Goal: Task Accomplishment & Management: Use online tool/utility

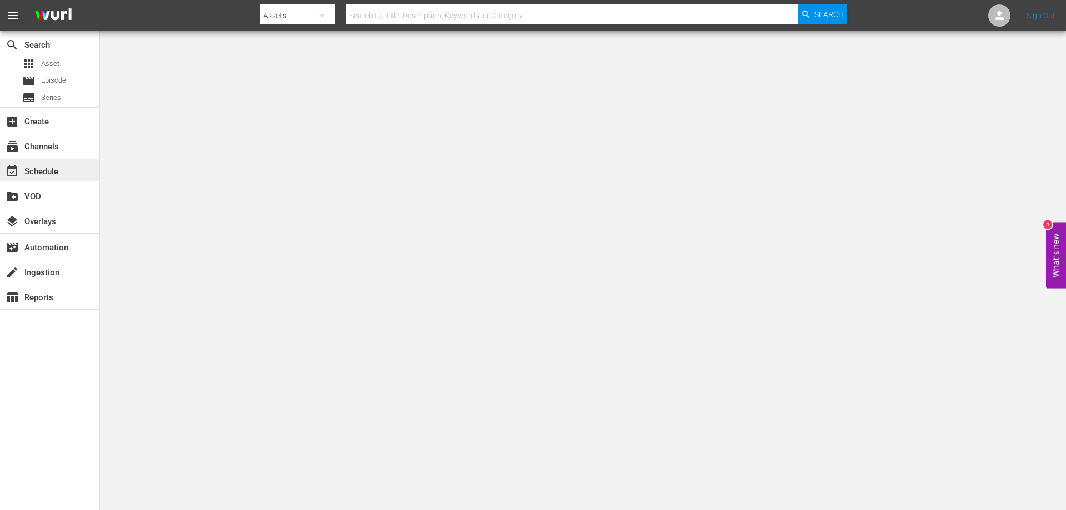
click at [53, 172] on div "event_available Schedule" at bounding box center [31, 170] width 62 height 10
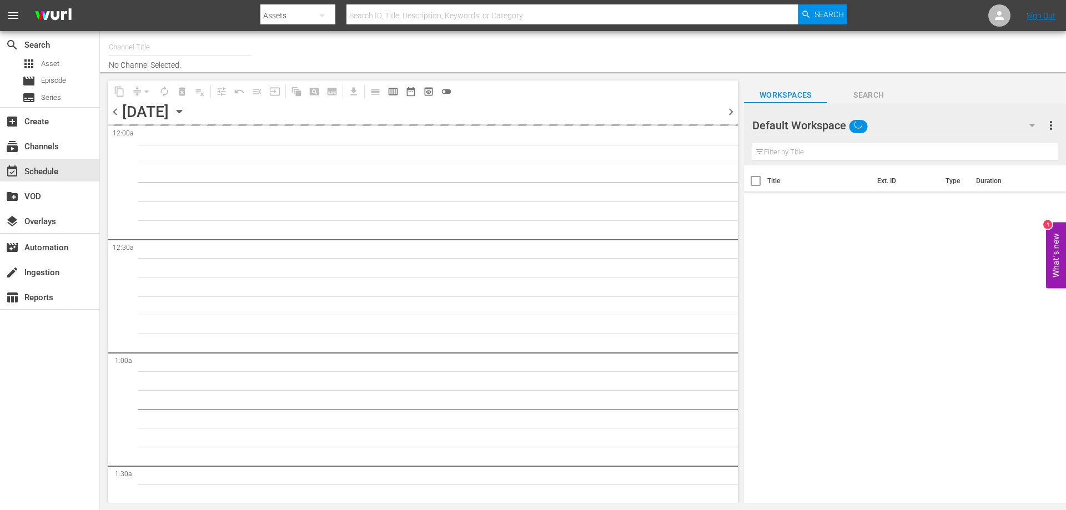
type input "[PERSON_NAME] Film (PKA [PERSON_NAME] & co. > I film di [PERSON_NAME]) (619)"
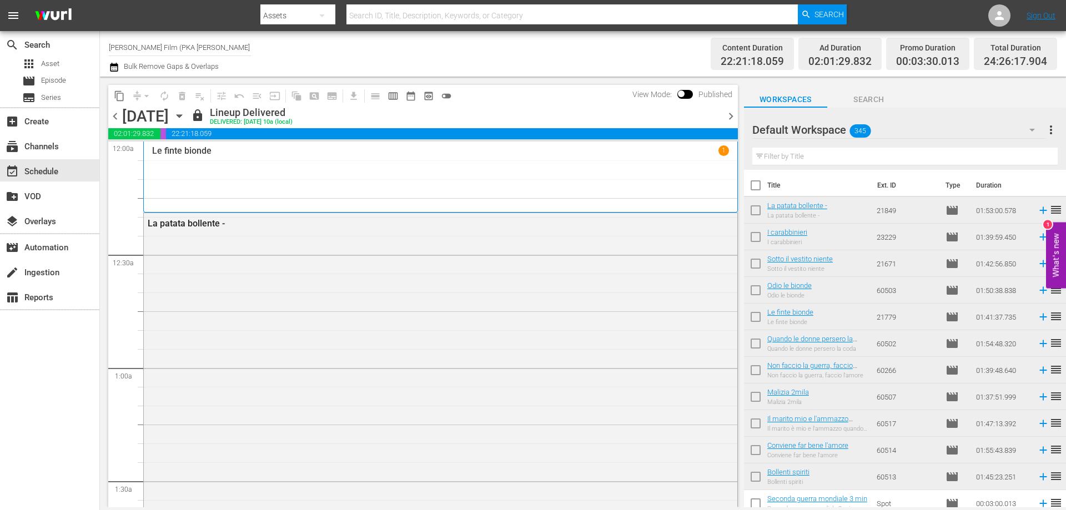
click at [182, 116] on icon "button" at bounding box center [179, 116] width 5 height 3
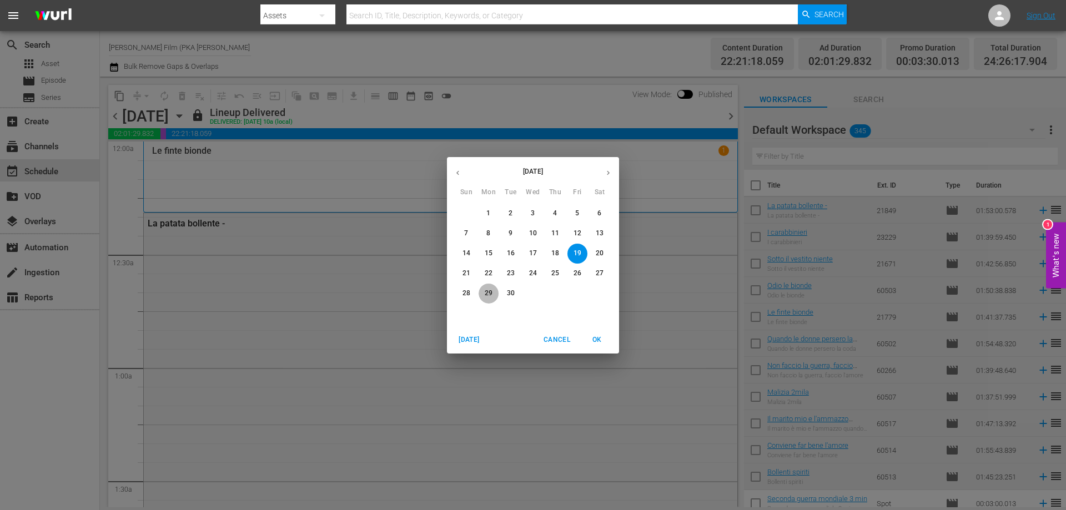
click at [489, 290] on p "29" at bounding box center [489, 293] width 8 height 9
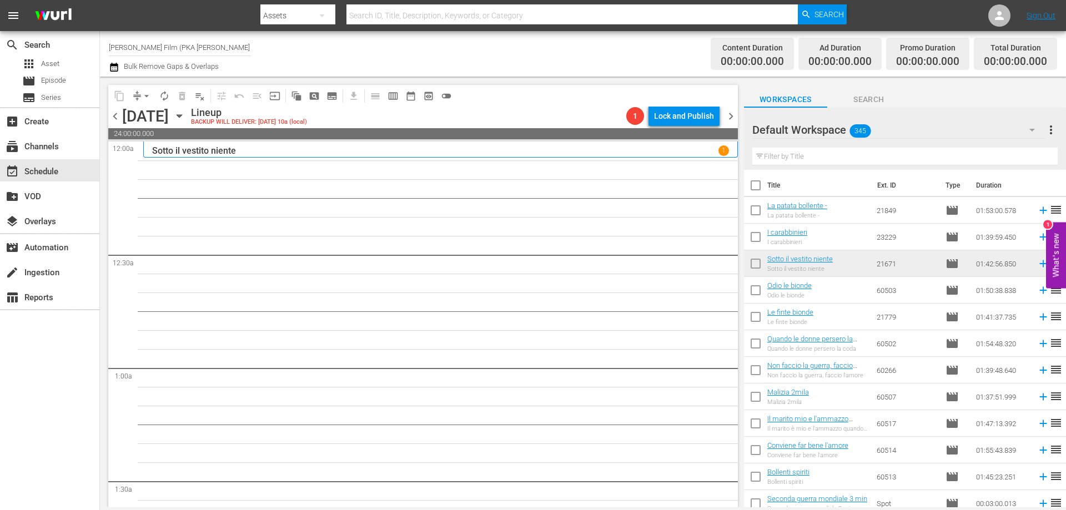
click at [414, 153] on div "Sotto il vestito niente 1" at bounding box center [440, 150] width 577 height 11
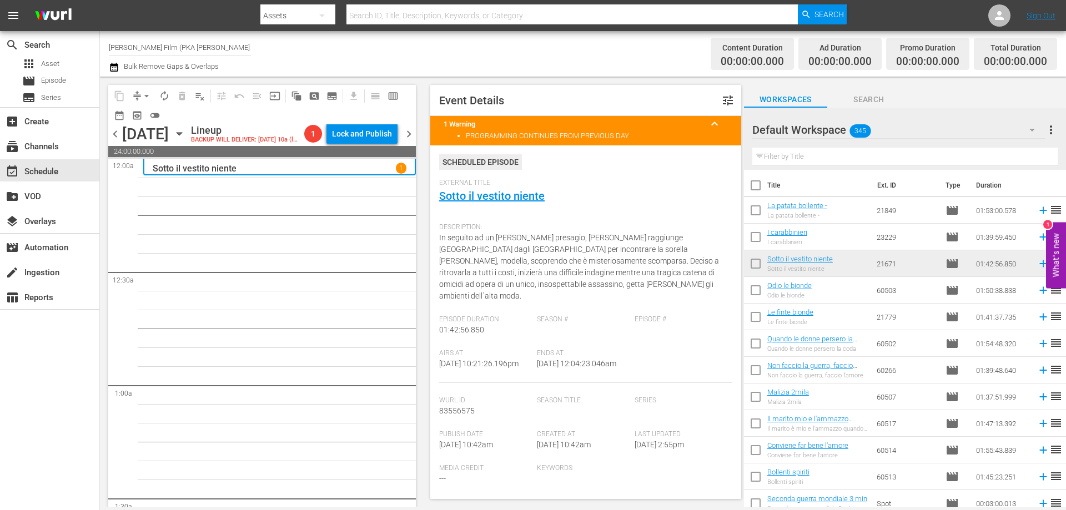
click at [828, 161] on input "text" at bounding box center [904, 157] width 305 height 18
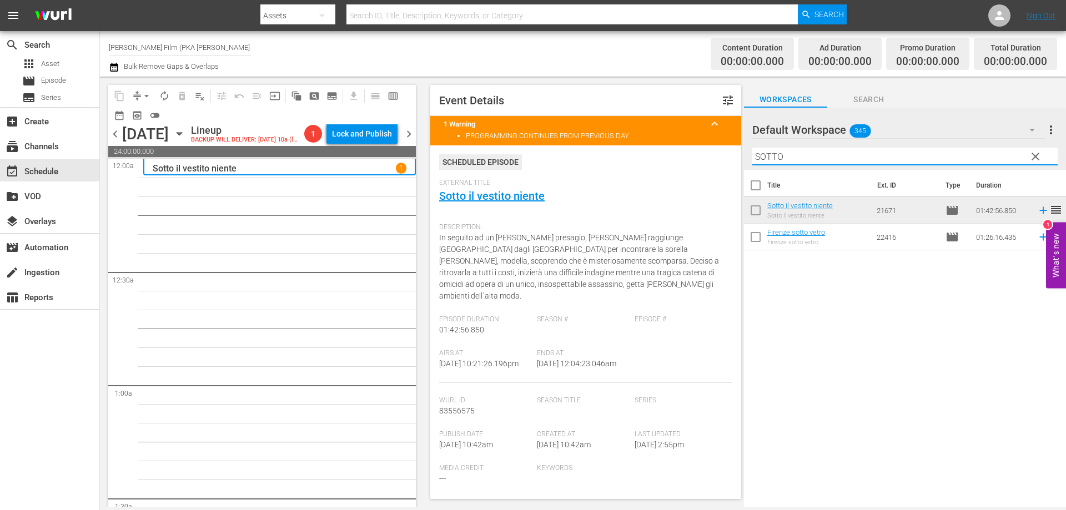
drag, startPoint x: 786, startPoint y: 157, endPoint x: 742, endPoint y: 157, distance: 43.9
click at [742, 157] on div "content_copy compress arrow_drop_down autorenew_outlined delete_forever_outline…" at bounding box center [583, 292] width 966 height 431
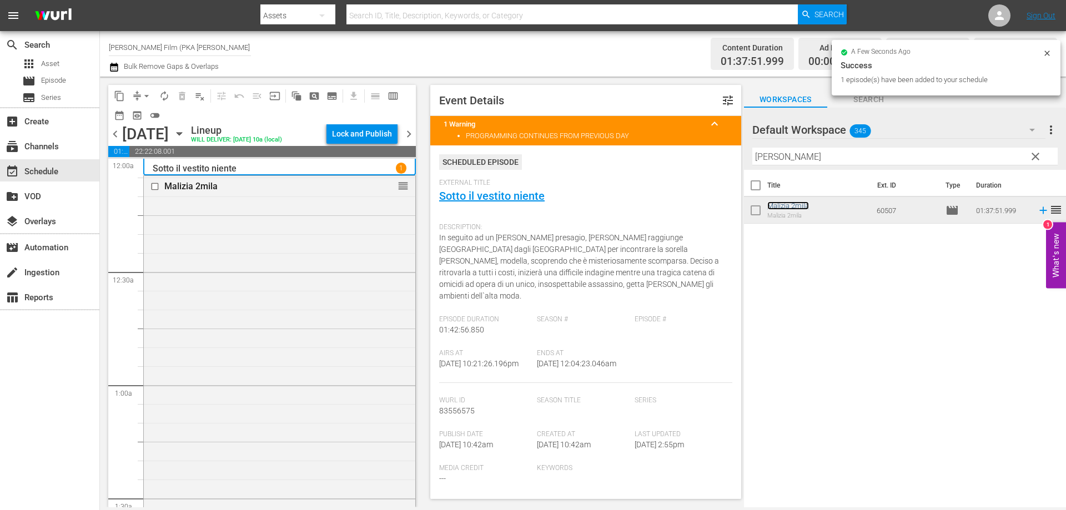
scroll to position [278, 0]
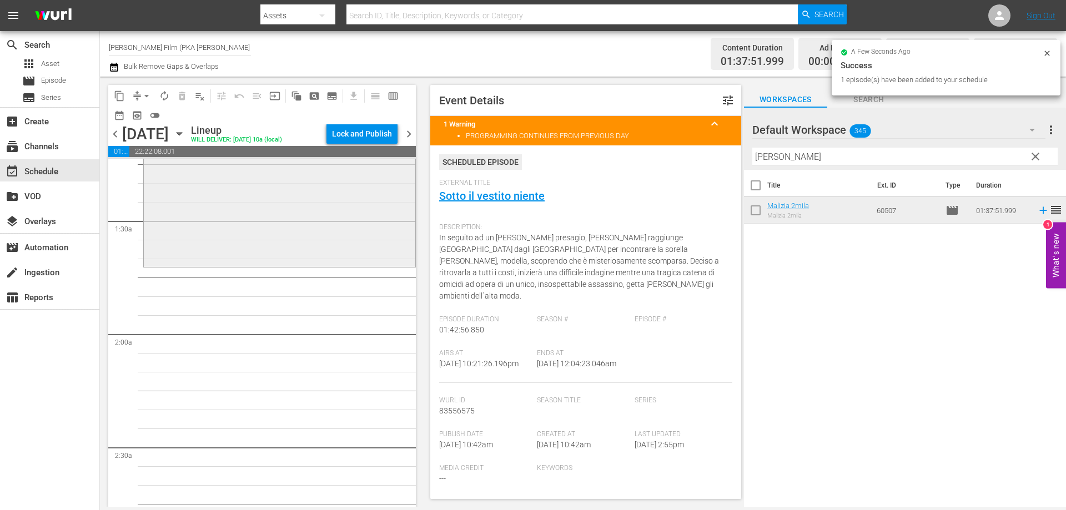
click at [316, 260] on div "Malizia 2mila reorder" at bounding box center [280, 81] width 272 height 366
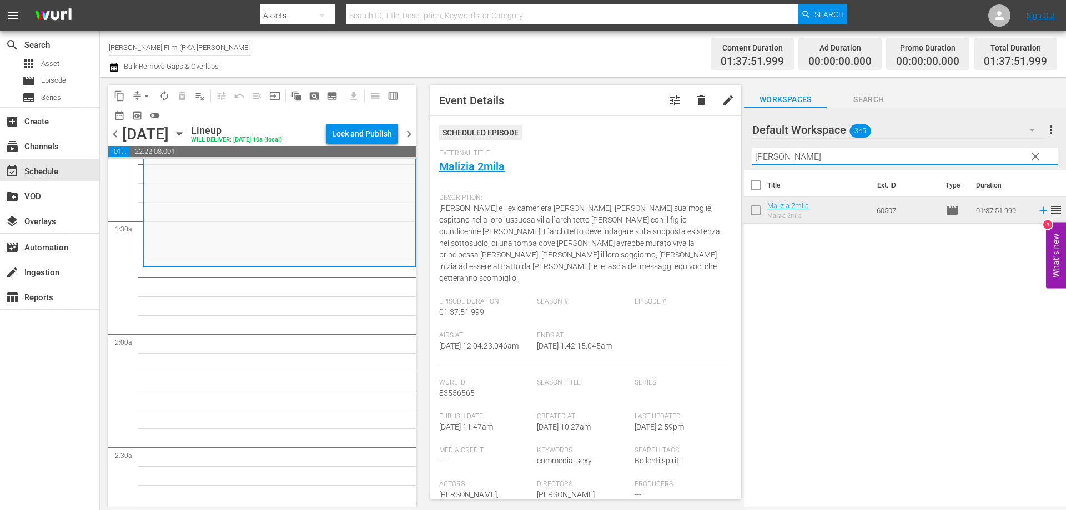
drag, startPoint x: 803, startPoint y: 160, endPoint x: 718, endPoint y: 149, distance: 85.1
click at [718, 149] on div "content_copy compress arrow_drop_down autorenew_outlined delete_forever_outline…" at bounding box center [583, 292] width 966 height 431
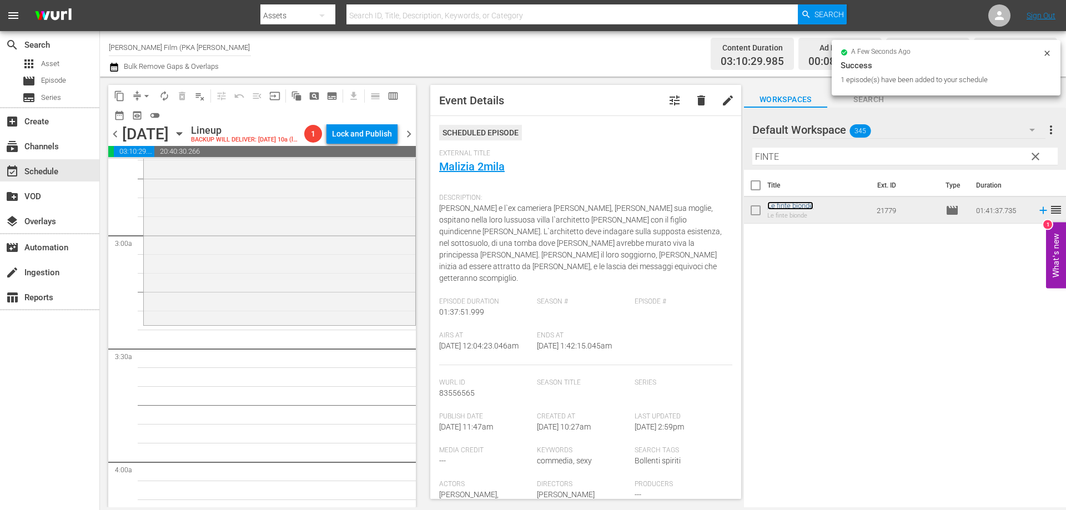
scroll to position [611, 0]
click at [387, 304] on div "Le finte bionde reorder" at bounding box center [280, 125] width 272 height 380
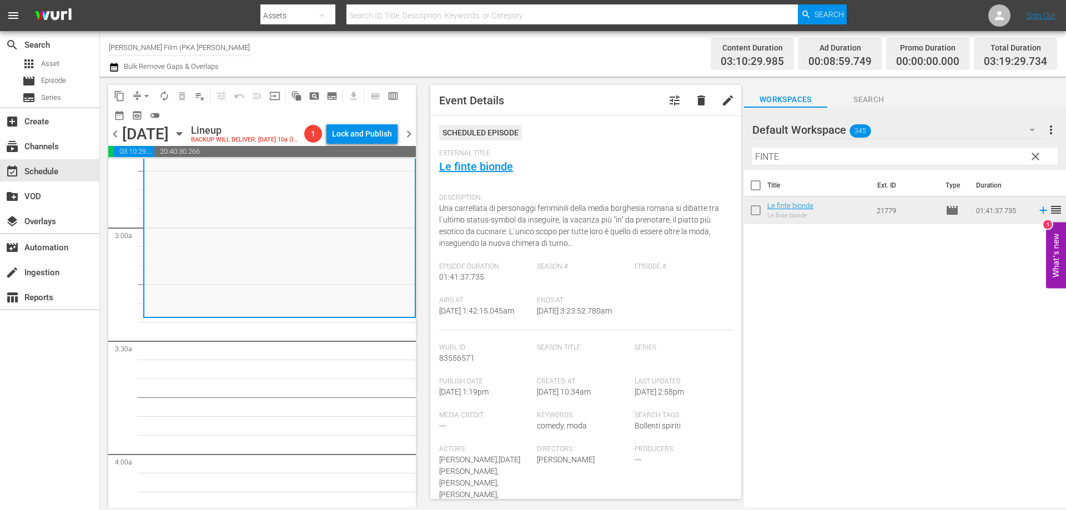
click at [750, 149] on div "Default Workspace 345 Default more_vert clear Filter by Title FINTE" at bounding box center [905, 139] width 322 height 62
drag, startPoint x: 782, startPoint y: 157, endPoint x: 753, endPoint y: 157, distance: 29.4
click at [753, 157] on input "FINTE" at bounding box center [904, 157] width 305 height 18
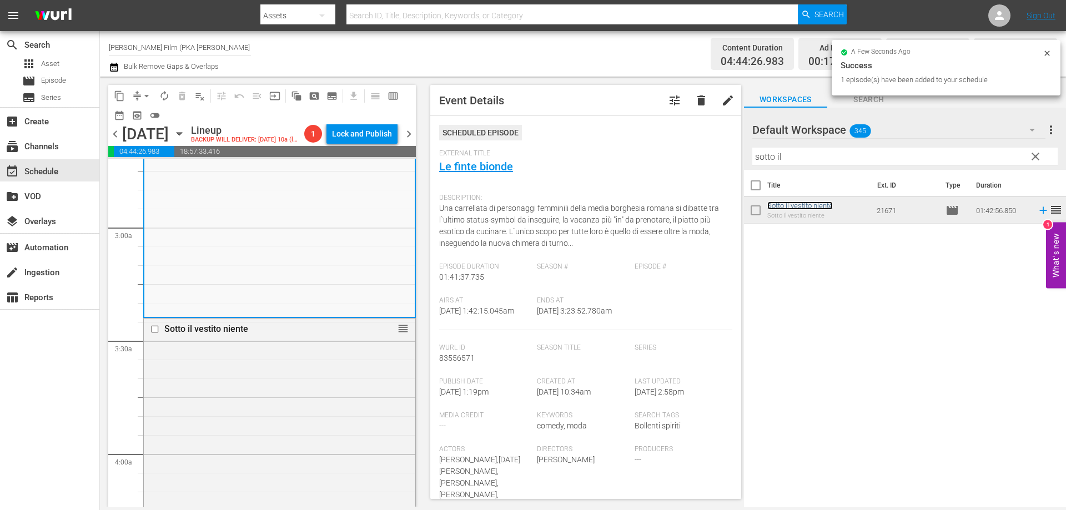
scroll to position [999, 0]
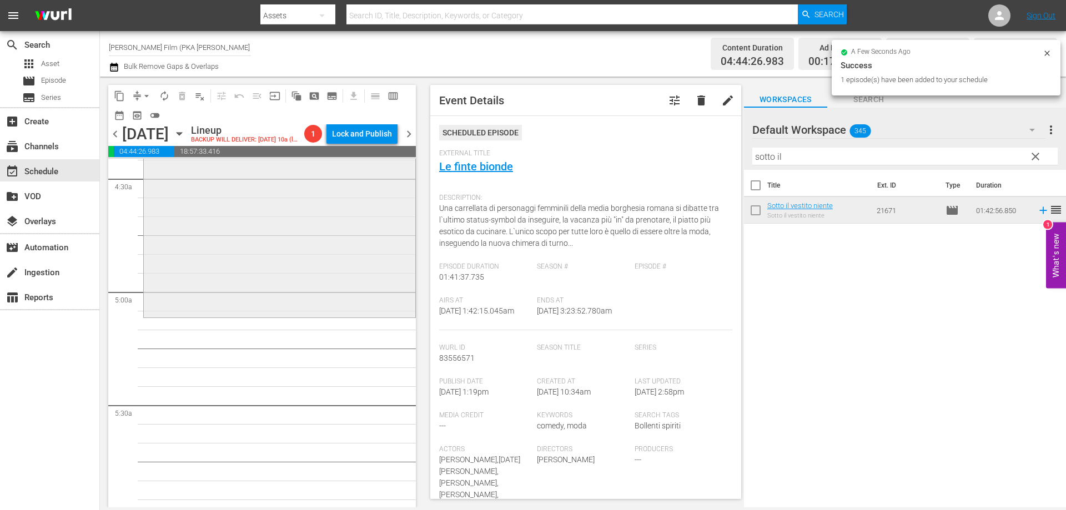
click at [387, 315] on div "Sotto il vestito niente reorder" at bounding box center [280, 122] width 272 height 385
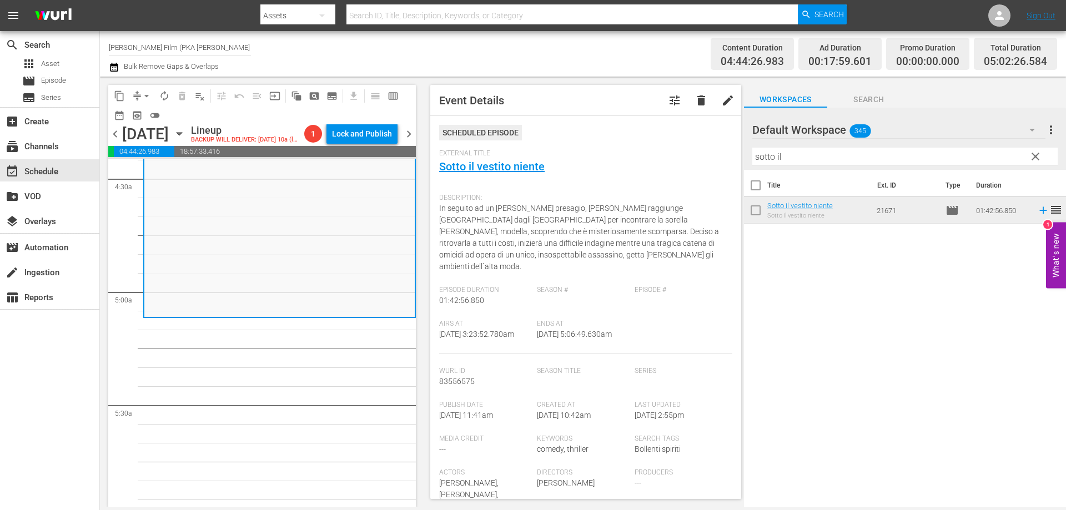
drag, startPoint x: 792, startPoint y: 159, endPoint x: 726, endPoint y: 146, distance: 67.3
click at [726, 146] on div "content_copy compress arrow_drop_down autorenew_outlined delete_forever_outline…" at bounding box center [583, 292] width 966 height 431
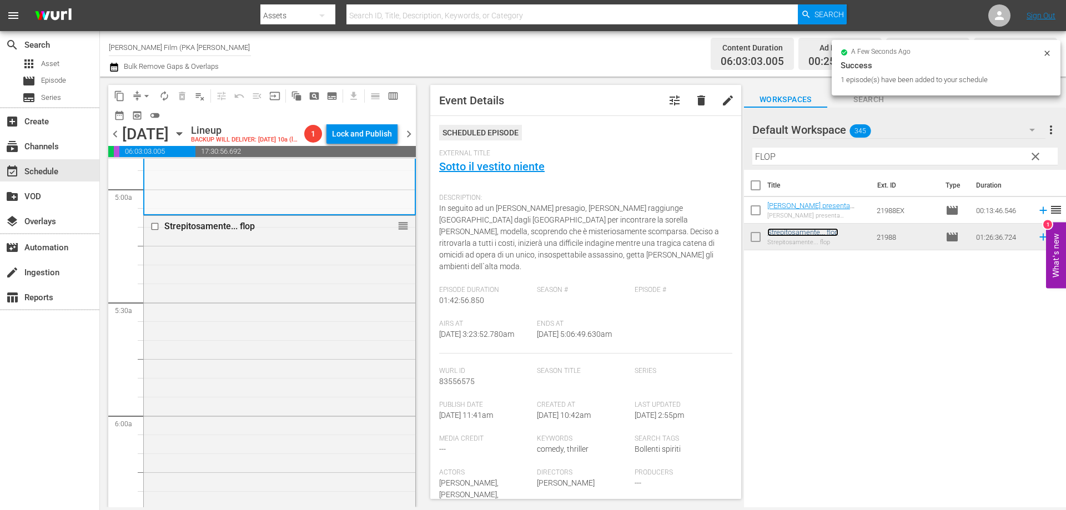
scroll to position [1277, 0]
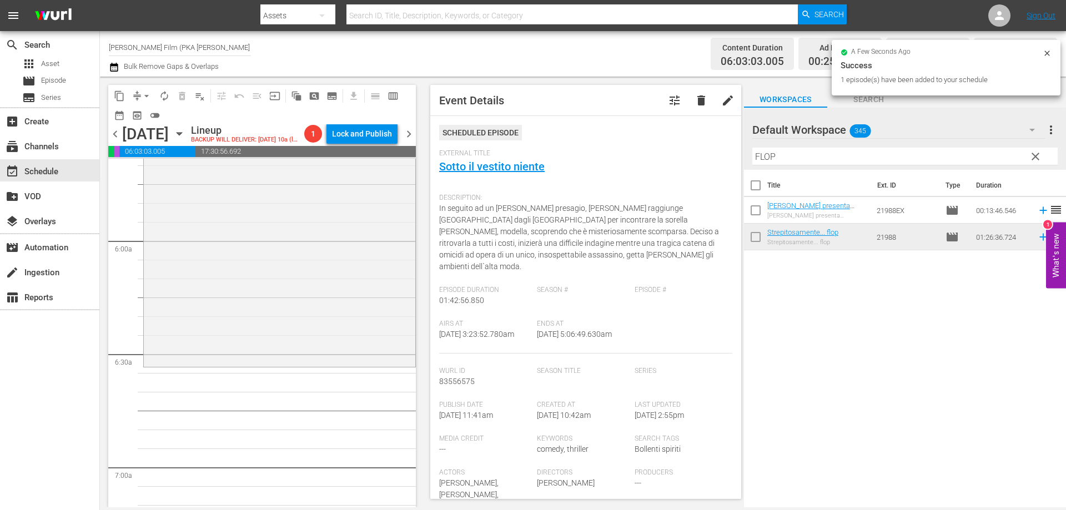
click at [323, 365] on div "Strepitosamente... flop reorder" at bounding box center [280, 203] width 272 height 324
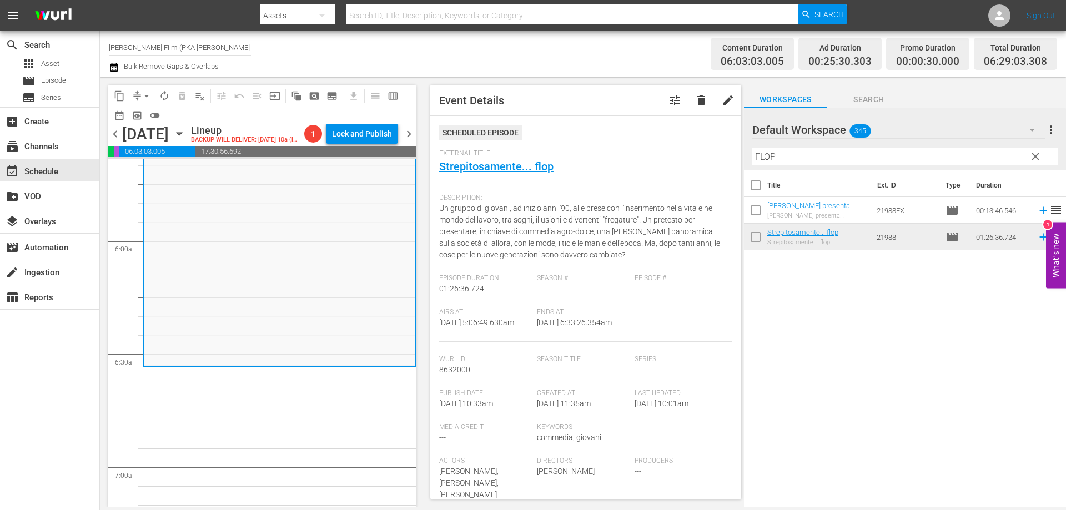
drag, startPoint x: 797, startPoint y: 157, endPoint x: 725, endPoint y: 144, distance: 73.4
click at [731, 145] on div "content_copy compress arrow_drop_down autorenew_outlined delete_forever_outline…" at bounding box center [583, 292] width 966 height 431
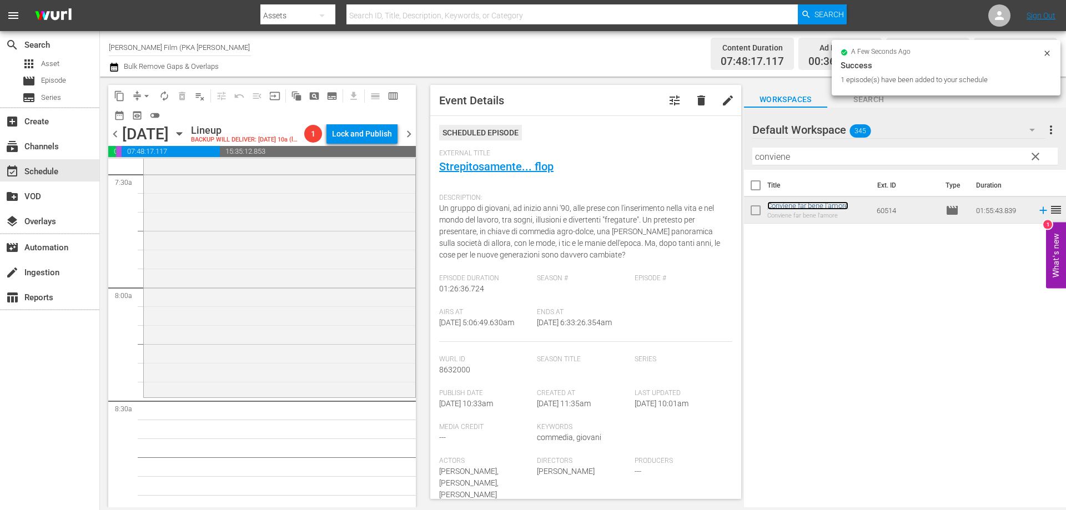
scroll to position [1777, 0]
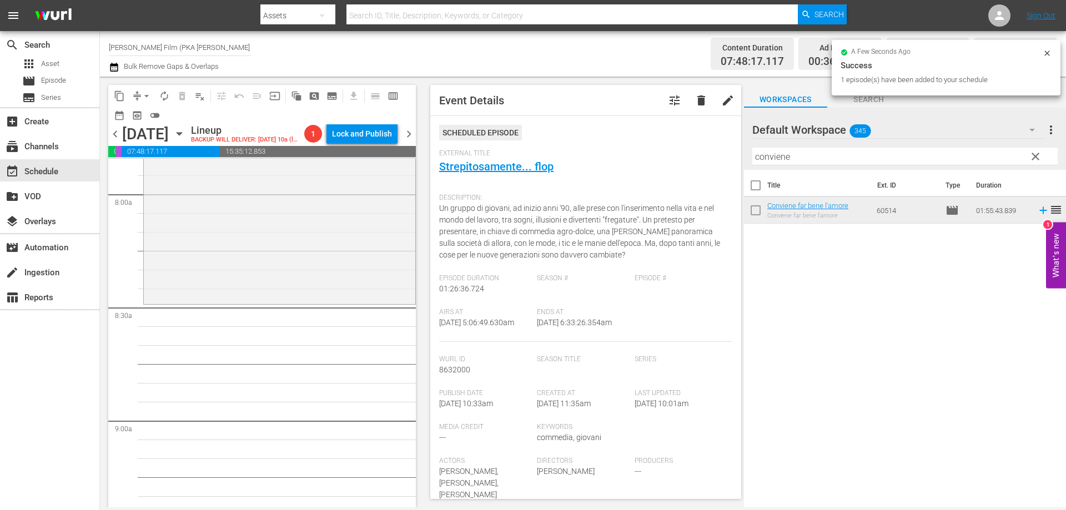
click at [286, 280] on div "Conviene far bene l'amore reorder" at bounding box center [280, 85] width 272 height 434
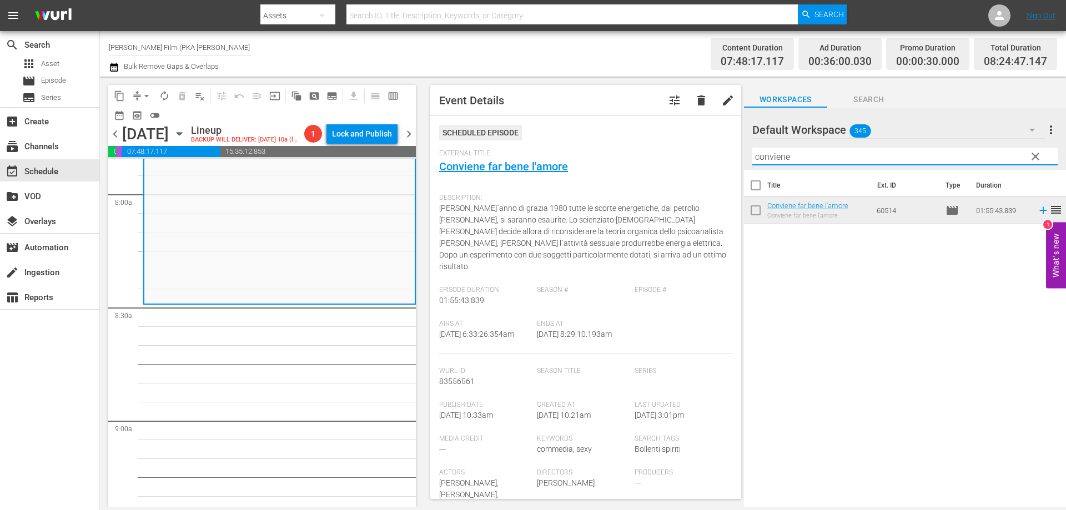
drag, startPoint x: 812, startPoint y: 160, endPoint x: 522, endPoint y: 90, distance: 298.7
click at [675, 138] on div "content_copy compress arrow_drop_down autorenew_outlined delete_forever_outline…" at bounding box center [583, 292] width 966 height 431
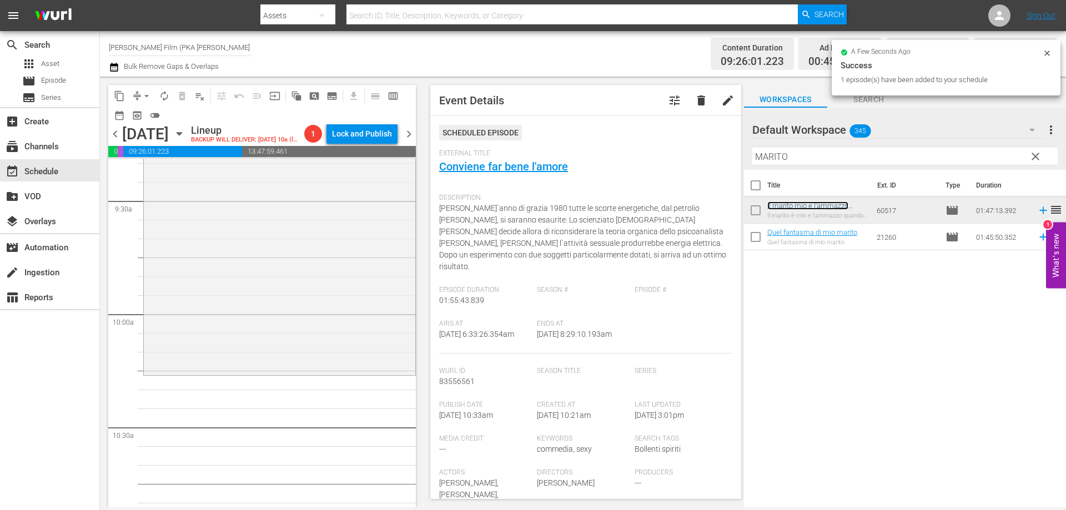
scroll to position [2165, 0]
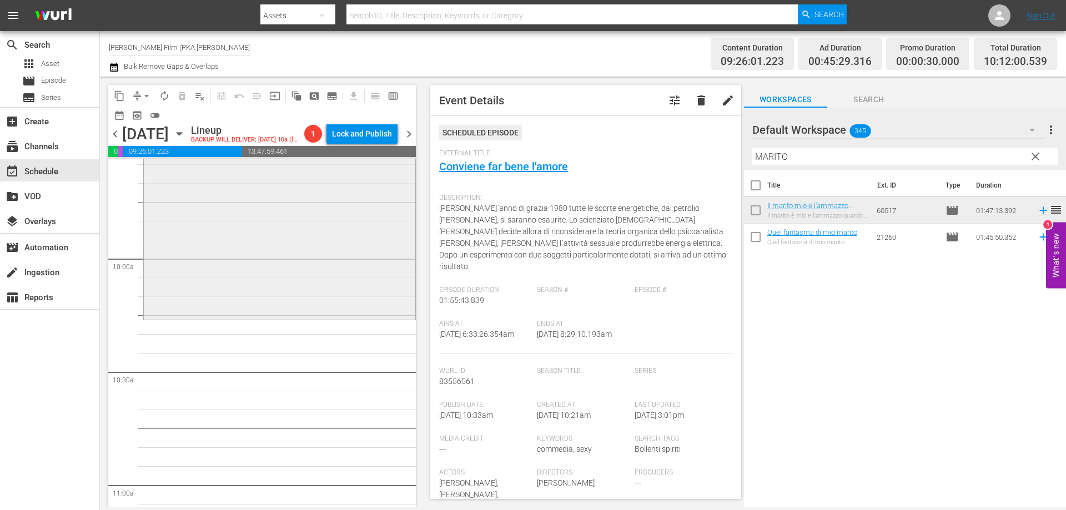
click at [254, 299] on div "Il marito mio e l'ammazzo quando mi pare reorder" at bounding box center [280, 117] width 272 height 401
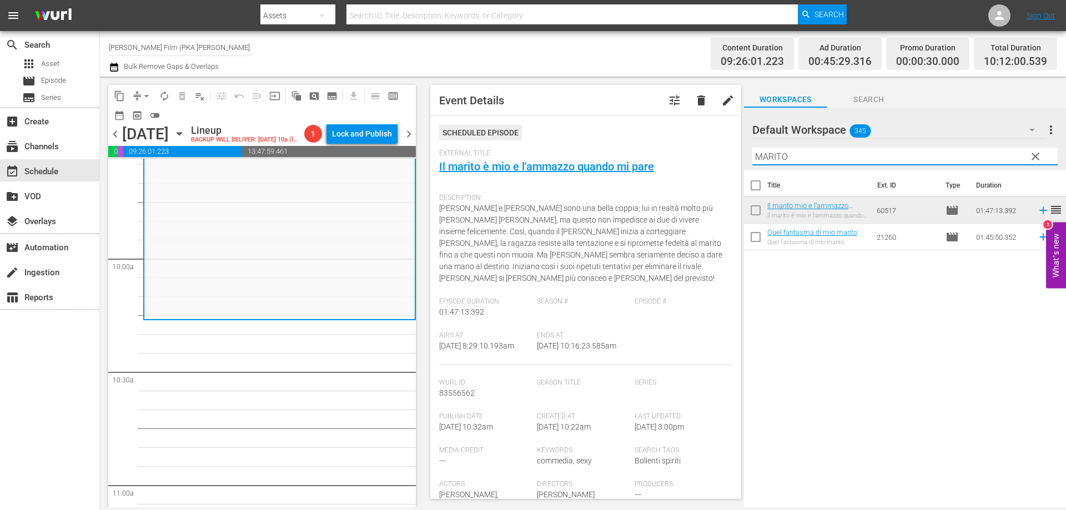
drag, startPoint x: 820, startPoint y: 152, endPoint x: 735, endPoint y: 152, distance: 85.0
click at [735, 152] on div "content_copy compress arrow_drop_down autorenew_outlined delete_forever_outline…" at bounding box center [583, 292] width 966 height 431
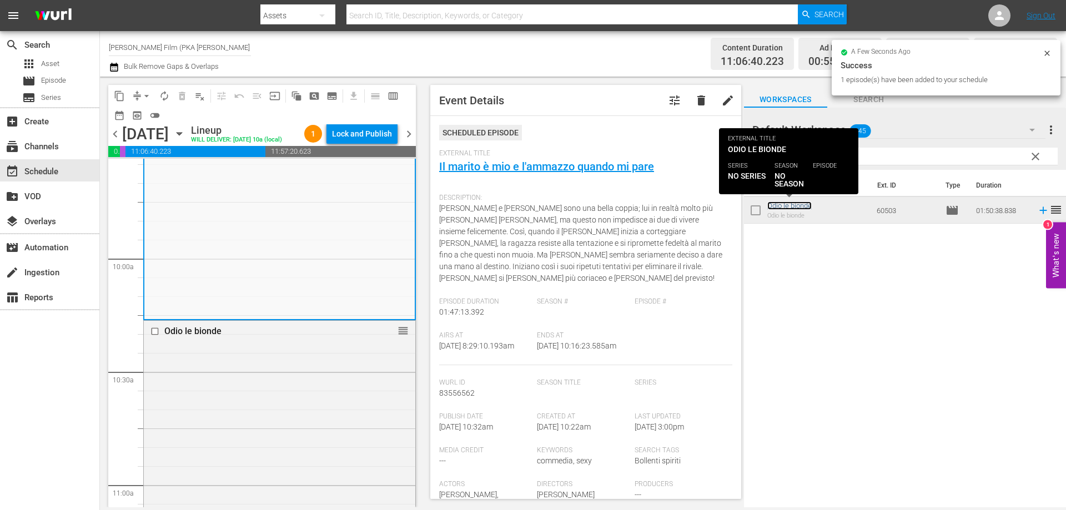
scroll to position [2499, 0]
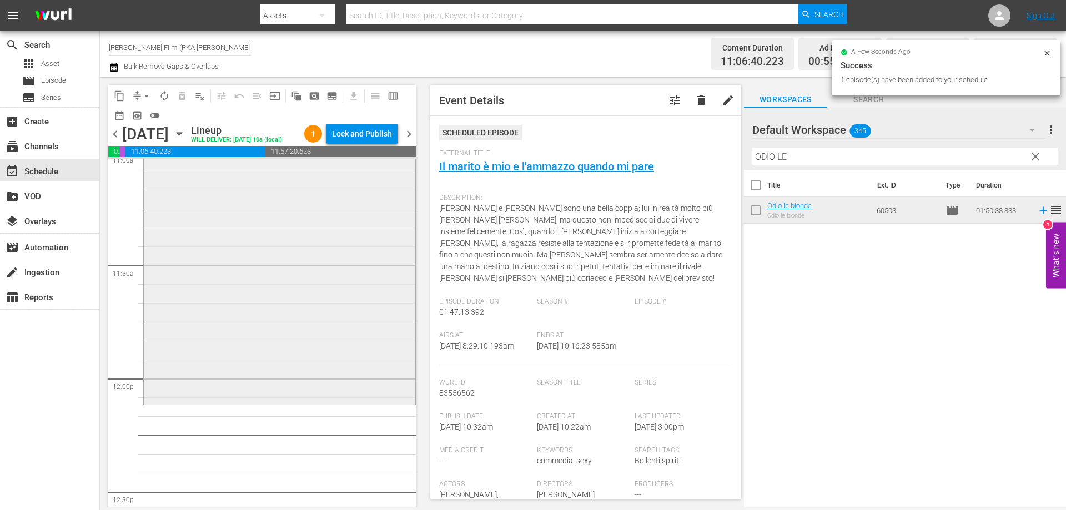
click at [257, 362] on div "Odio le bionde reorder" at bounding box center [280, 195] width 272 height 414
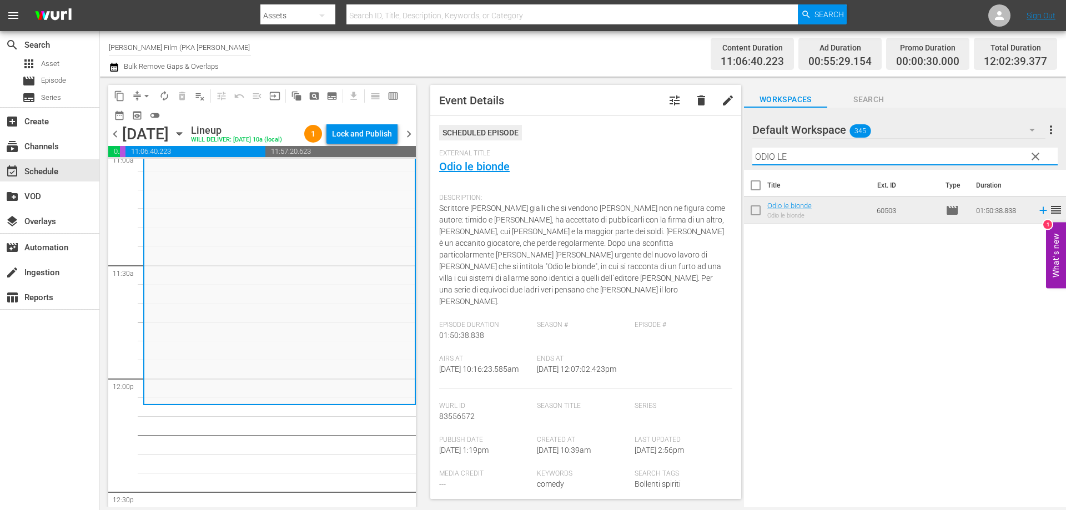
drag, startPoint x: 803, startPoint y: 157, endPoint x: 716, endPoint y: 141, distance: 89.1
click at [716, 141] on div "content_copy compress arrow_drop_down autorenew_outlined delete_forever_outline…" at bounding box center [583, 292] width 966 height 431
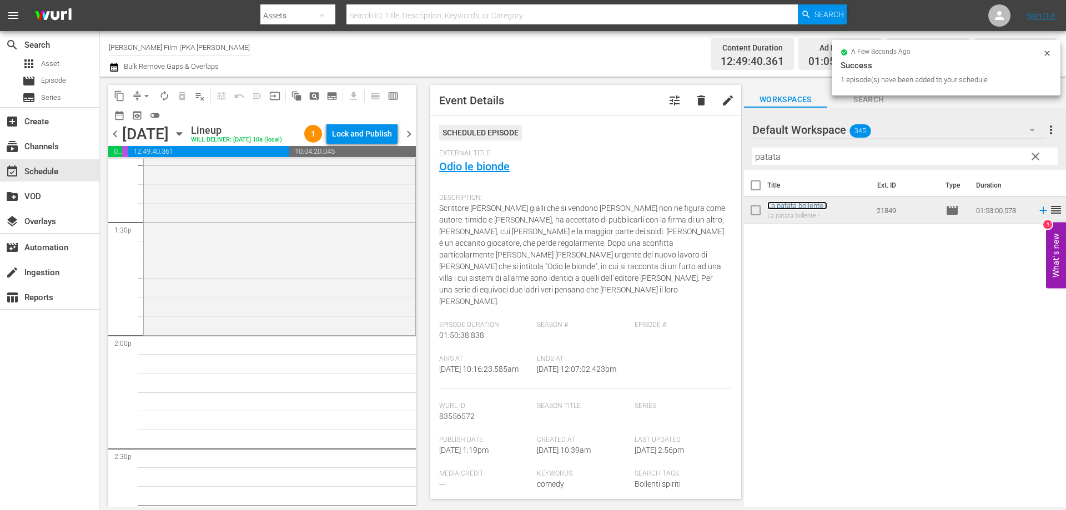
scroll to position [2998, 0]
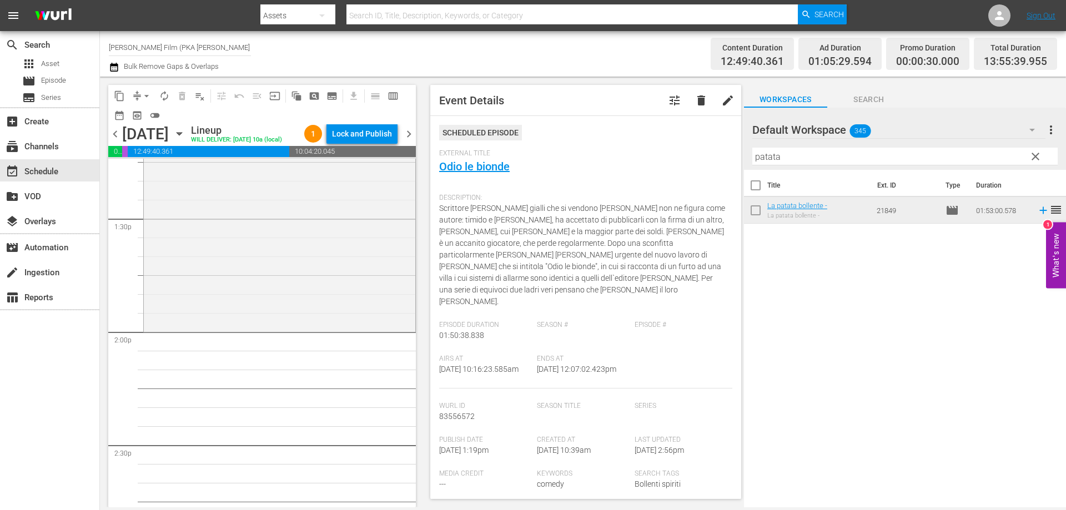
click at [335, 329] on div "La patata bollente - reorder" at bounding box center [280, 117] width 272 height 423
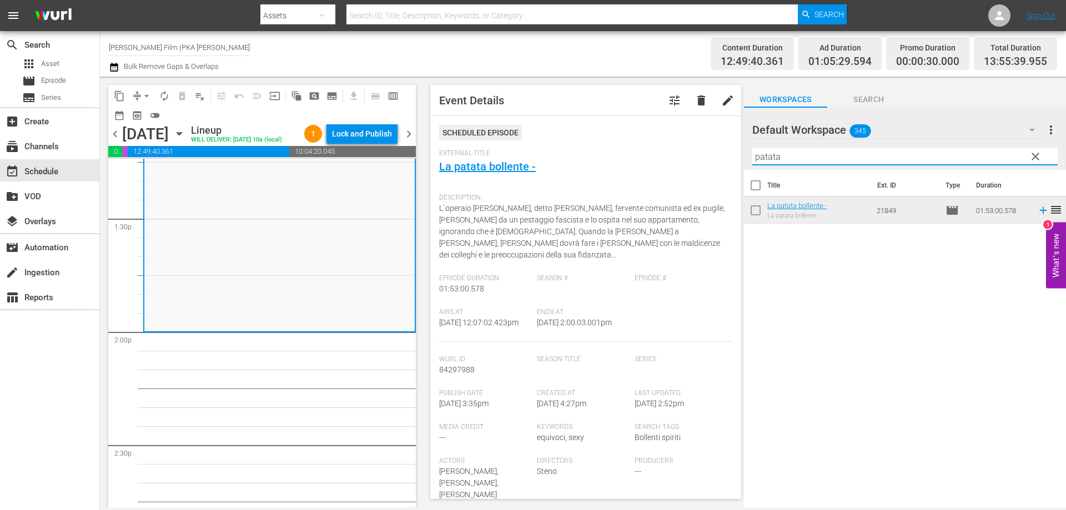
drag, startPoint x: 802, startPoint y: 155, endPoint x: 718, endPoint y: 149, distance: 84.6
click at [718, 149] on div "content_copy compress arrow_drop_down autorenew_outlined delete_forever_outline…" at bounding box center [583, 292] width 966 height 431
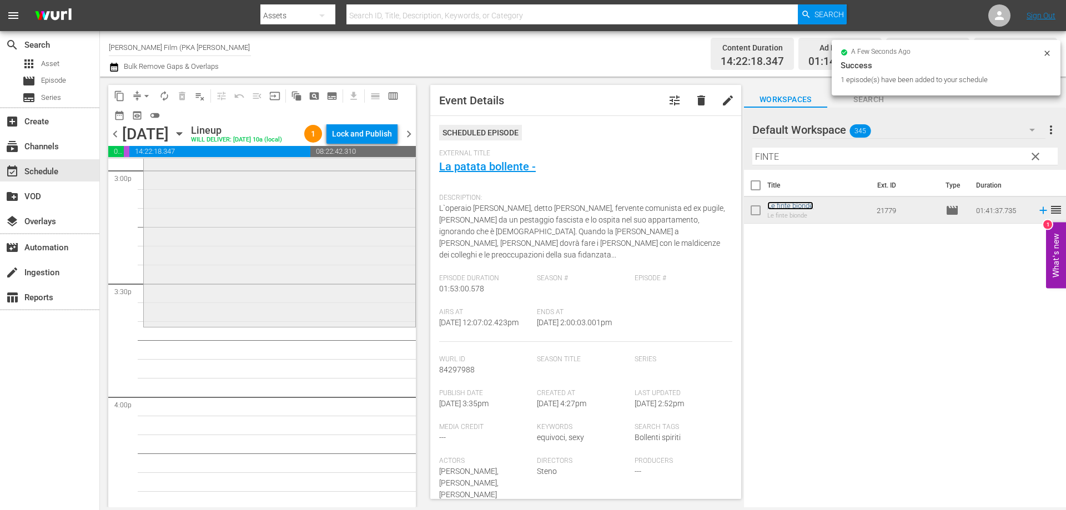
scroll to position [3387, 0]
click at [306, 325] on div "Le finte bionde reorder" at bounding box center [280, 134] width 272 height 380
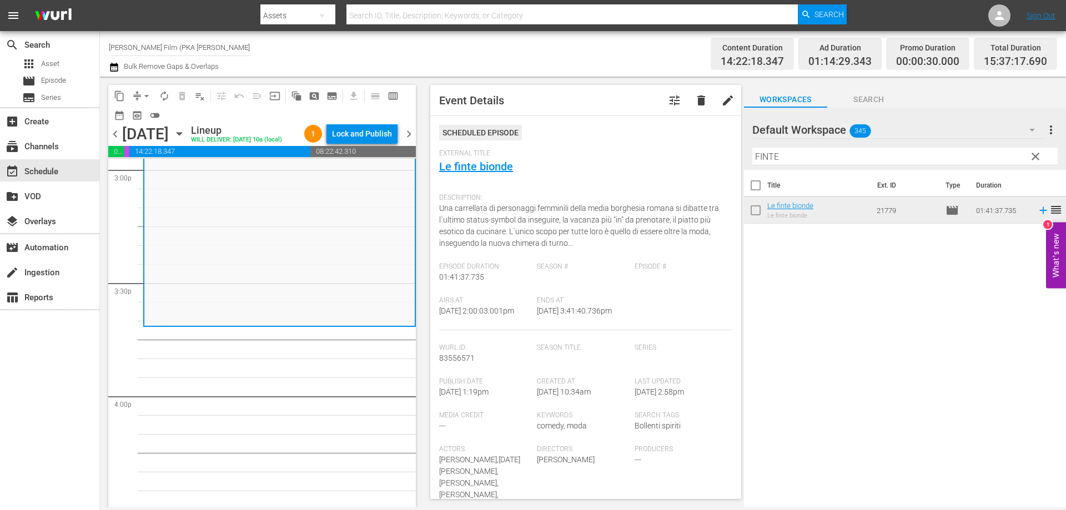
drag, startPoint x: 797, startPoint y: 160, endPoint x: 657, endPoint y: 128, distance: 143.6
click at [666, 132] on div "content_copy compress arrow_drop_down autorenew_outlined delete_forever_outline…" at bounding box center [583, 292] width 966 height 431
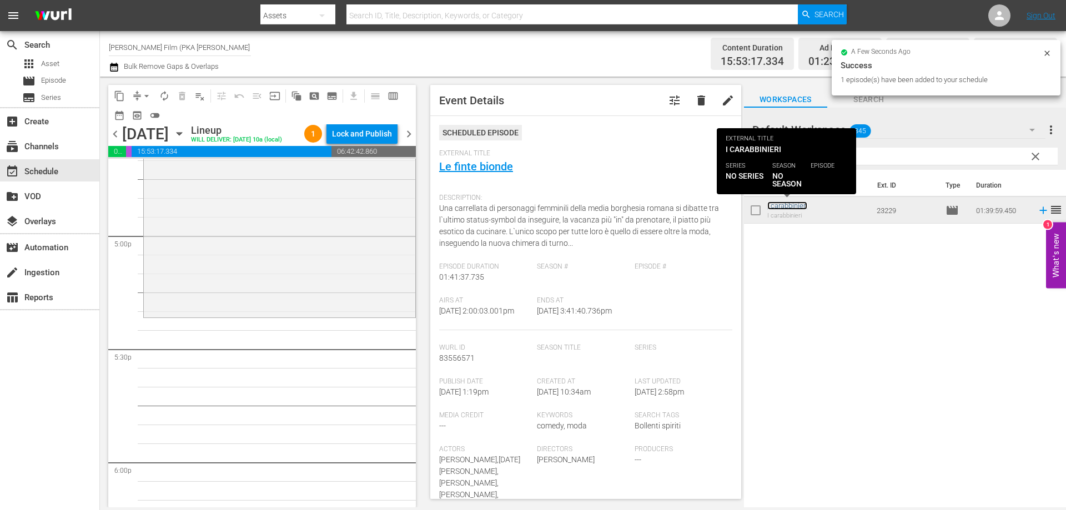
scroll to position [3776, 0]
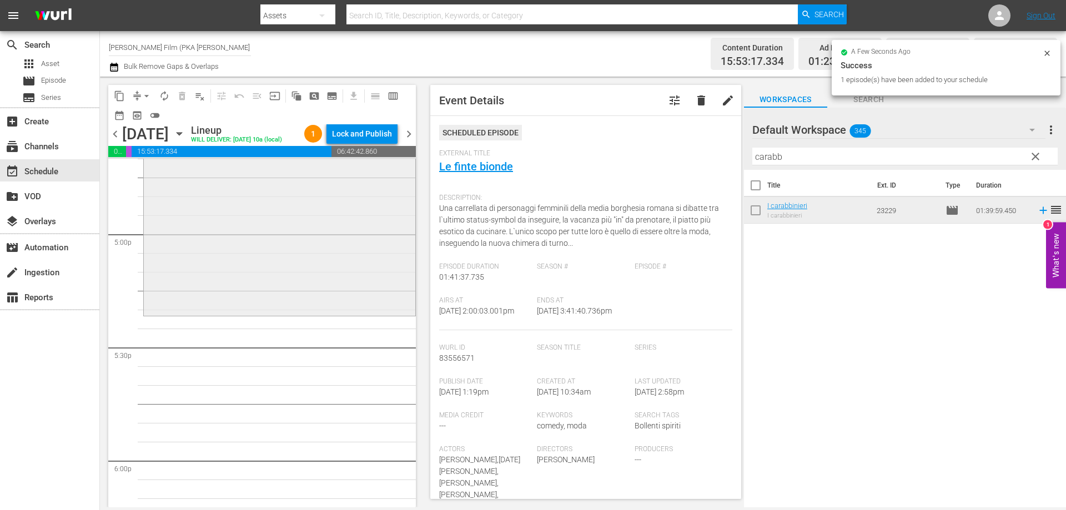
click at [329, 313] on div "I carabbinieri reorder" at bounding box center [280, 126] width 272 height 374
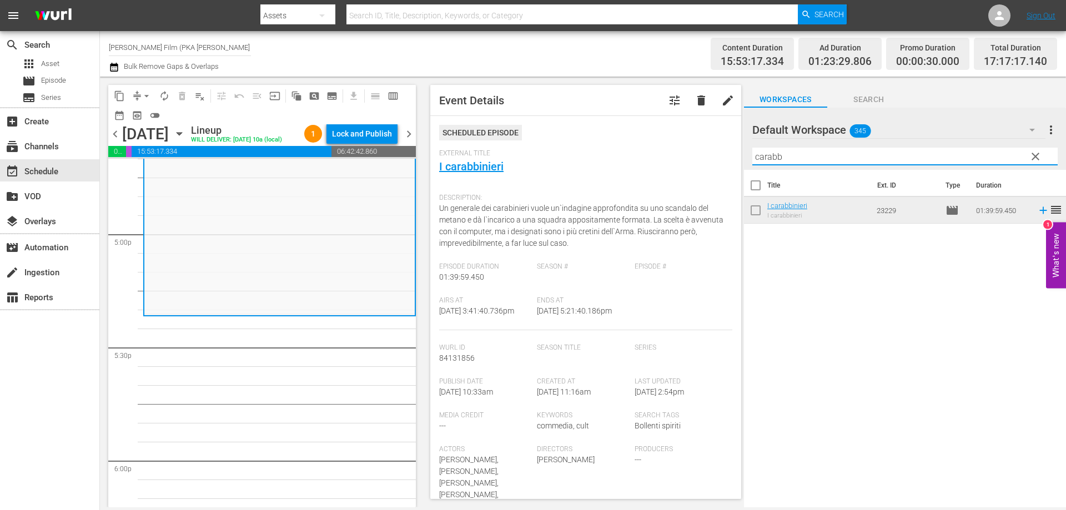
drag, startPoint x: 807, startPoint y: 155, endPoint x: 634, endPoint y: 128, distance: 174.8
click at [634, 129] on div "content_copy compress arrow_drop_down autorenew_outlined delete_forever_outline…" at bounding box center [583, 292] width 966 height 431
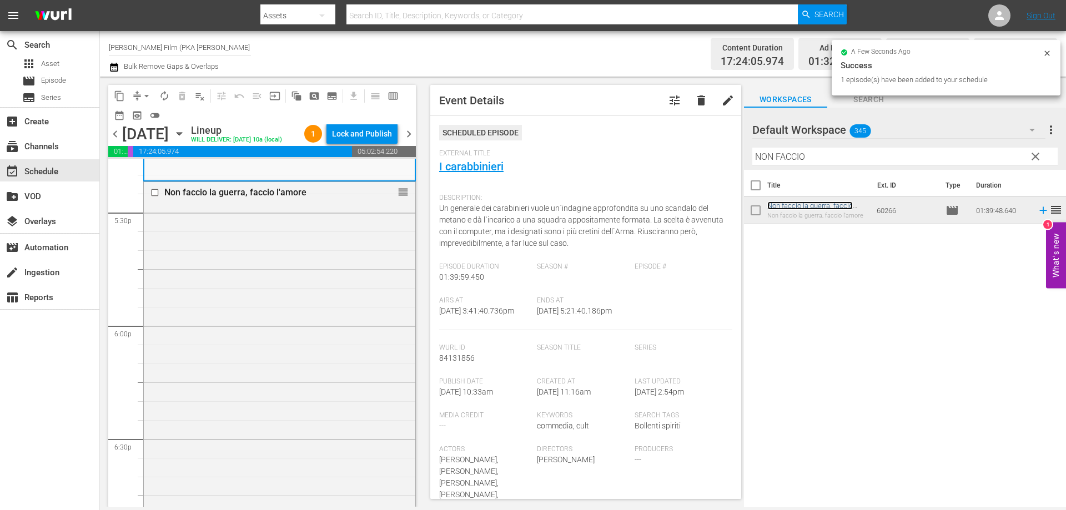
scroll to position [4109, 0]
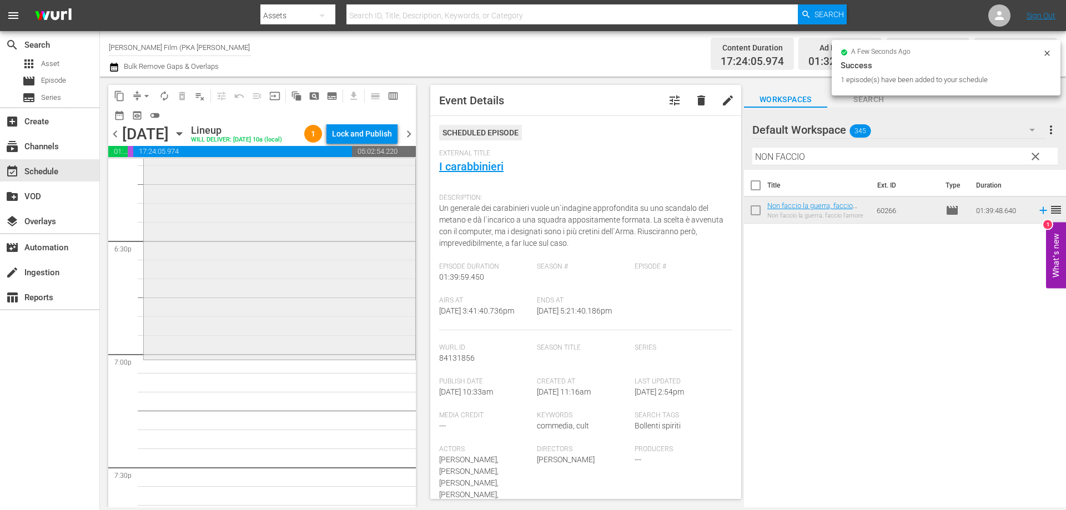
click at [310, 358] on div "Non faccio la guerra, faccio l'amore reorder" at bounding box center [280, 171] width 272 height 374
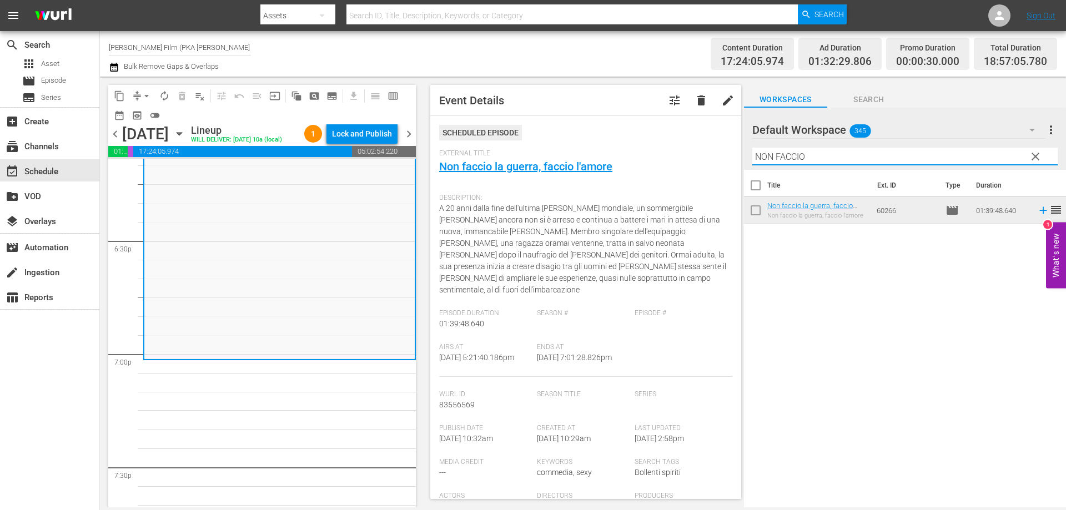
drag, startPoint x: 812, startPoint y: 158, endPoint x: 686, endPoint y: 142, distance: 126.4
click at [686, 142] on div "content_copy compress arrow_drop_down autorenew_outlined delete_forever_outline…" at bounding box center [583, 292] width 966 height 431
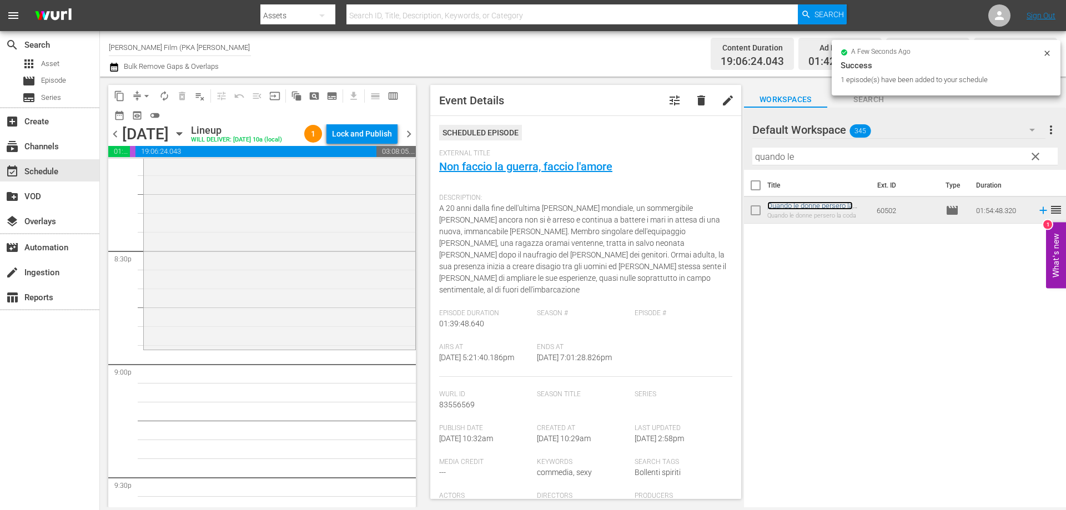
scroll to position [4553, 0]
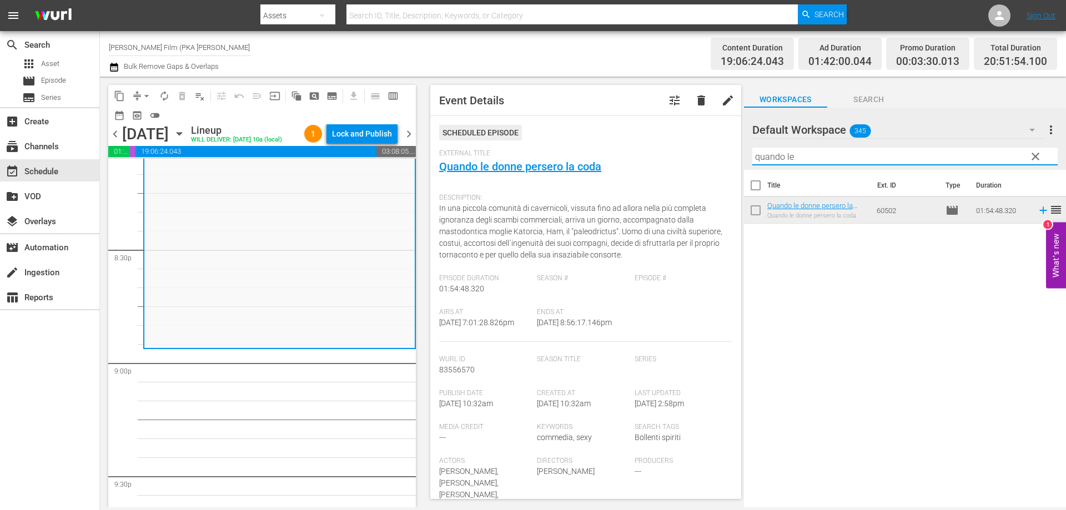
drag, startPoint x: 823, startPoint y: 155, endPoint x: 704, endPoint y: 140, distance: 119.8
click at [704, 140] on div "content_copy compress arrow_drop_down autorenew_outlined delete_forever_outline…" at bounding box center [583, 292] width 966 height 431
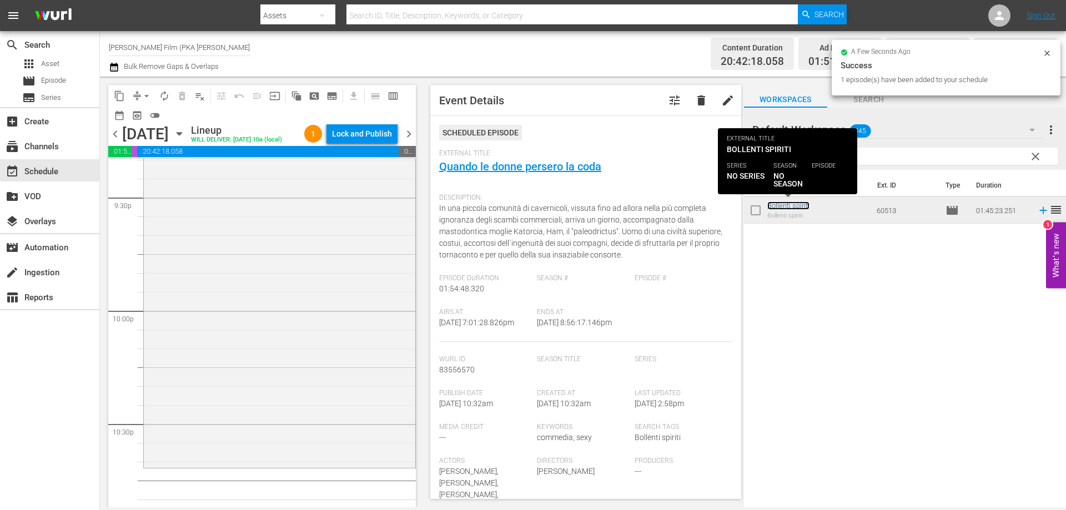
scroll to position [4941, 0]
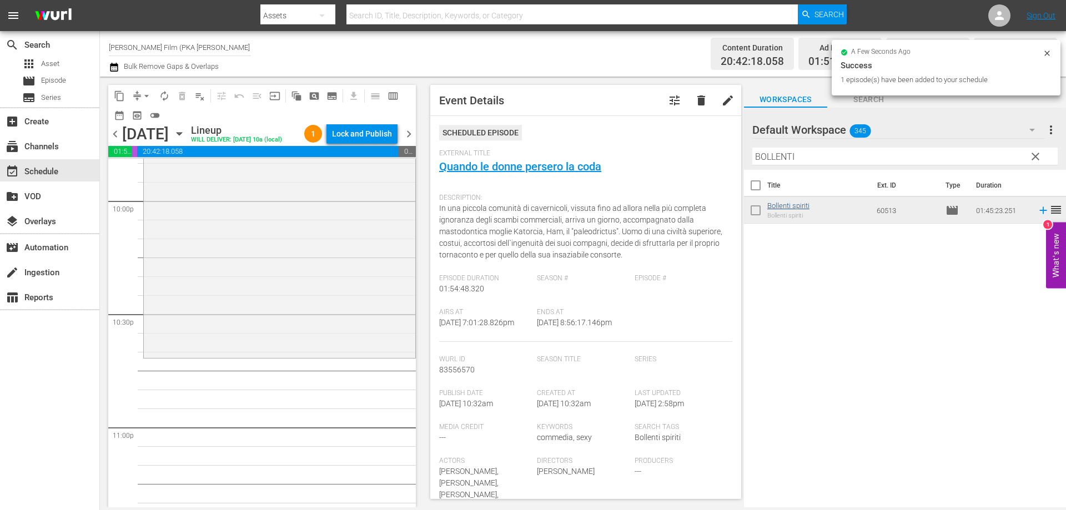
click at [378, 356] on div "Bollenti spiriti reorder" at bounding box center [280, 158] width 272 height 395
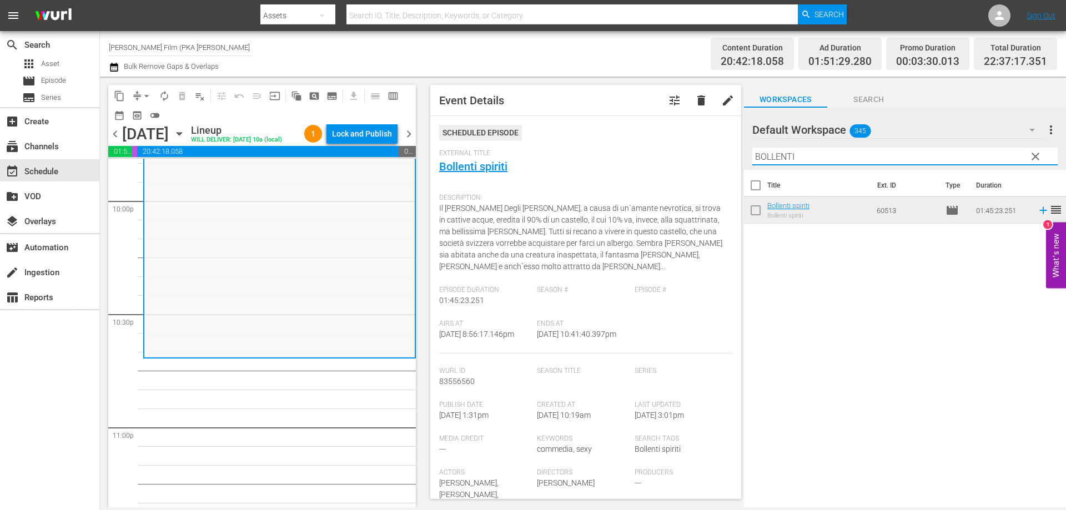
drag, startPoint x: 808, startPoint y: 159, endPoint x: 721, endPoint y: 148, distance: 87.9
click at [721, 148] on div "content_copy compress arrow_drop_down autorenew_outlined delete_forever_outline…" at bounding box center [583, 292] width 966 height 431
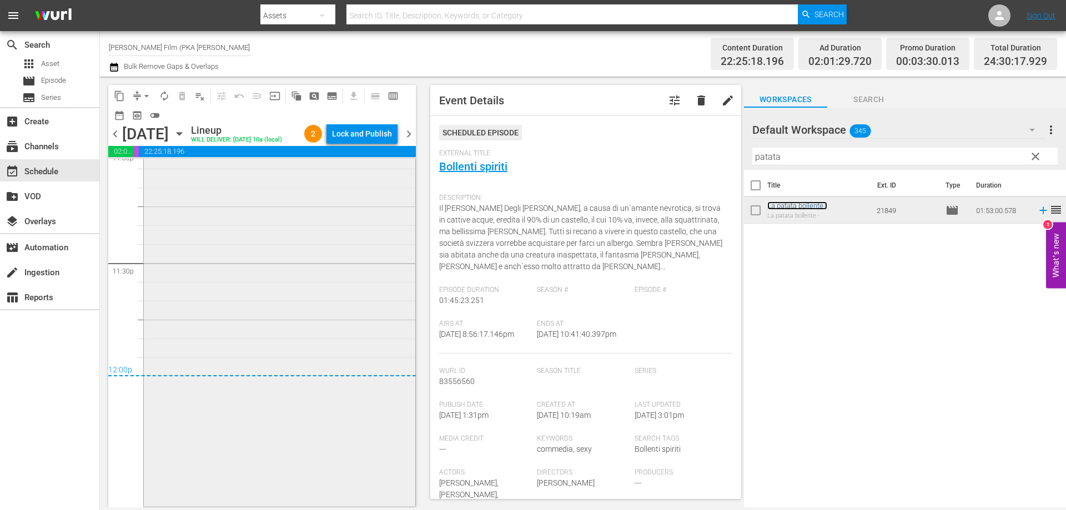
scroll to position [5238, 0]
click at [351, 137] on div "Lock and Publish" at bounding box center [362, 134] width 60 height 20
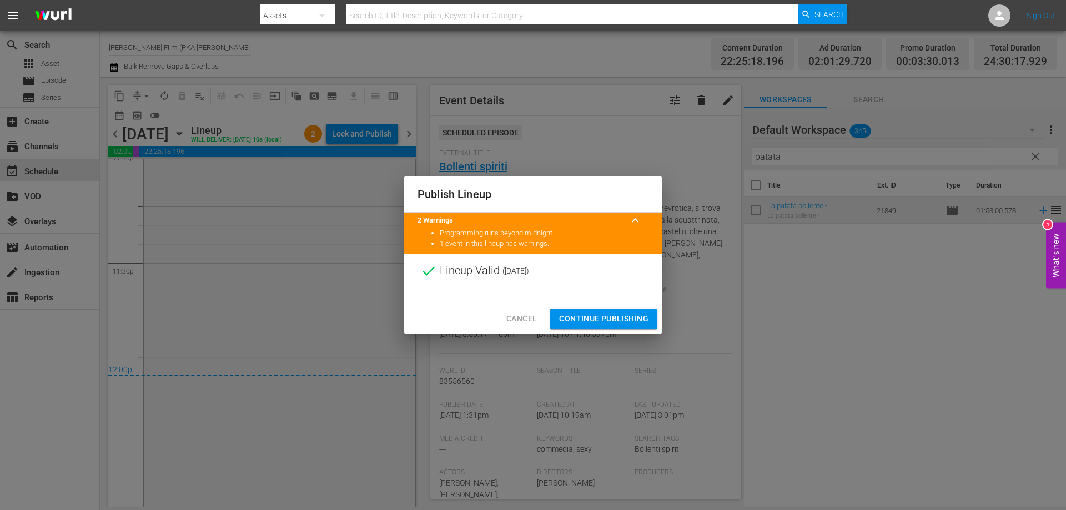
click at [577, 316] on span "Continue Publishing" at bounding box center [603, 319] width 89 height 14
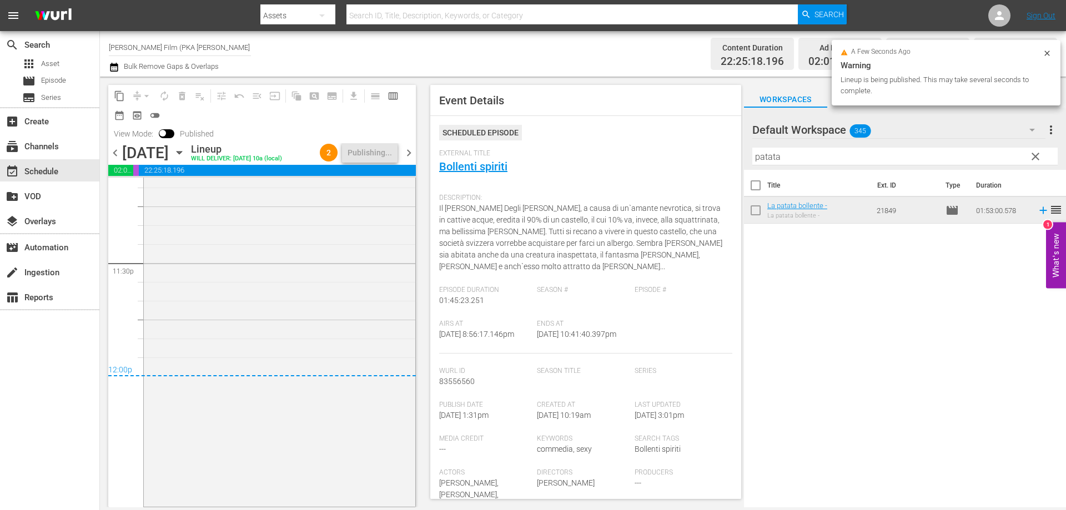
click at [185, 159] on icon "button" at bounding box center [179, 153] width 12 height 12
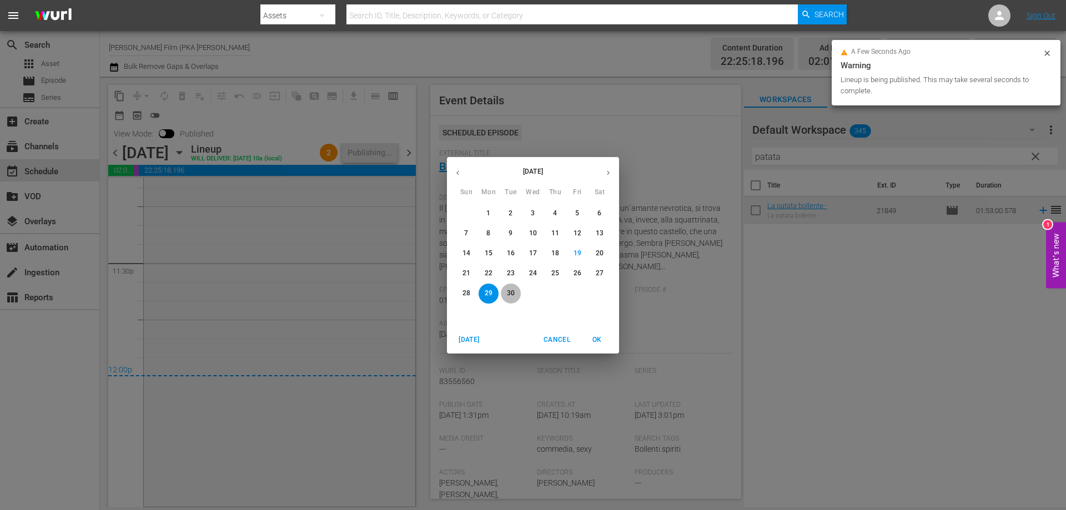
click at [510, 290] on p "30" at bounding box center [511, 293] width 8 height 9
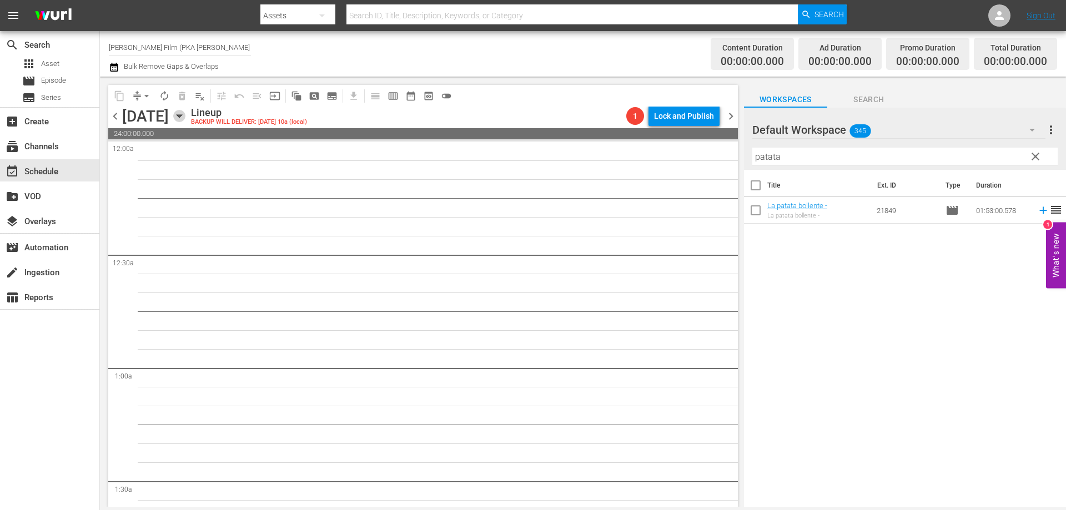
click at [185, 111] on icon "button" at bounding box center [179, 116] width 12 height 12
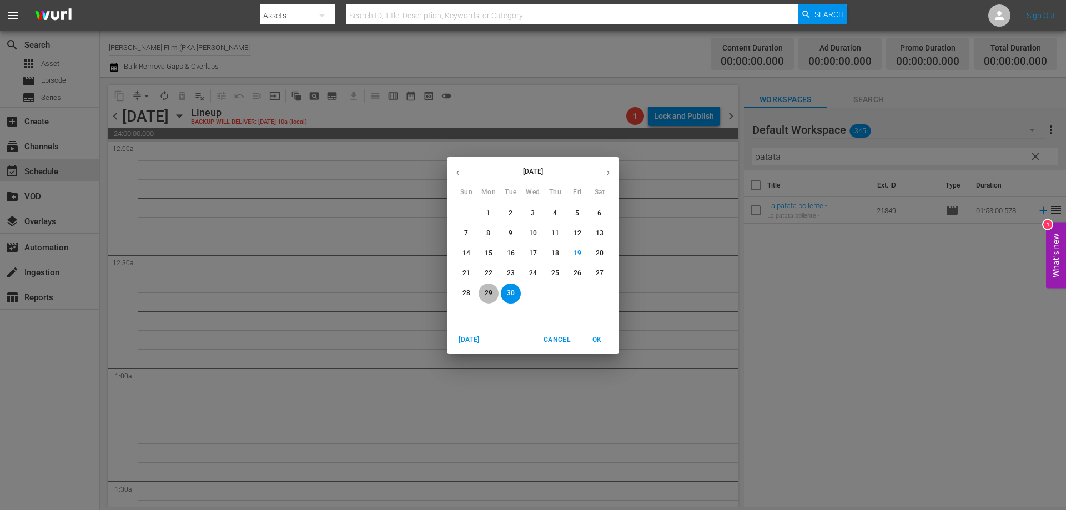
click at [490, 289] on p "29" at bounding box center [489, 293] width 8 height 9
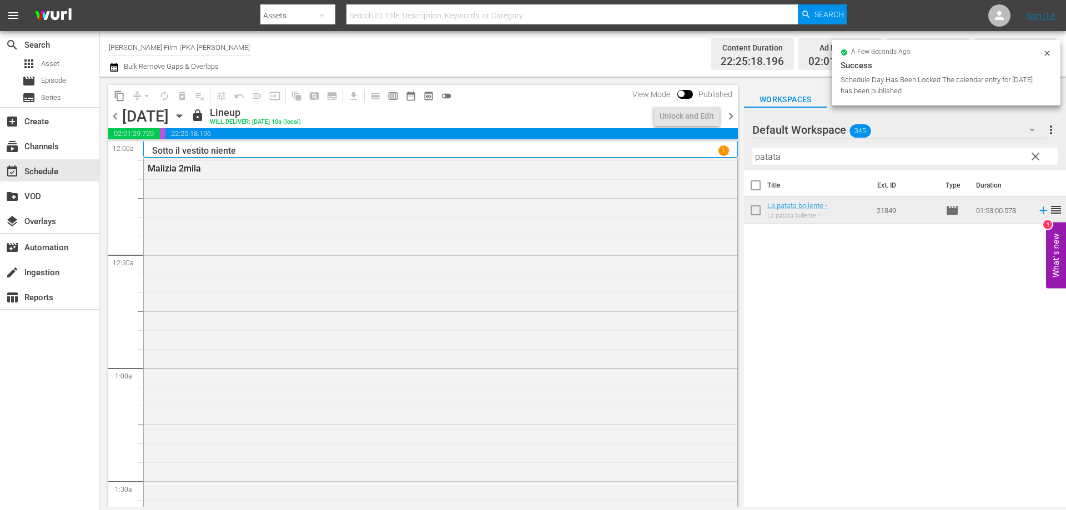
click at [185, 113] on icon "button" at bounding box center [179, 116] width 12 height 12
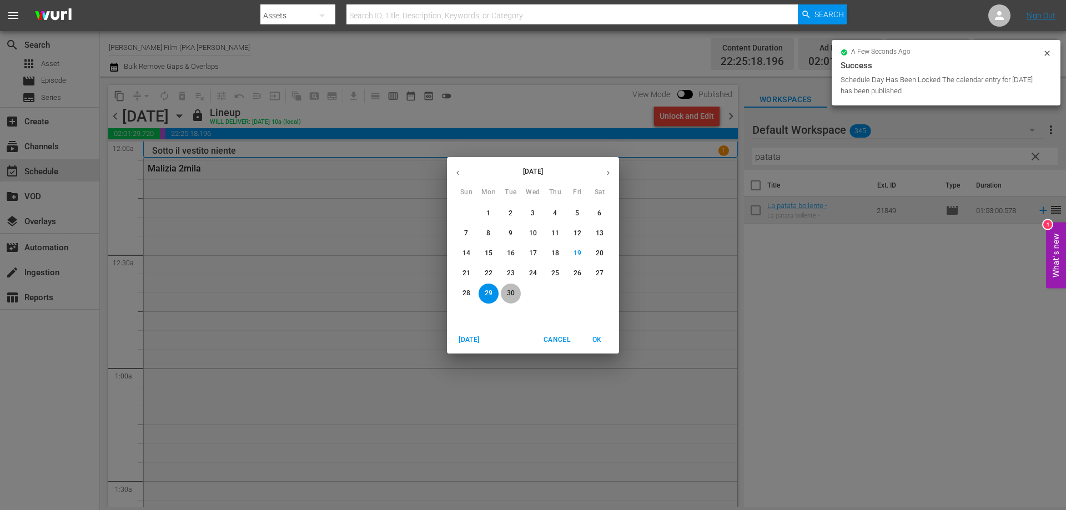
click at [507, 293] on p "30" at bounding box center [511, 293] width 8 height 9
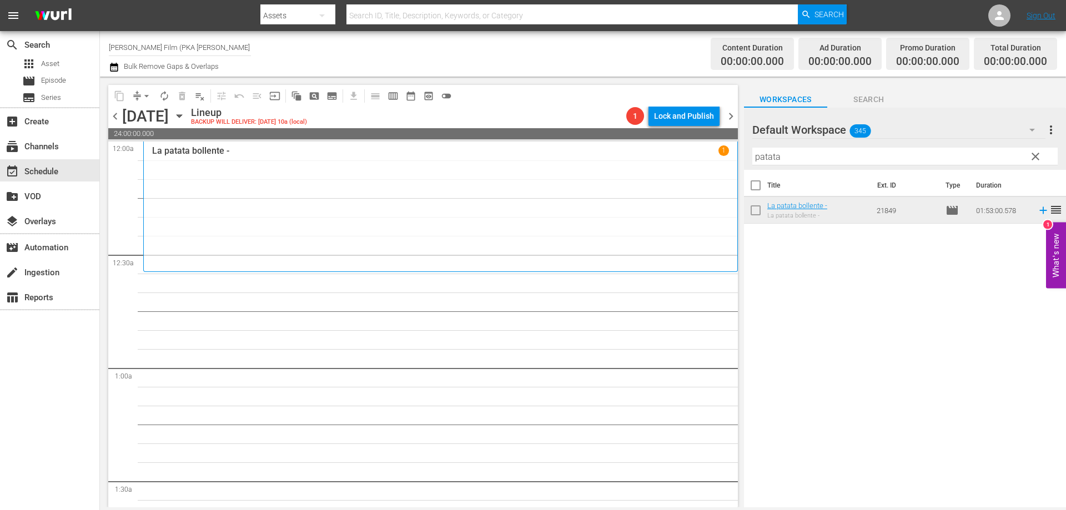
click at [473, 248] on div "La patata bollente - 1" at bounding box center [440, 206] width 577 height 123
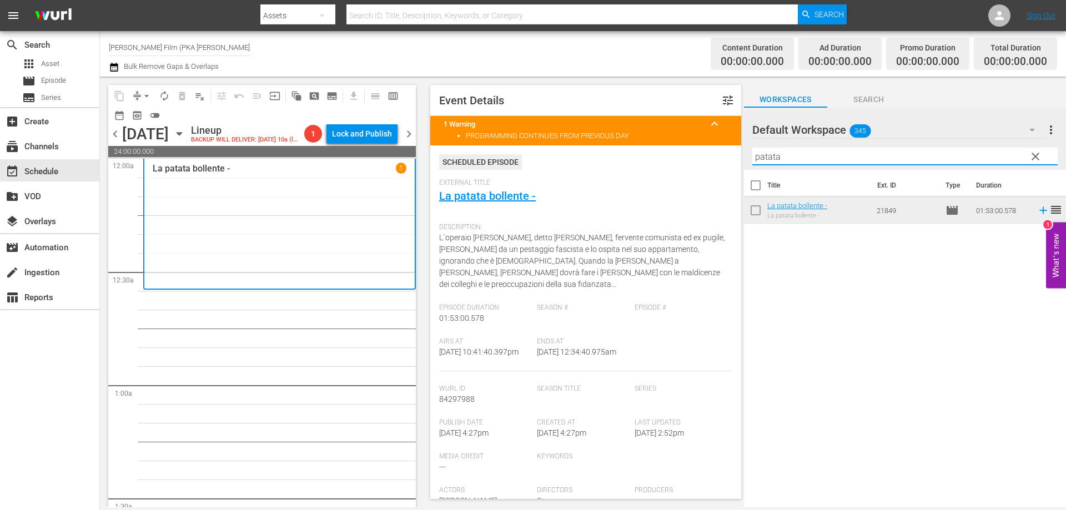
drag, startPoint x: 793, startPoint y: 153, endPoint x: 718, endPoint y: 152, distance: 74.4
click at [718, 152] on div "content_copy compress arrow_drop_down autorenew_outlined delete_forever_outline…" at bounding box center [583, 292] width 966 height 431
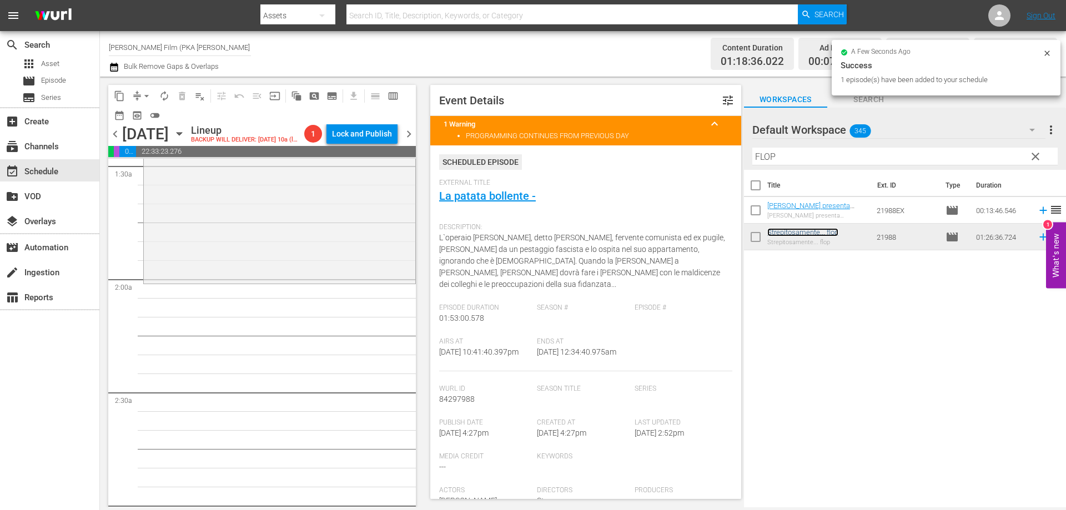
scroll to position [333, 0]
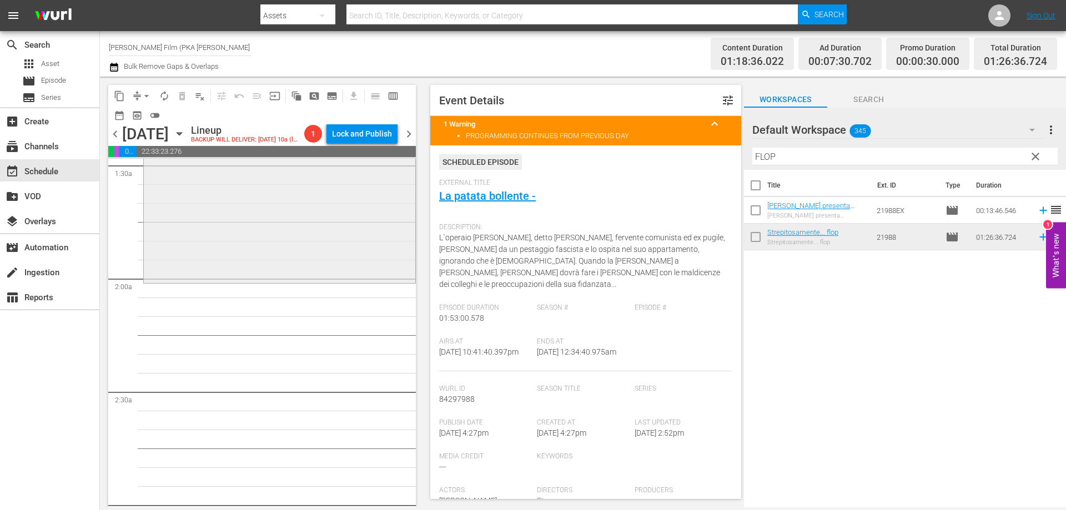
click at [264, 281] on div "Strepitosamente... flop reorder" at bounding box center [280, 119] width 272 height 324
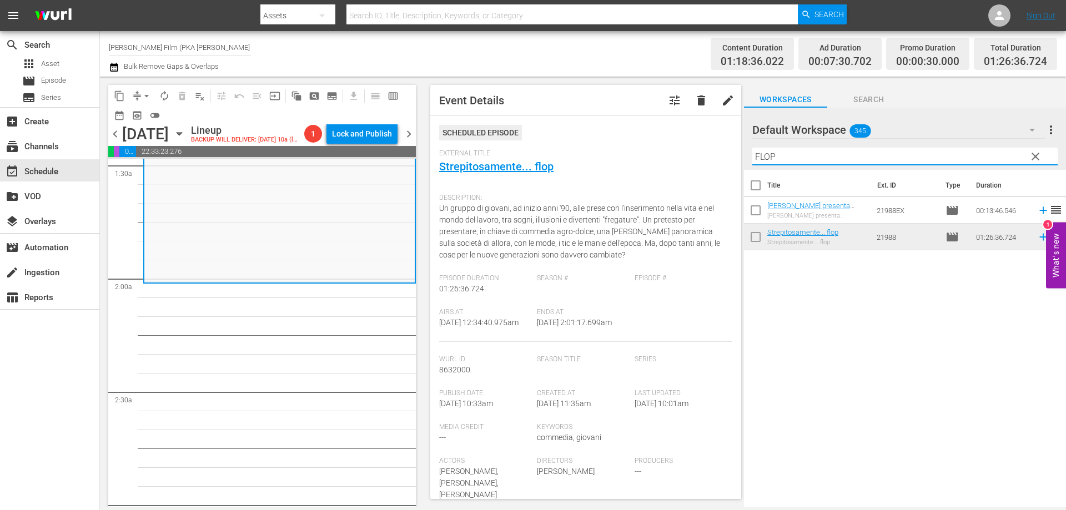
drag, startPoint x: 800, startPoint y: 153, endPoint x: 712, endPoint y: 147, distance: 87.9
click at [712, 147] on div "content_copy compress arrow_drop_down autorenew_outlined delete_forever_outline…" at bounding box center [583, 292] width 966 height 431
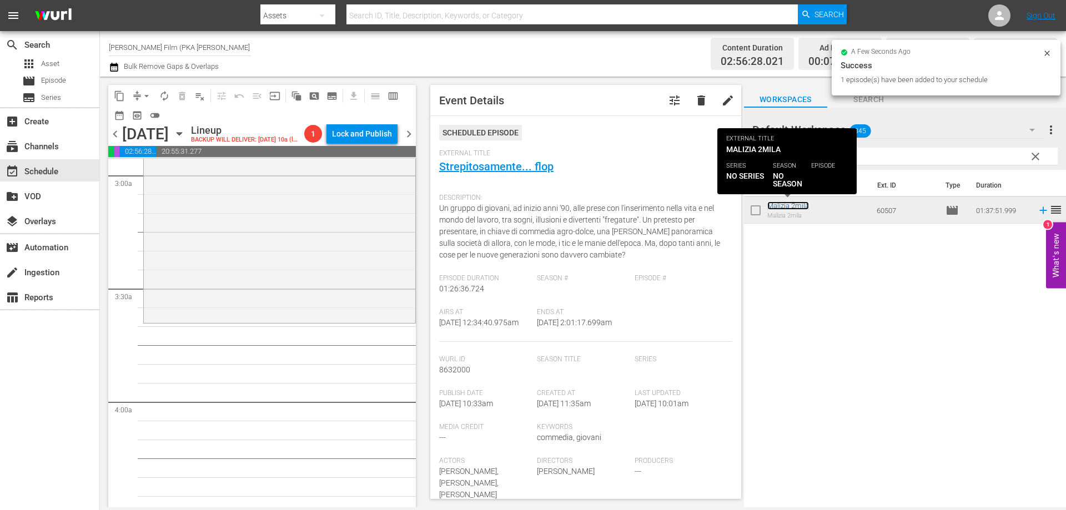
scroll to position [666, 0]
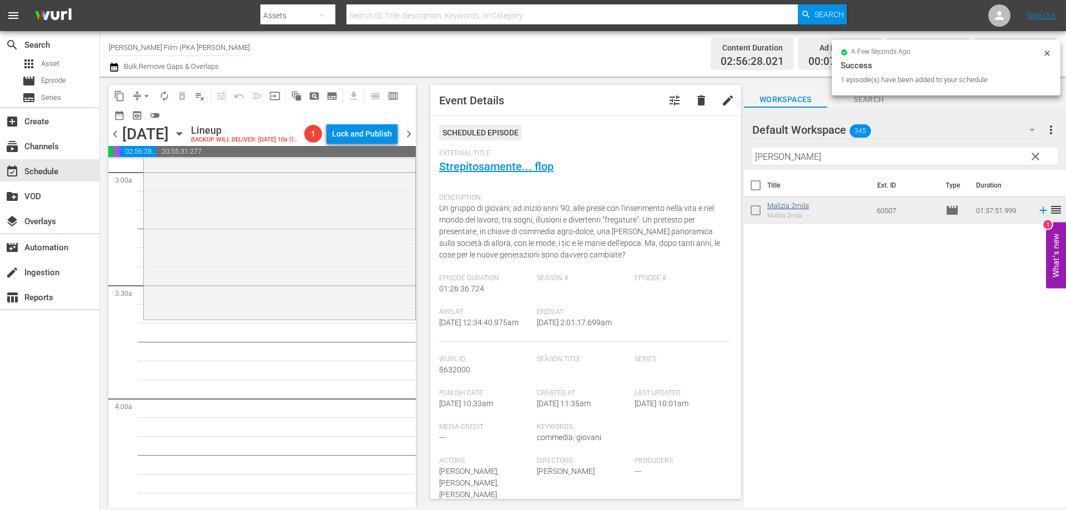
click at [346, 317] on div "Malizia 2mila reorder" at bounding box center [280, 134] width 272 height 366
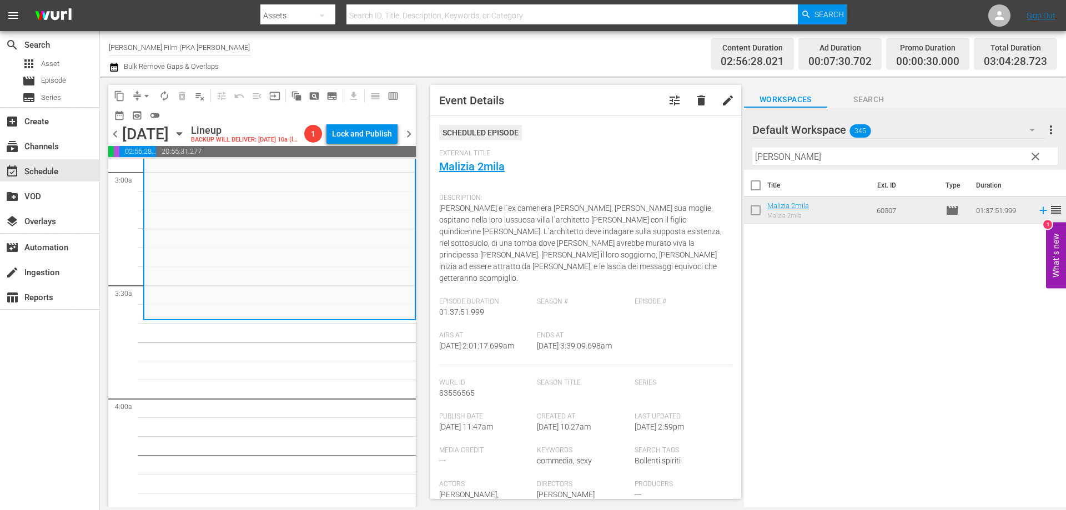
drag, startPoint x: 790, startPoint y: 163, endPoint x: 715, endPoint y: 149, distance: 76.8
click at [715, 149] on div "content_copy compress arrow_drop_down autorenew_outlined delete_forever_outline…" at bounding box center [583, 292] width 966 height 431
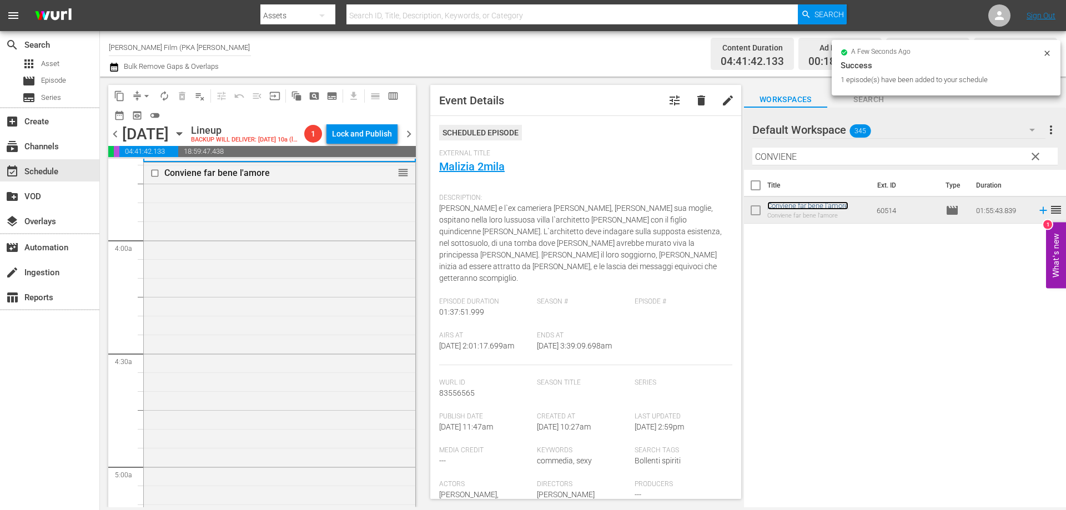
scroll to position [999, 0]
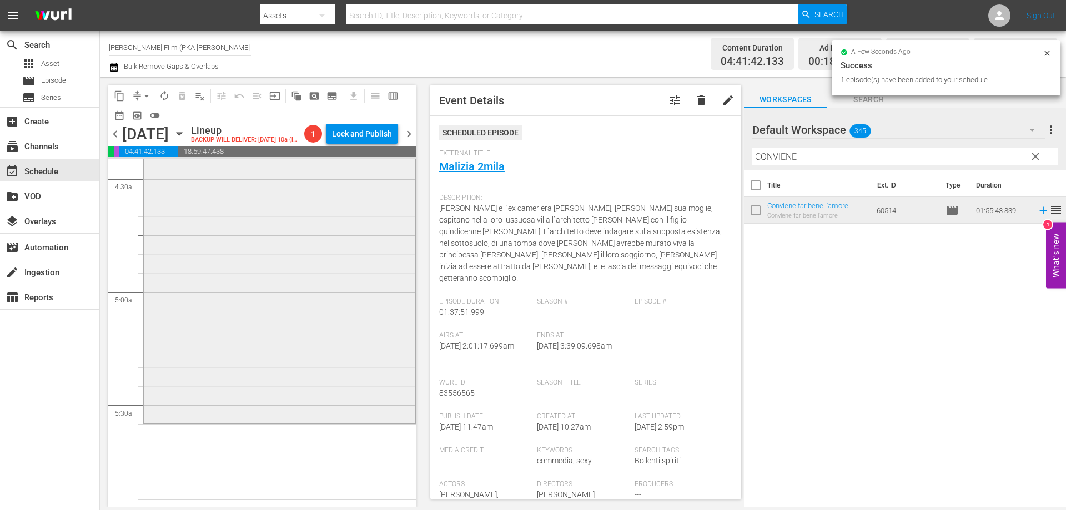
click at [315, 357] on div "Conviene far bene l'amore reorder" at bounding box center [280, 205] width 272 height 434
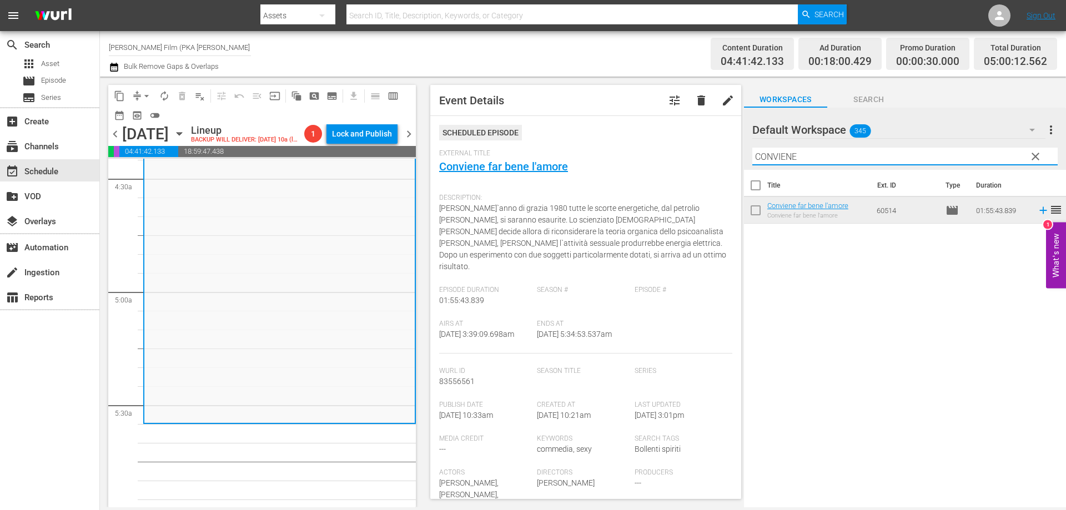
drag, startPoint x: 840, startPoint y: 155, endPoint x: 725, endPoint y: 148, distance: 115.7
click at [725, 148] on div "content_copy compress arrow_drop_down autorenew_outlined delete_forever_outline…" at bounding box center [583, 292] width 966 height 431
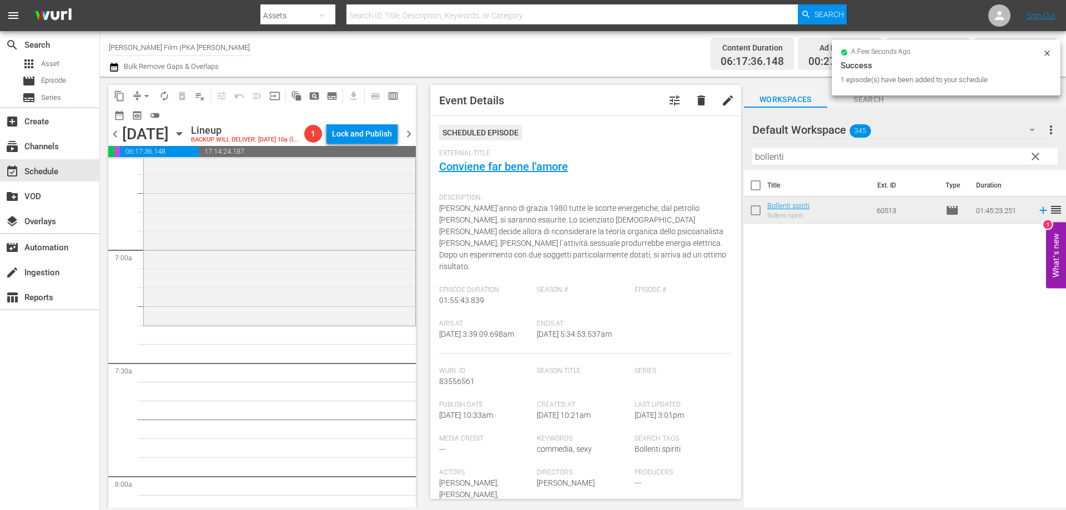
scroll to position [1499, 0]
click at [285, 320] on div "Bollenti spiriti reorder" at bounding box center [280, 122] width 272 height 395
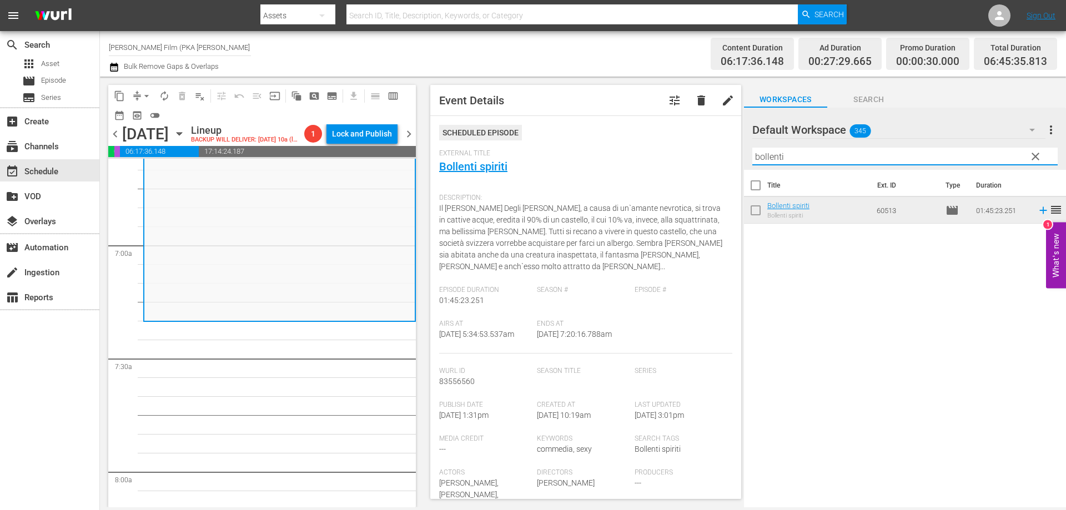
drag, startPoint x: 799, startPoint y: 164, endPoint x: 752, endPoint y: 158, distance: 47.6
click at [752, 158] on input "bollenti" at bounding box center [904, 157] width 305 height 18
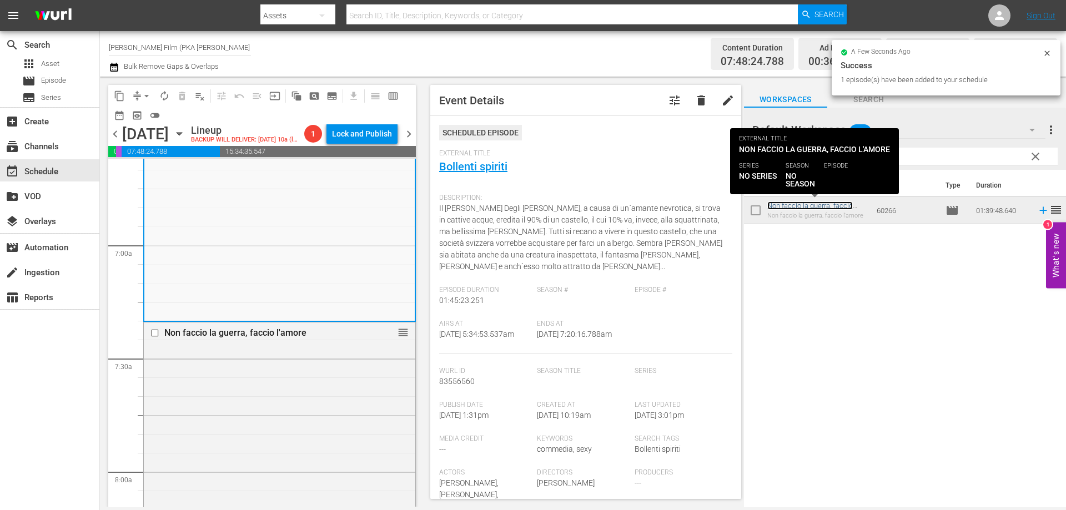
scroll to position [1832, 0]
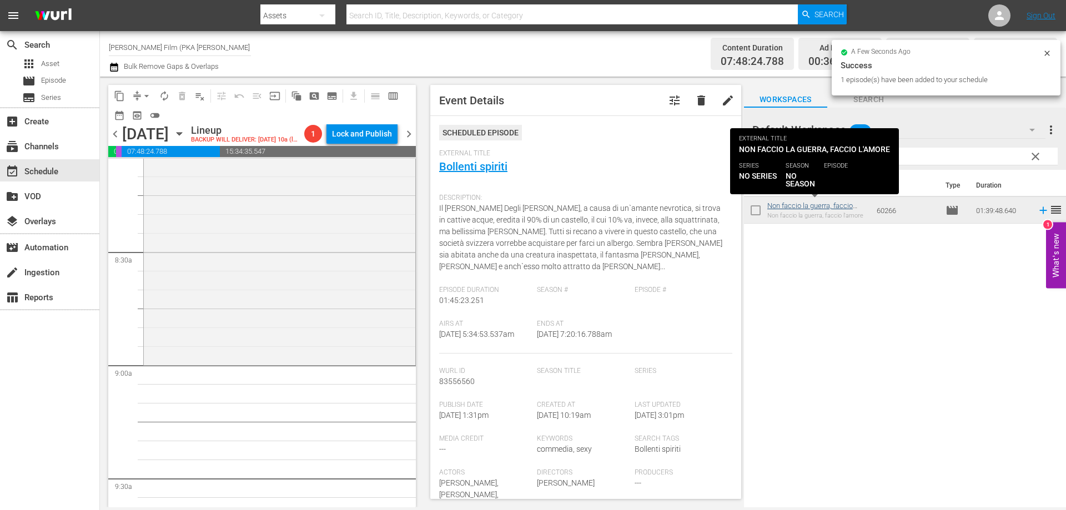
click at [329, 338] on div "Non faccio la guerra, faccio l'amore reorder" at bounding box center [280, 176] width 272 height 374
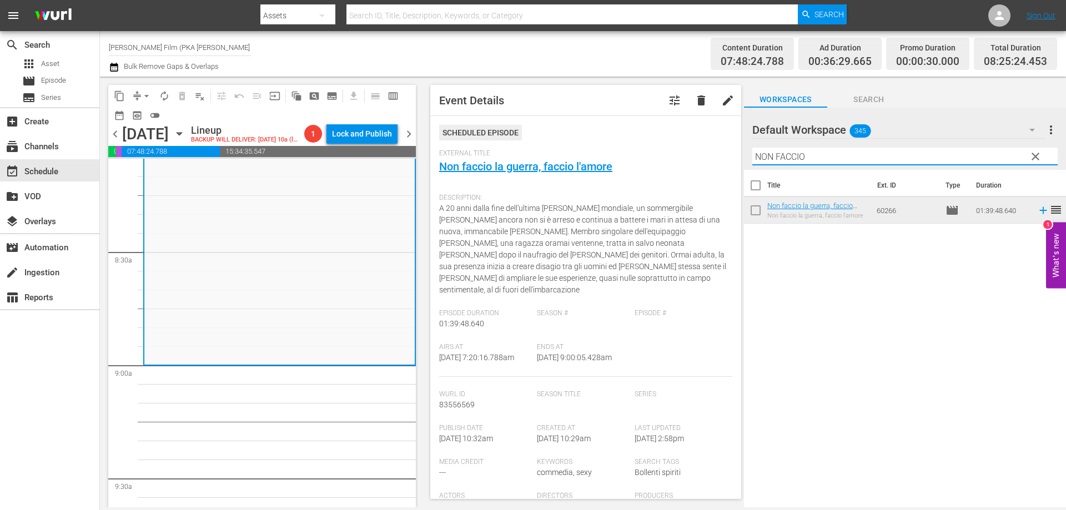
drag, startPoint x: 812, startPoint y: 154, endPoint x: 630, endPoint y: 135, distance: 183.1
click at [634, 135] on div "content_copy compress arrow_drop_down autorenew_outlined delete_forever_outline…" at bounding box center [583, 292] width 966 height 431
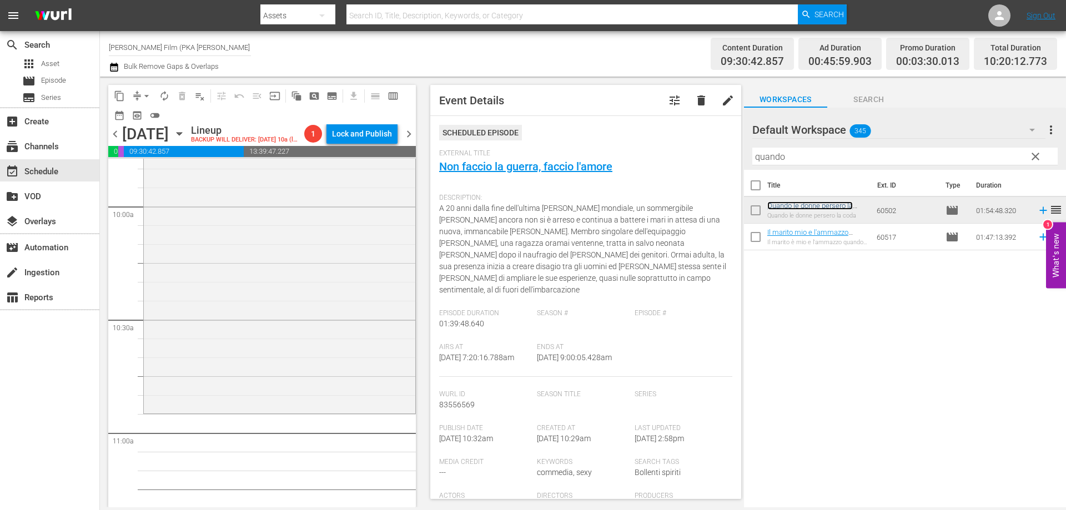
scroll to position [2221, 0]
click at [269, 318] on div "Quando le donne persero la coda reorder" at bounding box center [280, 193] width 272 height 430
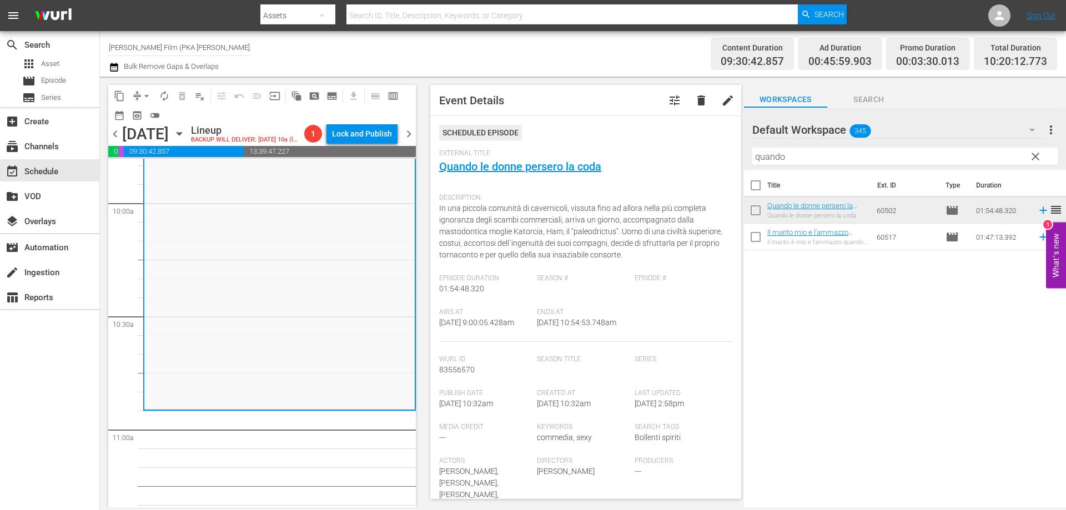
drag, startPoint x: 822, startPoint y: 162, endPoint x: 643, endPoint y: 132, distance: 181.9
click at [645, 133] on div "content_copy compress arrow_drop_down autorenew_outlined delete_forever_outline…" at bounding box center [583, 292] width 966 height 431
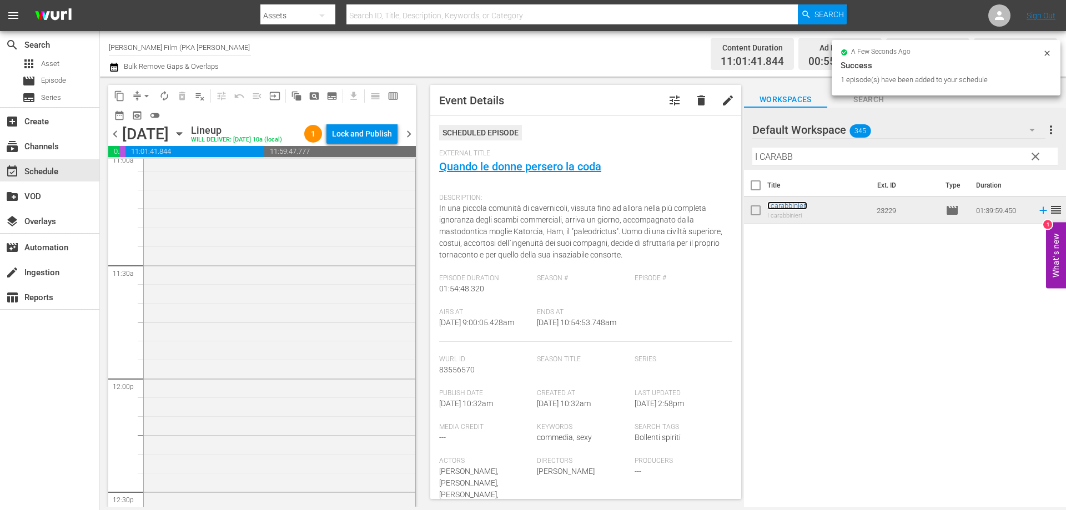
scroll to position [2610, 0]
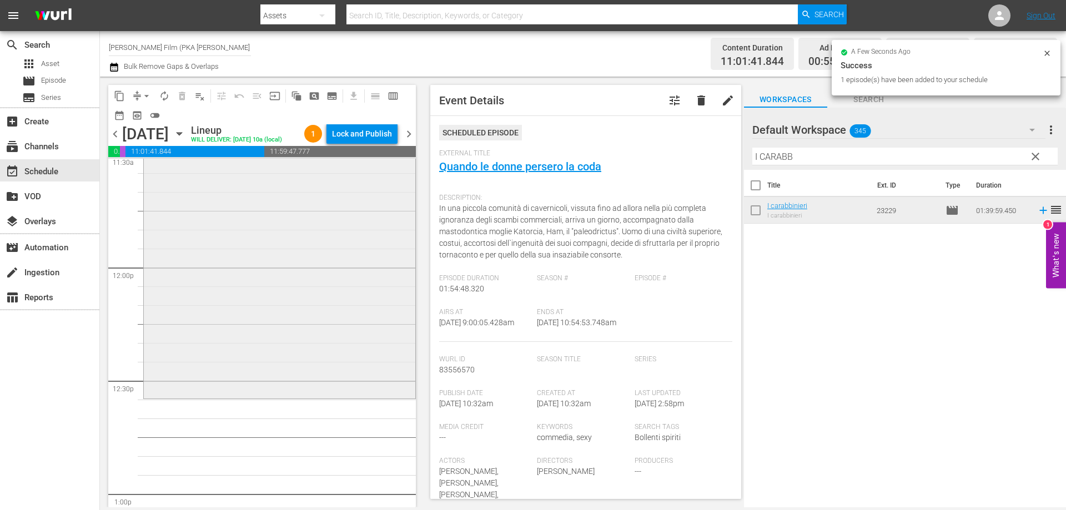
click at [351, 390] on div "I carabbinieri reorder" at bounding box center [280, 210] width 272 height 374
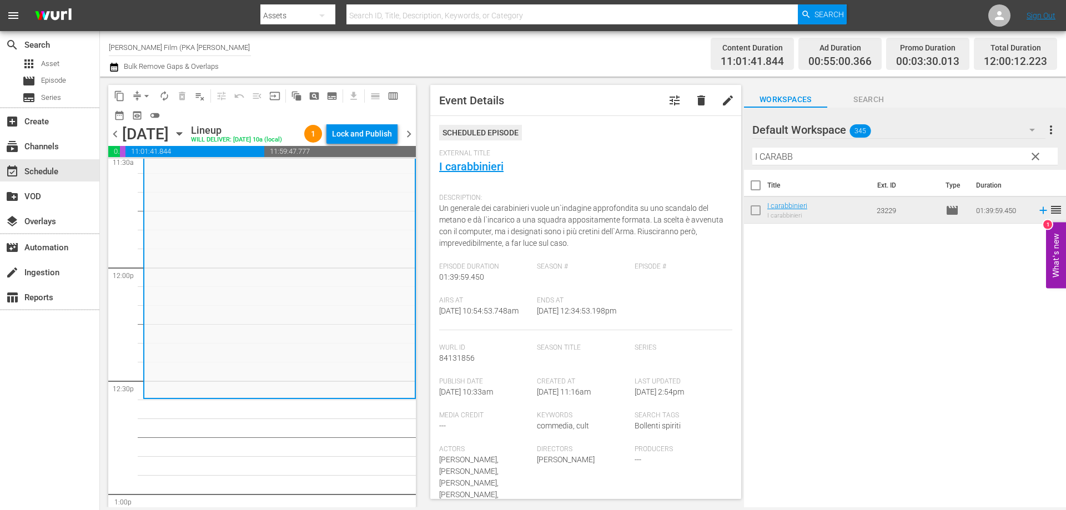
drag, startPoint x: 799, startPoint y: 150, endPoint x: 715, endPoint y: 154, distance: 84.5
click at [715, 154] on div "content_copy compress arrow_drop_down autorenew_outlined delete_forever_outline…" at bounding box center [583, 292] width 966 height 431
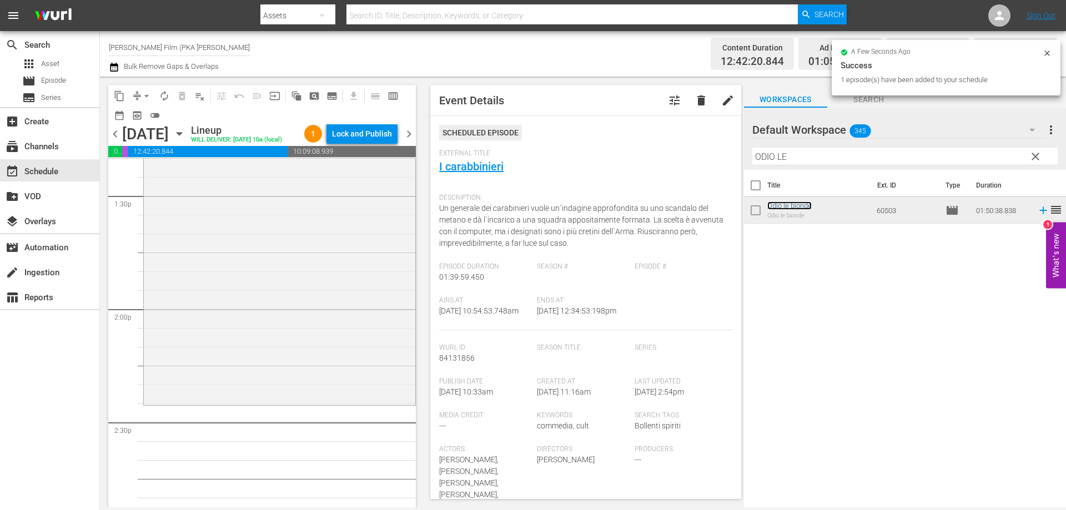
scroll to position [3054, 0]
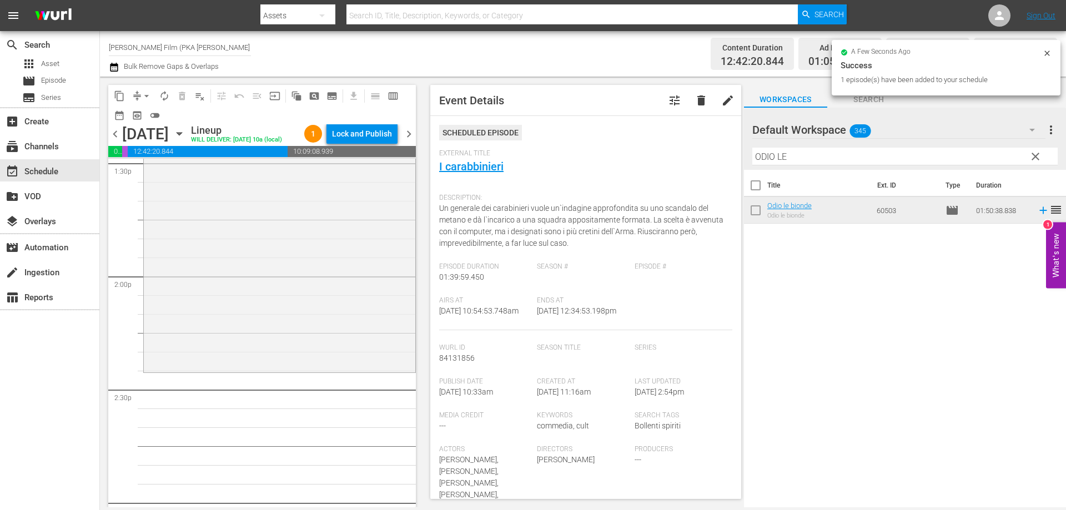
click at [358, 370] on div "Odio le bionde reorder" at bounding box center [280, 163] width 272 height 414
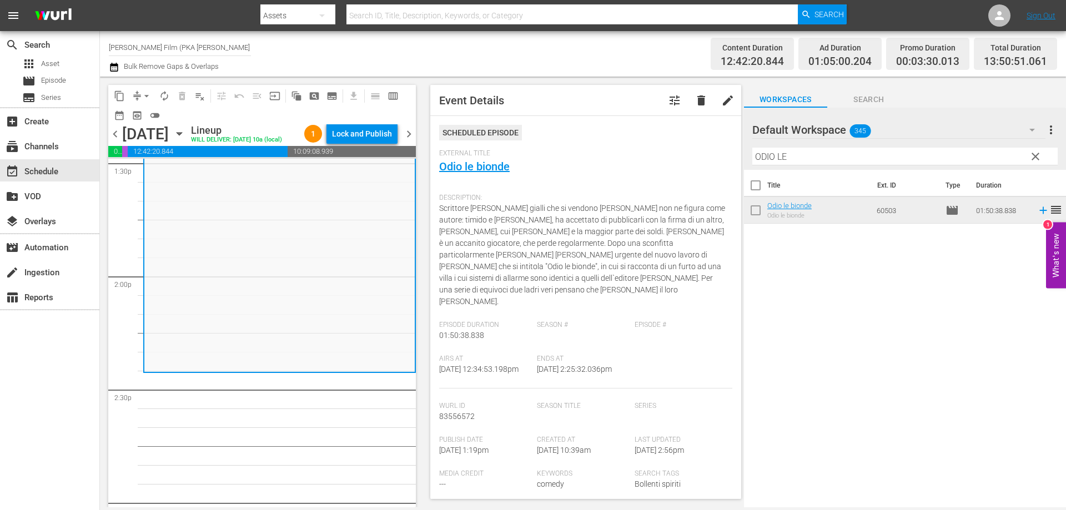
drag, startPoint x: 789, startPoint y: 154, endPoint x: 590, endPoint y: 127, distance: 200.5
click at [604, 130] on div "content_copy compress arrow_drop_down autorenew_outlined delete_forever_outline…" at bounding box center [583, 292] width 966 height 431
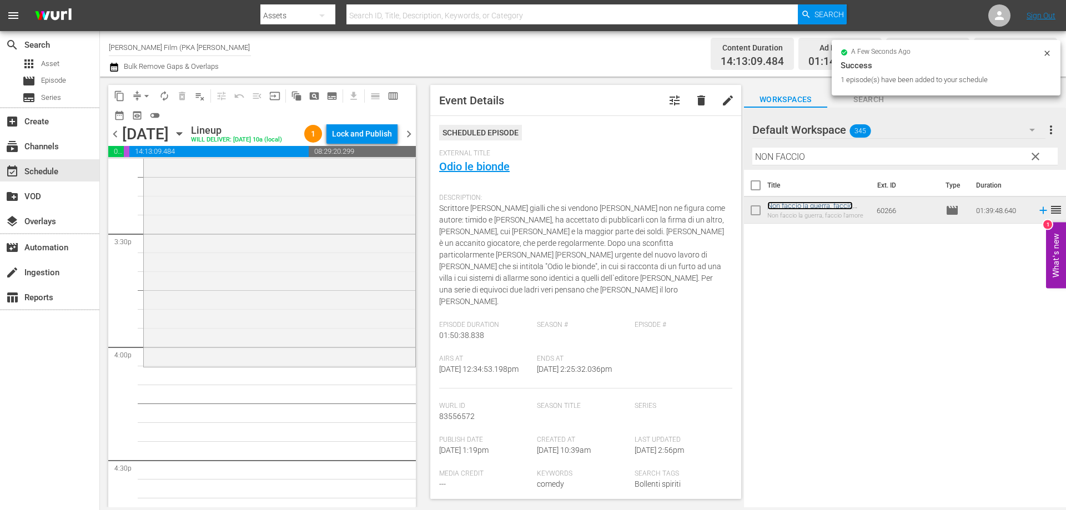
scroll to position [3442, 0]
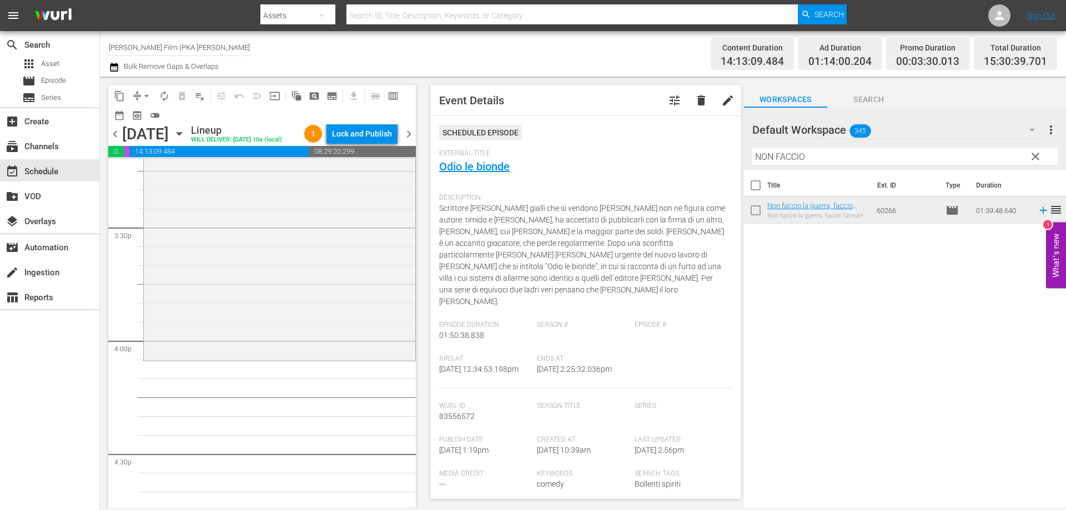
click at [279, 349] on div "Non faccio la guerra, faccio l'amore reorder" at bounding box center [280, 172] width 272 height 374
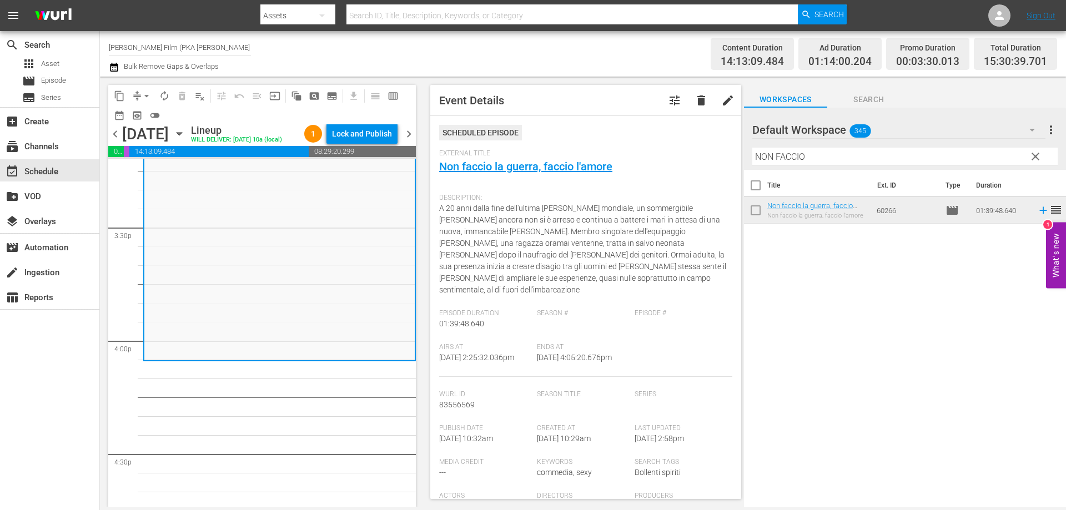
click at [725, 145] on div "content_copy compress arrow_drop_down autorenew_outlined delete_forever_outline…" at bounding box center [583, 292] width 966 height 431
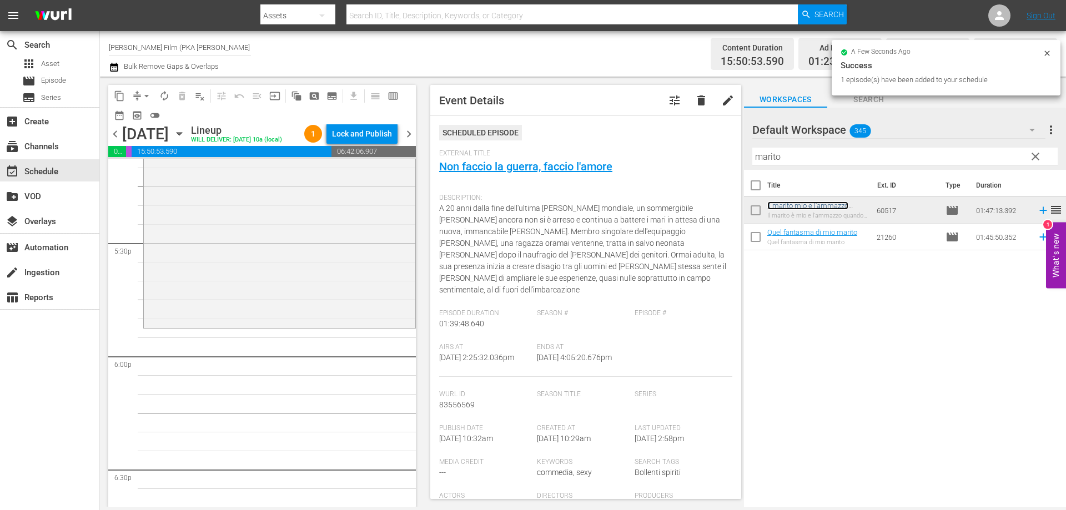
scroll to position [3887, 0]
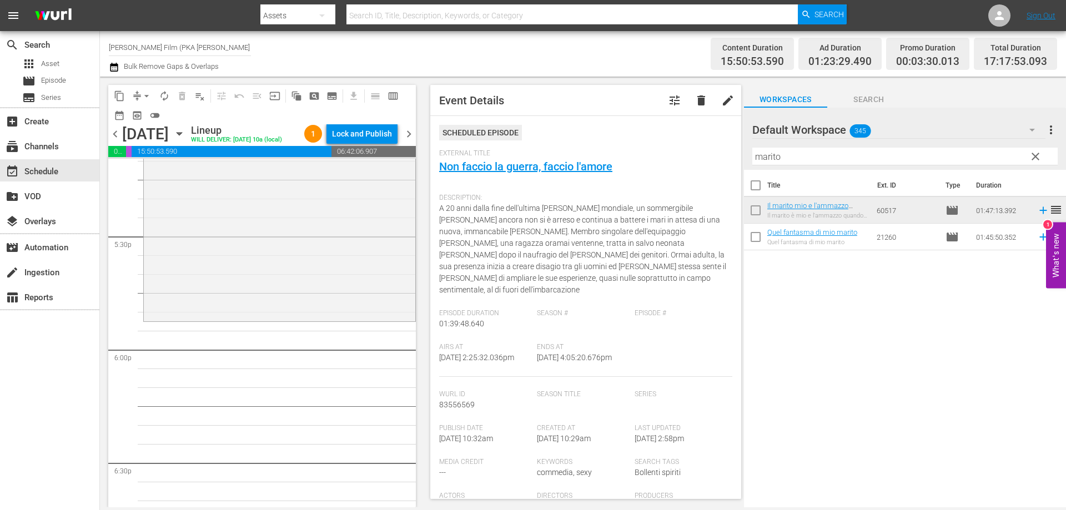
click at [339, 319] on div "Il marito mio e l'ammazzo quando mi pare reorder" at bounding box center [280, 118] width 272 height 401
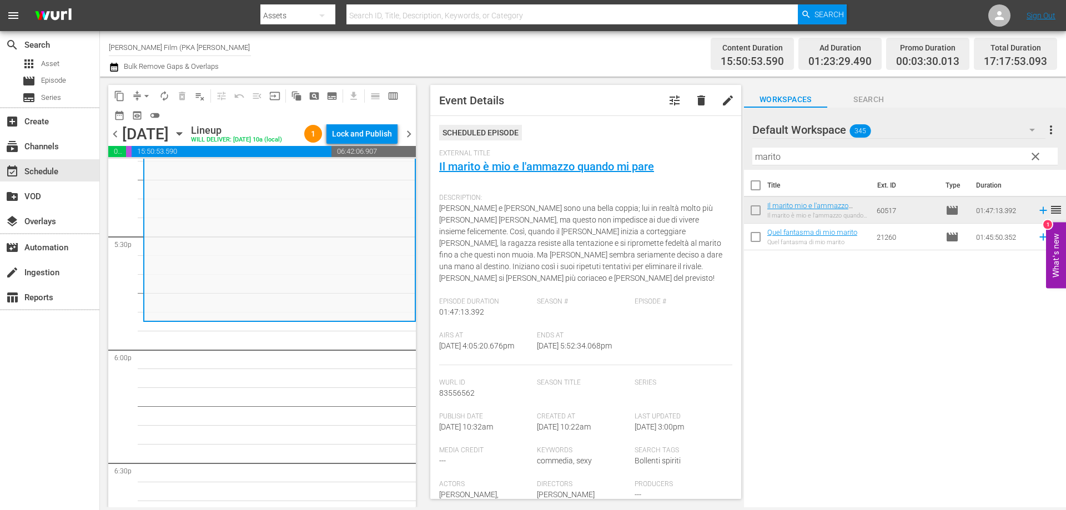
drag, startPoint x: 786, startPoint y: 158, endPoint x: 728, endPoint y: 159, distance: 58.3
click at [728, 159] on div "content_copy compress arrow_drop_down autorenew_outlined delete_forever_outline…" at bounding box center [583, 292] width 966 height 431
type input "p"
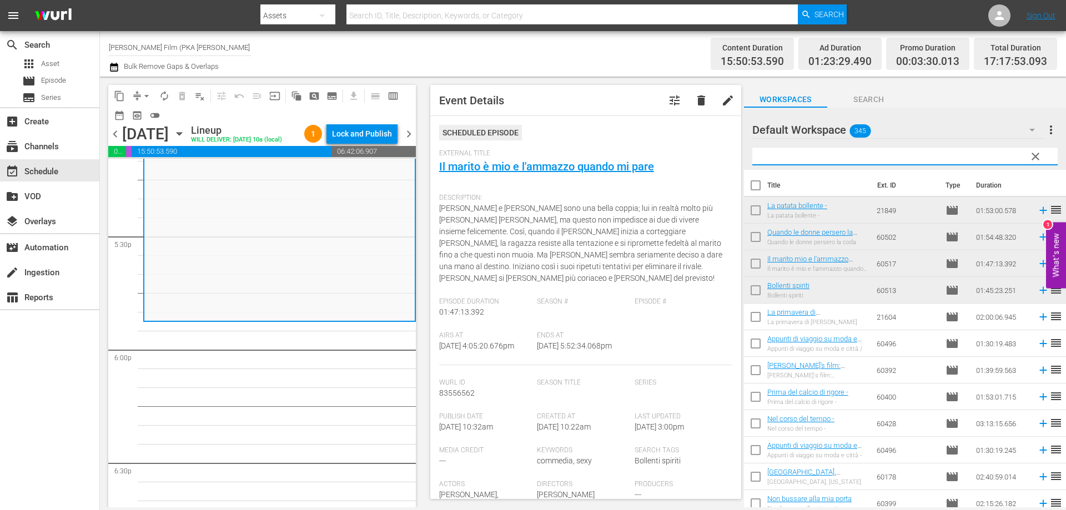
type input "o"
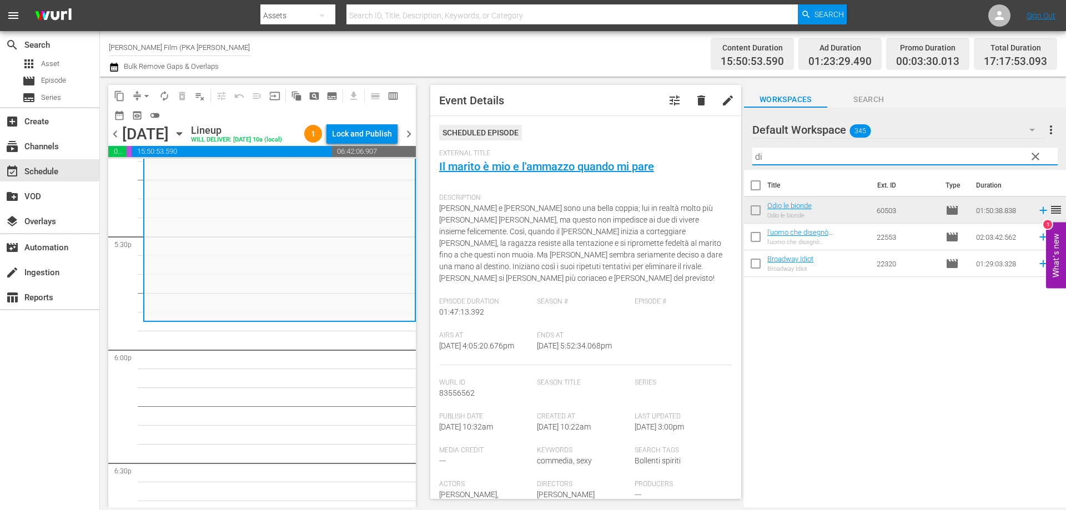
type input "d"
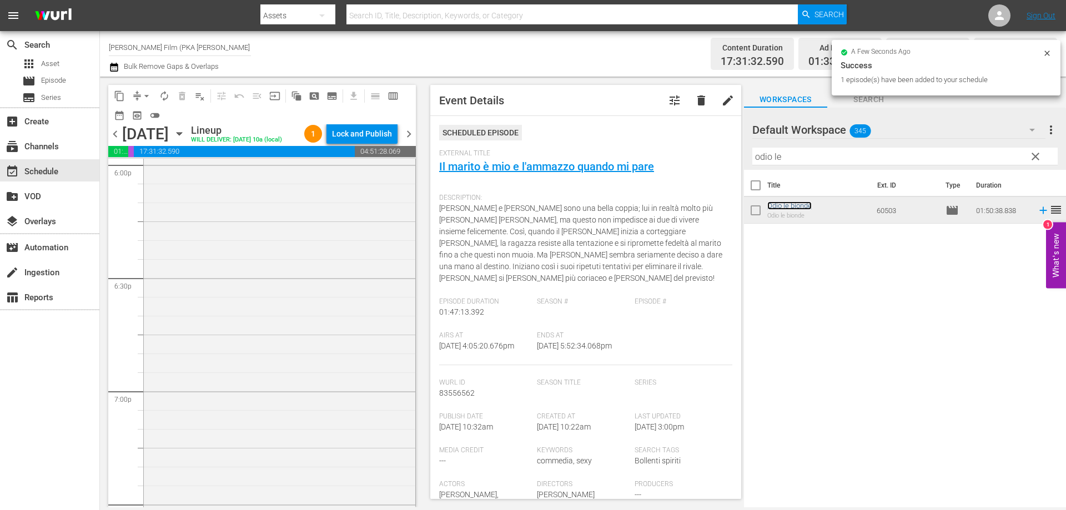
scroll to position [4275, 0]
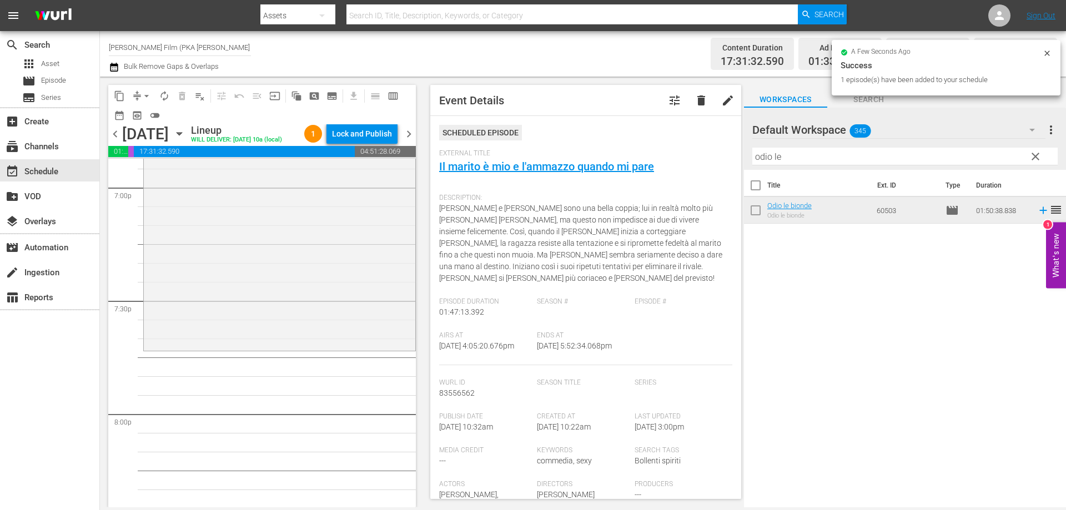
click at [366, 343] on div "Odio le bionde reorder" at bounding box center [280, 141] width 272 height 414
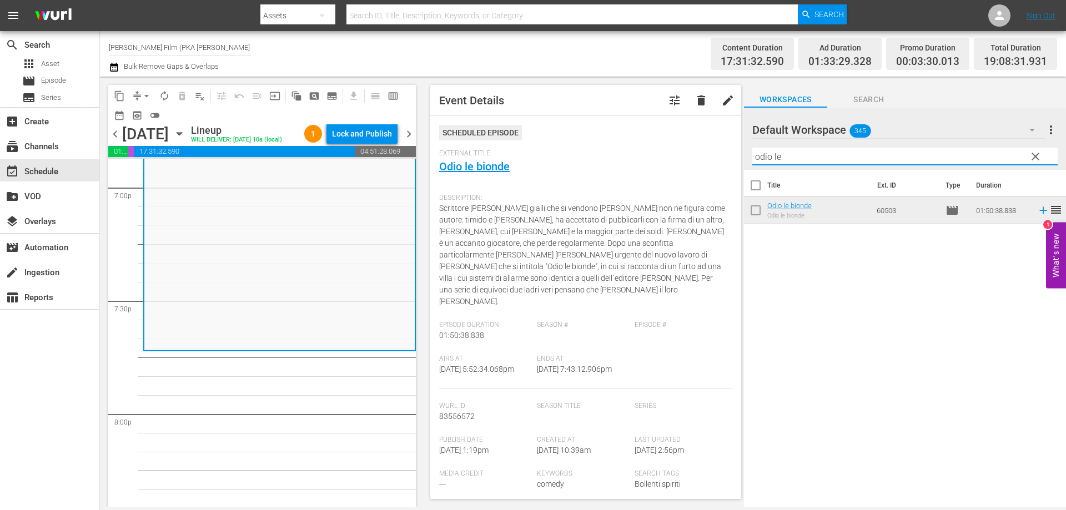
drag, startPoint x: 795, startPoint y: 153, endPoint x: 702, endPoint y: 155, distance: 92.7
click at [702, 155] on div "content_copy compress arrow_drop_down autorenew_outlined delete_forever_outline…" at bounding box center [583, 292] width 966 height 431
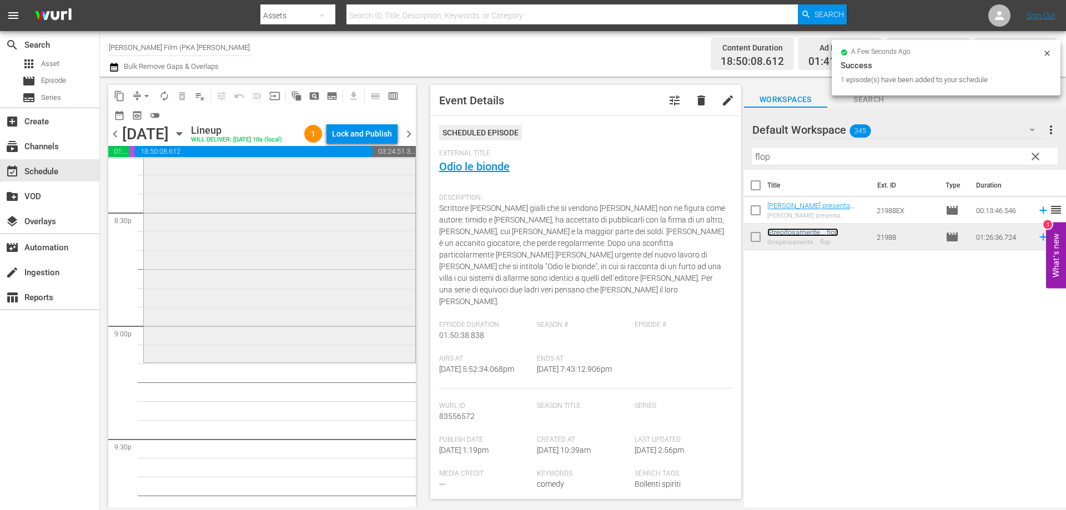
scroll to position [4608, 0]
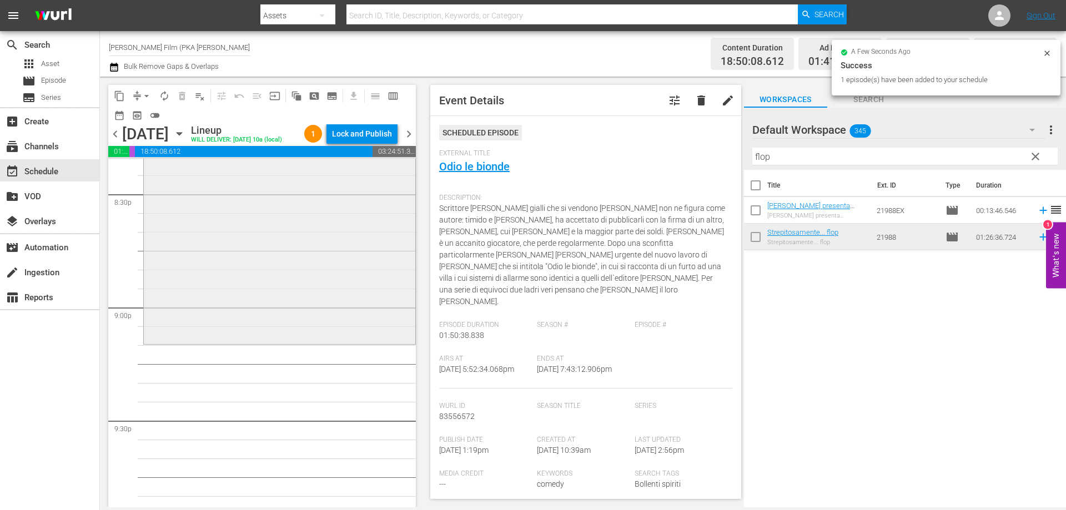
click at [360, 343] on div "Strepitosamente... flop reorder" at bounding box center [280, 181] width 272 height 324
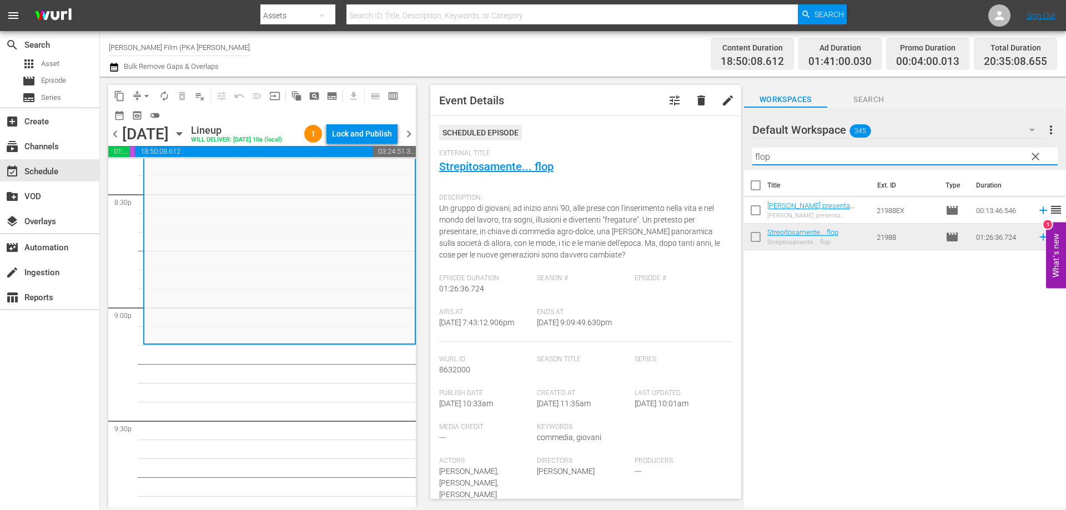
drag, startPoint x: 785, startPoint y: 160, endPoint x: 709, endPoint y: 150, distance: 76.7
click at [727, 154] on div "content_copy compress arrow_drop_down autorenew_outlined delete_forever_outline…" at bounding box center [583, 292] width 966 height 431
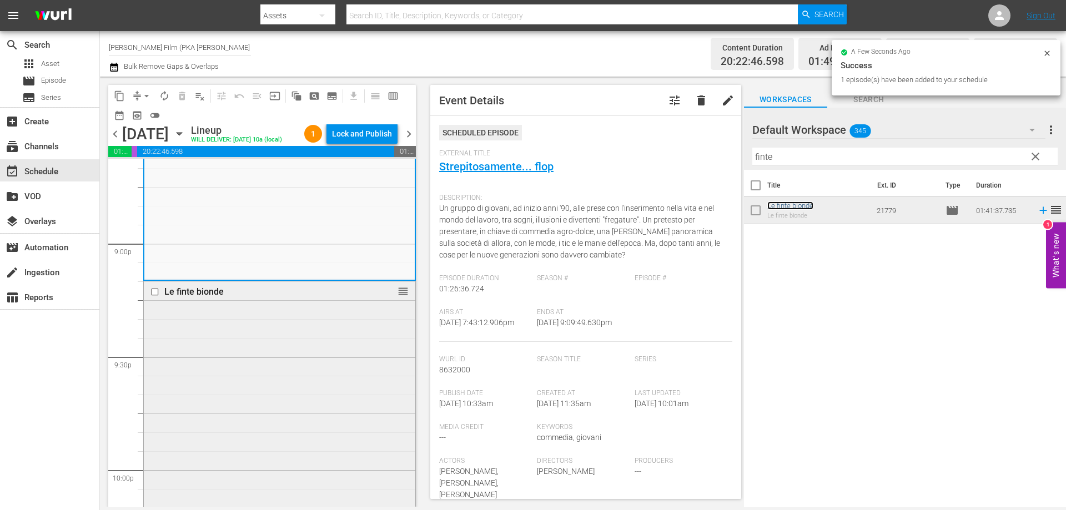
scroll to position [4941, 0]
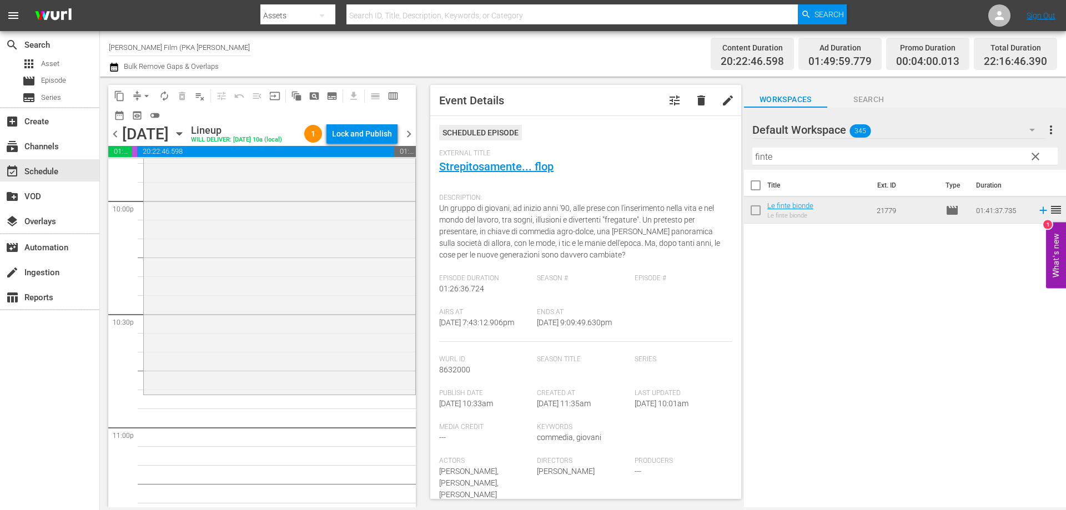
click at [380, 370] on div "Le finte bionde reorder" at bounding box center [280, 202] width 272 height 380
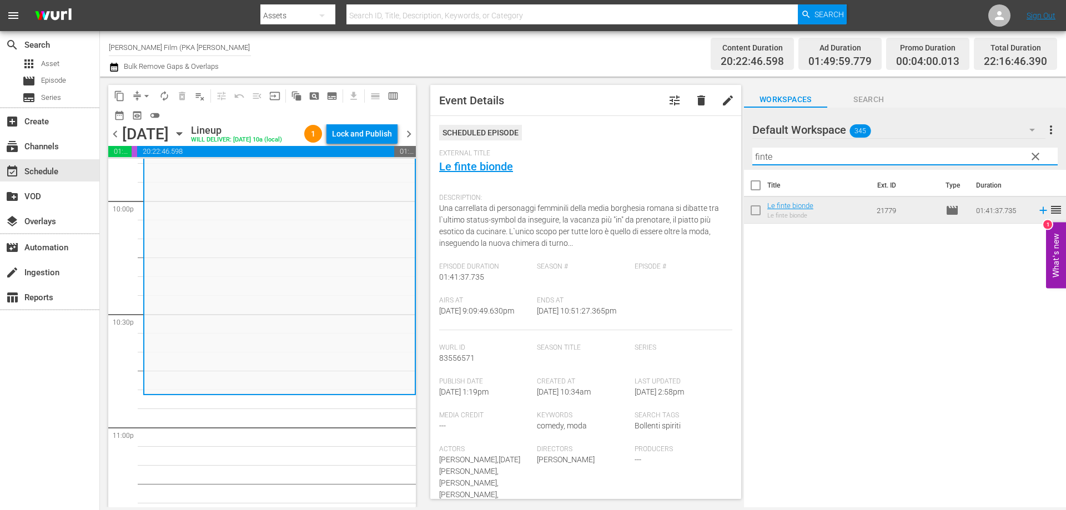
drag, startPoint x: 782, startPoint y: 157, endPoint x: 705, endPoint y: 153, distance: 77.3
click at [705, 153] on div "content_copy compress arrow_drop_down autorenew_outlined delete_forever_outline…" at bounding box center [583, 292] width 966 height 431
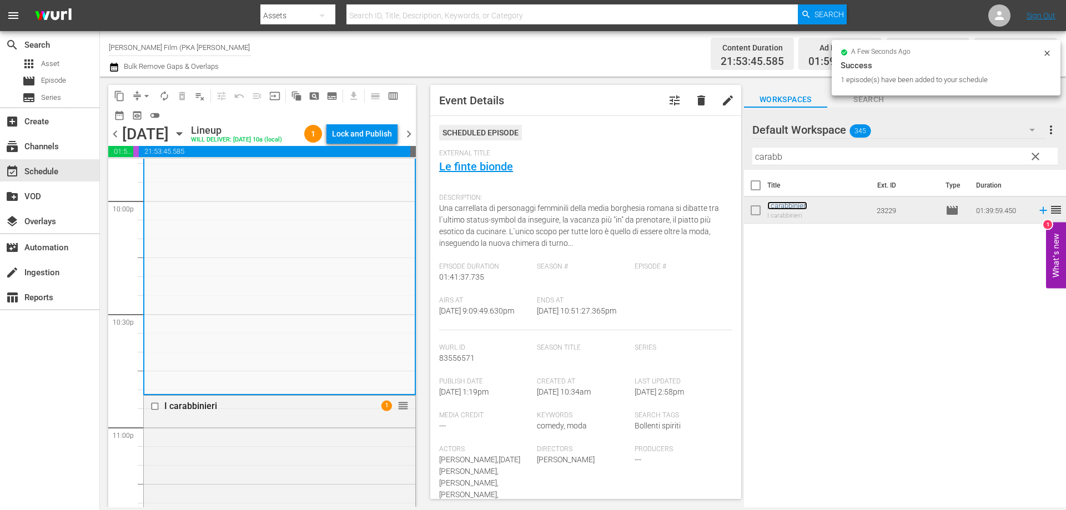
scroll to position [5225, 0]
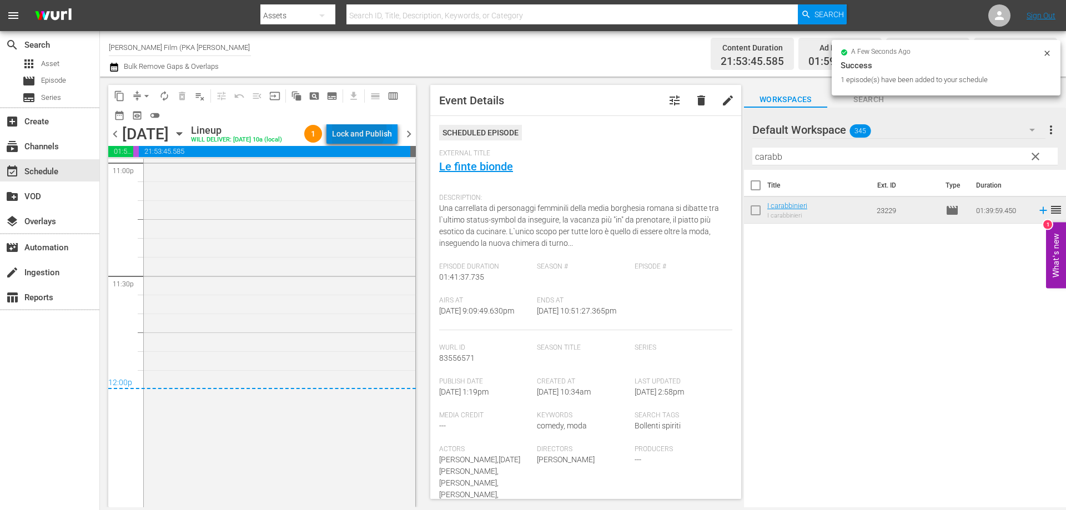
click at [367, 129] on div "Lock and Publish" at bounding box center [362, 134] width 60 height 20
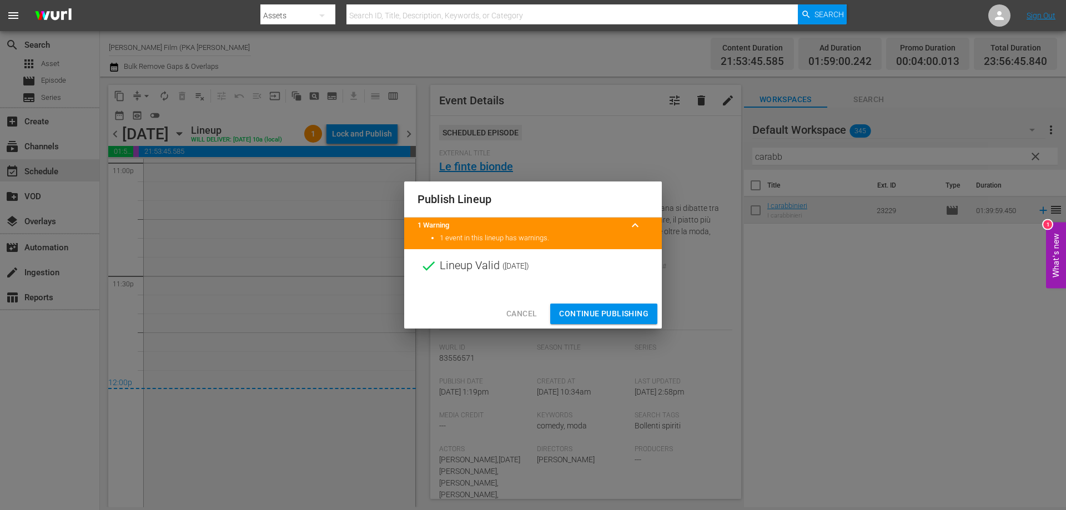
drag, startPoint x: 576, startPoint y: 311, endPoint x: 476, endPoint y: 262, distance: 111.0
click at [575, 311] on span "Continue Publishing" at bounding box center [603, 314] width 89 height 14
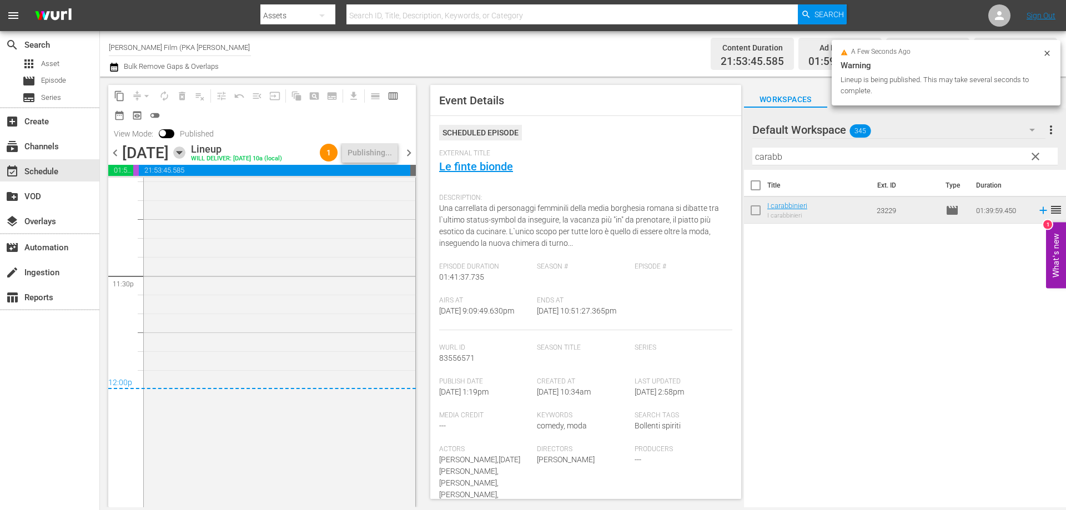
click at [185, 159] on icon "button" at bounding box center [179, 153] width 12 height 12
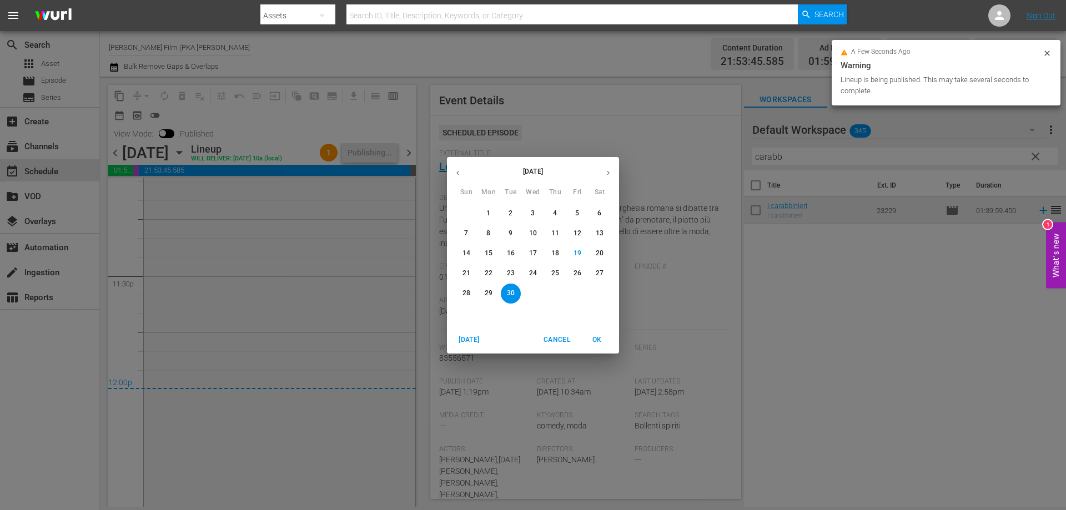
click at [611, 169] on icon "button" at bounding box center [608, 173] width 8 height 8
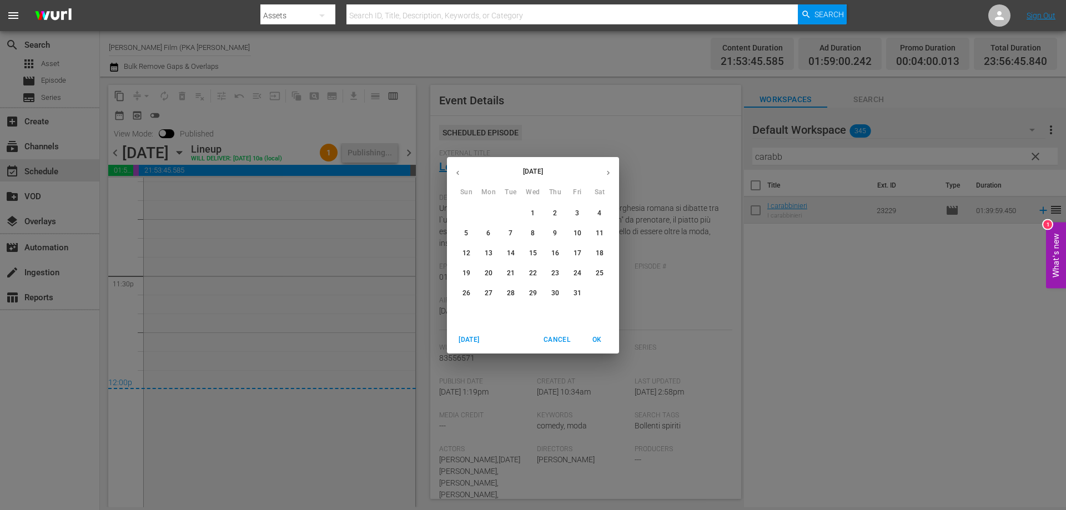
click at [536, 214] on span "1" at bounding box center [533, 213] width 20 height 9
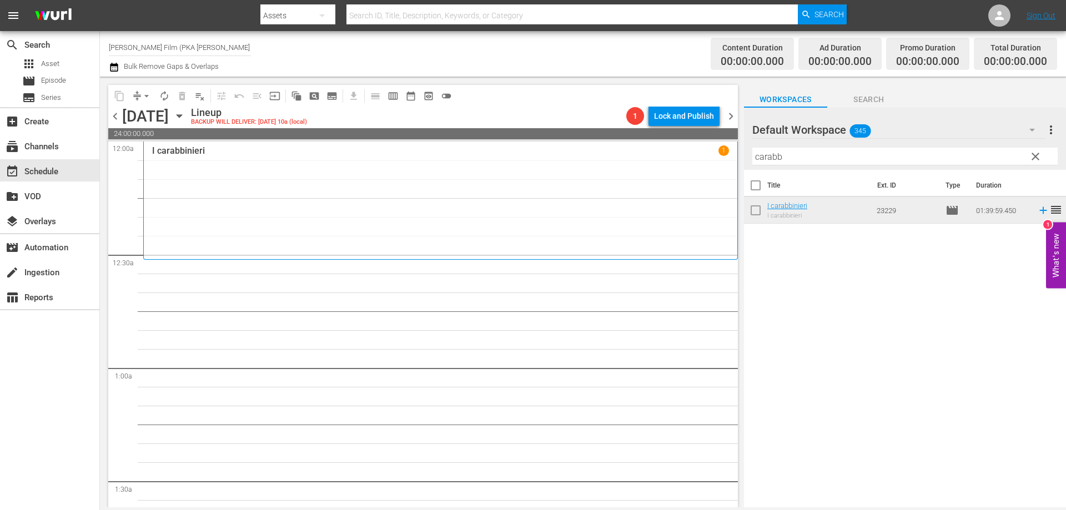
click at [520, 213] on div "I carabbinieri 1" at bounding box center [440, 200] width 577 height 110
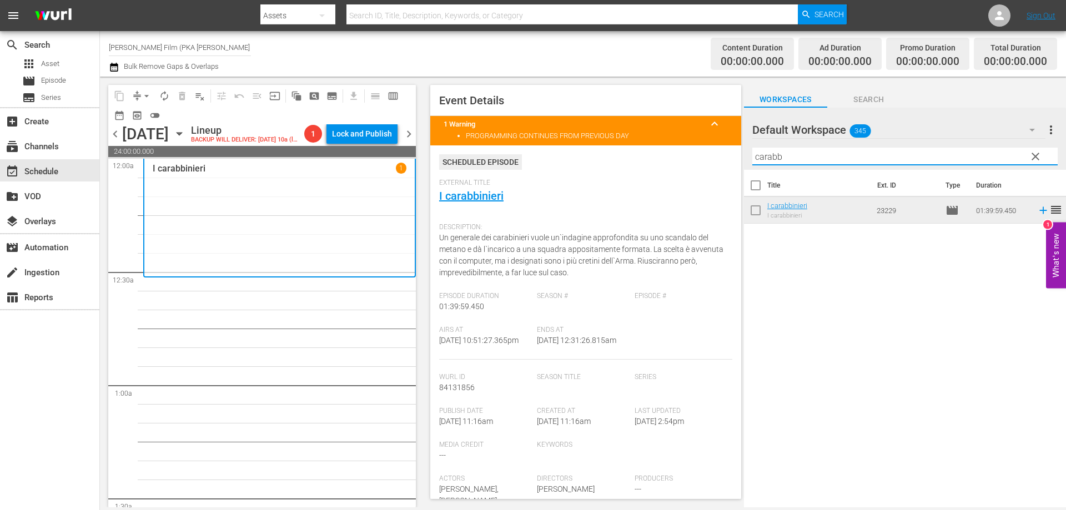
drag, startPoint x: 785, startPoint y: 158, endPoint x: 683, endPoint y: 136, distance: 104.4
click at [701, 145] on div "content_copy compress arrow_drop_down autorenew_outlined delete_forever_outline…" at bounding box center [583, 292] width 966 height 431
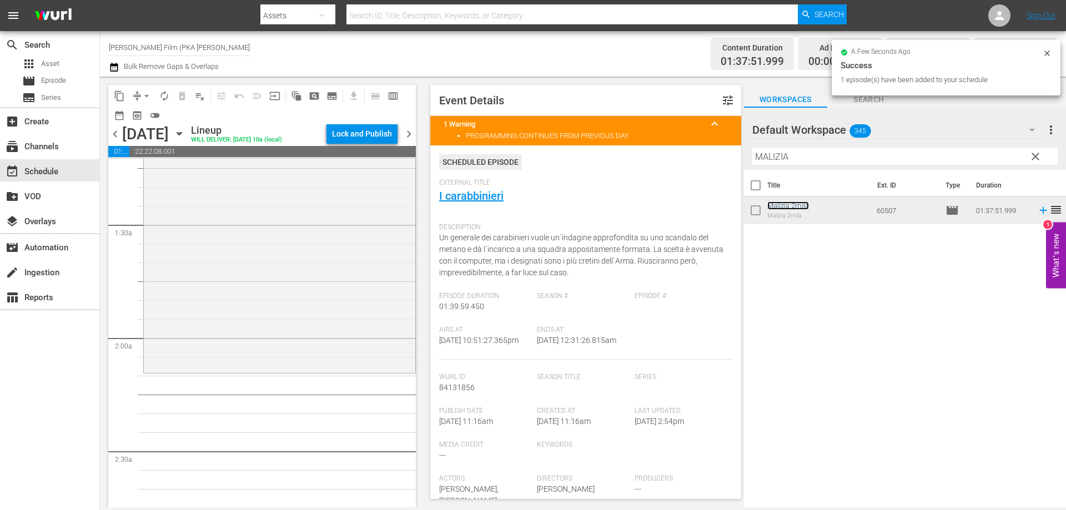
scroll to position [278, 0]
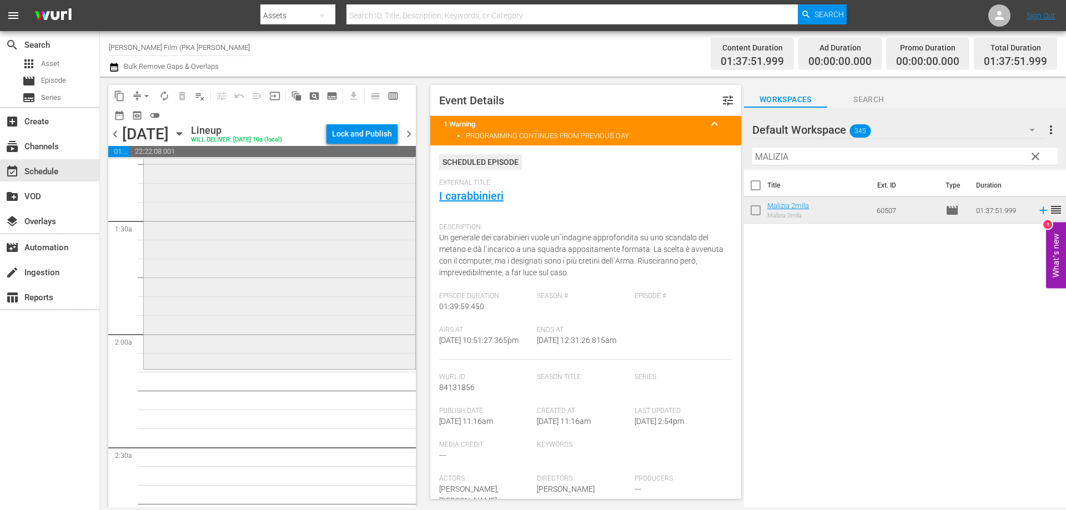
click at [220, 322] on div "Malizia 2mila reorder" at bounding box center [280, 184] width 272 height 366
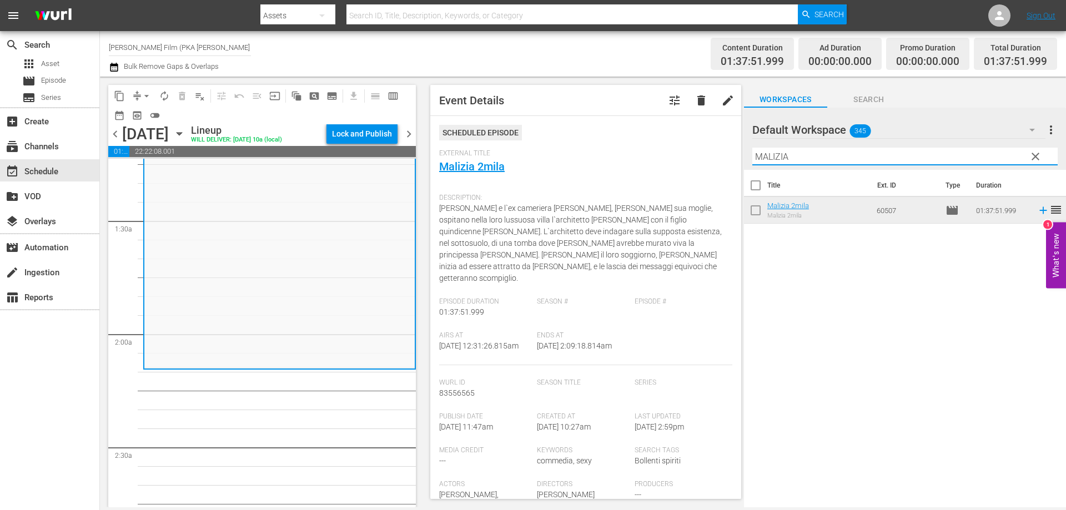
drag, startPoint x: 797, startPoint y: 159, endPoint x: 660, endPoint y: 132, distance: 139.9
click at [667, 134] on div "content_copy compress arrow_drop_down autorenew_outlined delete_forever_outline…" at bounding box center [583, 292] width 966 height 431
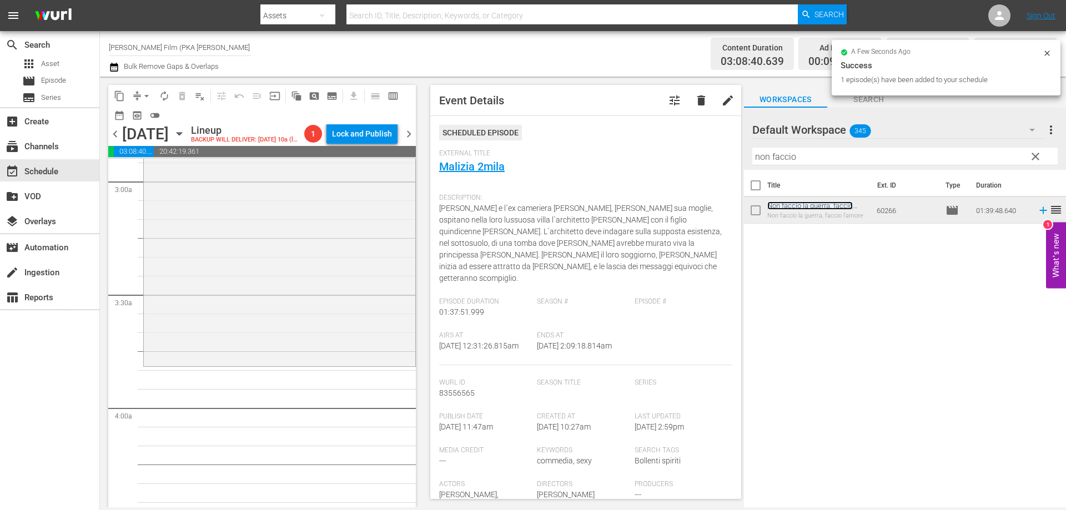
scroll to position [666, 0]
click at [314, 346] on div "Non faccio la guerra, faccio l'amore reorder" at bounding box center [280, 169] width 272 height 374
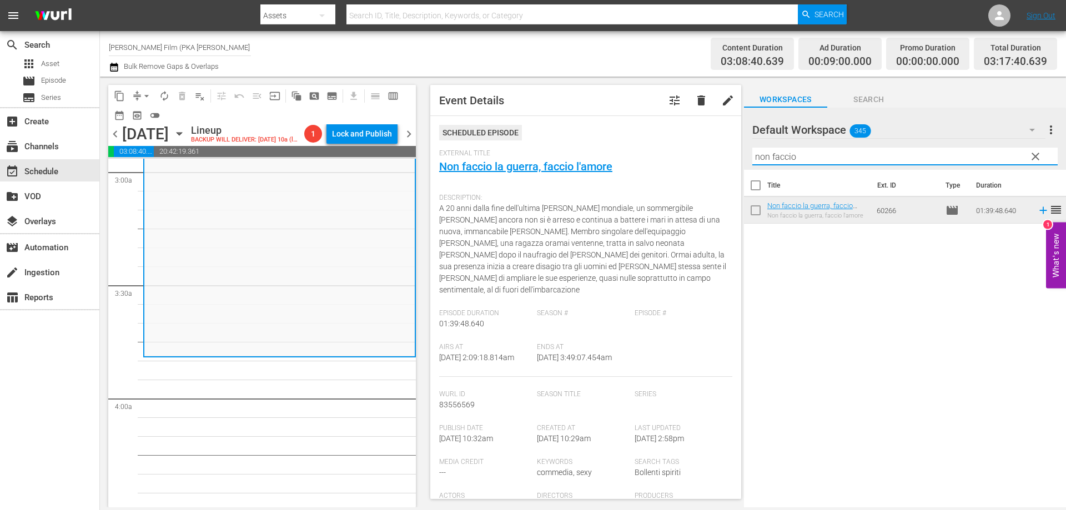
drag, startPoint x: 856, startPoint y: 164, endPoint x: 707, endPoint y: 145, distance: 150.5
click at [707, 145] on div "content_copy compress arrow_drop_down autorenew_outlined delete_forever_outline…" at bounding box center [583, 292] width 966 height 431
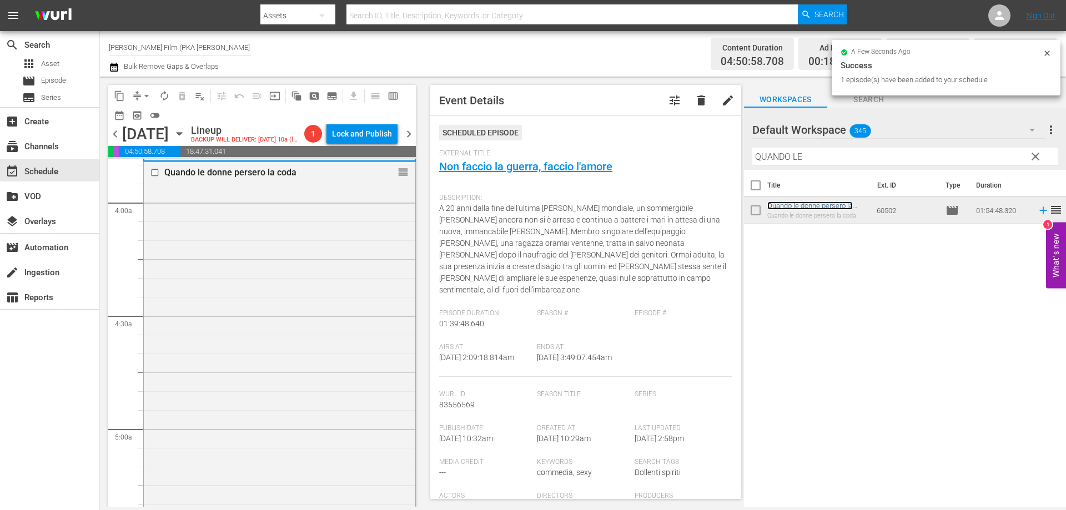
scroll to position [1055, 0]
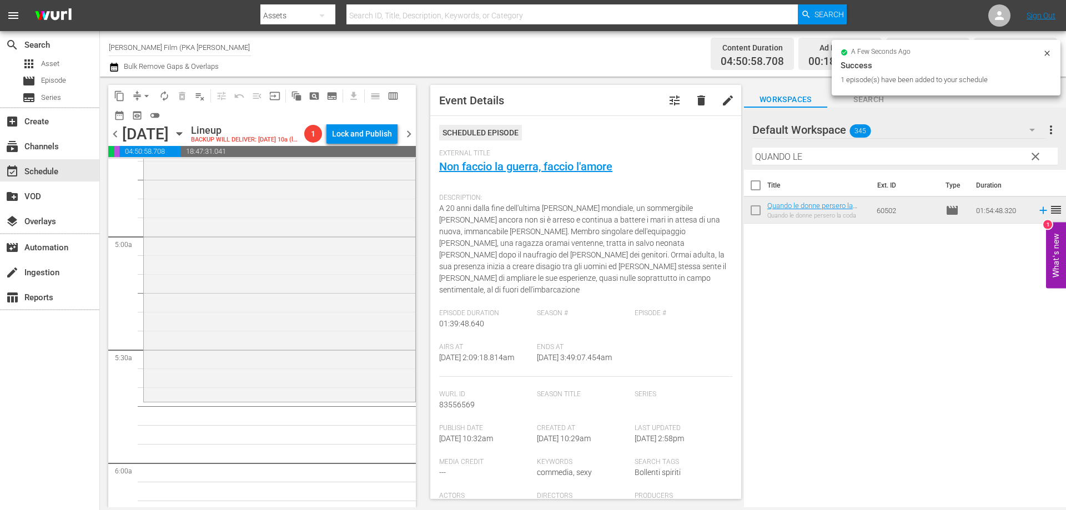
click at [316, 380] on div "Quando le donne persero la coda reorder" at bounding box center [280, 184] width 272 height 430
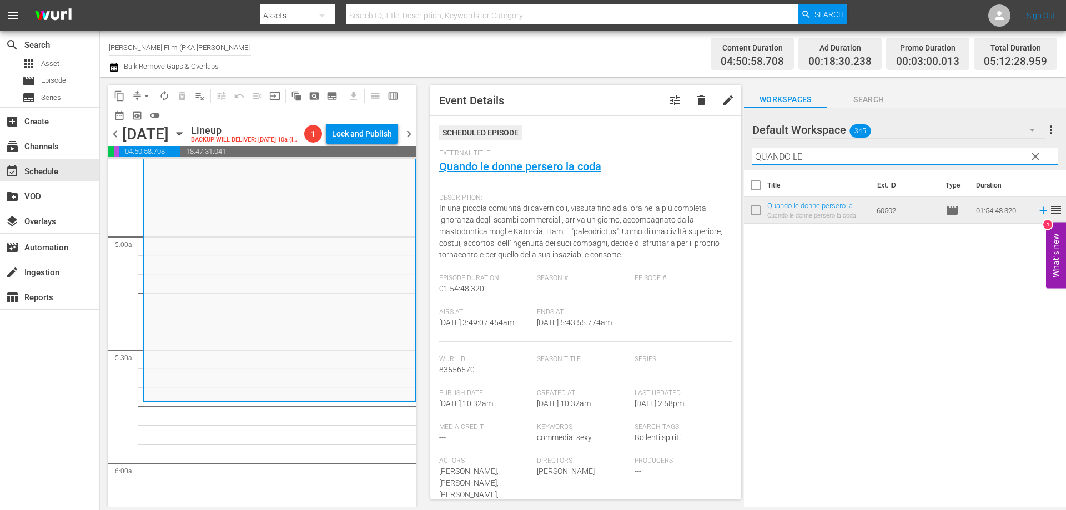
drag, startPoint x: 856, startPoint y: 162, endPoint x: 671, endPoint y: 130, distance: 188.0
click at [671, 130] on div "content_copy compress arrow_drop_down autorenew_outlined delete_forever_outline…" at bounding box center [583, 292] width 966 height 431
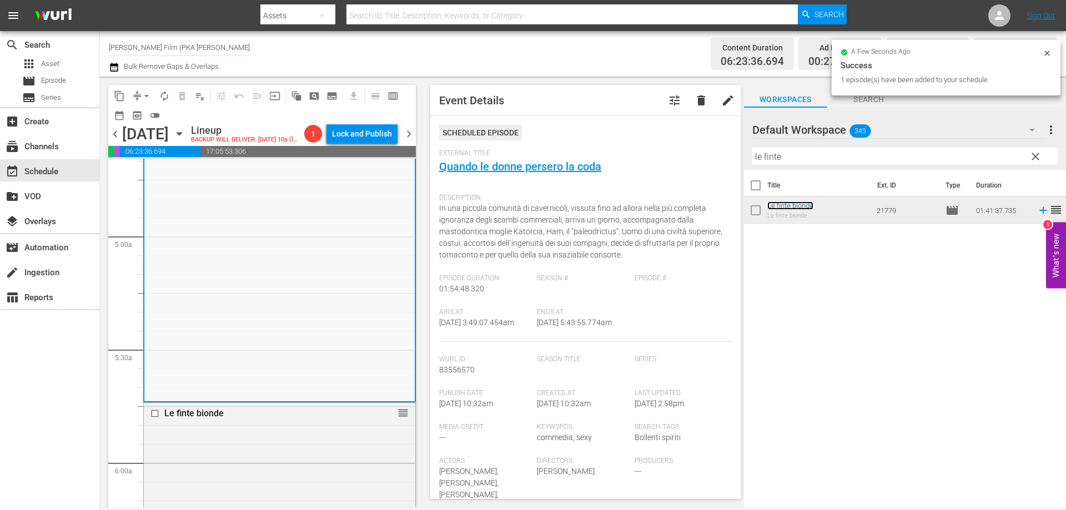
scroll to position [1444, 0]
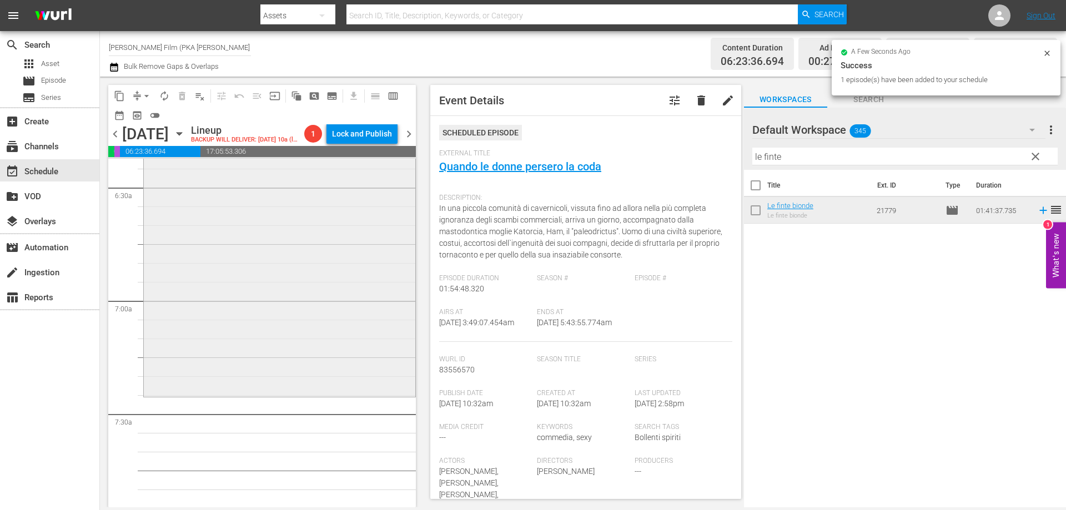
click at [322, 391] on div "Le finte bionde reorder" at bounding box center [280, 204] width 272 height 380
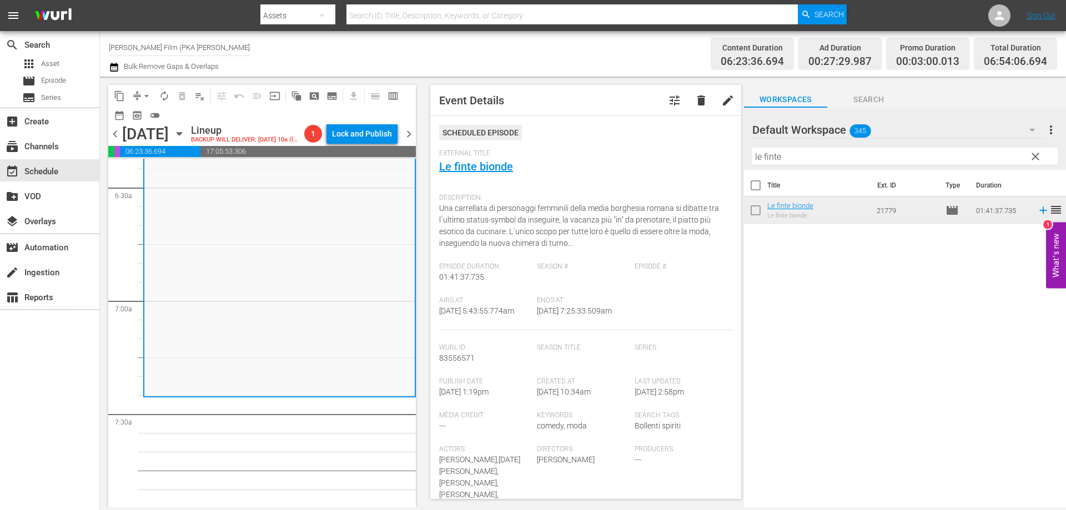
drag, startPoint x: 789, startPoint y: 157, endPoint x: 711, endPoint y: 137, distance: 80.8
click at [711, 137] on div "content_copy compress arrow_drop_down autorenew_outlined delete_forever_outline…" at bounding box center [583, 292] width 966 height 431
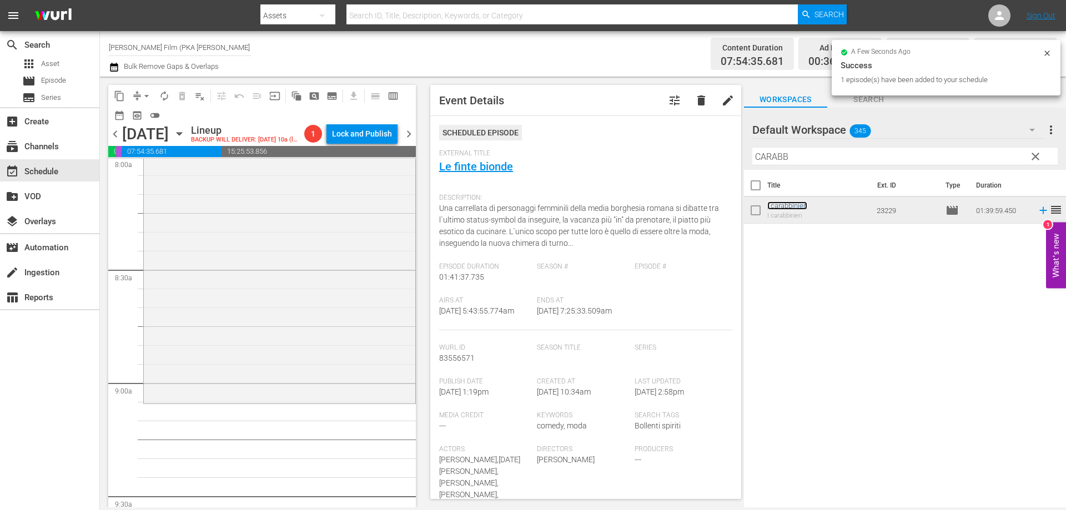
scroll to position [1832, 0]
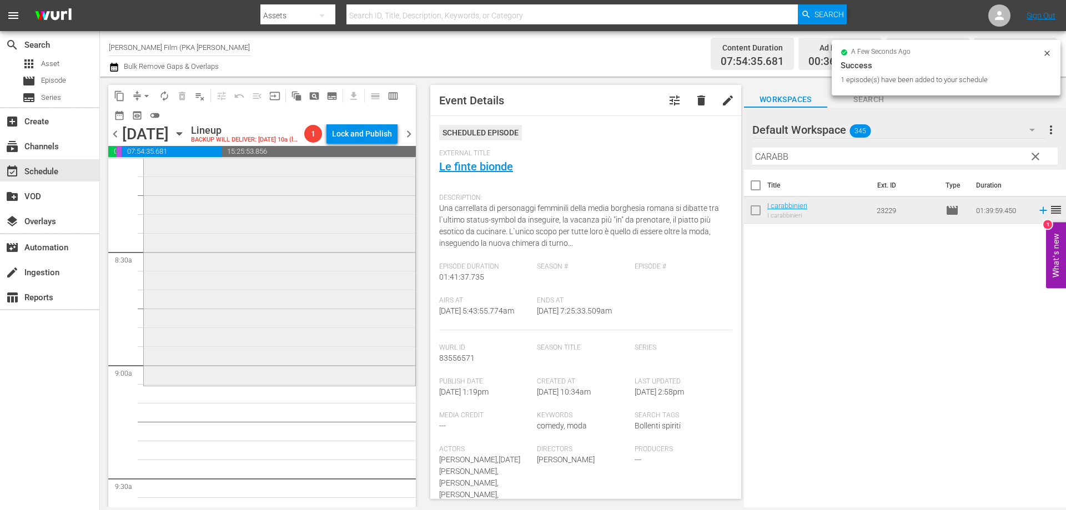
click at [341, 373] on div "I carabbinieri reorder" at bounding box center [280, 196] width 272 height 374
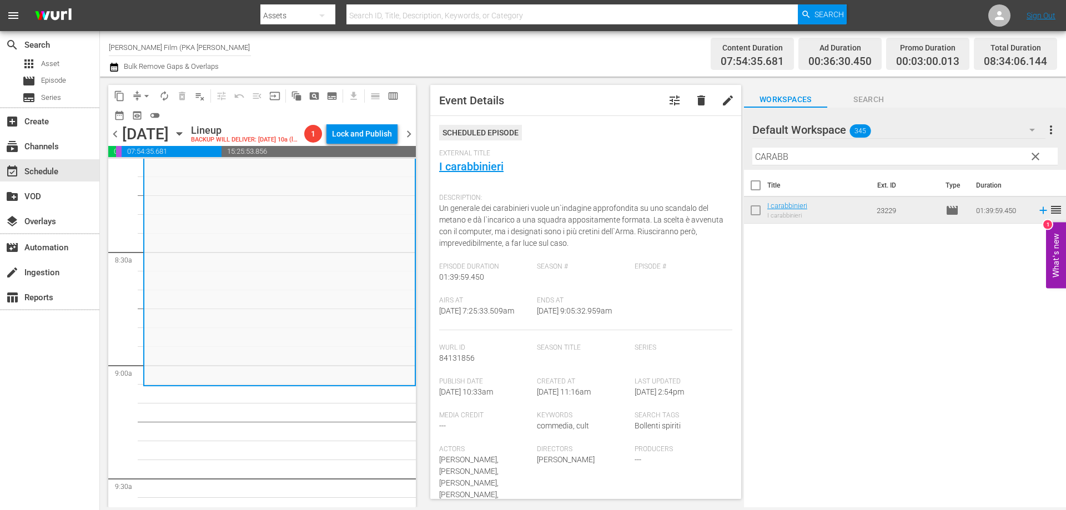
drag, startPoint x: 852, startPoint y: 160, endPoint x: 664, endPoint y: 144, distance: 188.4
click at [665, 144] on div "content_copy compress arrow_drop_down autorenew_outlined delete_forever_outline…" at bounding box center [583, 292] width 966 height 431
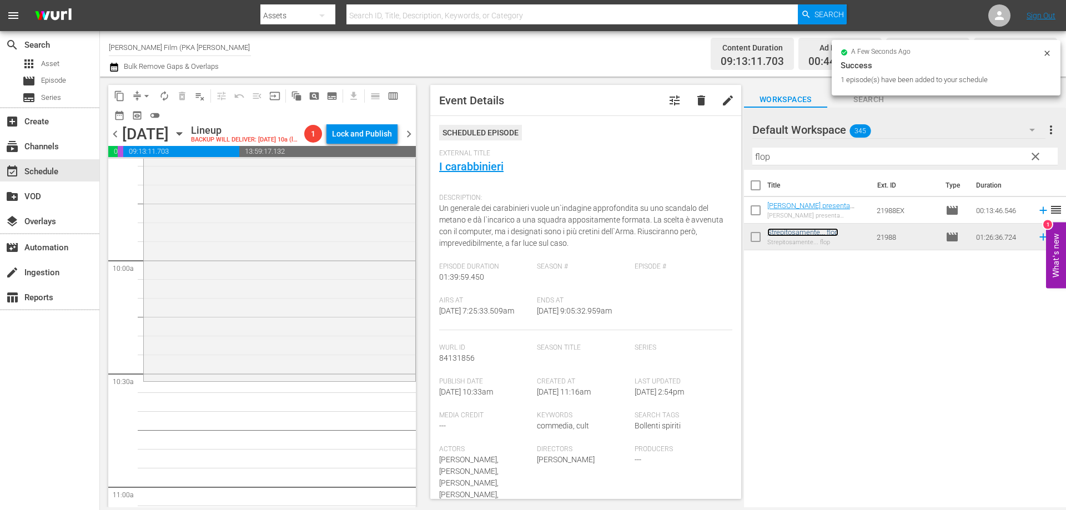
scroll to position [2221, 0]
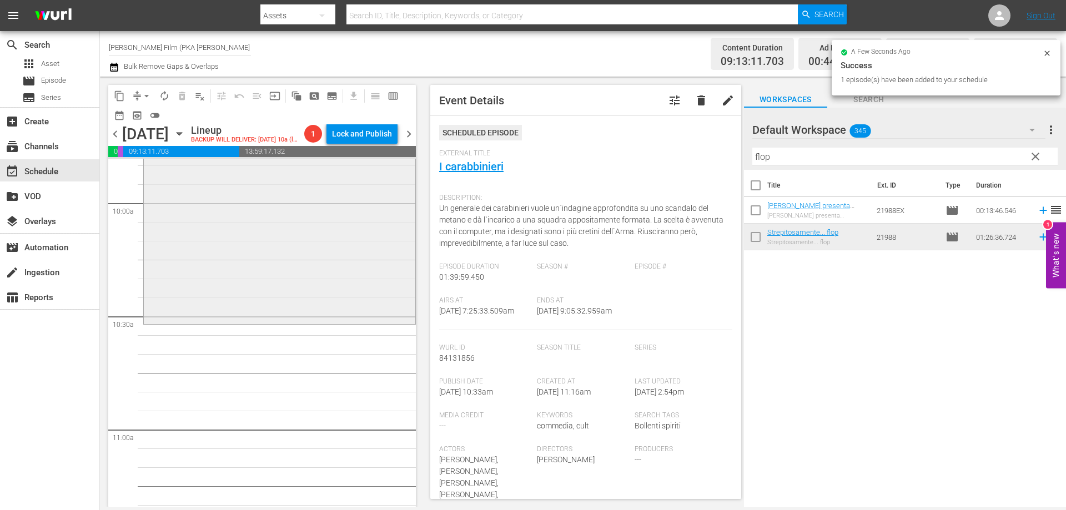
click at [346, 322] on div "Strepitosamente... flop reorder" at bounding box center [280, 160] width 272 height 324
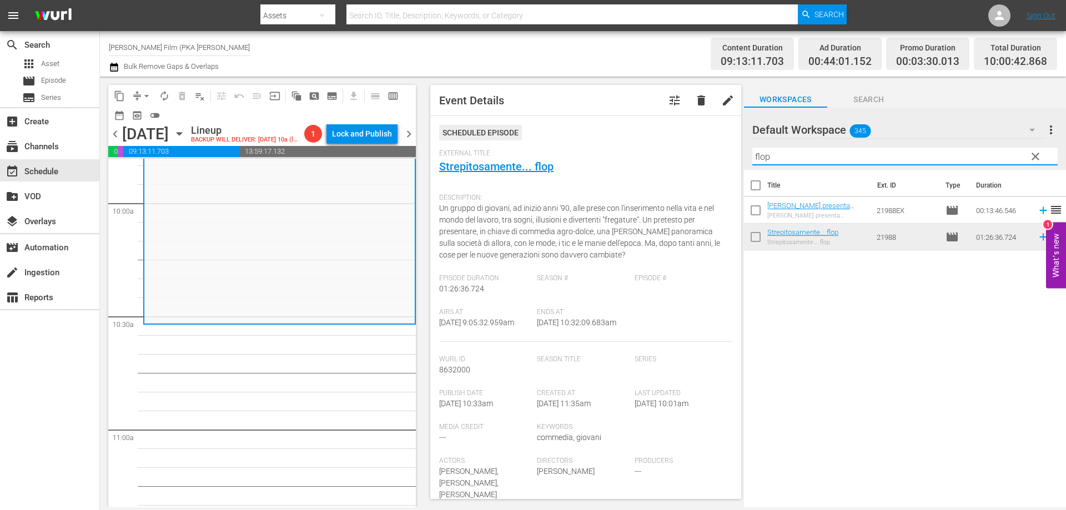
drag, startPoint x: 786, startPoint y: 153, endPoint x: 668, endPoint y: 138, distance: 118.7
click at [673, 139] on div "content_copy compress arrow_drop_down autorenew_outlined delete_forever_outline…" at bounding box center [583, 292] width 966 height 431
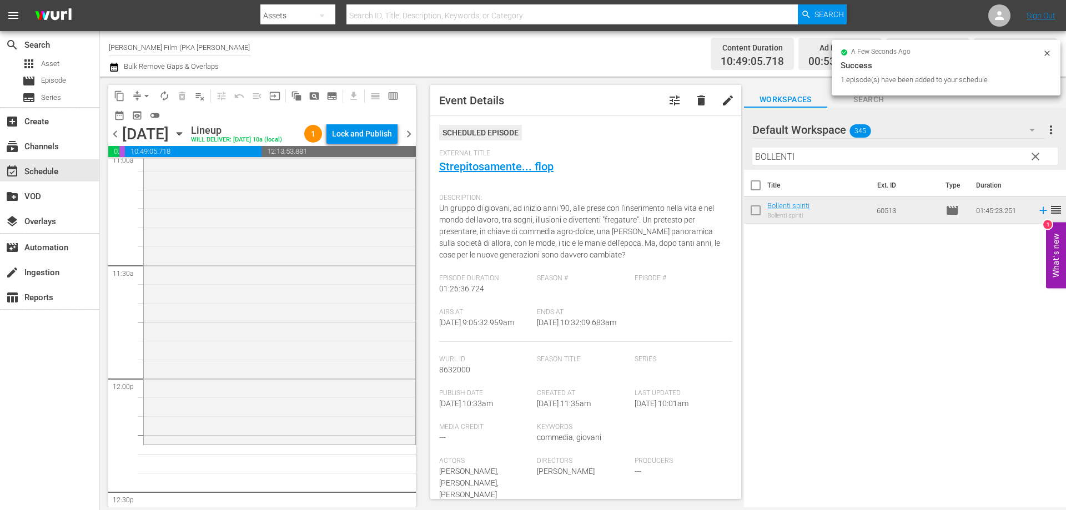
scroll to position [2610, 0]
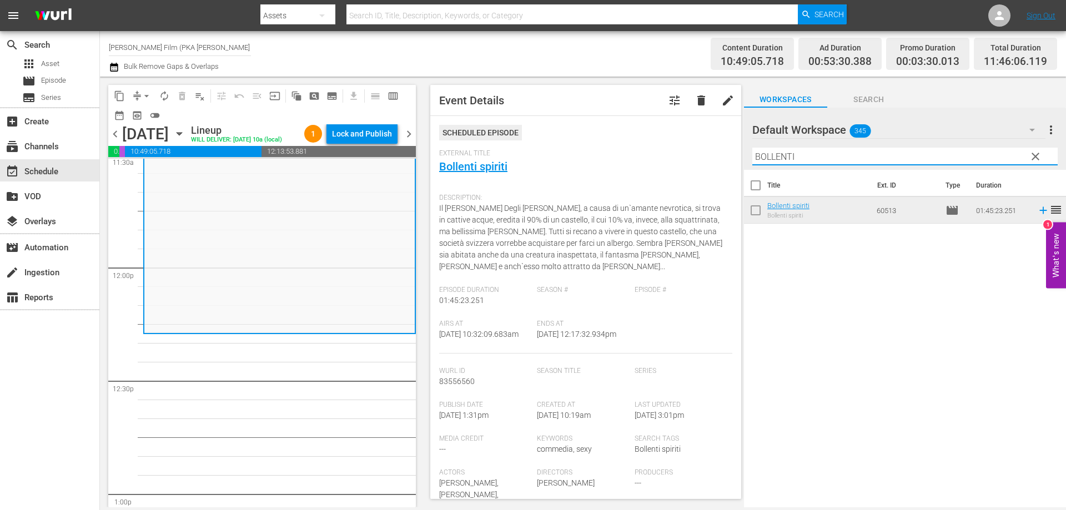
drag, startPoint x: 805, startPoint y: 160, endPoint x: 703, endPoint y: 149, distance: 102.7
click at [703, 149] on div "content_copy compress arrow_drop_down autorenew_outlined delete_forever_outline…" at bounding box center [583, 292] width 966 height 431
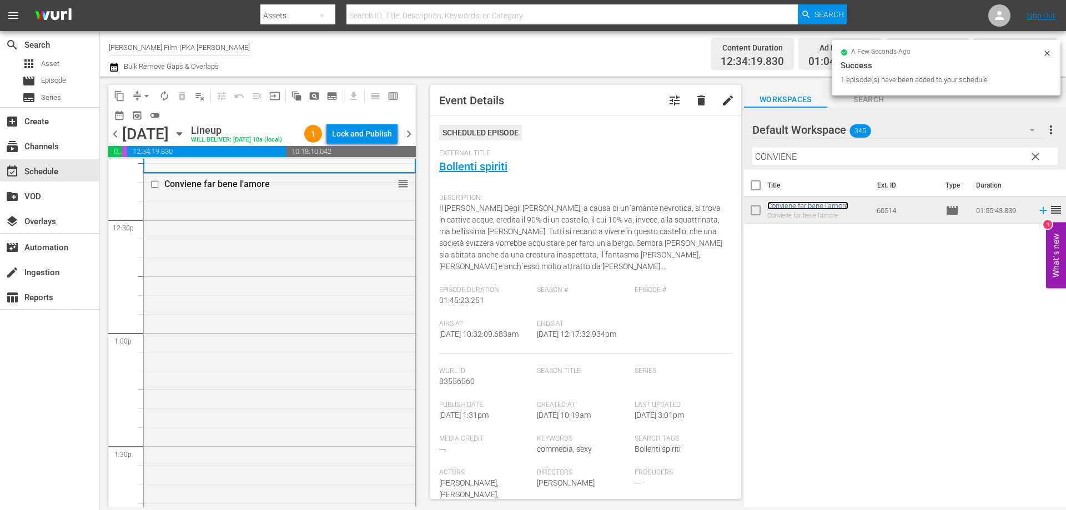
scroll to position [2943, 0]
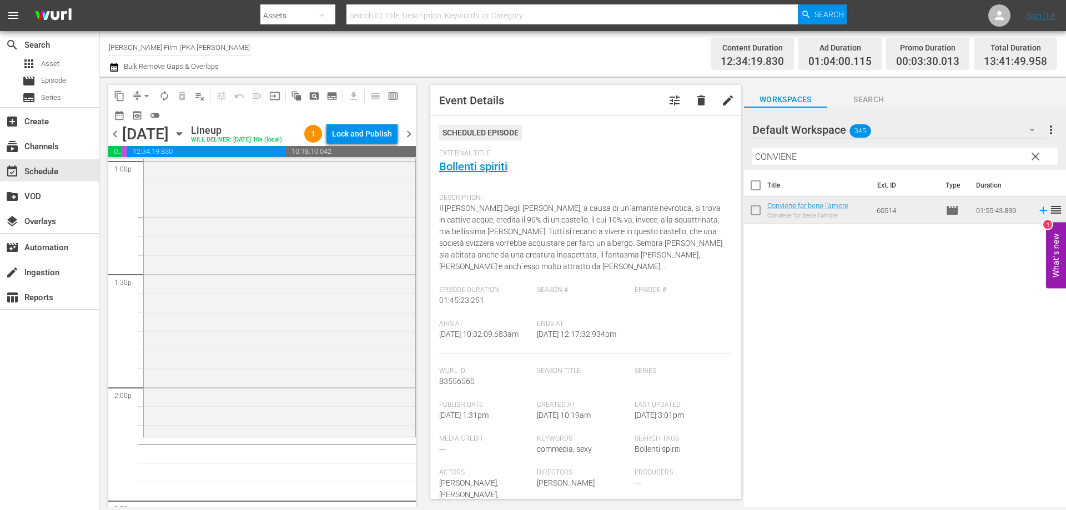
click at [305, 388] on div "Conviene far bene l'amore reorder" at bounding box center [280, 219] width 272 height 434
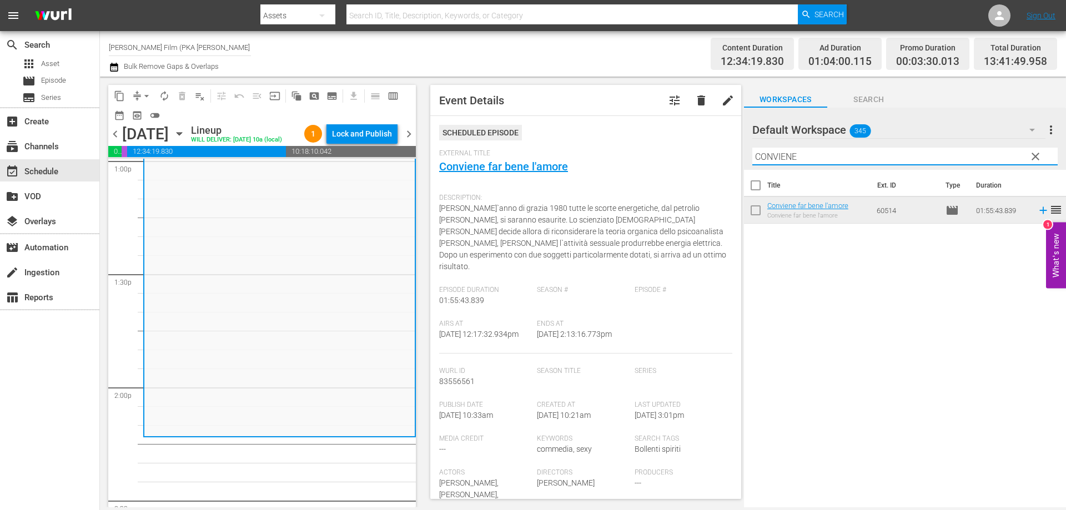
drag, startPoint x: 837, startPoint y: 162, endPoint x: 630, endPoint y: 130, distance: 209.6
click at [647, 135] on div "content_copy compress arrow_drop_down autorenew_outlined delete_forever_outline…" at bounding box center [583, 292] width 966 height 431
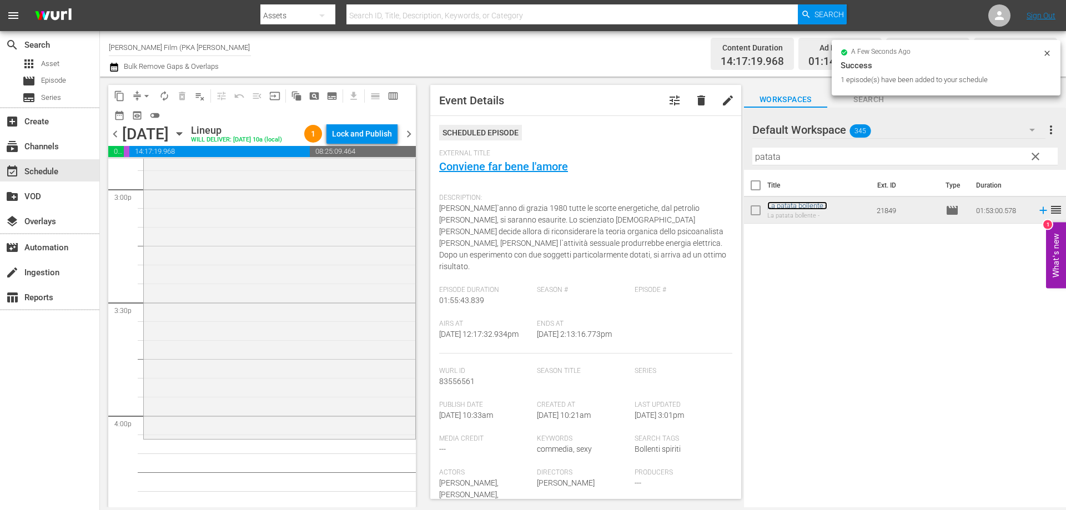
scroll to position [3387, 0]
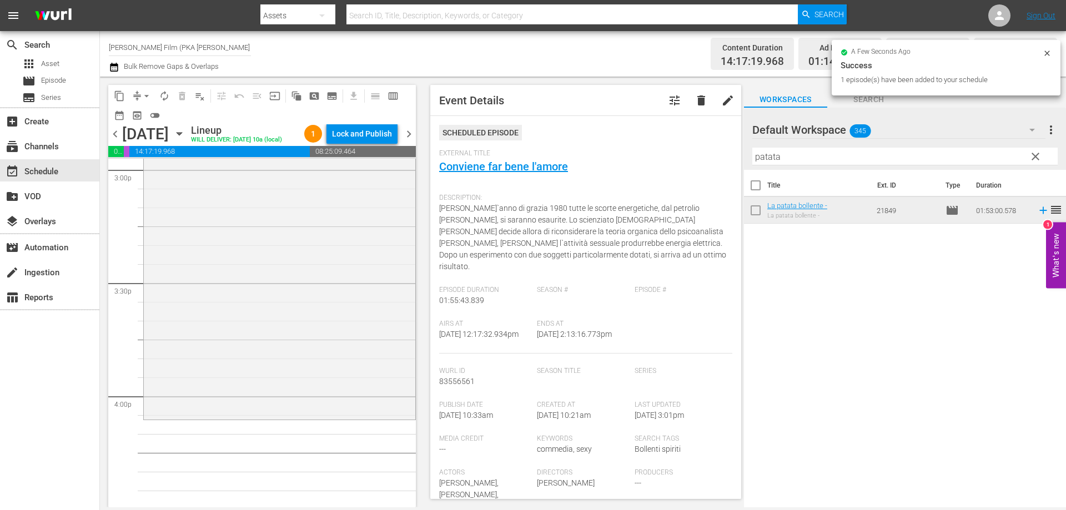
click at [359, 409] on div "La patata bollente - reorder" at bounding box center [280, 205] width 272 height 423
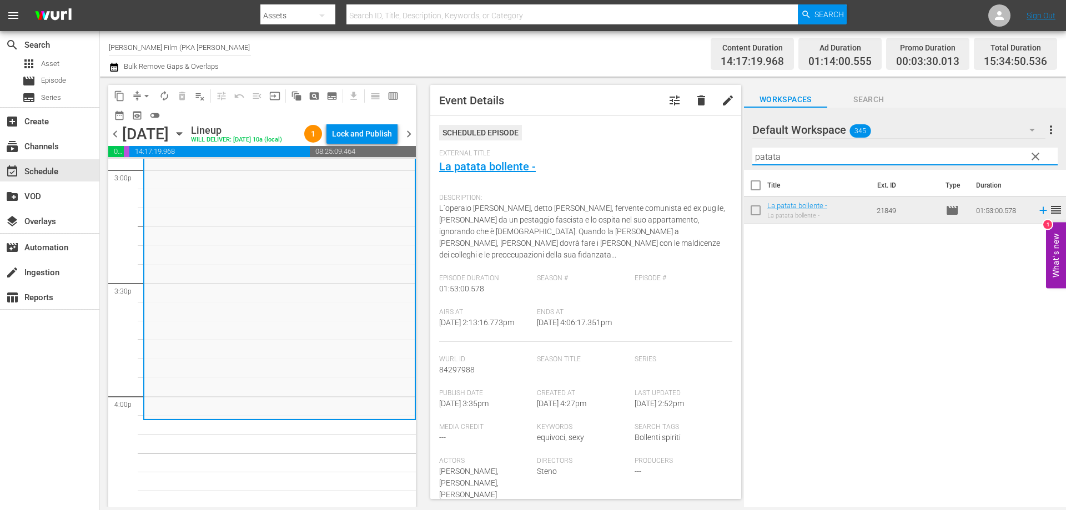
drag, startPoint x: 801, startPoint y: 163, endPoint x: 665, endPoint y: 136, distance: 139.3
click at [665, 136] on div "content_copy compress arrow_drop_down autorenew_outlined delete_forever_outline…" at bounding box center [583, 292] width 966 height 431
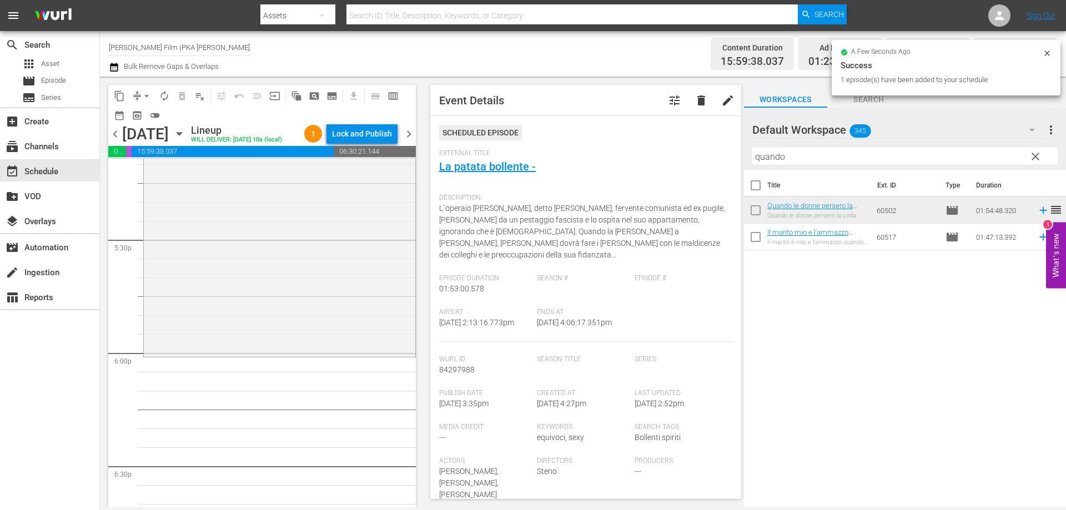
scroll to position [3887, 0]
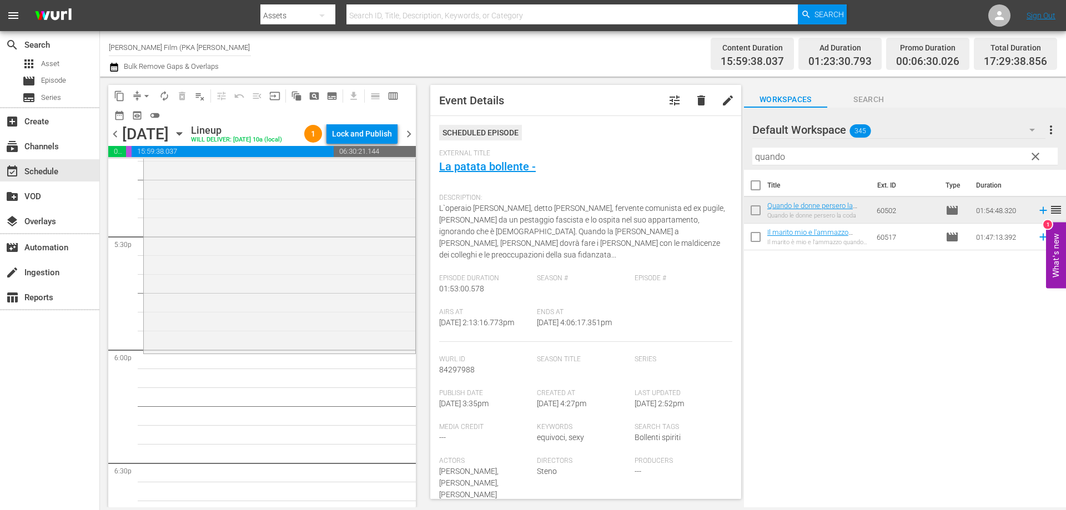
click at [311, 351] on div "Quando le donne persero la coda reorder" at bounding box center [280, 136] width 272 height 430
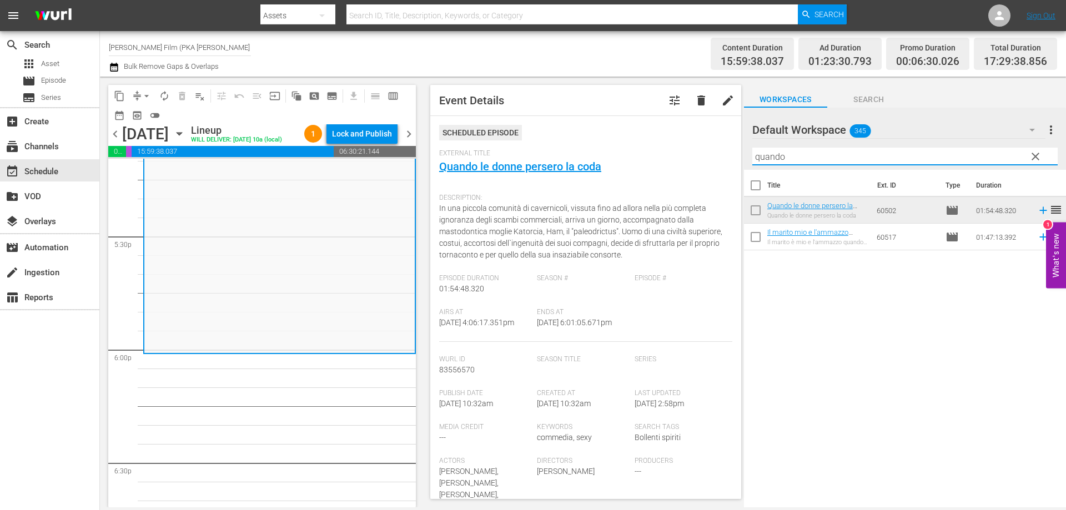
drag, startPoint x: 760, startPoint y: 158, endPoint x: 686, endPoint y: 149, distance: 74.4
click at [686, 150] on div "content_copy compress arrow_drop_down autorenew_outlined delete_forever_outline…" at bounding box center [583, 292] width 966 height 431
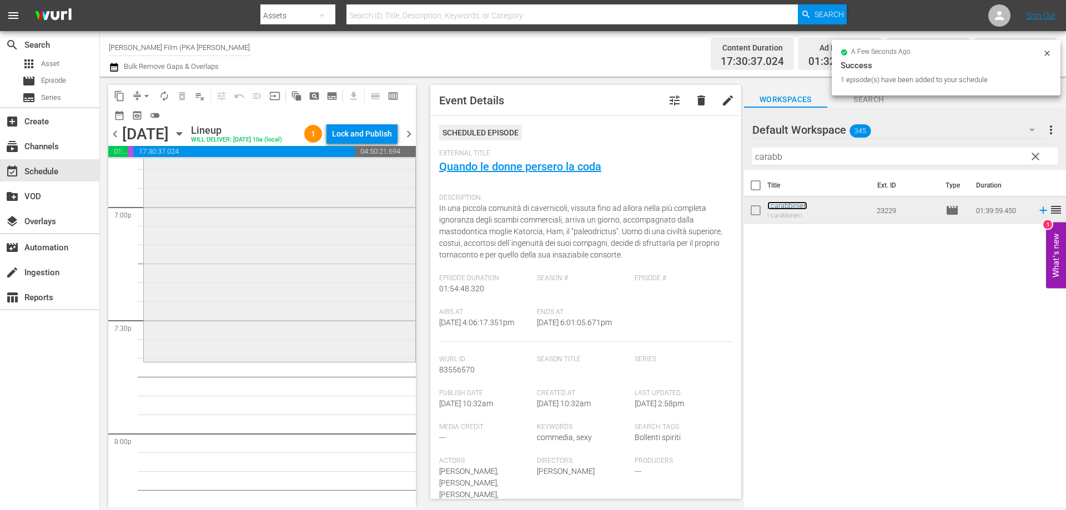
scroll to position [4275, 0]
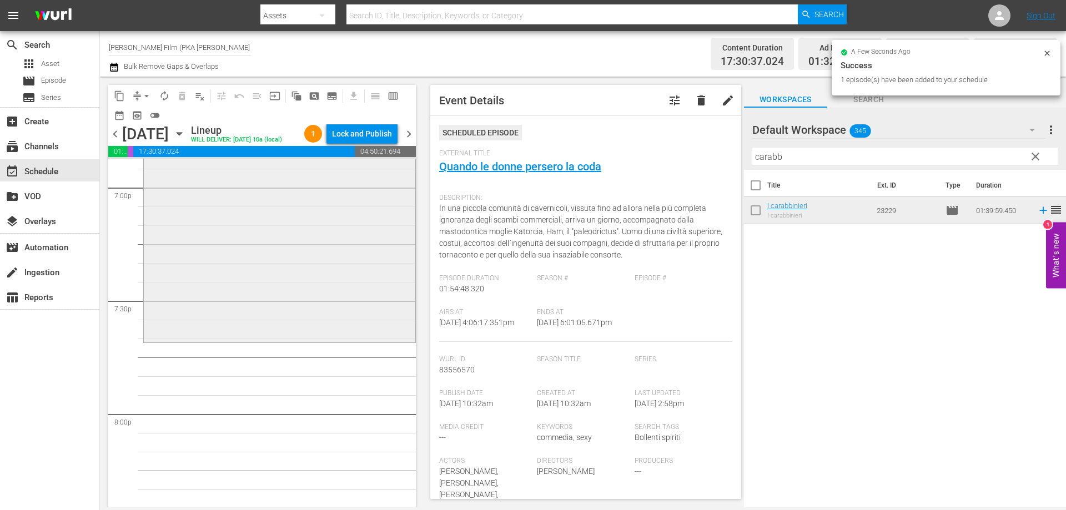
click at [331, 340] on div "I carabbinieri reorder" at bounding box center [280, 153] width 272 height 374
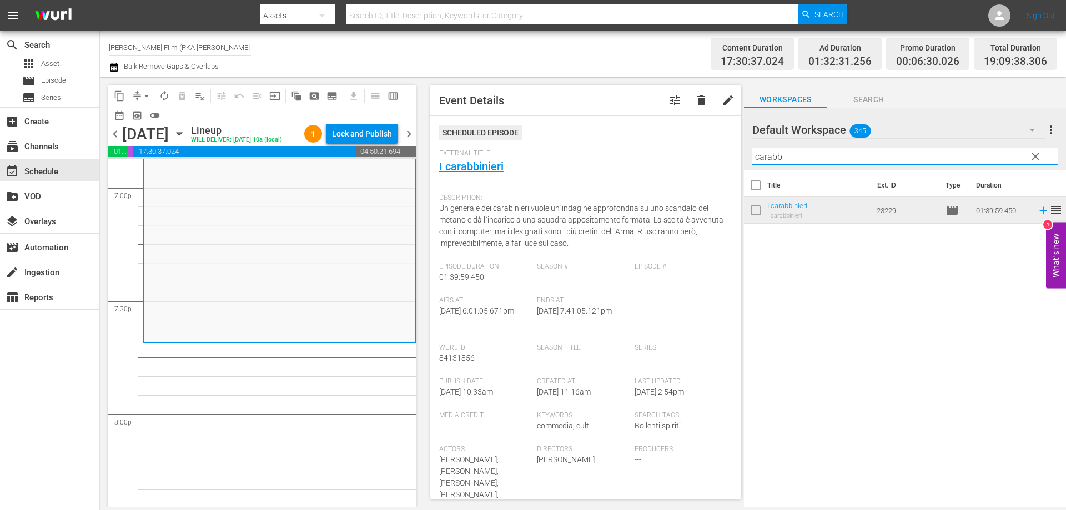
drag, startPoint x: 784, startPoint y: 160, endPoint x: 697, endPoint y: 146, distance: 88.3
click at [697, 147] on div "content_copy compress arrow_drop_down autorenew_outlined delete_forever_outline…" at bounding box center [583, 292] width 966 height 431
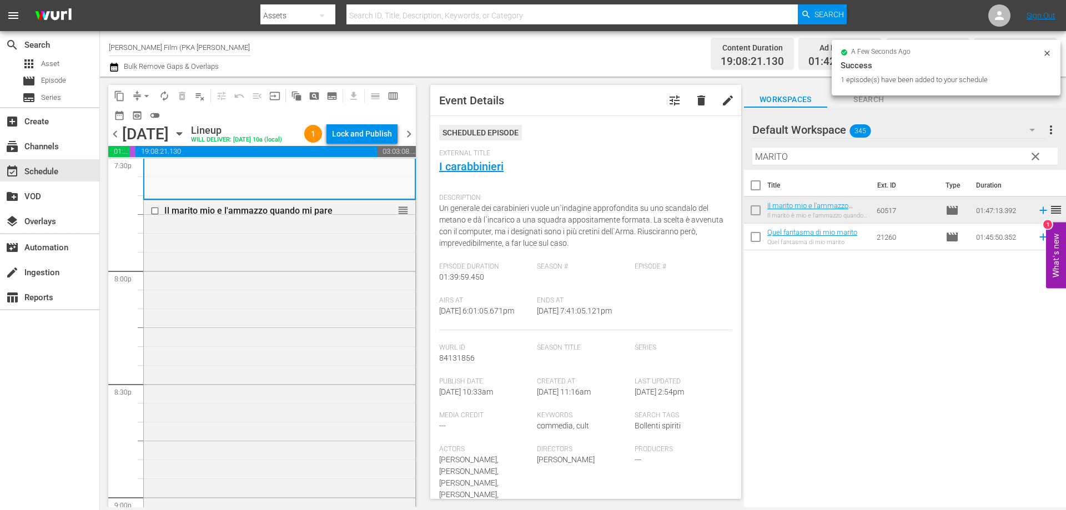
scroll to position [4608, 0]
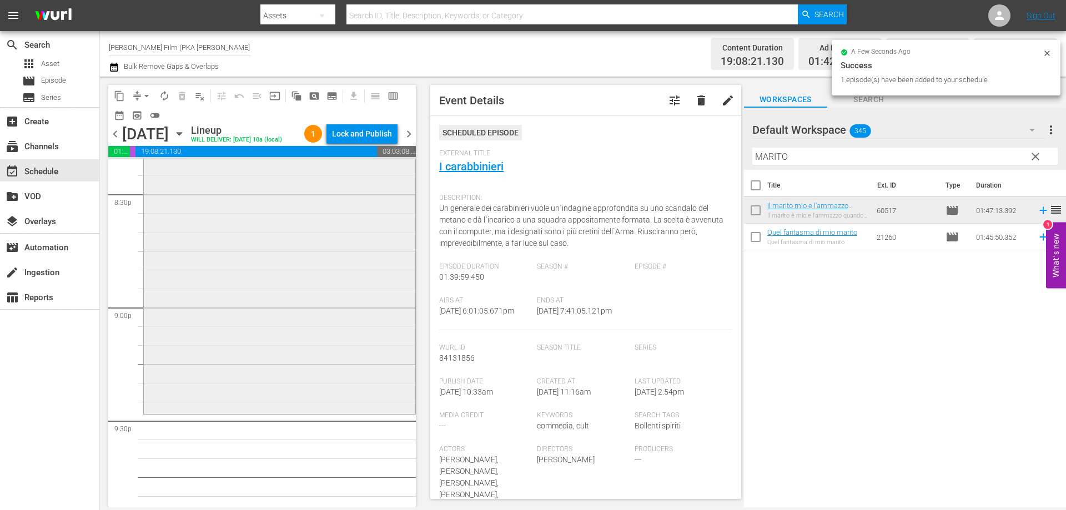
click at [350, 373] on div "Il marito mio e l'ammazzo quando mi pare reorder" at bounding box center [280, 211] width 272 height 401
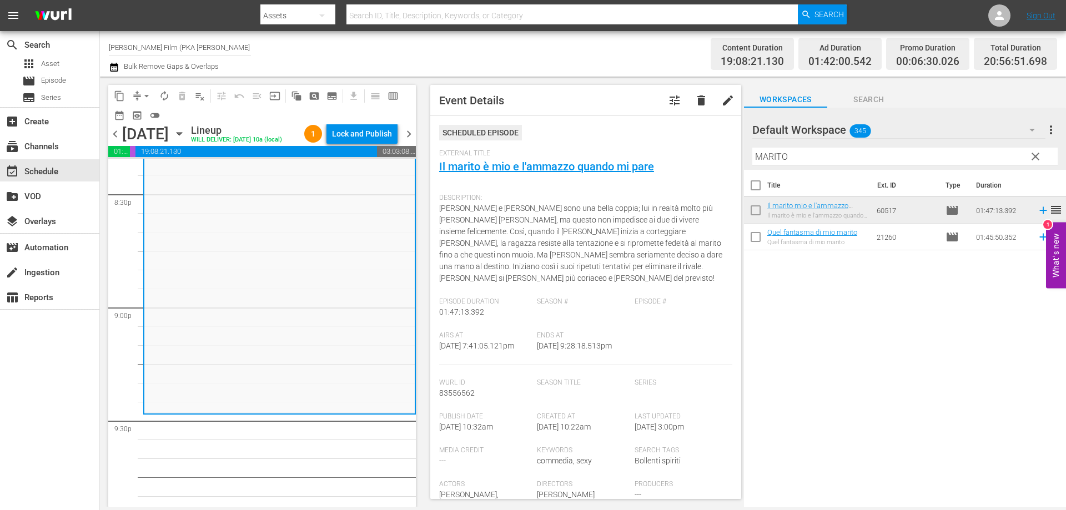
drag, startPoint x: 810, startPoint y: 155, endPoint x: 675, endPoint y: 140, distance: 135.7
click at [675, 140] on div "content_copy compress arrow_drop_down autorenew_outlined delete_forever_outline…" at bounding box center [583, 292] width 966 height 431
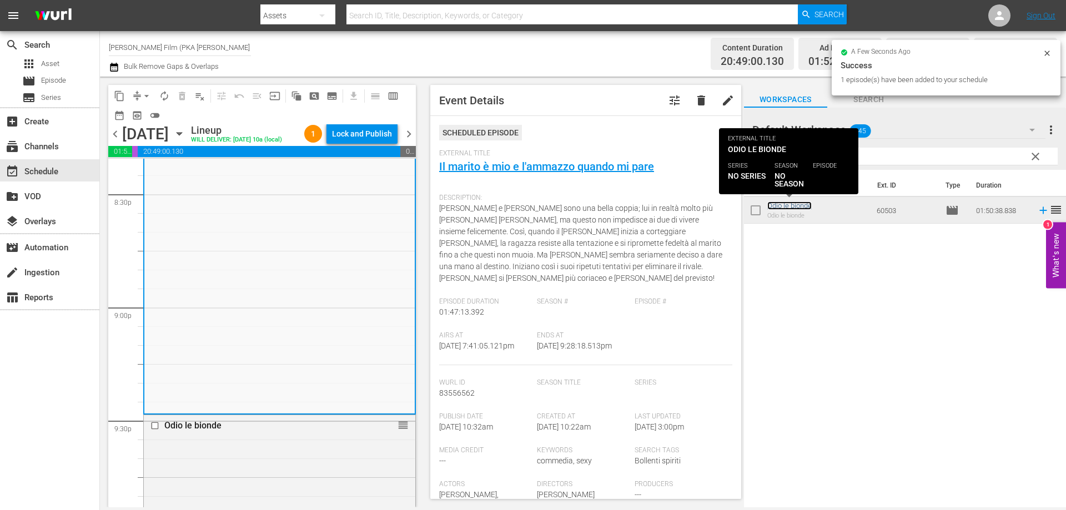
scroll to position [5053, 0]
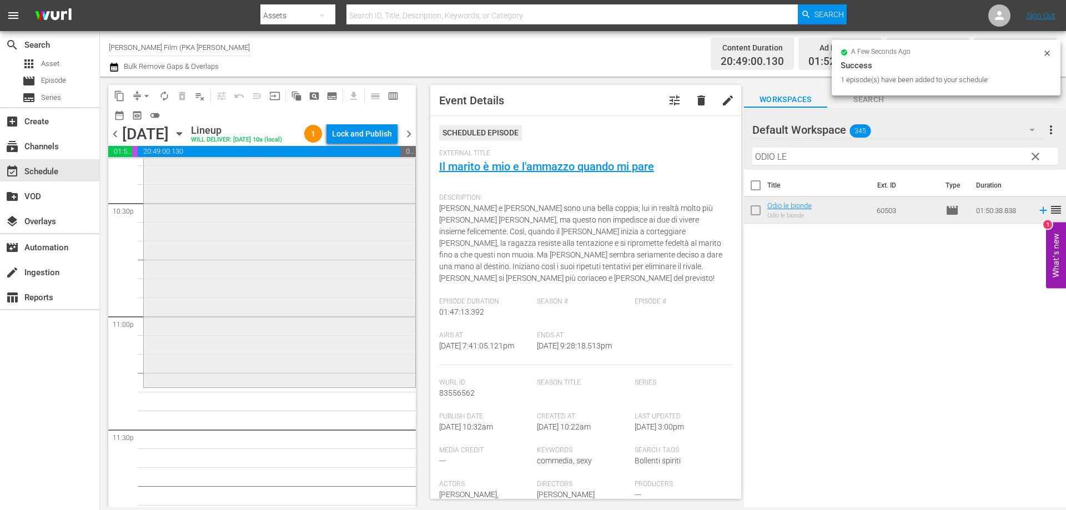
click at [319, 385] on div "Odio le bionde reorder" at bounding box center [280, 178] width 272 height 414
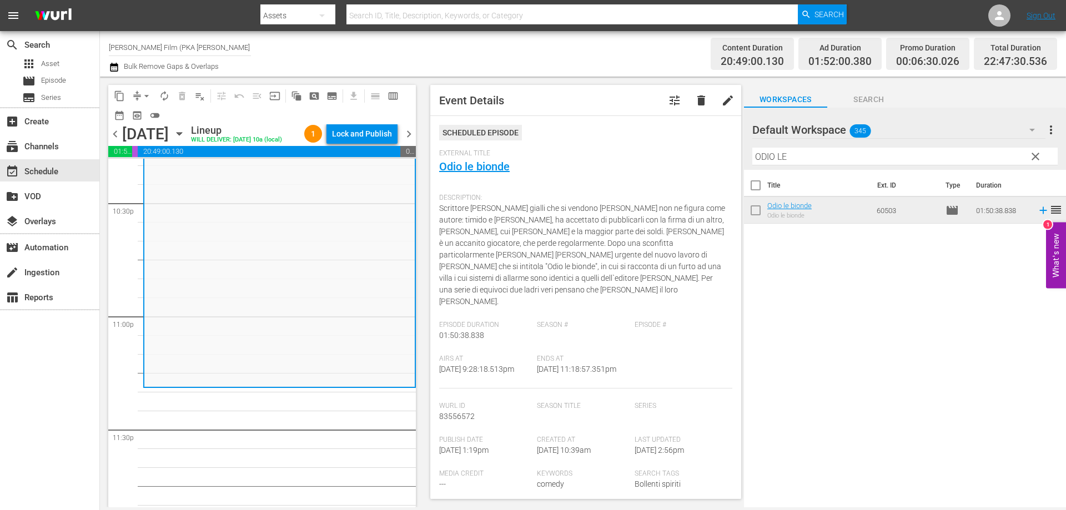
drag, startPoint x: 796, startPoint y: 157, endPoint x: 735, endPoint y: 149, distance: 61.6
click at [735, 149] on div "content_copy compress arrow_drop_down autorenew_outlined delete_forever_outline…" at bounding box center [583, 292] width 966 height 431
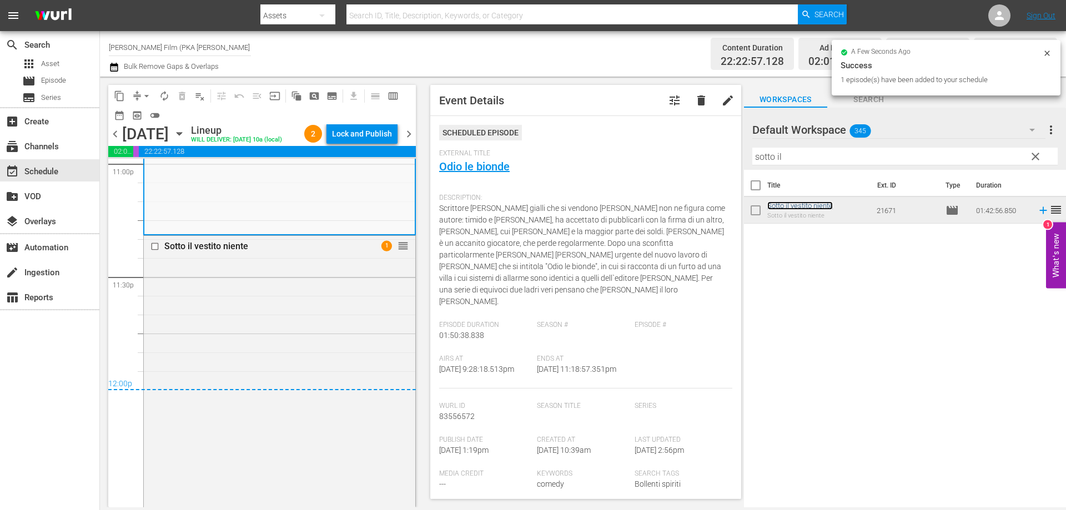
scroll to position [5341, 0]
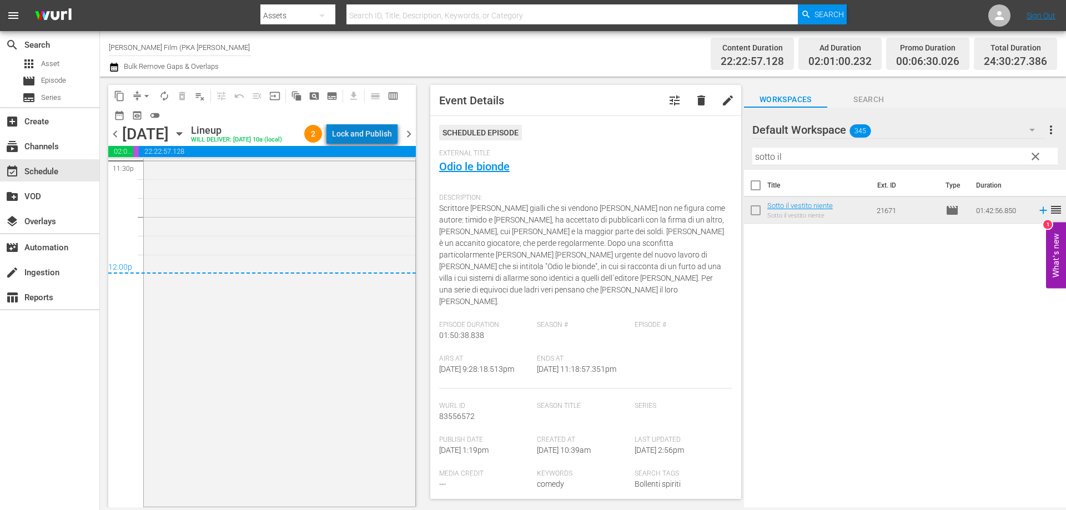
click at [374, 131] on div "Lock and Publish" at bounding box center [362, 134] width 60 height 20
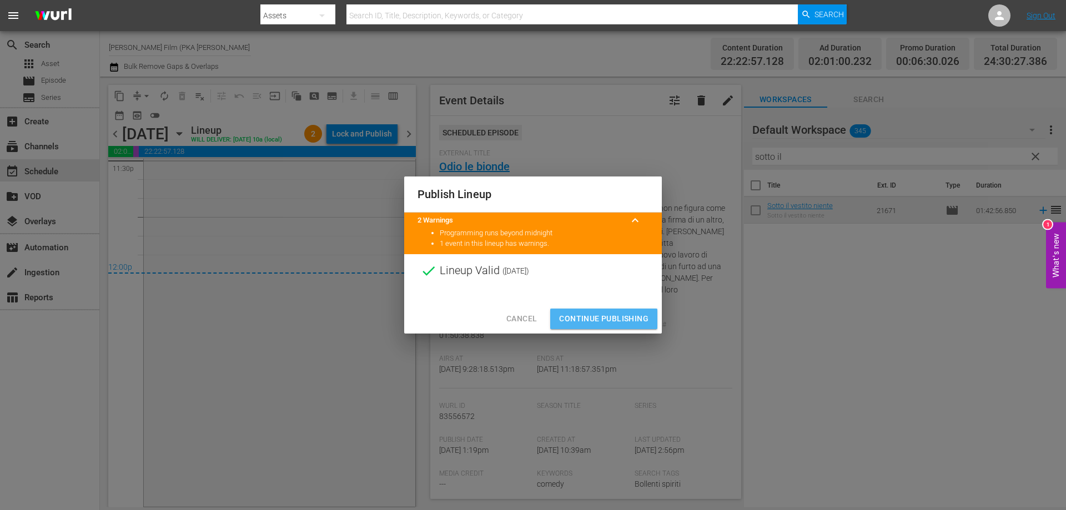
click at [570, 319] on span "Continue Publishing" at bounding box center [603, 319] width 89 height 14
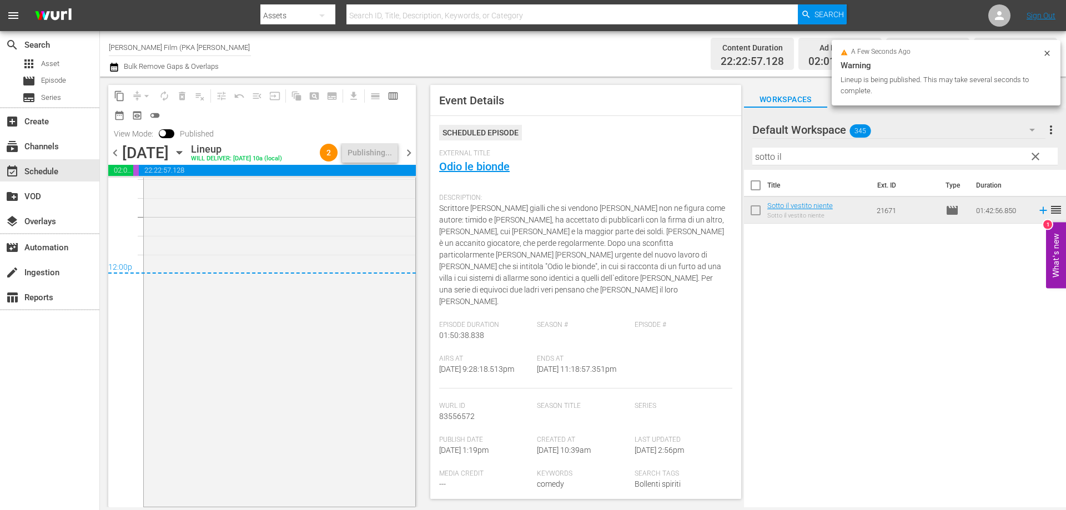
click at [182, 152] on icon "button" at bounding box center [179, 153] width 5 height 3
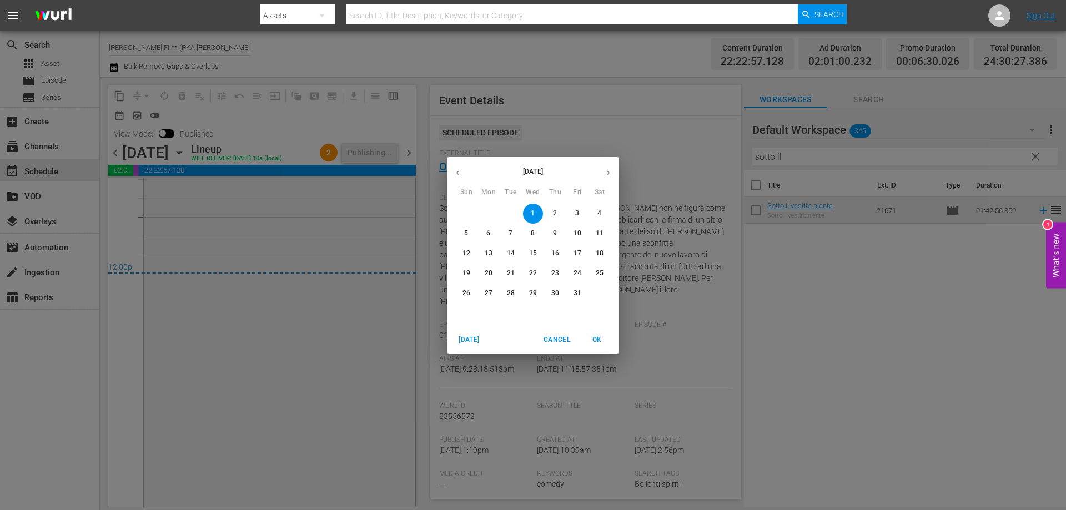
click at [555, 212] on p "2" at bounding box center [555, 213] width 4 height 9
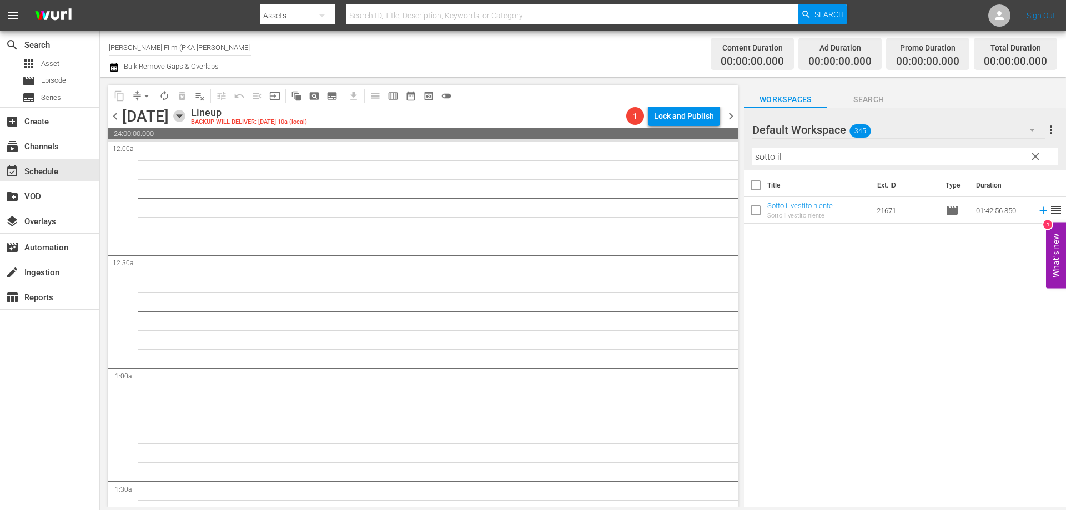
click at [182, 117] on icon "button" at bounding box center [179, 116] width 5 height 3
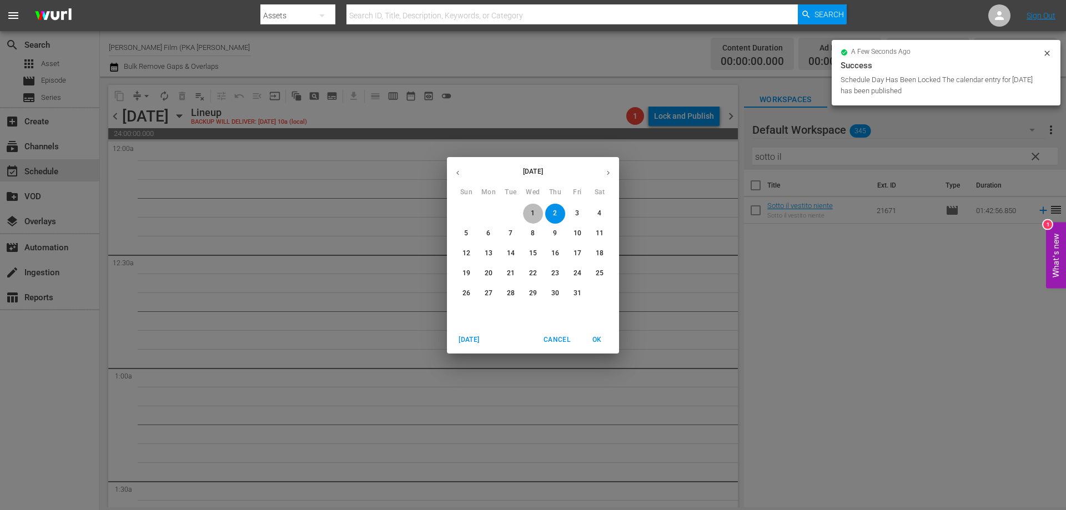
click at [532, 214] on span "1" at bounding box center [533, 213] width 20 height 9
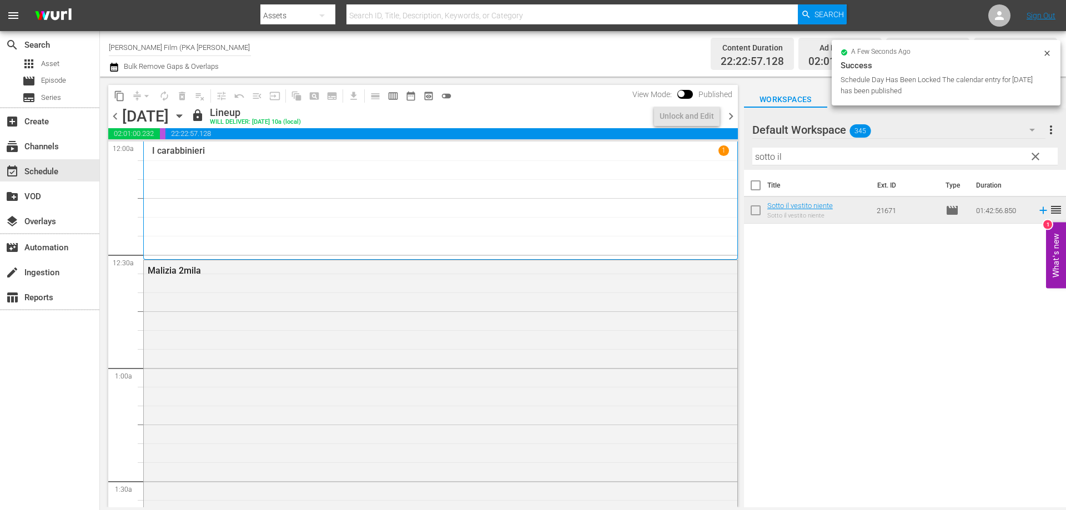
click at [185, 120] on icon "button" at bounding box center [179, 116] width 12 height 12
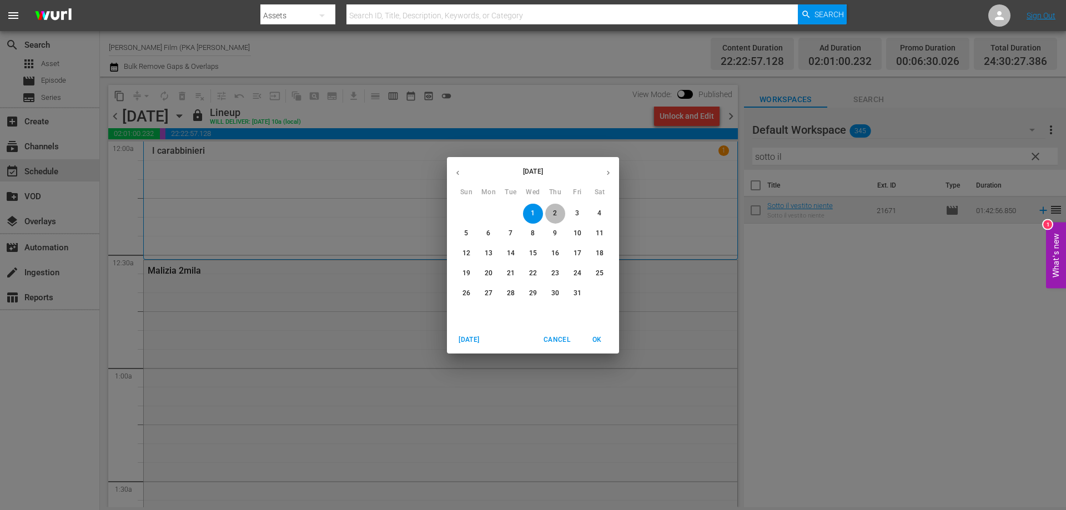
drag, startPoint x: 553, startPoint y: 215, endPoint x: 524, endPoint y: 211, distance: 29.7
click at [551, 215] on span "2" at bounding box center [555, 213] width 20 height 9
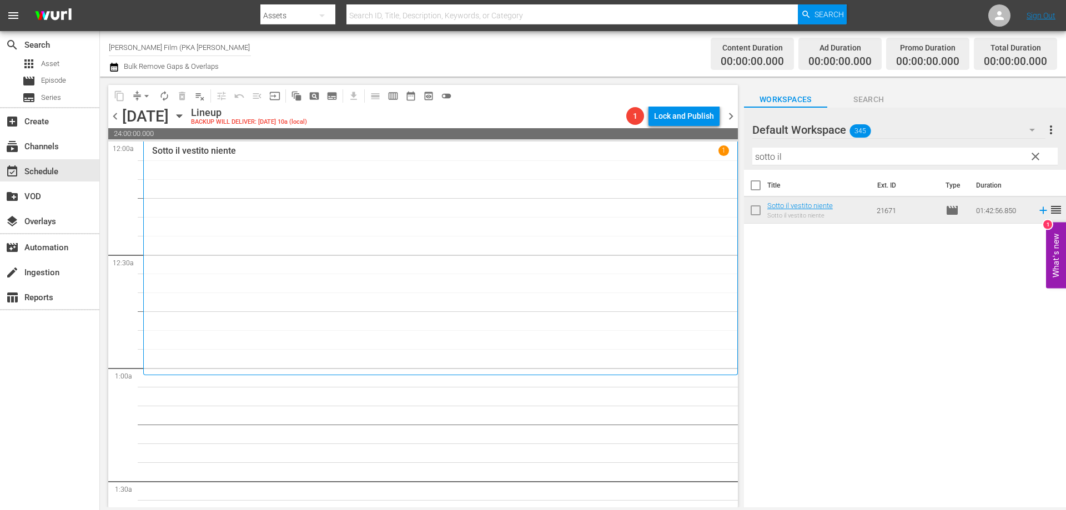
click at [608, 279] on div "Sotto il vestito niente 1" at bounding box center [440, 257] width 577 height 225
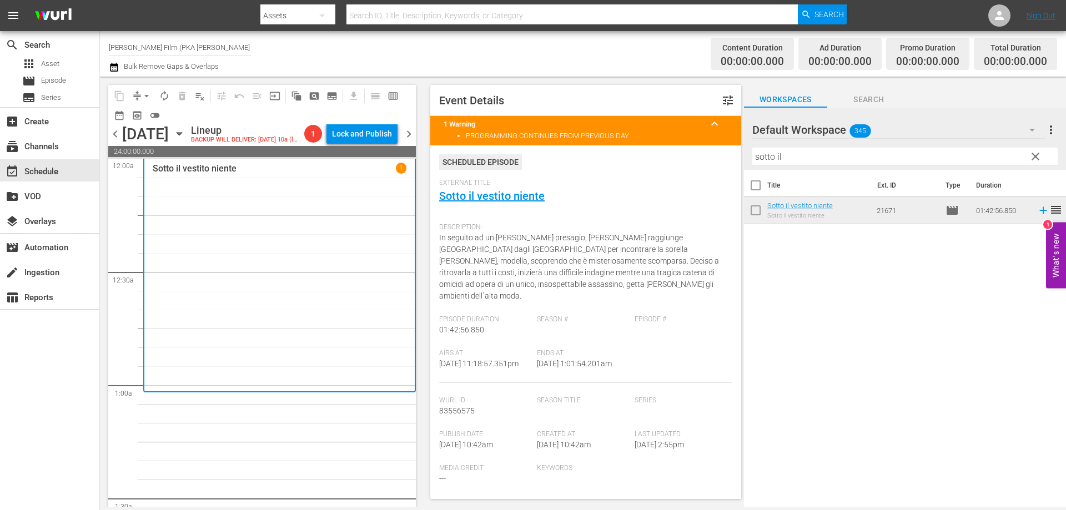
drag, startPoint x: 816, startPoint y: 158, endPoint x: 619, endPoint y: 130, distance: 198.6
click at [624, 134] on div "content_copy compress arrow_drop_down autorenew_outlined delete_forever_outline…" at bounding box center [583, 292] width 966 height 431
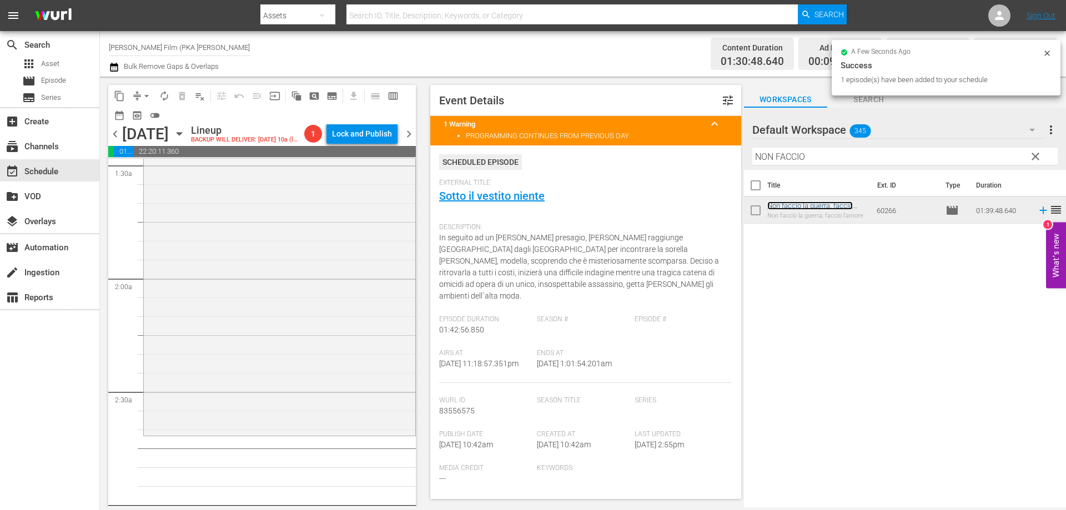
scroll to position [444, 0]
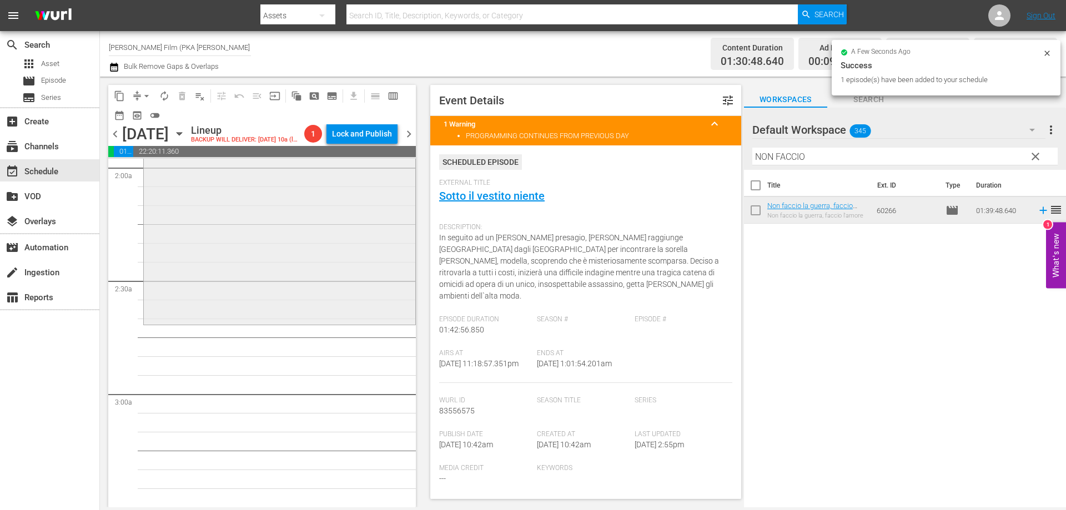
click at [366, 316] on div "Non faccio la guerra, faccio l'amore reorder" at bounding box center [280, 136] width 272 height 374
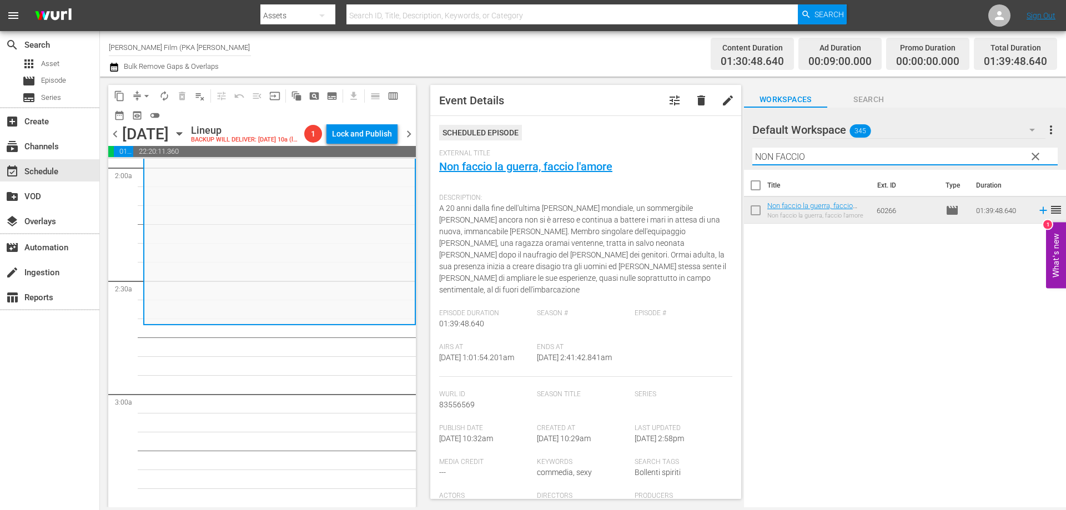
drag, startPoint x: 820, startPoint y: 160, endPoint x: 710, endPoint y: 143, distance: 111.3
click at [710, 143] on div "content_copy compress arrow_drop_down autorenew_outlined delete_forever_outline…" at bounding box center [583, 292] width 966 height 431
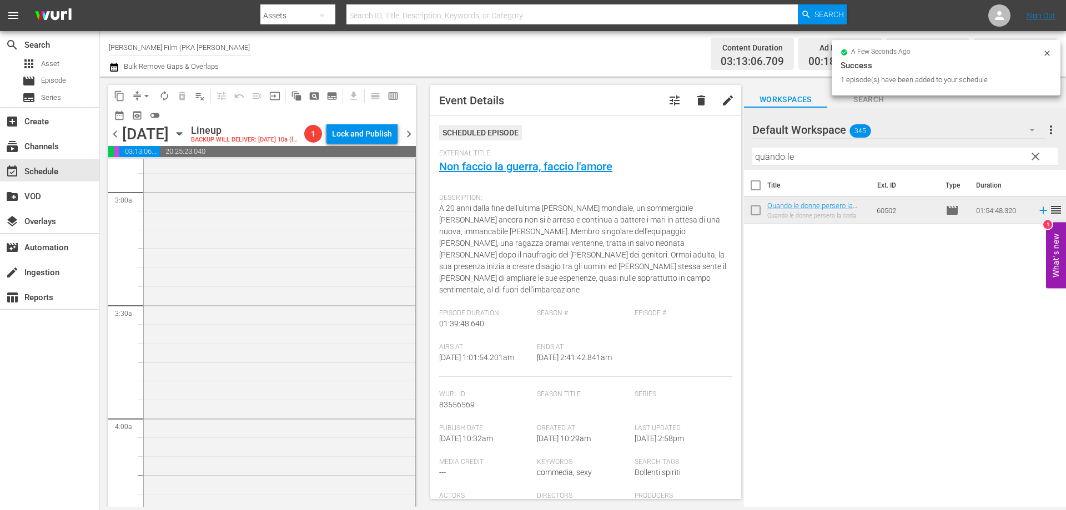
scroll to position [777, 0]
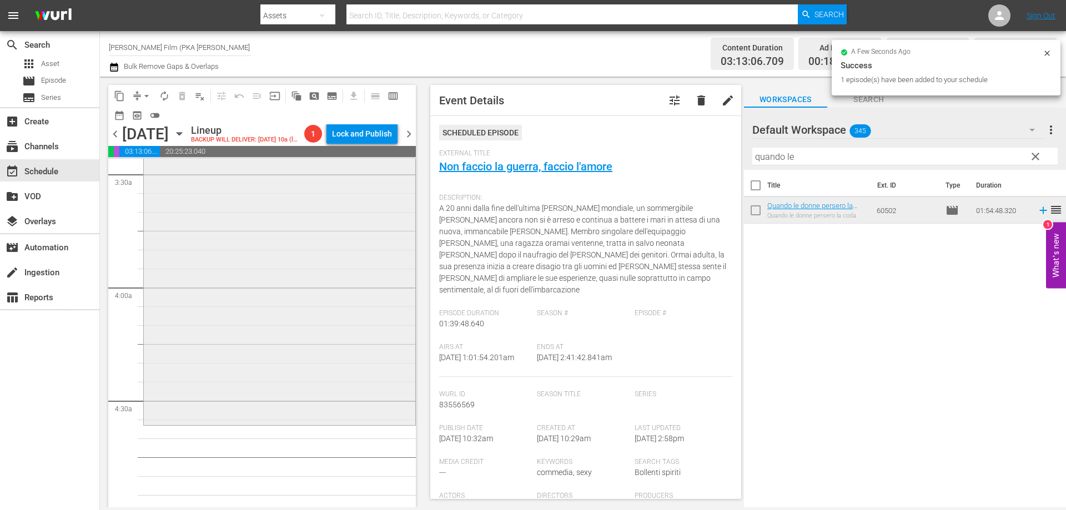
click at [375, 328] on div "Quando le donne persero la coda reorder" at bounding box center [280, 208] width 272 height 430
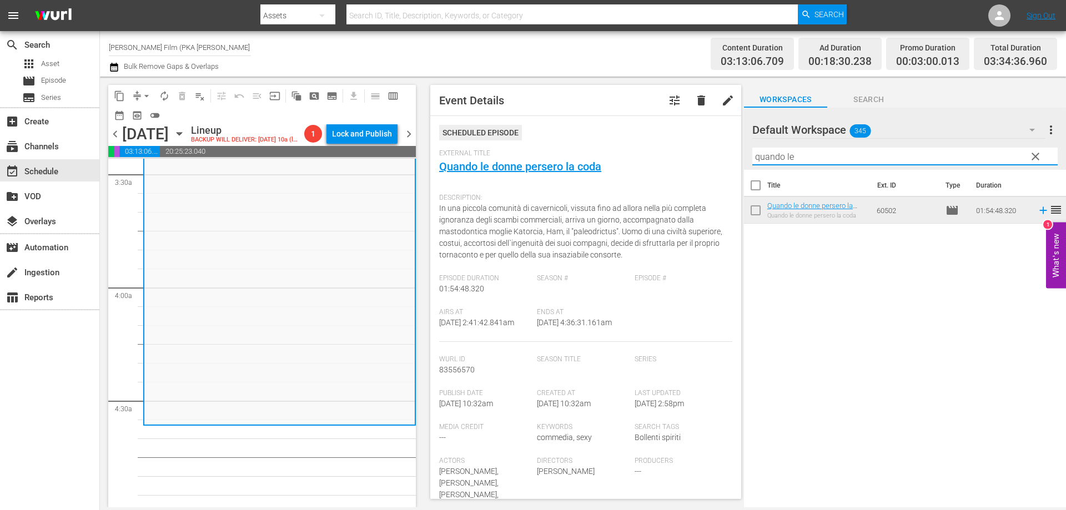
drag, startPoint x: 824, startPoint y: 151, endPoint x: 720, endPoint y: 153, distance: 103.8
click at [721, 153] on div "content_copy compress arrow_drop_down autorenew_outlined delete_forever_outline…" at bounding box center [583, 292] width 966 height 431
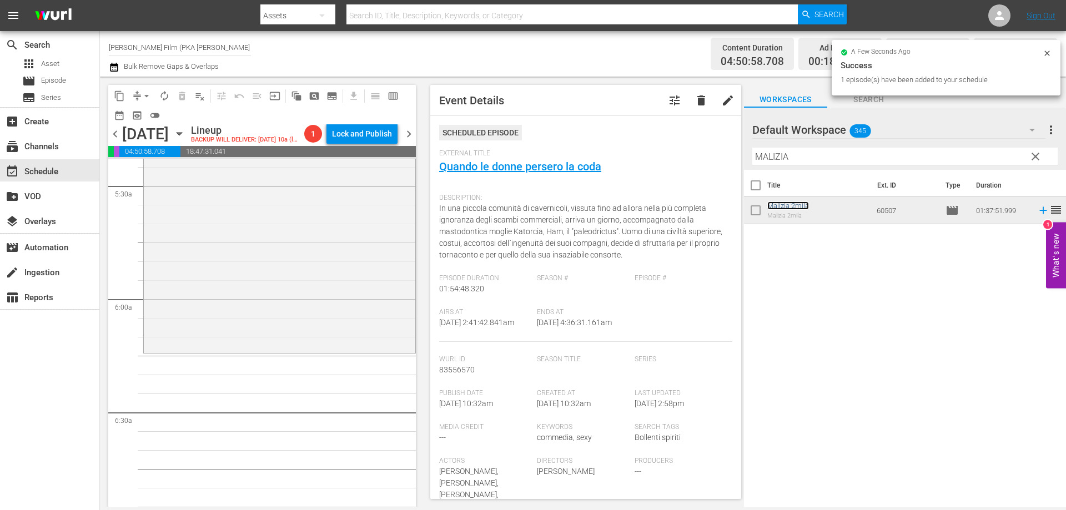
scroll to position [1221, 0]
click at [259, 338] on div "Malizia 2mila reorder" at bounding box center [280, 165] width 272 height 366
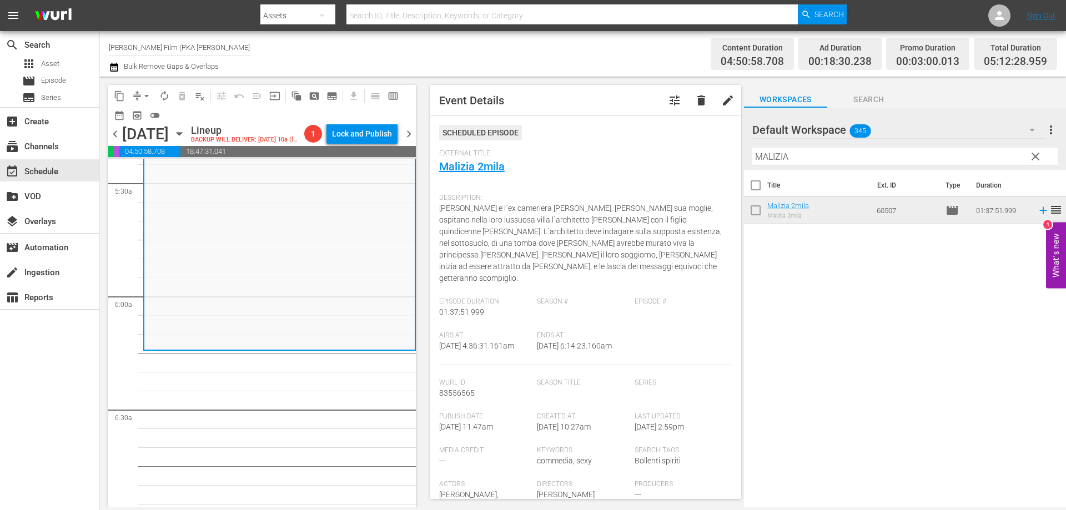
drag, startPoint x: 795, startPoint y: 157, endPoint x: 705, endPoint y: 145, distance: 90.1
click at [705, 145] on div "content_copy compress arrow_drop_down autorenew_outlined delete_forever_outline…" at bounding box center [583, 292] width 966 height 431
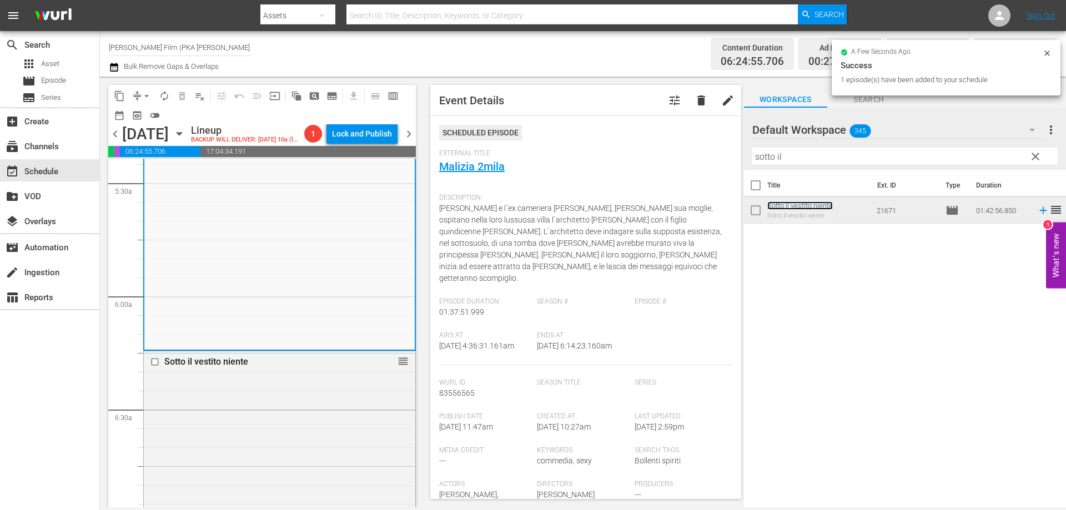
scroll to position [1555, 0]
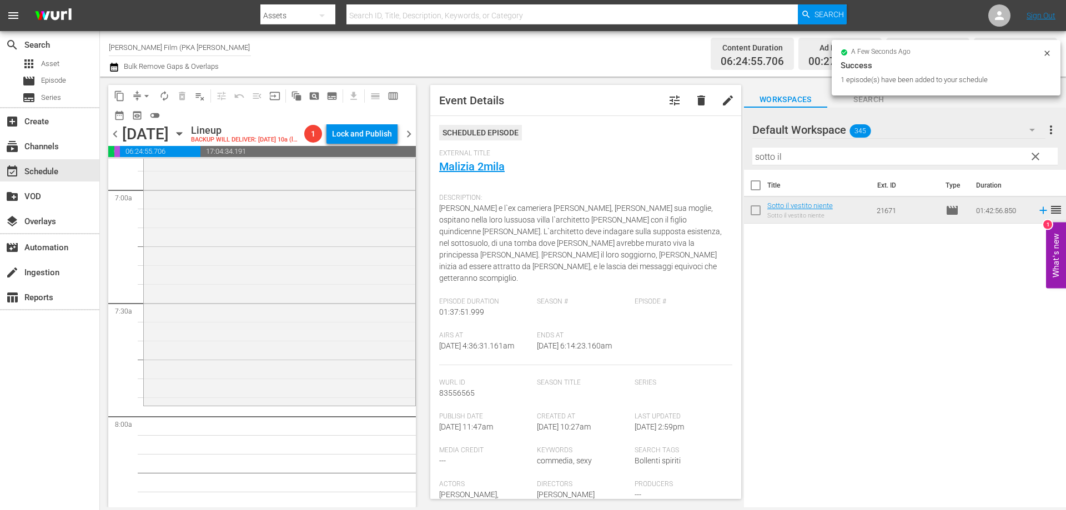
click at [361, 354] on div "Sotto il vestito niente reorder" at bounding box center [280, 210] width 272 height 385
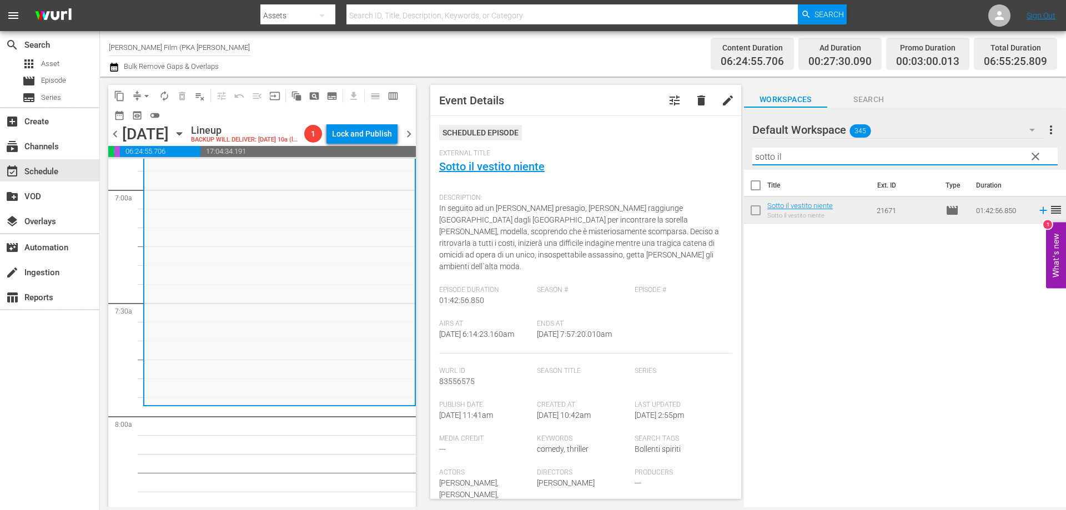
drag, startPoint x: 828, startPoint y: 159, endPoint x: 704, endPoint y: 139, distance: 125.4
click at [704, 139] on div "content_copy compress arrow_drop_down autorenew_outlined delete_forever_outline…" at bounding box center [583, 292] width 966 height 431
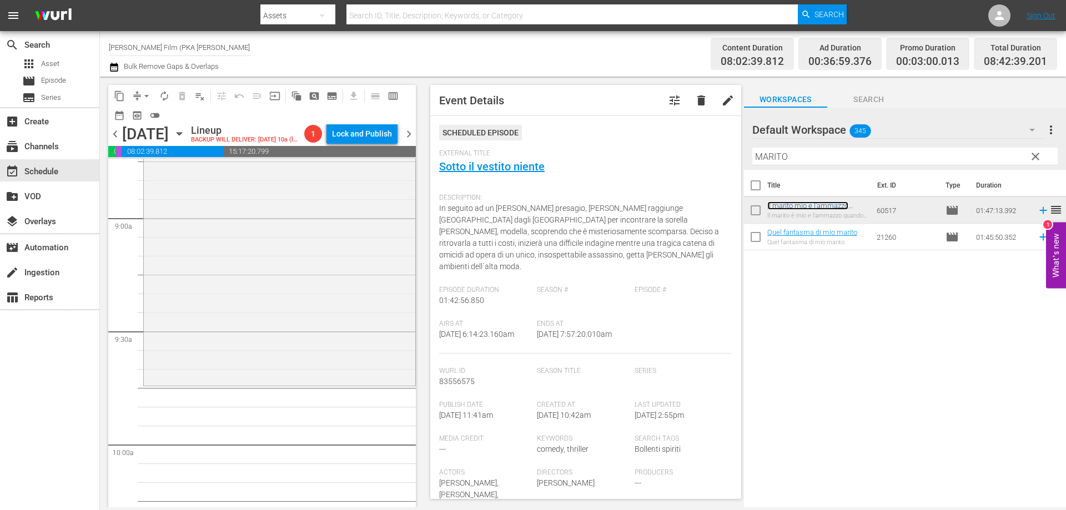
scroll to position [1999, 0]
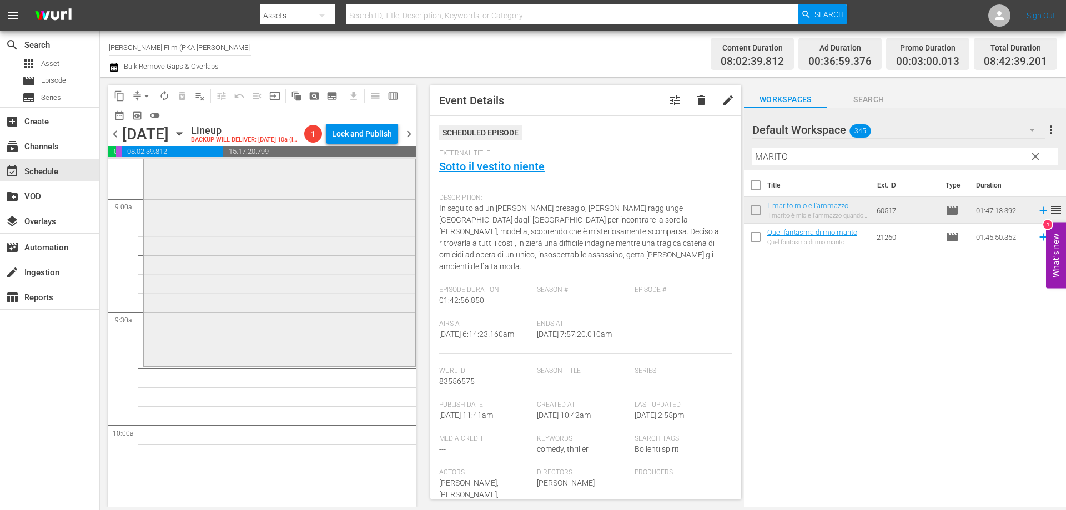
click at [335, 358] on div "Il marito mio e l'ammazzo quando mi pare reorder" at bounding box center [280, 163] width 272 height 401
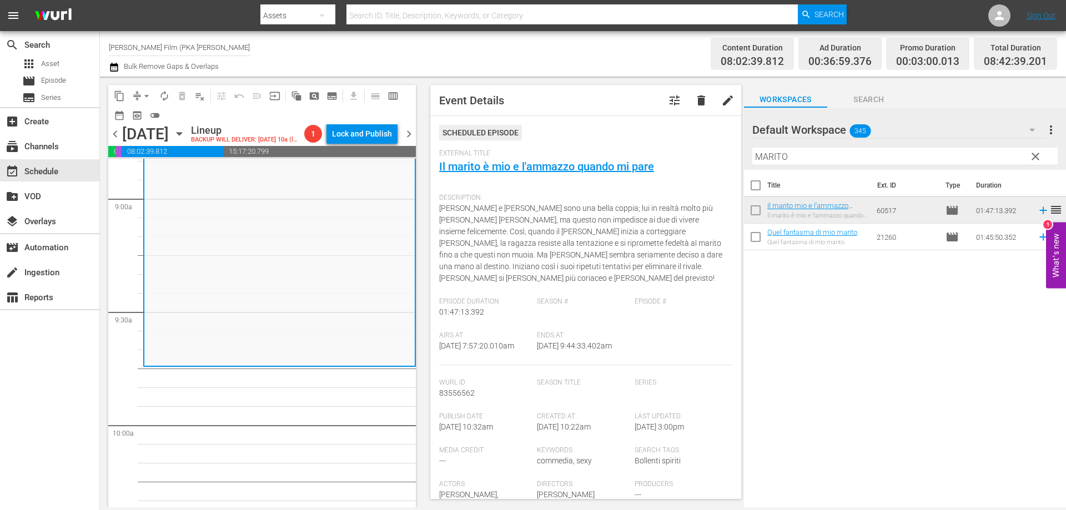
drag, startPoint x: 806, startPoint y: 159, endPoint x: 665, endPoint y: 131, distance: 143.3
click at [667, 131] on div "content_copy compress arrow_drop_down autorenew_outlined delete_forever_outline…" at bounding box center [583, 292] width 966 height 431
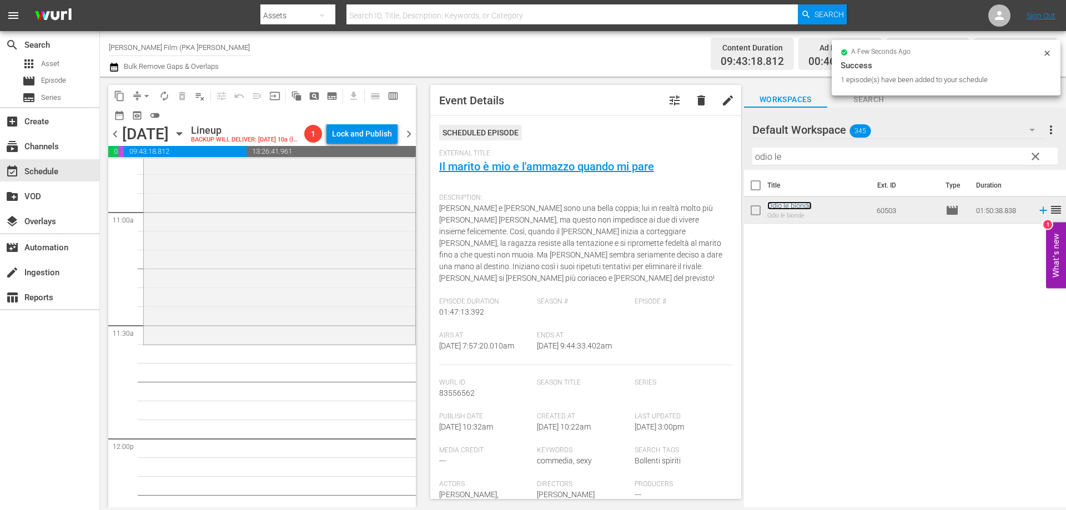
scroll to position [2443, 0]
click at [325, 329] on div "Odio le bionde reorder" at bounding box center [280, 130] width 272 height 414
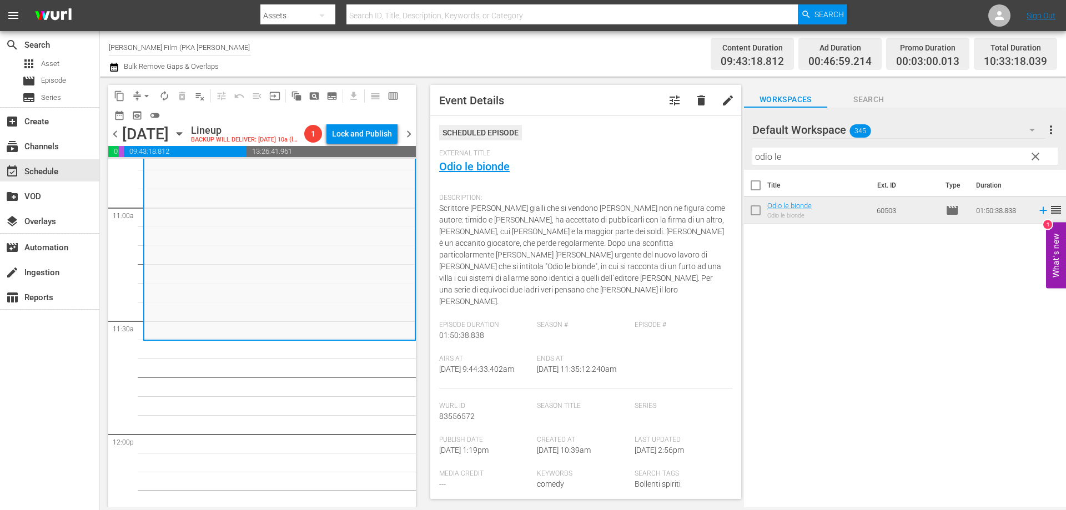
drag, startPoint x: 804, startPoint y: 153, endPoint x: 691, endPoint y: 136, distance: 114.0
click at [695, 144] on div "content_copy compress arrow_drop_down autorenew_outlined delete_forever_outline…" at bounding box center [583, 292] width 966 height 431
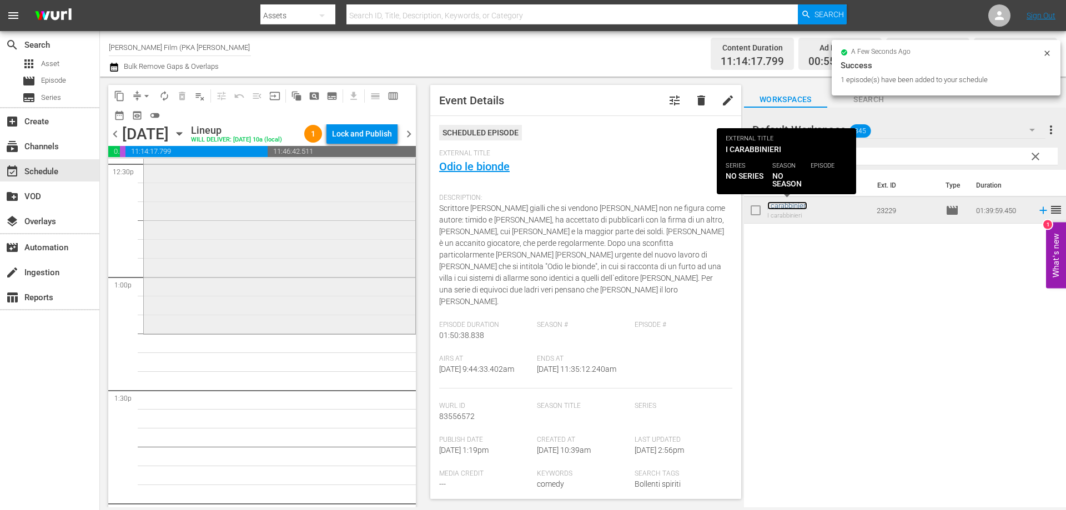
scroll to position [2832, 0]
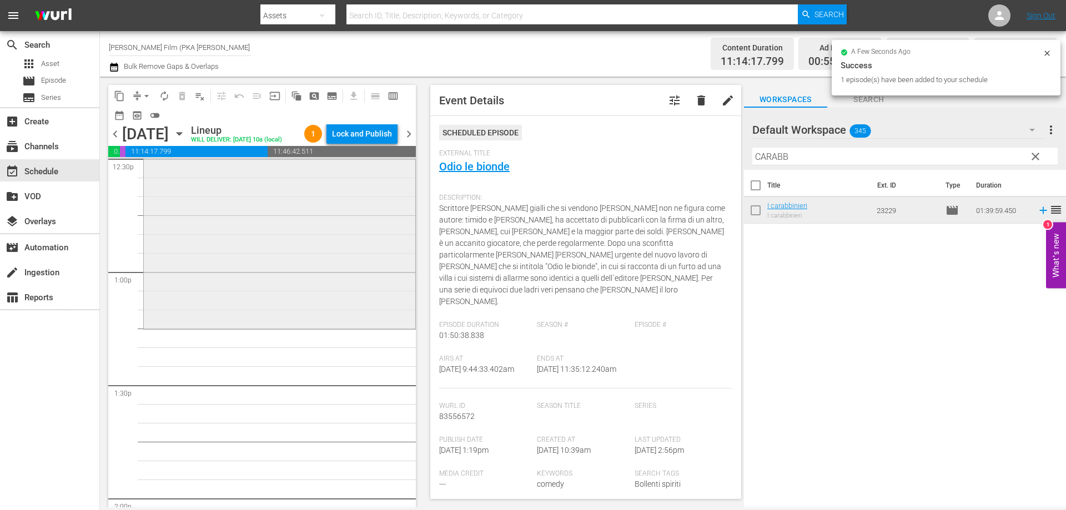
click at [364, 315] on div "I carabbinieri reorder" at bounding box center [280, 140] width 272 height 374
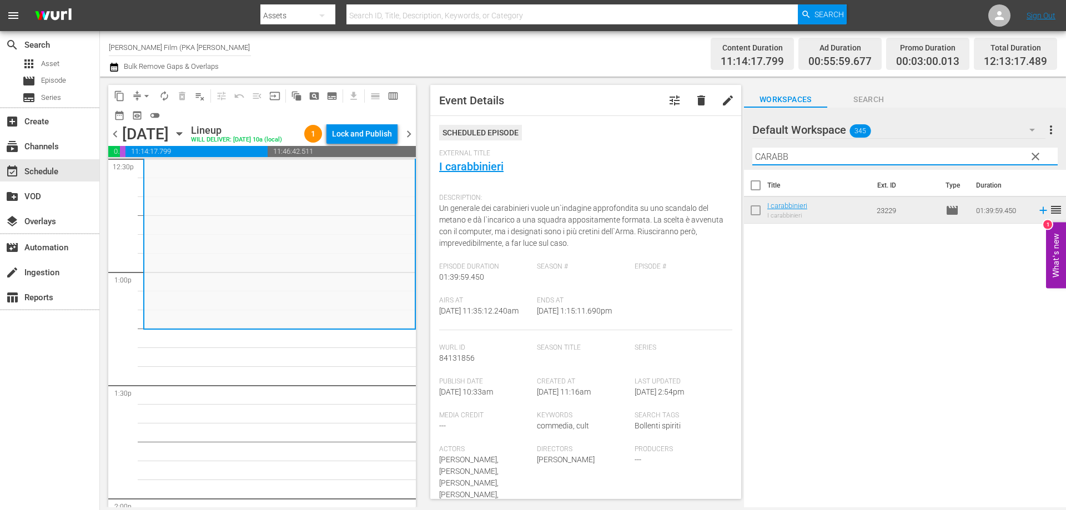
drag, startPoint x: 791, startPoint y: 156, endPoint x: 657, endPoint y: 145, distance: 134.3
click at [657, 145] on div "content_copy compress arrow_drop_down autorenew_outlined delete_forever_outline…" at bounding box center [583, 292] width 966 height 431
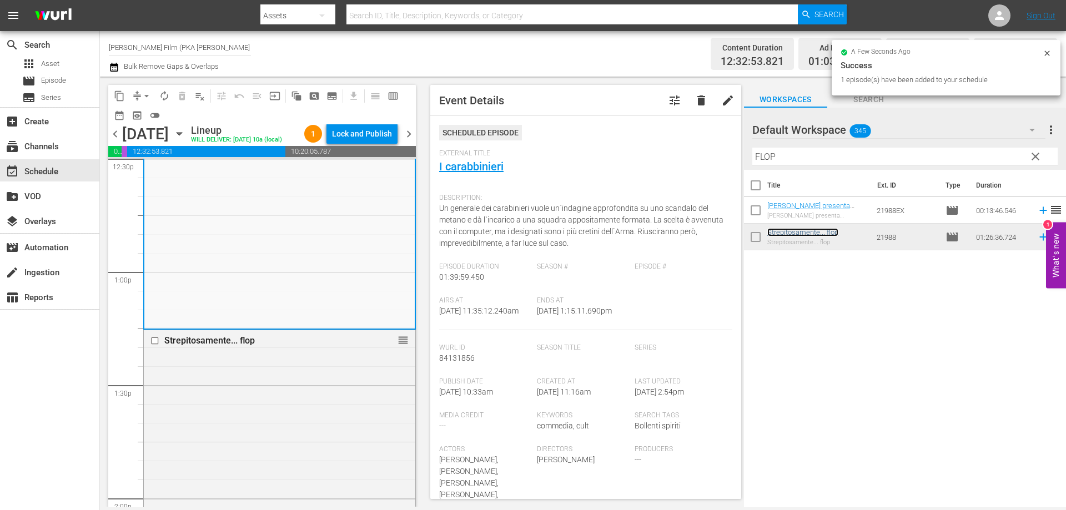
scroll to position [3165, 0]
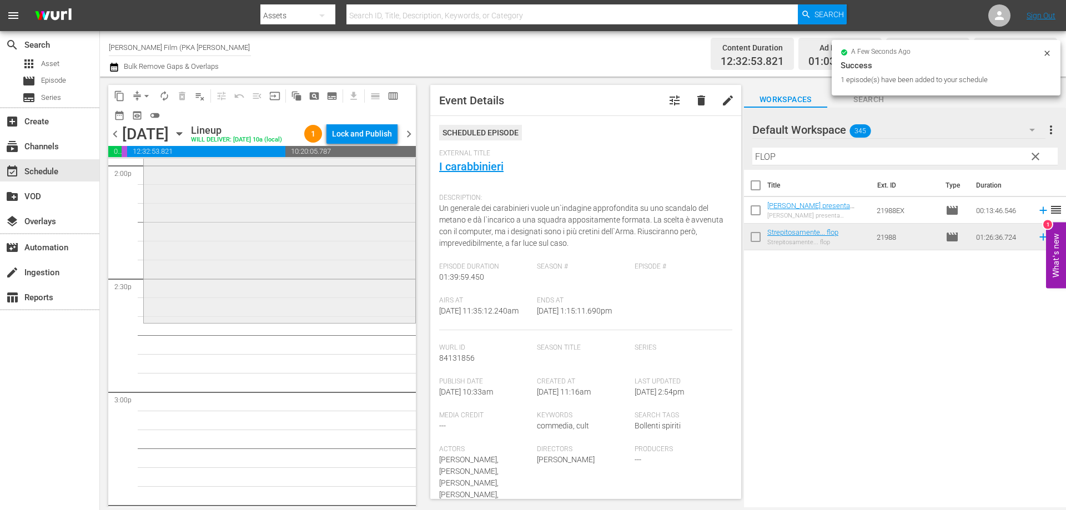
click at [285, 321] on div "Strepitosamente... flop reorder" at bounding box center [280, 159] width 272 height 324
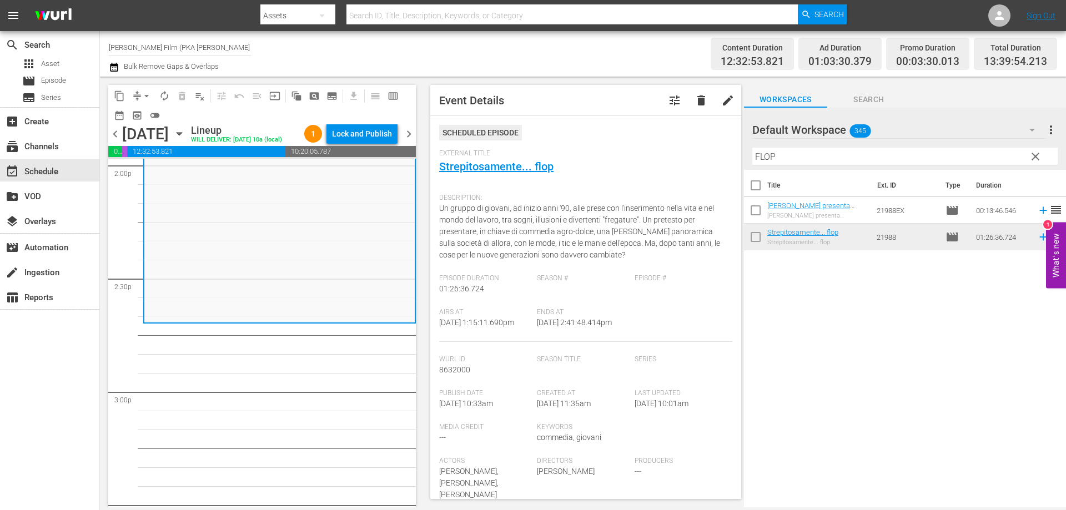
drag, startPoint x: 793, startPoint y: 157, endPoint x: 714, endPoint y: 151, distance: 79.1
click at [714, 151] on div "content_copy compress arrow_drop_down autorenew_outlined delete_forever_outline…" at bounding box center [583, 292] width 966 height 431
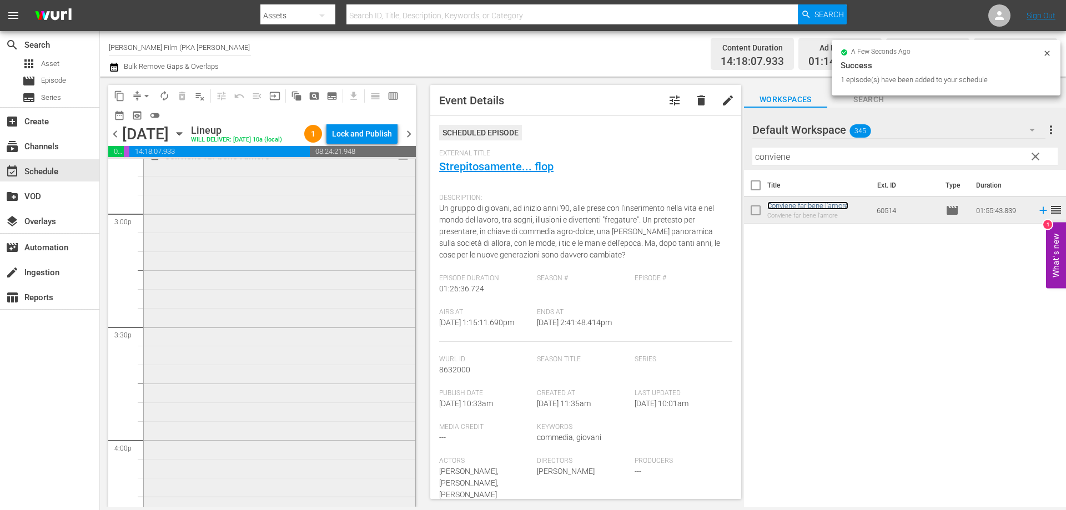
scroll to position [3553, 0]
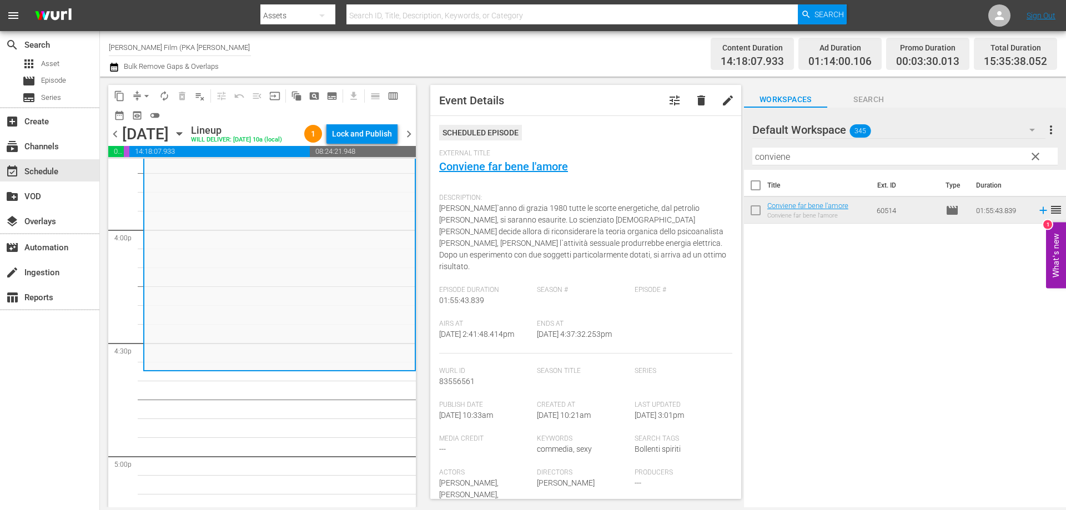
drag, startPoint x: 833, startPoint y: 159, endPoint x: 724, endPoint y: 154, distance: 109.5
click at [724, 154] on div "content_copy compress arrow_drop_down autorenew_outlined delete_forever_outline…" at bounding box center [583, 292] width 966 height 431
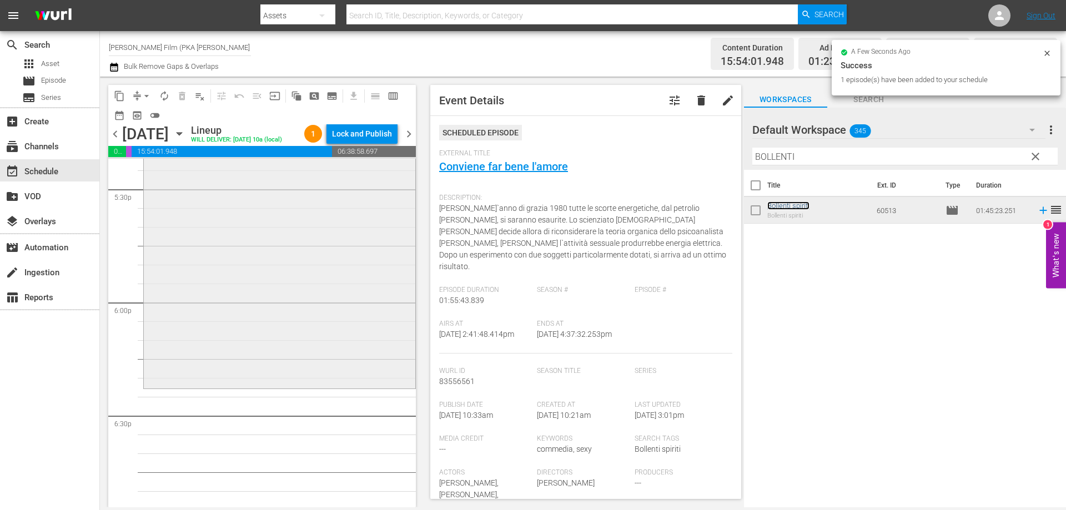
scroll to position [3998, 0]
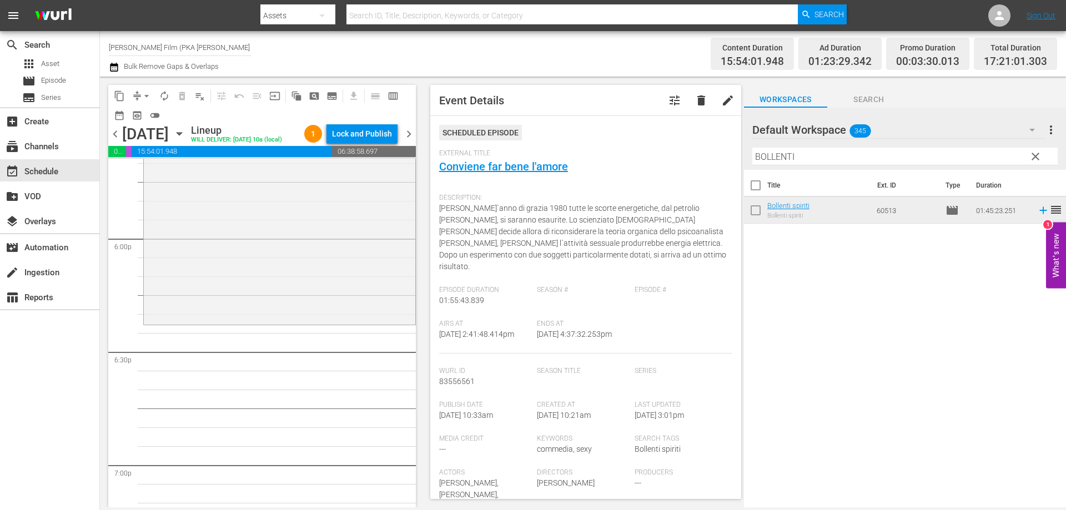
click at [346, 323] on div "Bollenti spiriti reorder" at bounding box center [280, 125] width 272 height 395
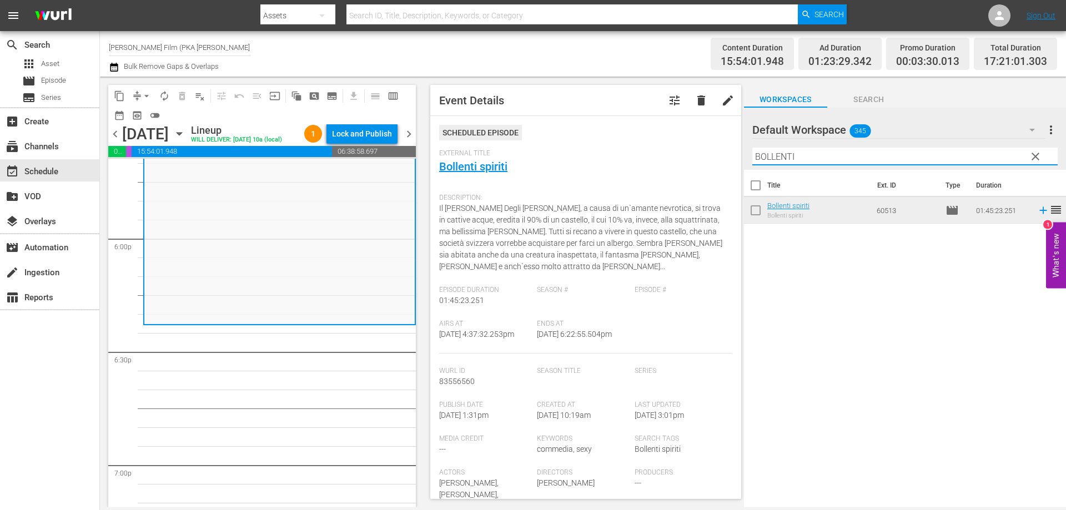
drag, startPoint x: 810, startPoint y: 163, endPoint x: 720, endPoint y: 153, distance: 90.5
click at [722, 153] on div "content_copy compress arrow_drop_down autorenew_outlined delete_forever_outline…" at bounding box center [583, 292] width 966 height 431
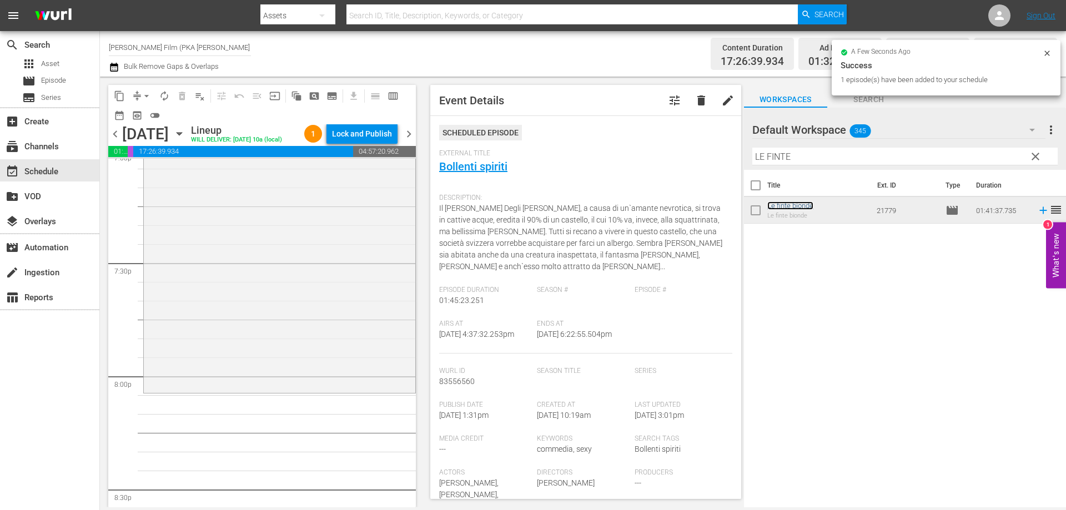
scroll to position [4331, 0]
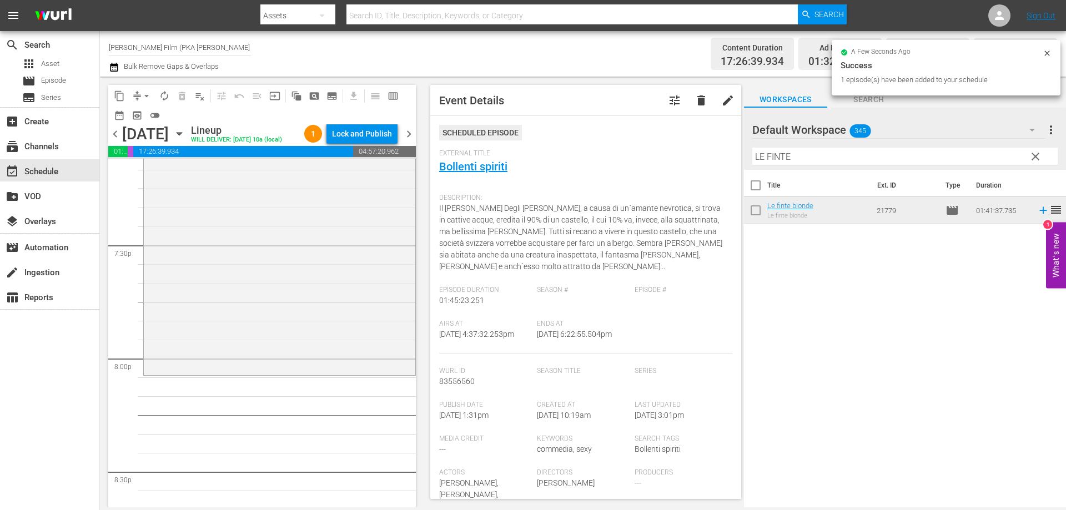
click at [366, 342] on div "Le finte bionde reorder" at bounding box center [280, 183] width 272 height 380
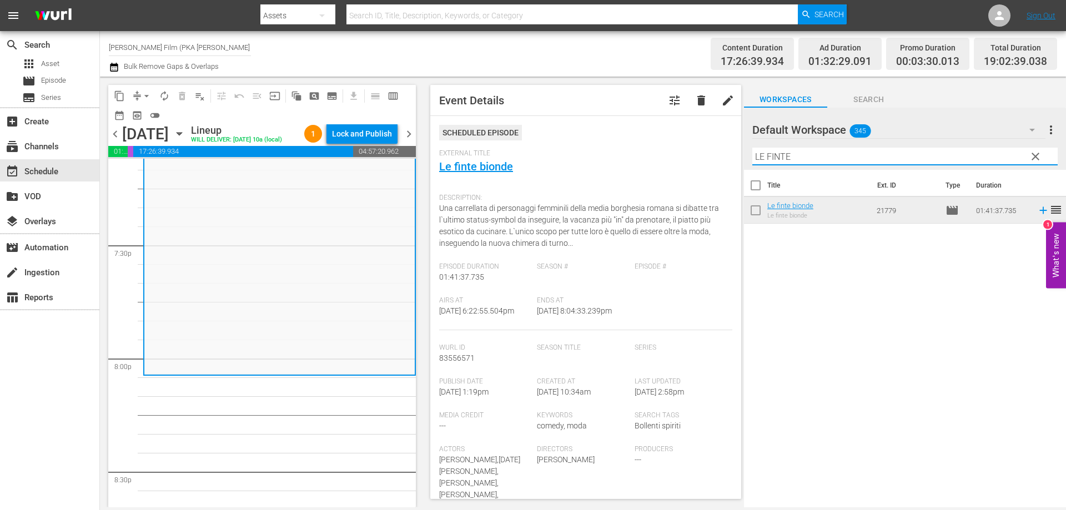
drag, startPoint x: 797, startPoint y: 152, endPoint x: 690, endPoint y: 142, distance: 107.6
click at [693, 144] on div "content_copy compress arrow_drop_down autorenew_outlined delete_forever_outline…" at bounding box center [583, 292] width 966 height 431
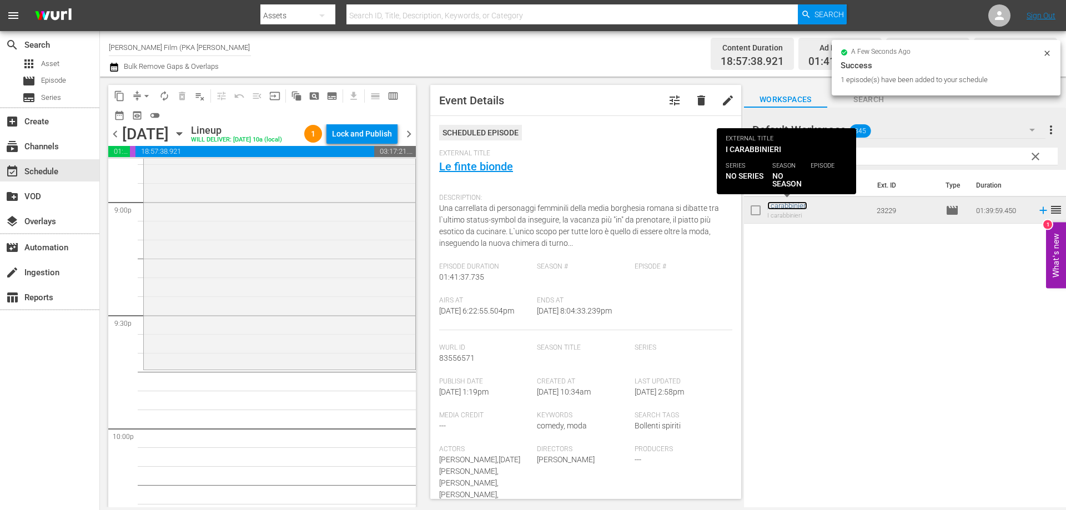
scroll to position [4719, 0]
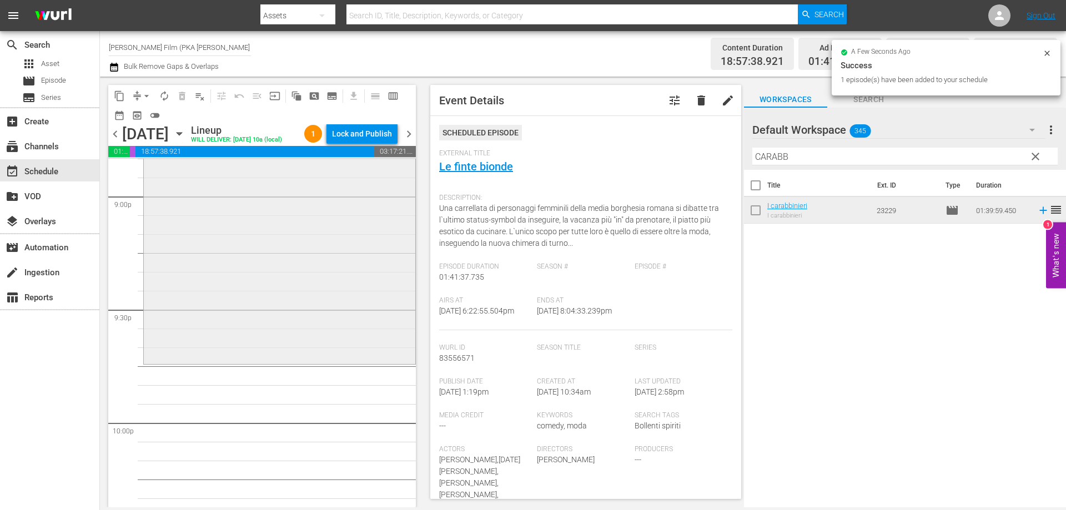
click at [350, 361] on div "I carabbinieri reorder" at bounding box center [280, 175] width 272 height 374
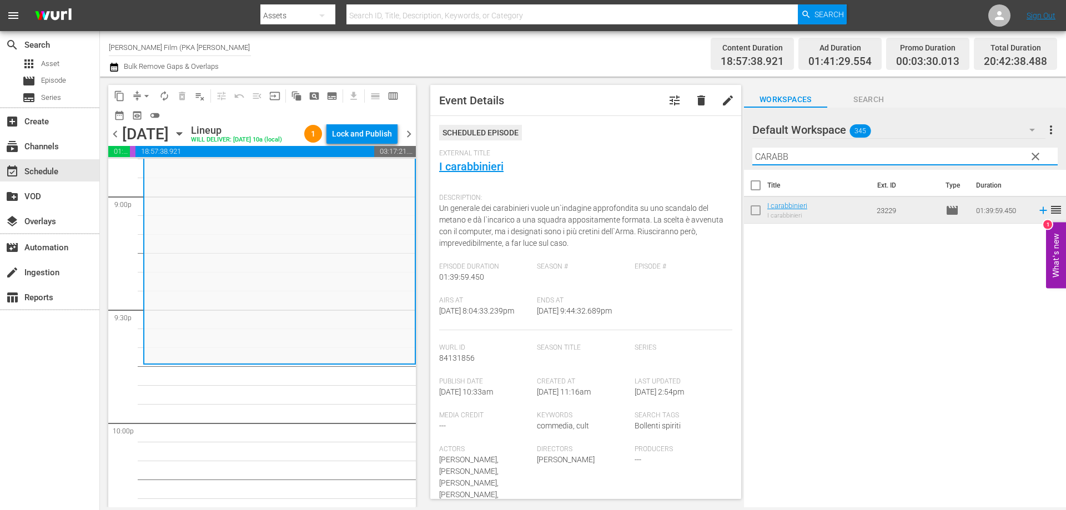
drag, startPoint x: 821, startPoint y: 159, endPoint x: 688, endPoint y: 134, distance: 135.0
click at [689, 135] on div "content_copy compress arrow_drop_down autorenew_outlined delete_forever_outline…" at bounding box center [583, 292] width 966 height 431
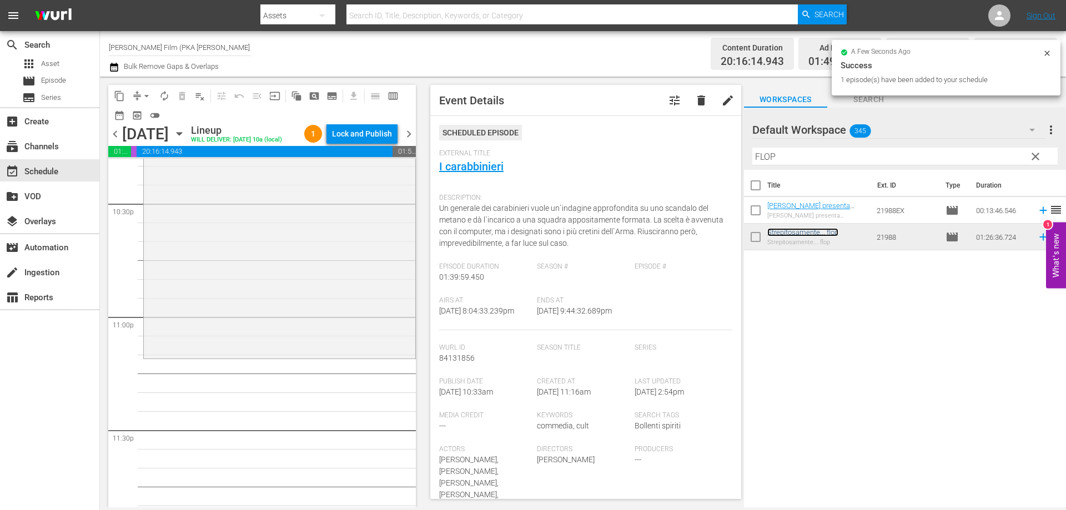
scroll to position [5053, 0]
click at [356, 356] on div "Strepitosamente... flop reorder" at bounding box center [280, 194] width 272 height 324
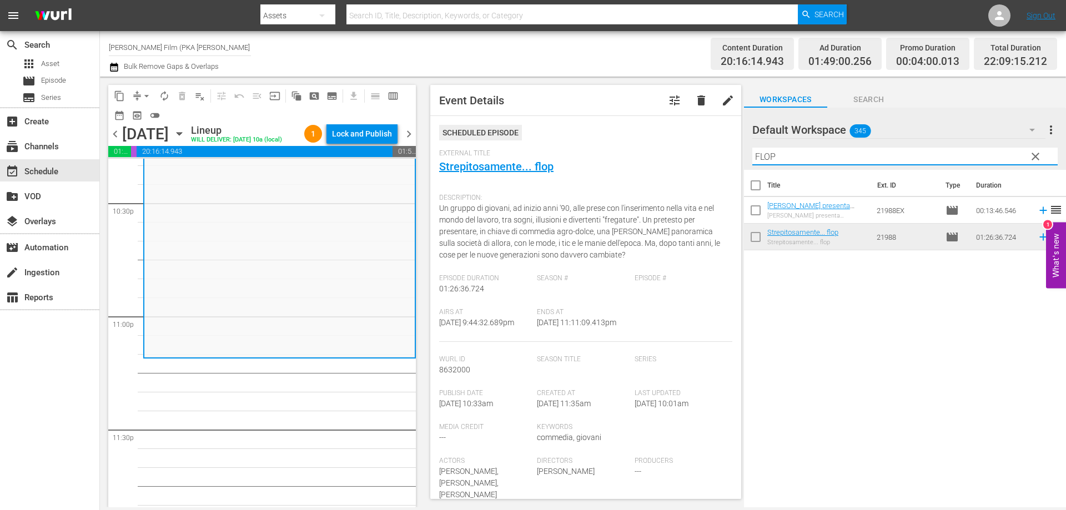
drag, startPoint x: 782, startPoint y: 155, endPoint x: 665, endPoint y: 140, distance: 118.1
click at [671, 142] on div "content_copy compress arrow_drop_down autorenew_outlined delete_forever_outline…" at bounding box center [583, 292] width 966 height 431
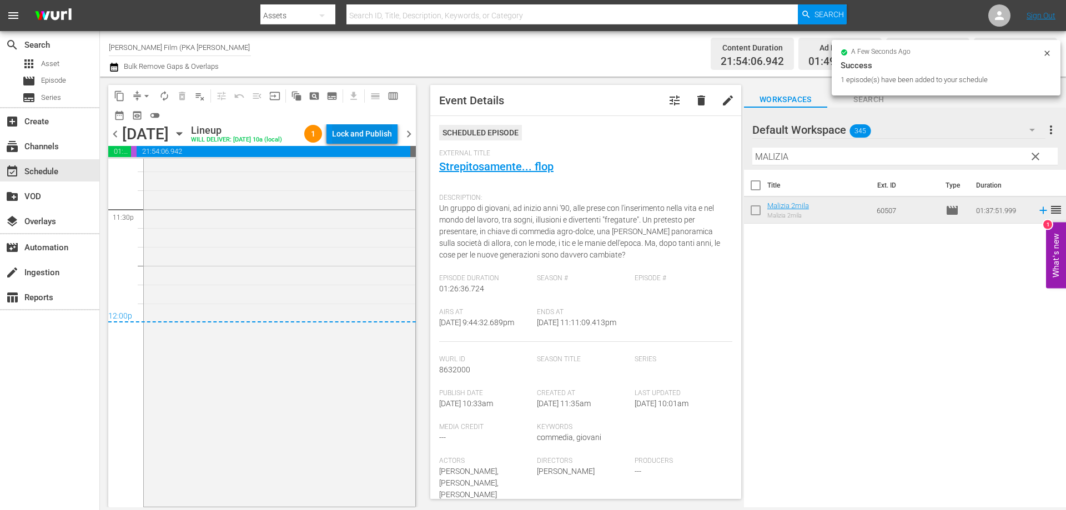
click at [363, 129] on div "Lock and Publish" at bounding box center [362, 134] width 60 height 20
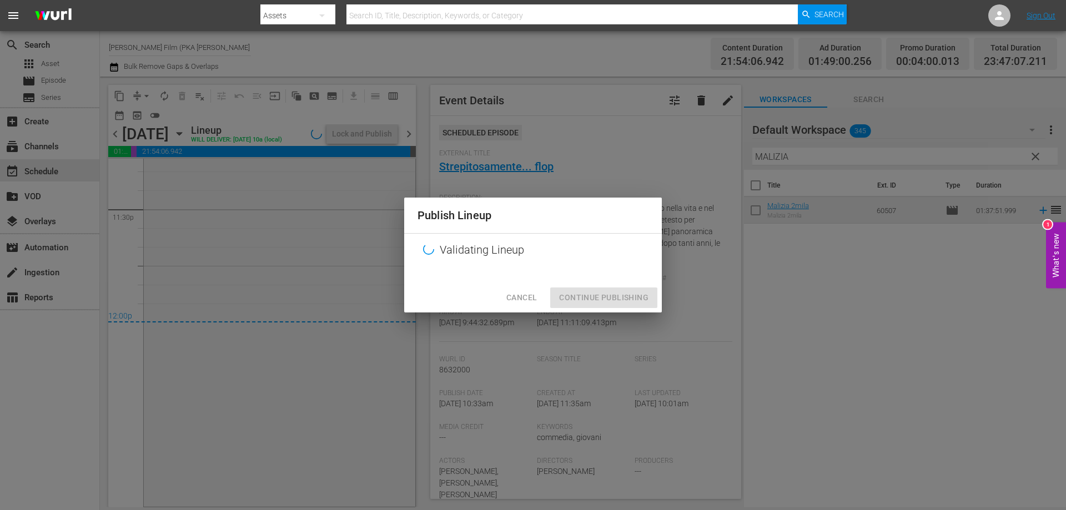
scroll to position [5292, 0]
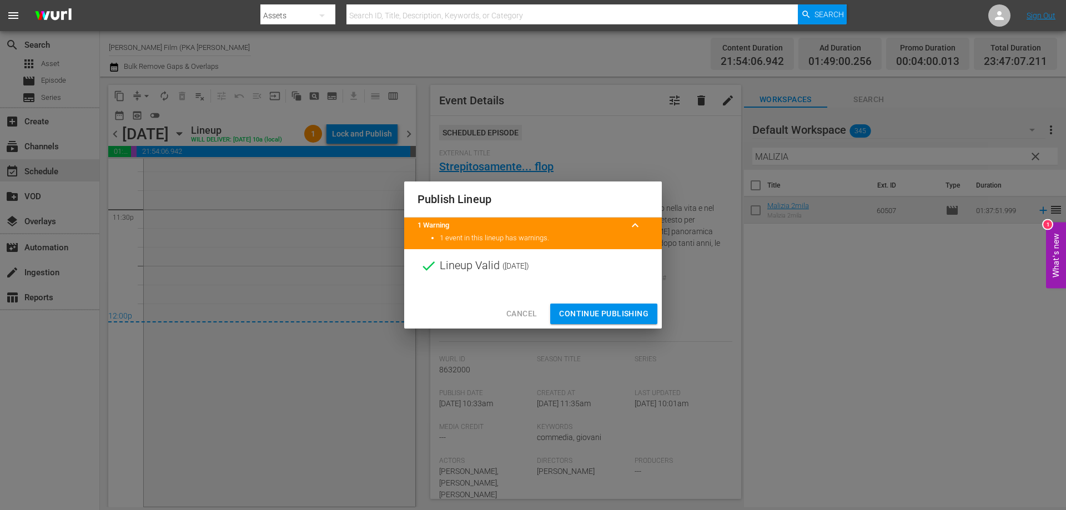
drag, startPoint x: 626, startPoint y: 310, endPoint x: 434, endPoint y: 310, distance: 191.6
click at [626, 310] on span "Continue Publishing" at bounding box center [603, 314] width 89 height 14
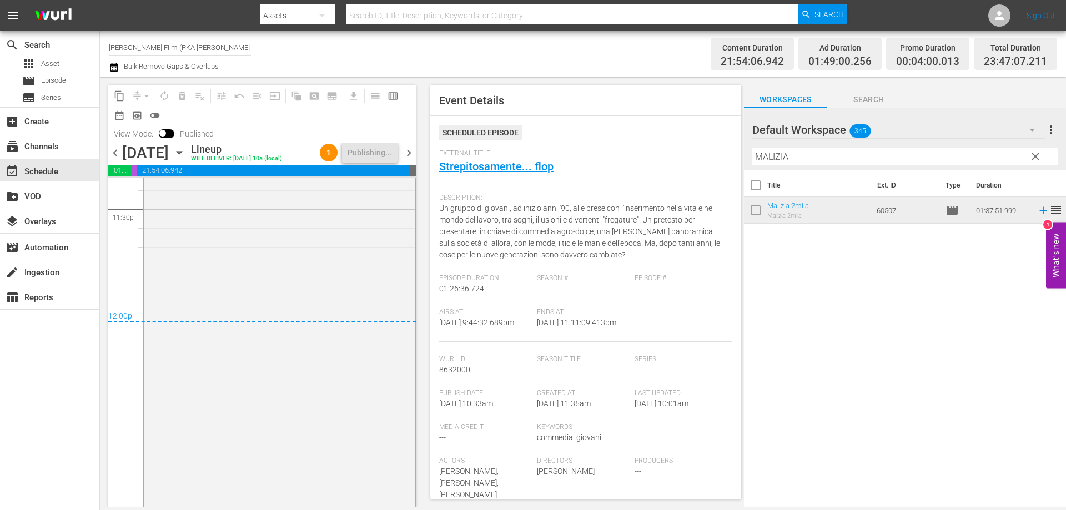
click at [185, 157] on icon "button" at bounding box center [179, 153] width 12 height 12
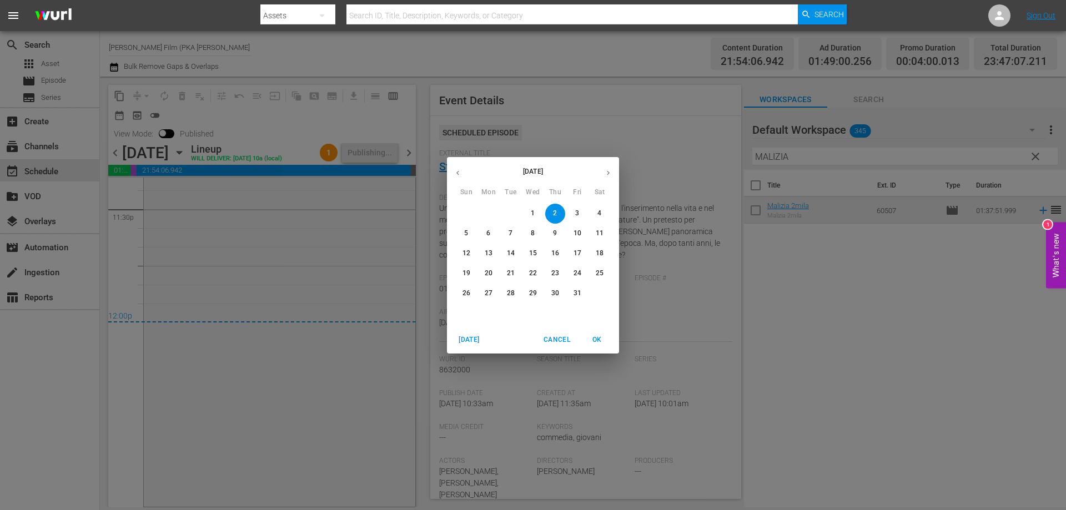
click at [572, 214] on span "3" at bounding box center [577, 213] width 20 height 9
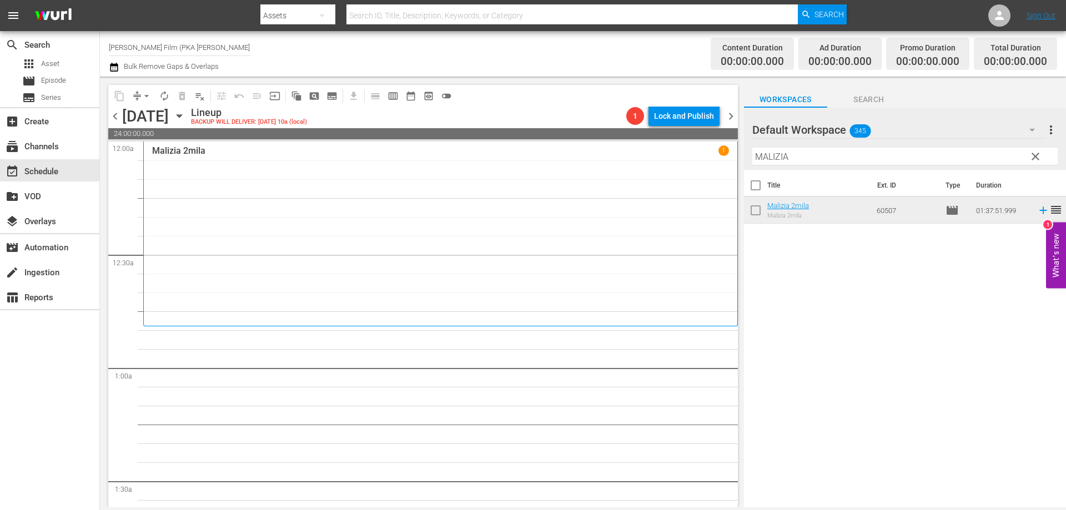
click at [342, 267] on div "Malizia 2mila 1" at bounding box center [440, 233] width 577 height 177
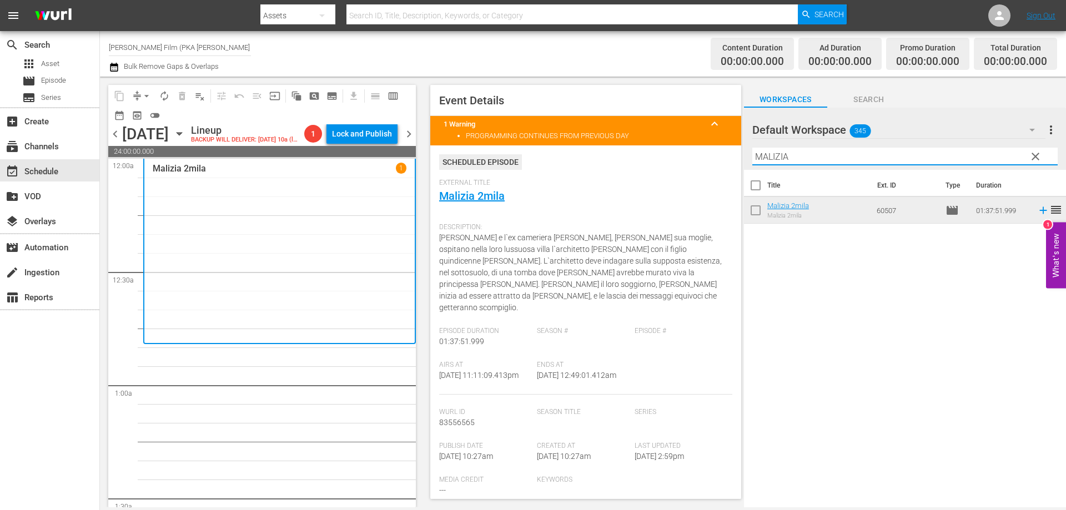
drag, startPoint x: 787, startPoint y: 155, endPoint x: 651, endPoint y: 142, distance: 136.1
click at [652, 142] on div "content_copy compress arrow_drop_down autorenew_outlined delete_forever_outline…" at bounding box center [583, 292] width 966 height 431
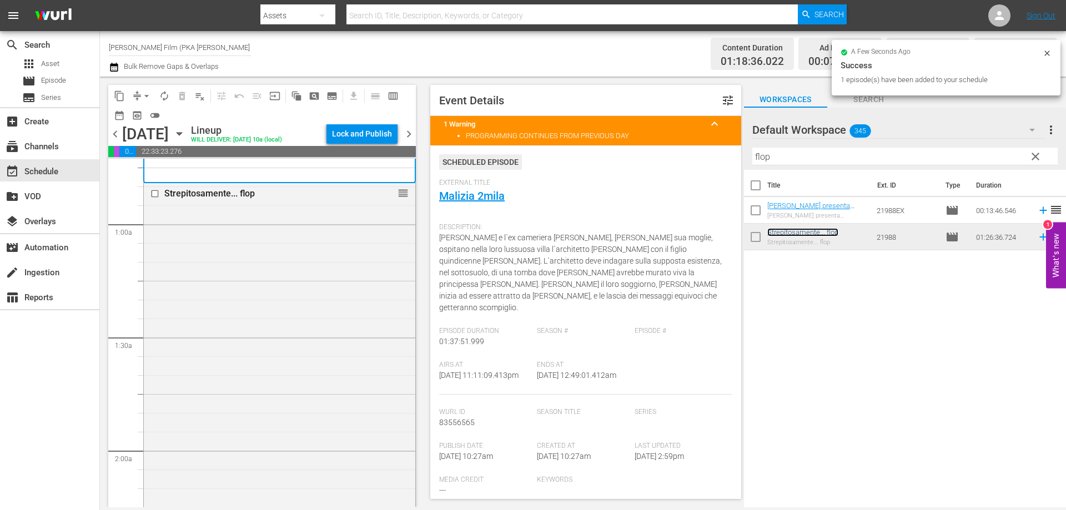
scroll to position [333, 0]
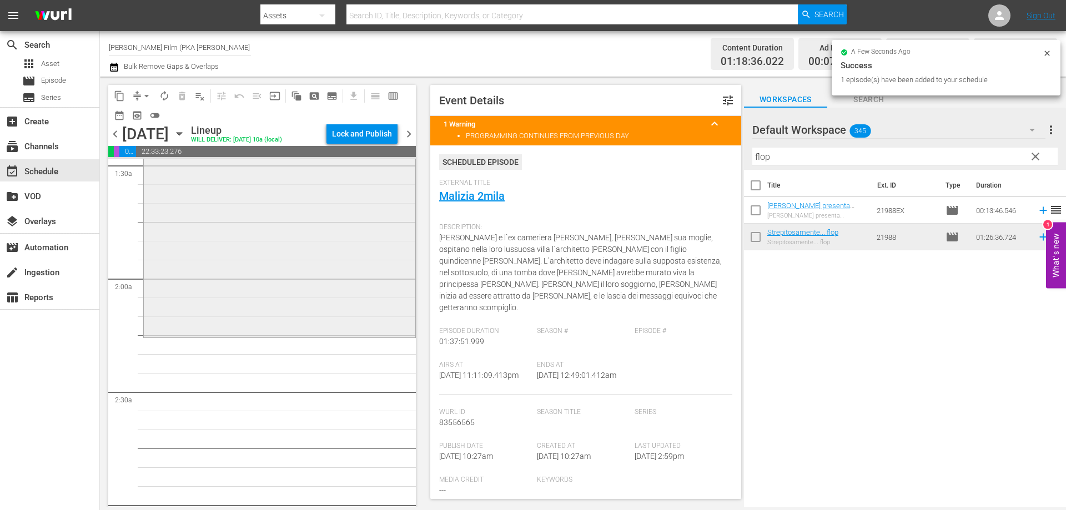
click at [326, 333] on div "Strepitosamente... flop reorder" at bounding box center [280, 173] width 272 height 324
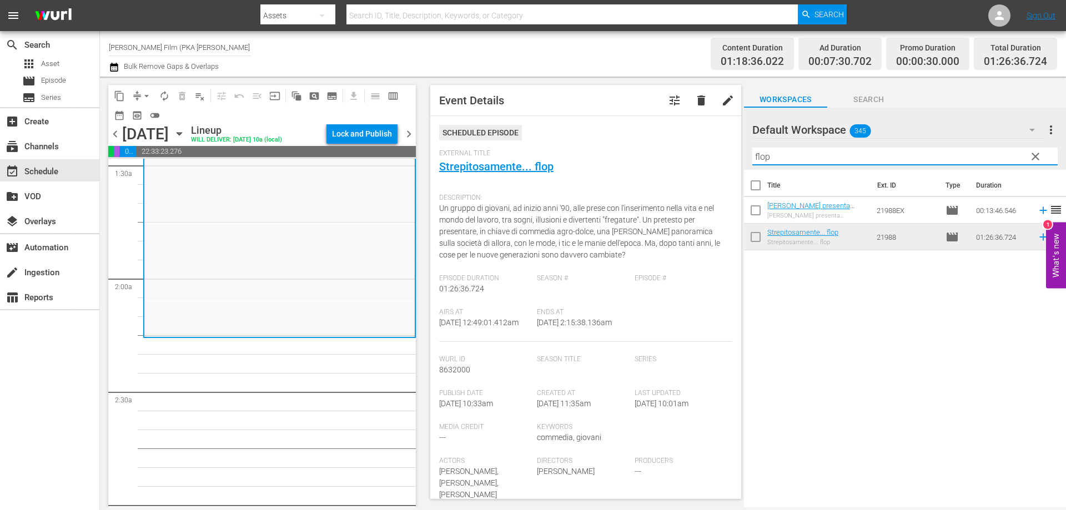
drag, startPoint x: 772, startPoint y: 157, endPoint x: 665, endPoint y: 137, distance: 108.5
click at [676, 142] on div "content_copy compress arrow_drop_down autorenew_outlined delete_forever_outline…" at bounding box center [583, 292] width 966 height 431
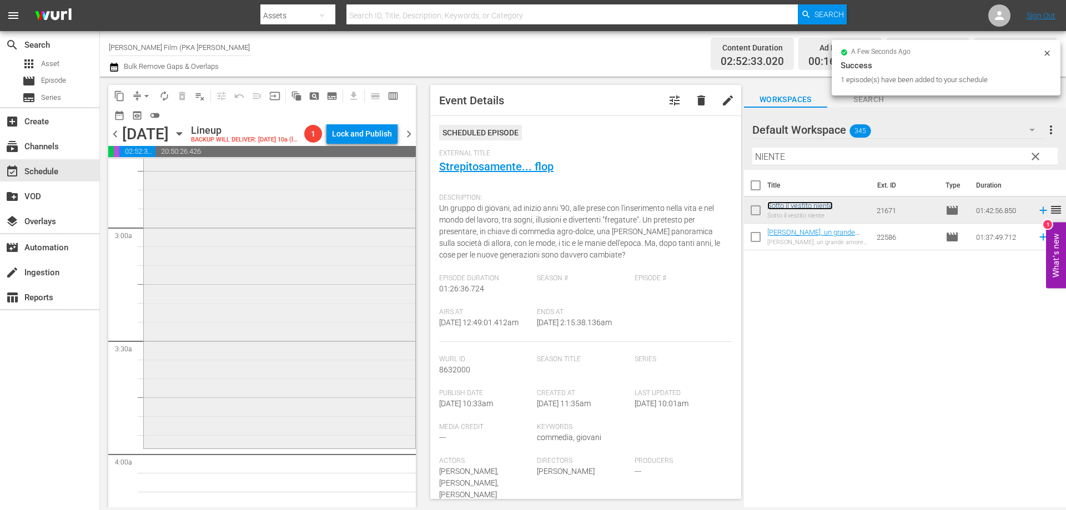
scroll to position [666, 0]
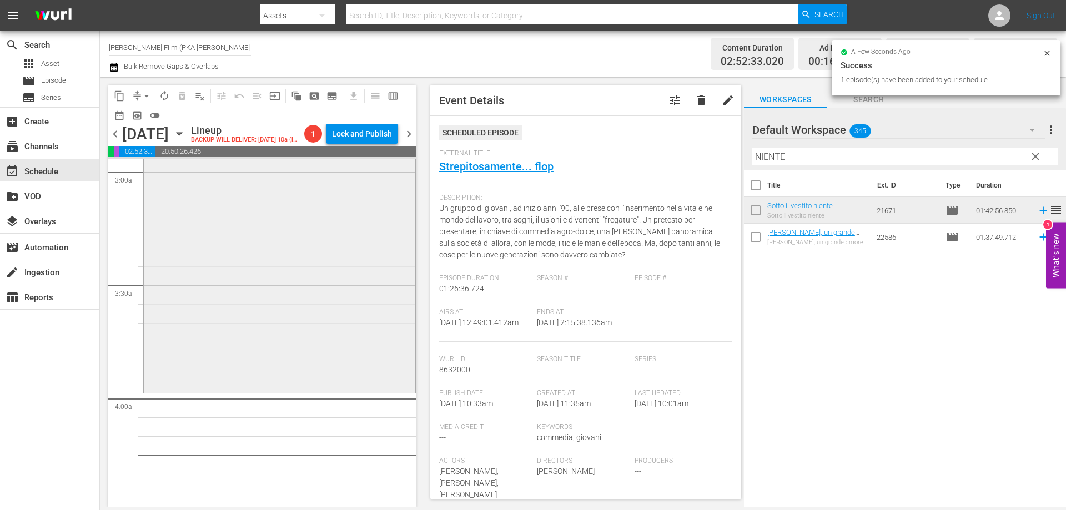
click at [252, 334] on div "Sotto il vestito niente reorder" at bounding box center [280, 198] width 272 height 385
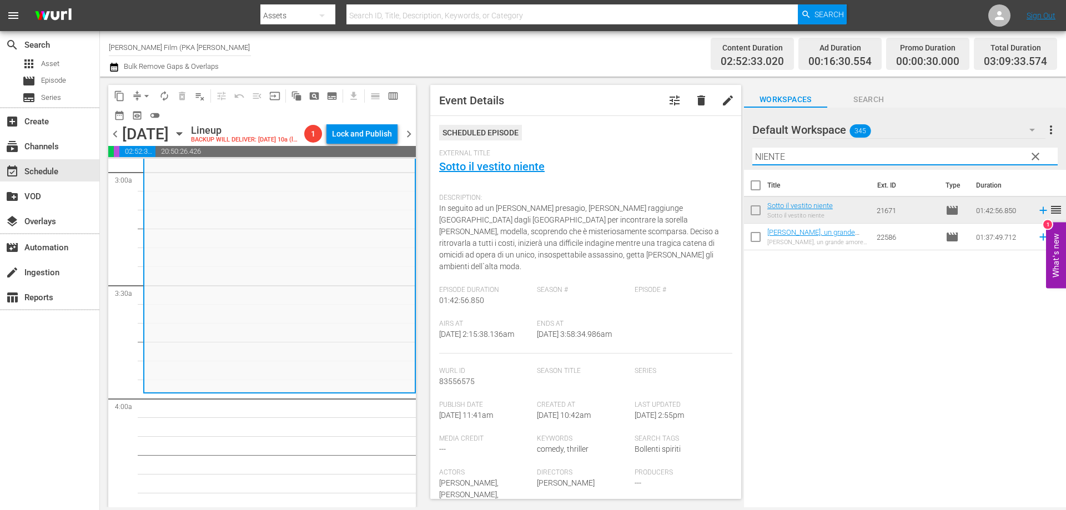
drag, startPoint x: 801, startPoint y: 157, endPoint x: 698, endPoint y: 147, distance: 102.6
click at [698, 147] on div "content_copy compress arrow_drop_down autorenew_outlined delete_forever_outline…" at bounding box center [583, 292] width 966 height 431
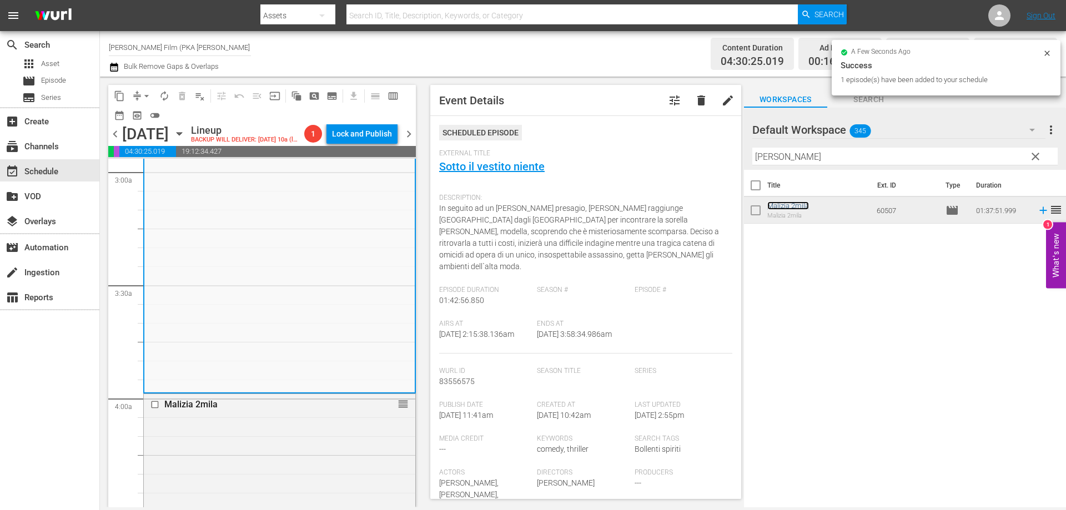
scroll to position [999, 0]
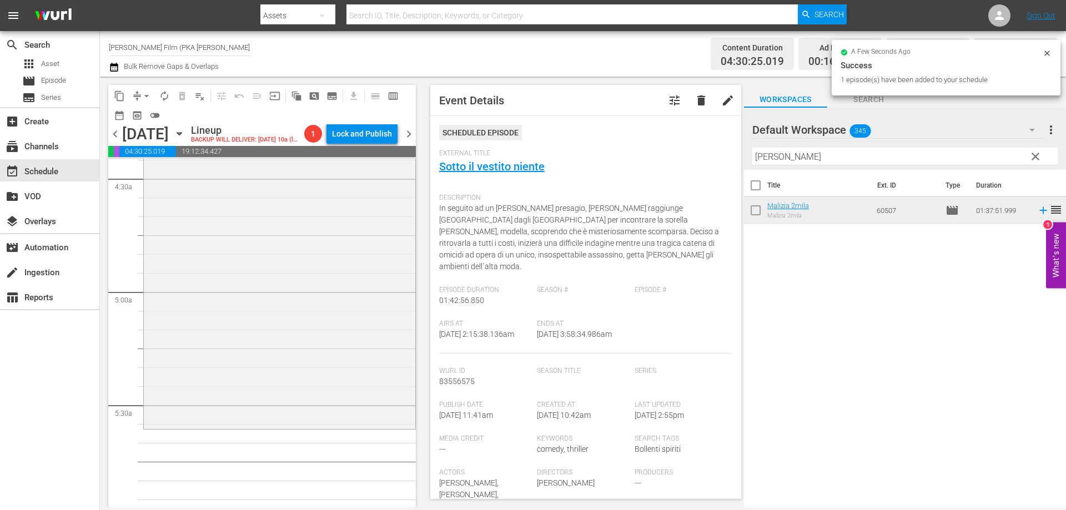
click at [373, 376] on div "Malizia 2mila reorder" at bounding box center [280, 244] width 272 height 366
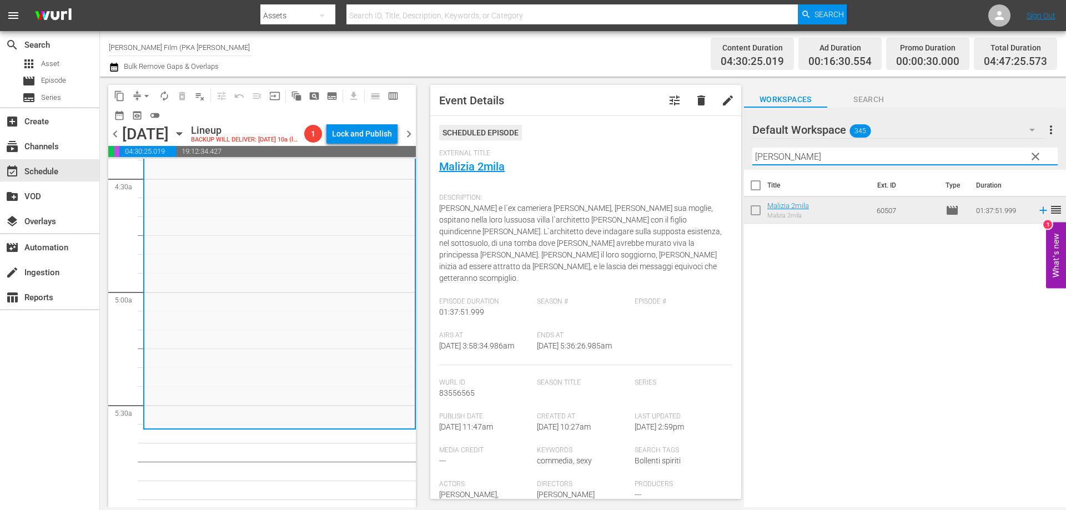
drag, startPoint x: 787, startPoint y: 155, endPoint x: 665, endPoint y: 142, distance: 122.9
click at [665, 142] on div "content_copy compress arrow_drop_down autorenew_outlined delete_forever_outline…" at bounding box center [583, 292] width 966 height 431
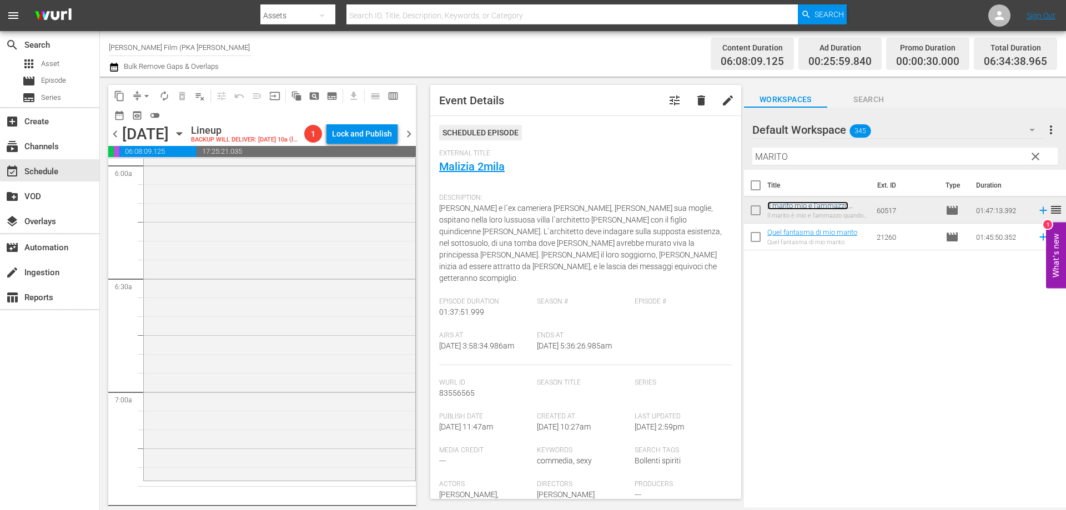
scroll to position [1444, 0]
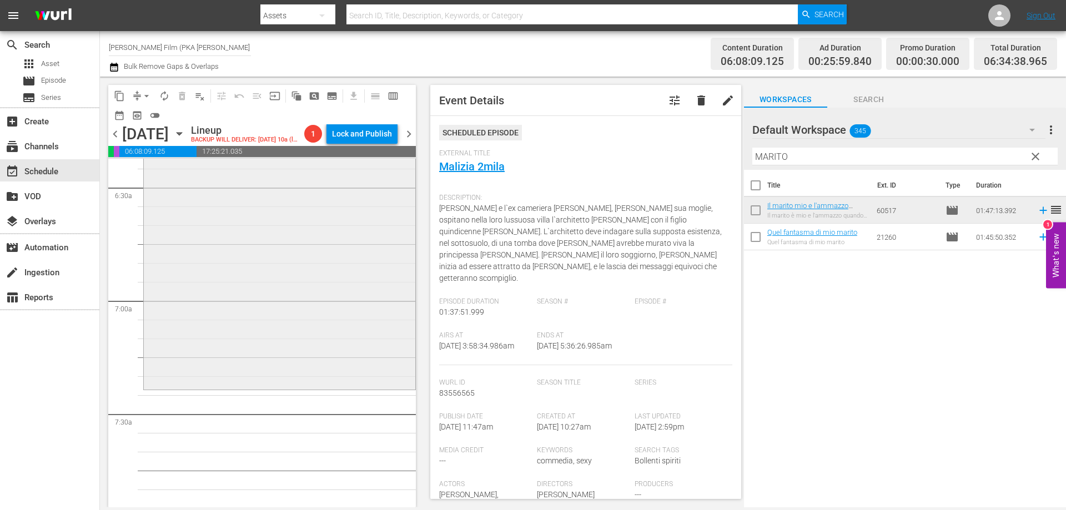
click at [303, 380] on div "Il marito mio e l'ammazzo quando mi pare reorder" at bounding box center [280, 186] width 272 height 401
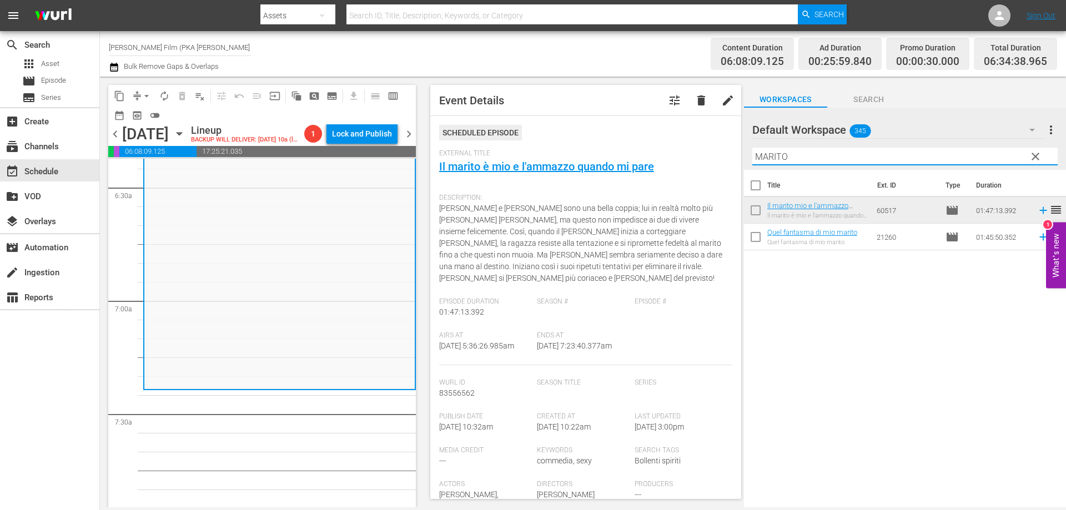
drag, startPoint x: 673, startPoint y: 145, endPoint x: 653, endPoint y: 144, distance: 20.0
click at [655, 145] on div "content_copy compress arrow_drop_down autorenew_outlined delete_forever_outline…" at bounding box center [583, 292] width 966 height 431
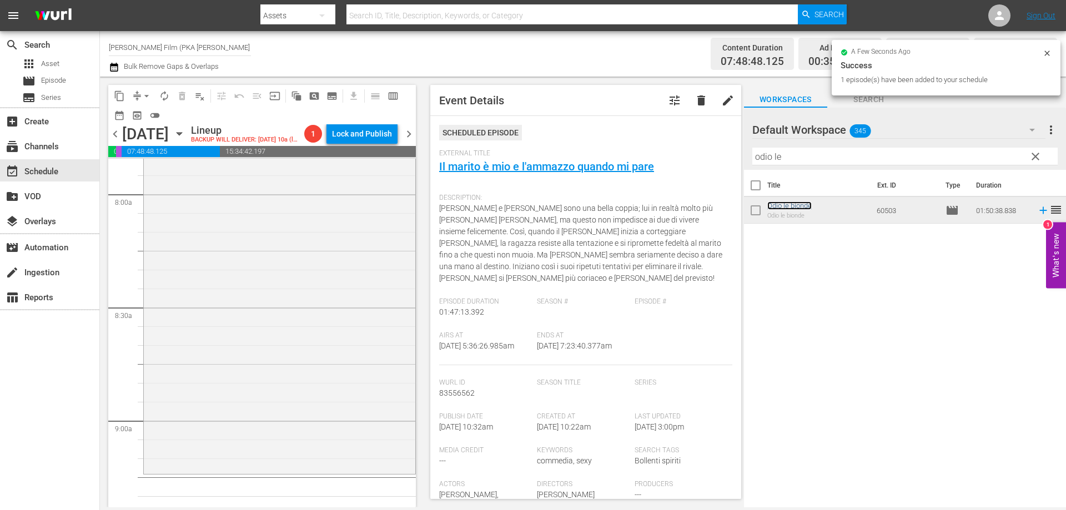
scroll to position [1832, 0]
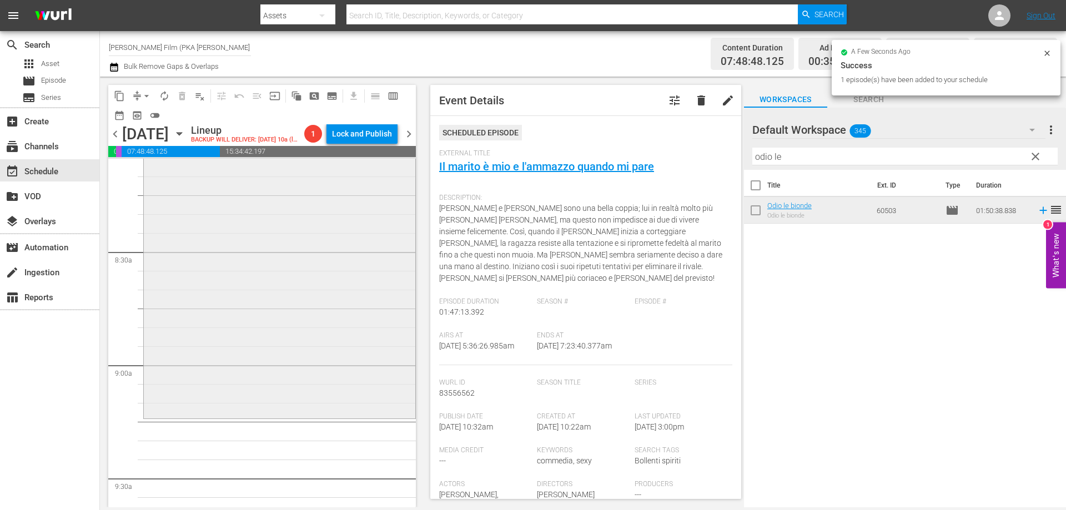
click at [293, 295] on div "Odio le bionde reorder" at bounding box center [280, 209] width 272 height 414
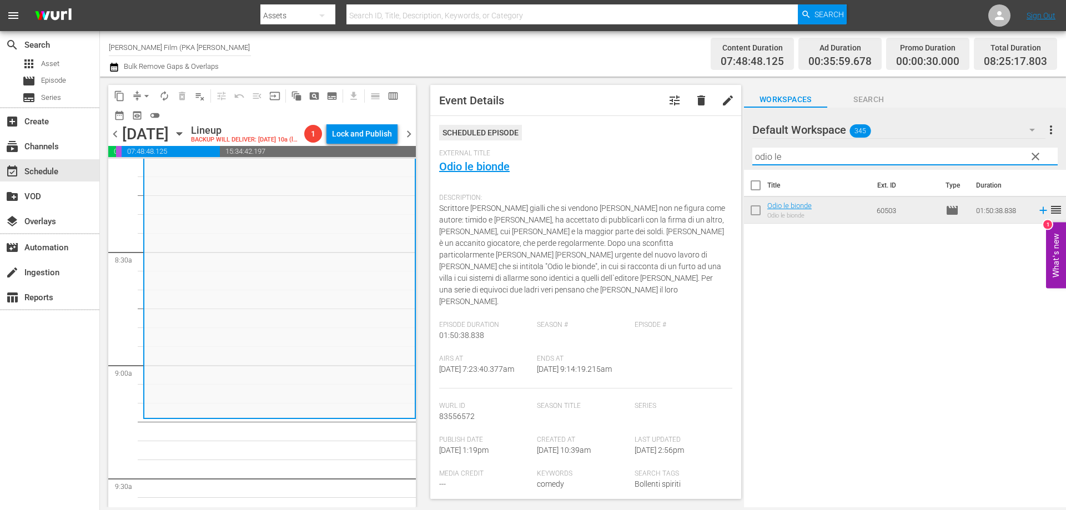
drag, startPoint x: 788, startPoint y: 150, endPoint x: 729, endPoint y: 153, distance: 58.9
click at [729, 153] on div "content_copy compress arrow_drop_down autorenew_outlined delete_forever_outline…" at bounding box center [583, 292] width 966 height 431
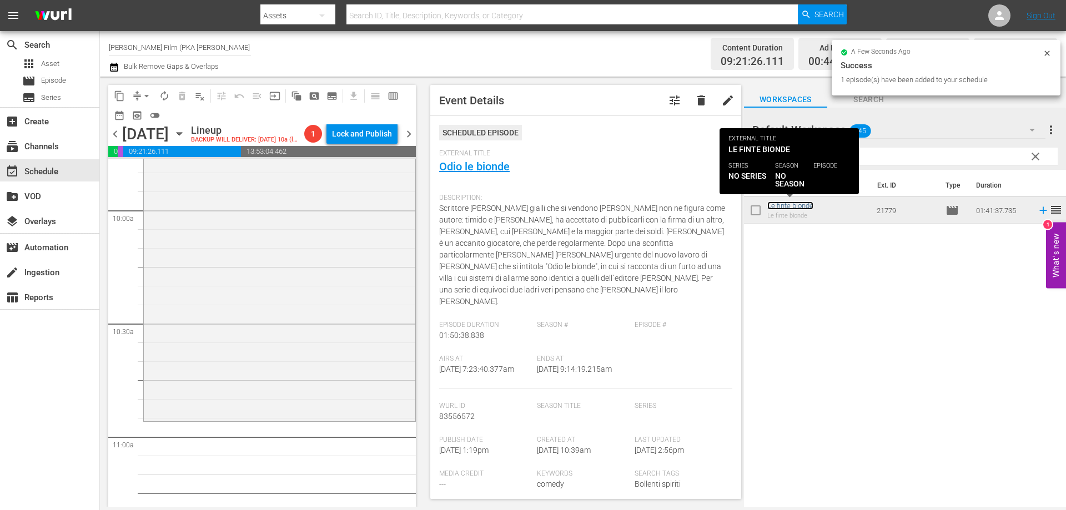
scroll to position [2221, 0]
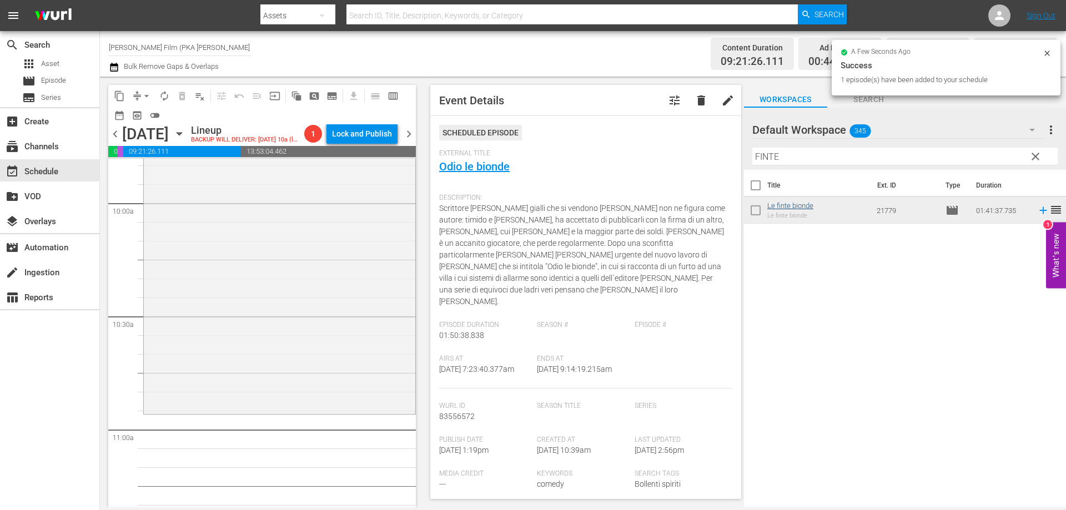
click at [395, 413] on div "Le finte bionde reorder" at bounding box center [279, 223] width 273 height 384
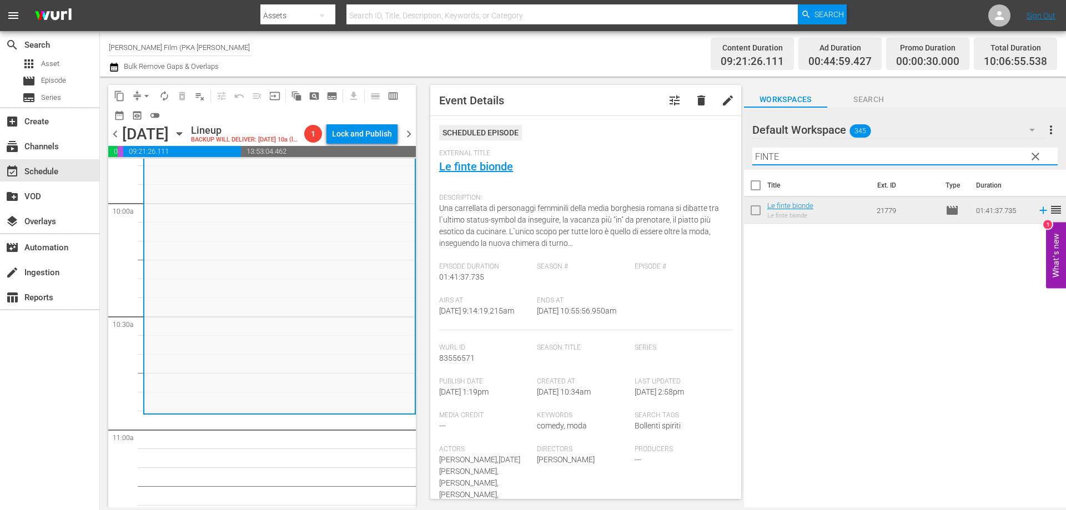
drag, startPoint x: 786, startPoint y: 158, endPoint x: 719, endPoint y: 148, distance: 67.9
click at [719, 148] on div "content_copy compress arrow_drop_down autorenew_outlined delete_forever_outline…" at bounding box center [583, 292] width 966 height 431
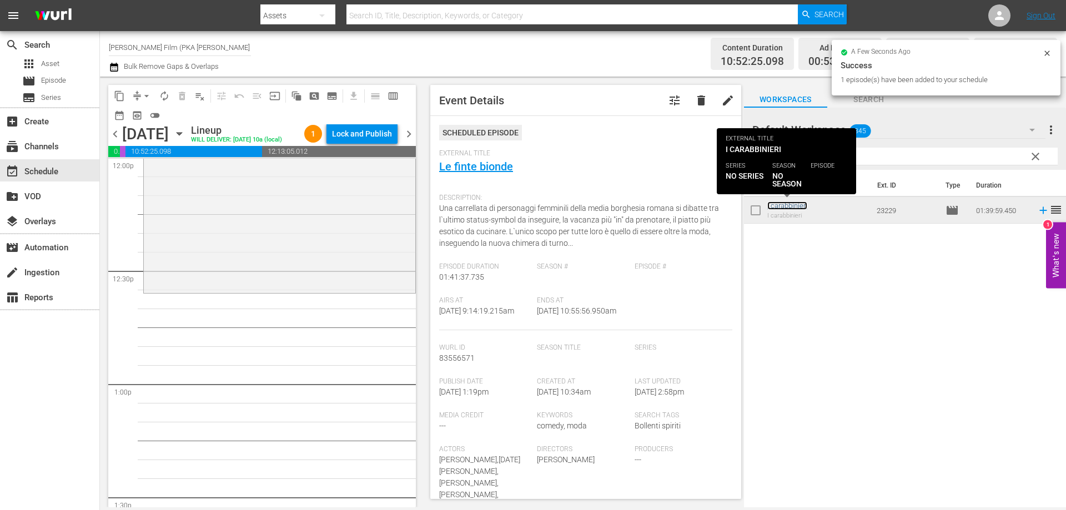
scroll to position [2721, 0]
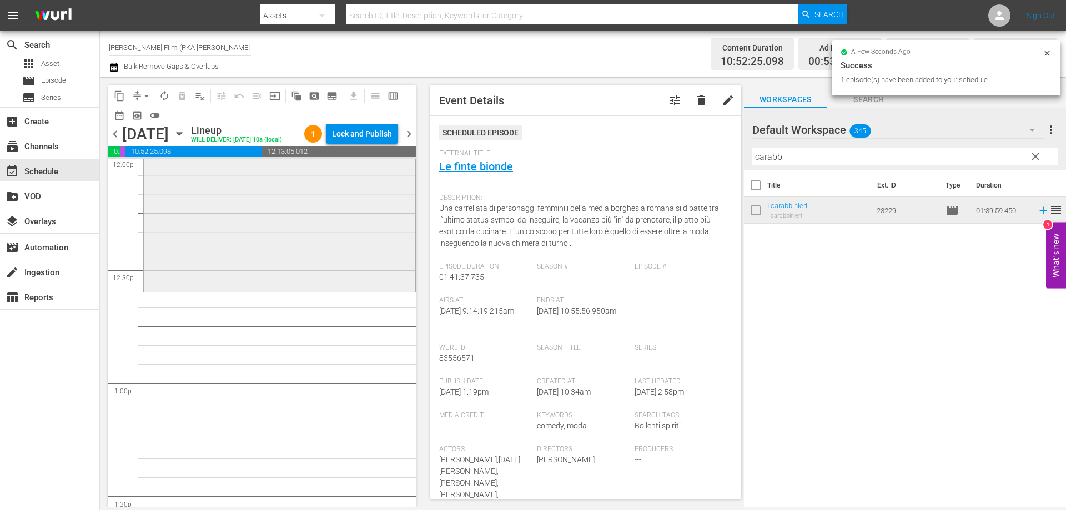
click at [315, 268] on div "I carabbinieri reorder" at bounding box center [280, 103] width 272 height 374
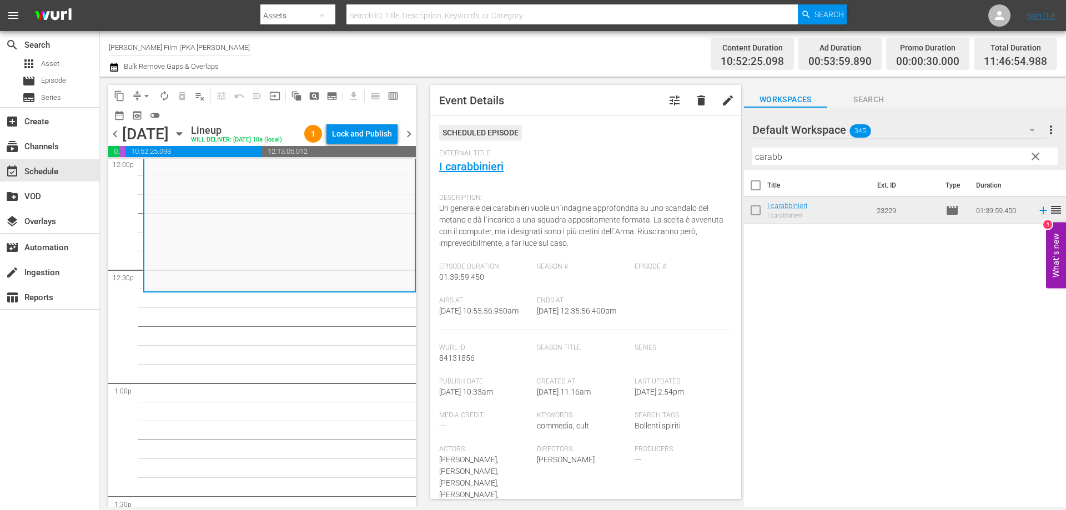
drag, startPoint x: 795, startPoint y: 164, endPoint x: 732, endPoint y: 154, distance: 63.5
click at [732, 154] on div "content_copy compress arrow_drop_down autorenew_outlined delete_forever_outline…" at bounding box center [583, 292] width 966 height 431
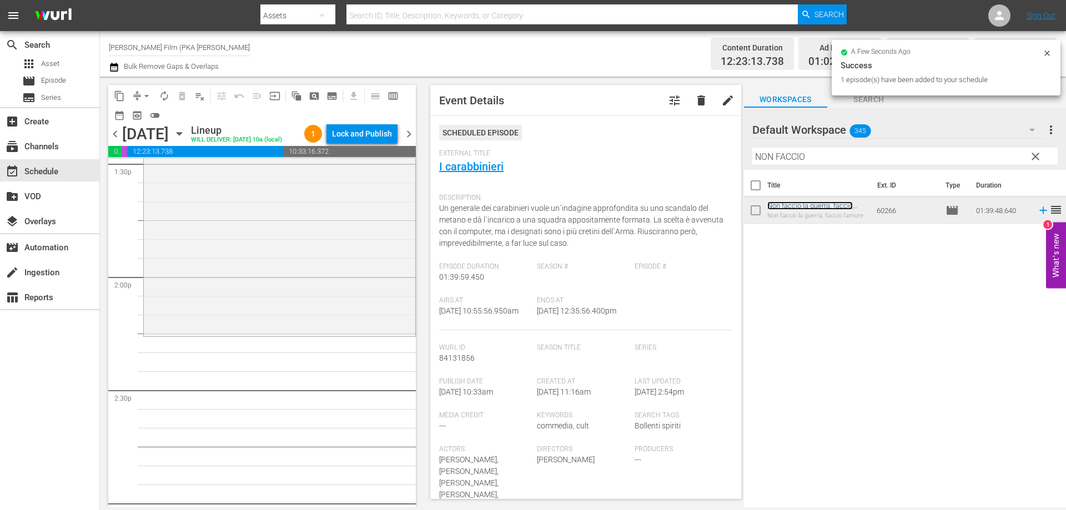
scroll to position [3054, 0]
click at [275, 326] on div "Non faccio la guerra, faccio l'amore reorder" at bounding box center [280, 147] width 272 height 374
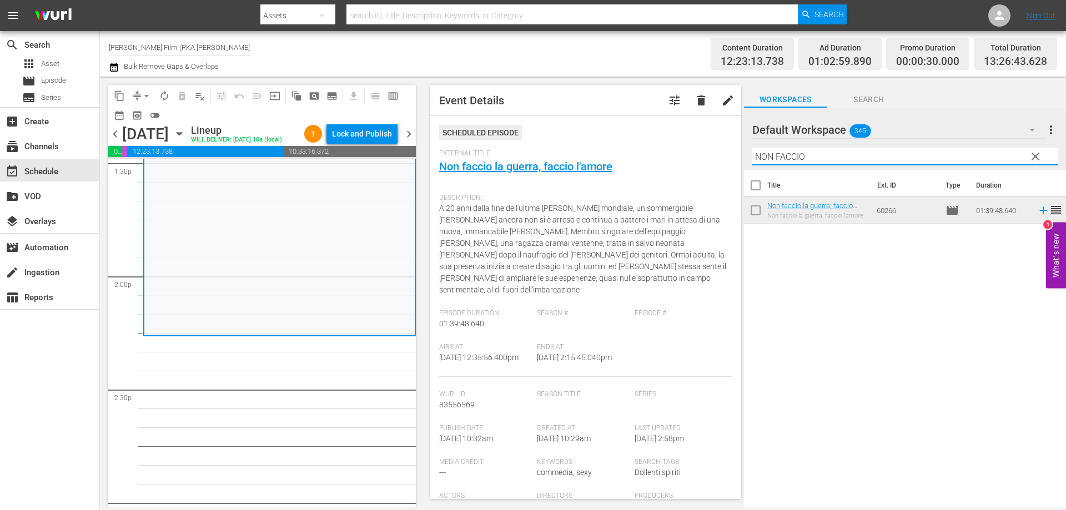
drag, startPoint x: 717, startPoint y: 145, endPoint x: 634, endPoint y: 118, distance: 87.6
click at [646, 125] on div "content_copy compress arrow_drop_down autorenew_outlined delete_forever_outline…" at bounding box center [583, 292] width 966 height 431
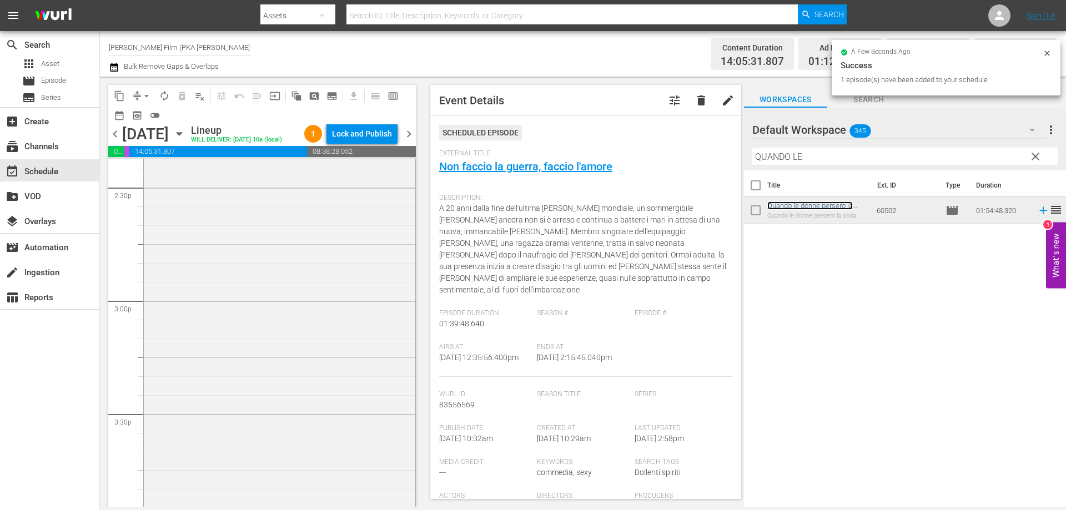
scroll to position [3387, 0]
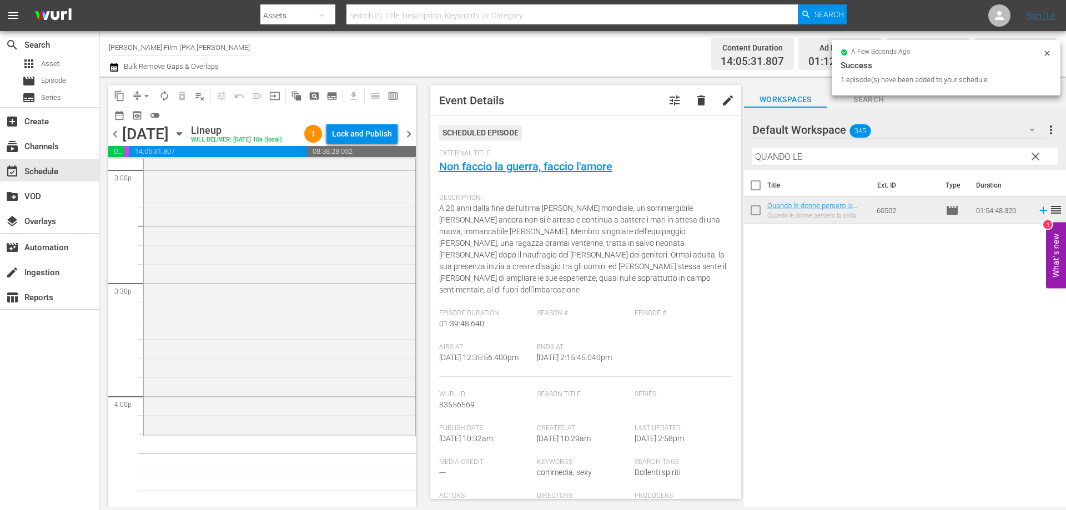
click at [321, 371] on div "Quando le donne persero la coda reorder" at bounding box center [280, 219] width 272 height 430
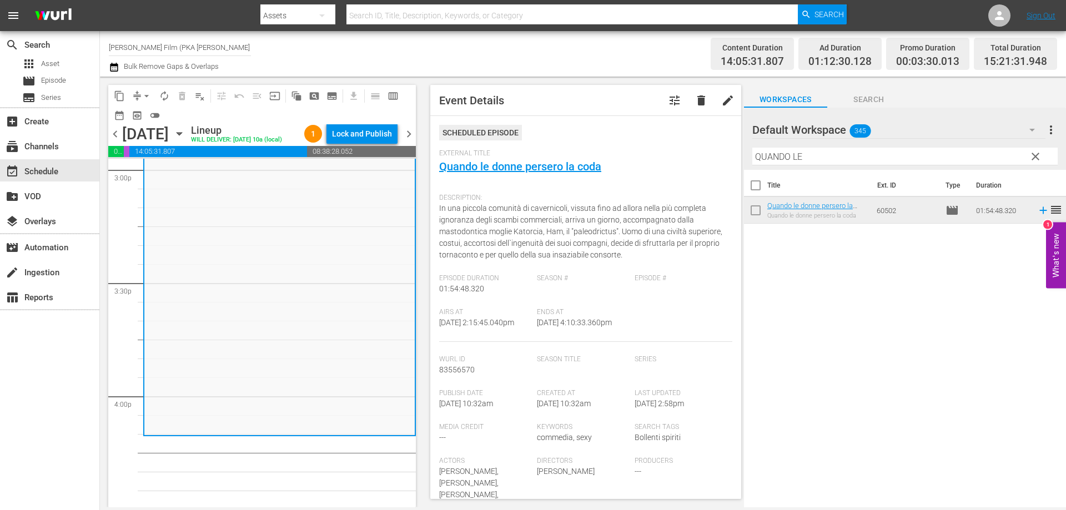
drag, startPoint x: 819, startPoint y: 157, endPoint x: 615, endPoint y: 128, distance: 205.8
click at [665, 147] on div "content_copy compress arrow_drop_down autorenew_outlined delete_forever_outline…" at bounding box center [583, 292] width 966 height 431
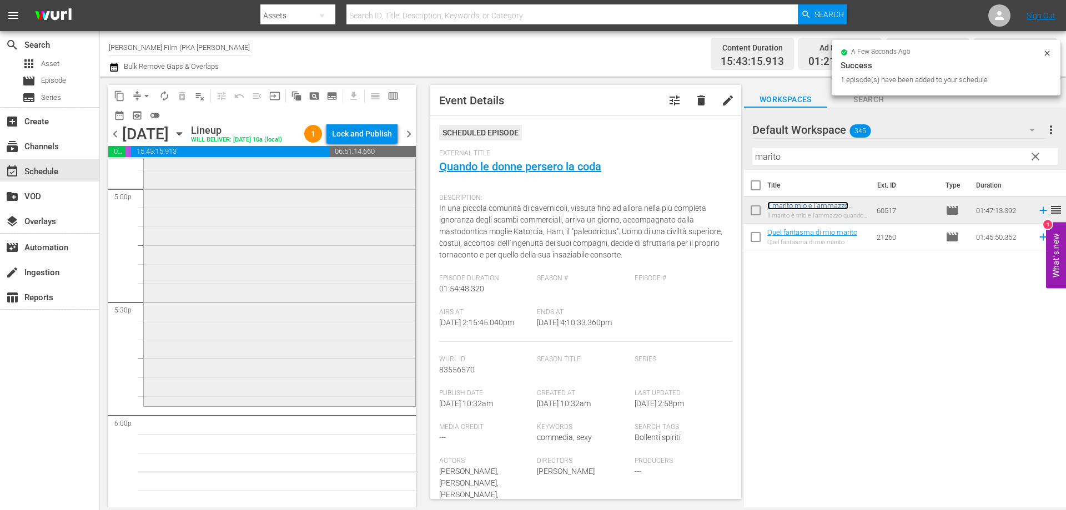
scroll to position [3831, 0]
click at [308, 389] on div "Il marito mio e l'ammazzo quando mi pare reorder" at bounding box center [280, 193] width 272 height 401
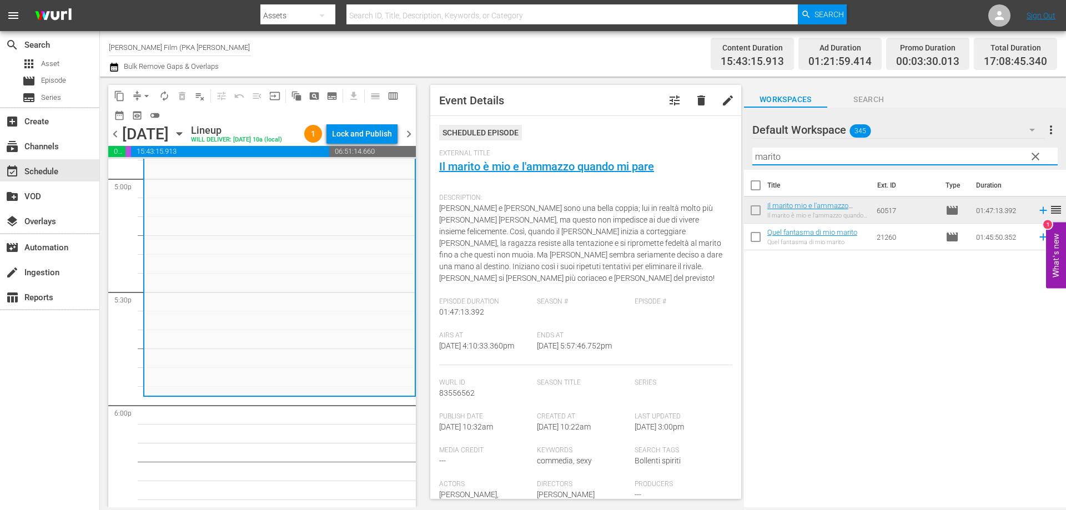
drag, startPoint x: 792, startPoint y: 155, endPoint x: 646, endPoint y: 114, distance: 151.7
click at [670, 124] on div "content_copy compress arrow_drop_down autorenew_outlined delete_forever_outline…" at bounding box center [583, 292] width 966 height 431
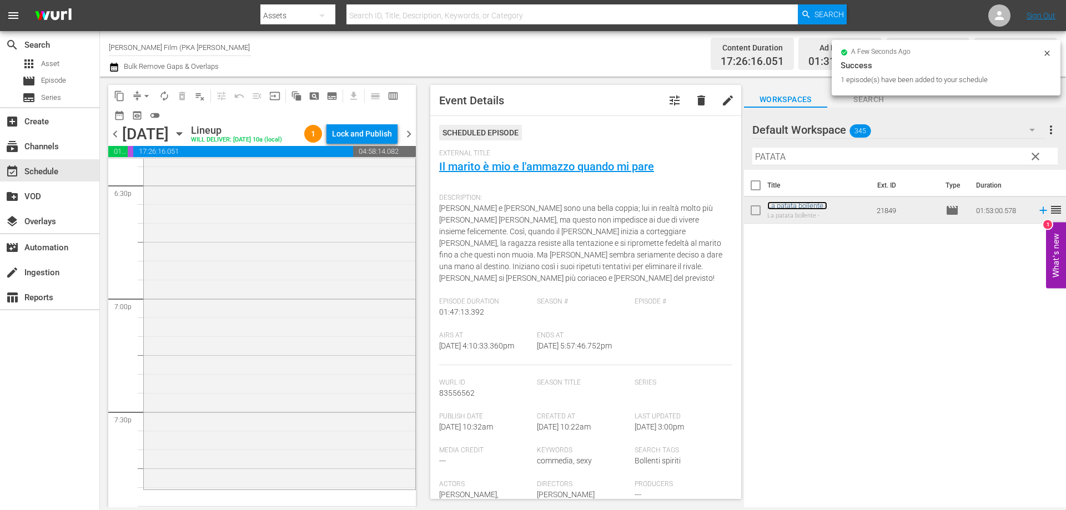
scroll to position [4275, 0]
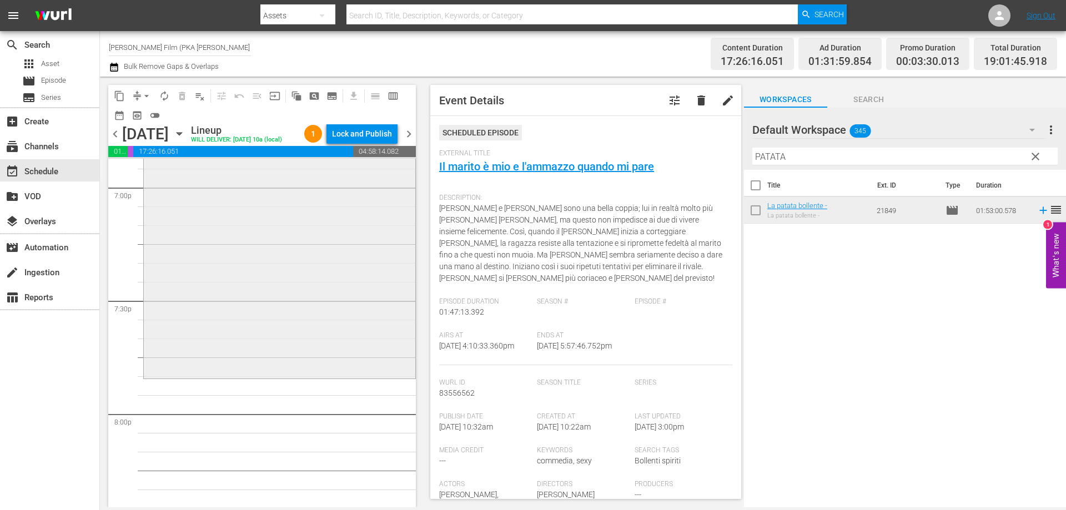
click at [324, 303] on div "La patata bollente - reorder" at bounding box center [280, 164] width 272 height 423
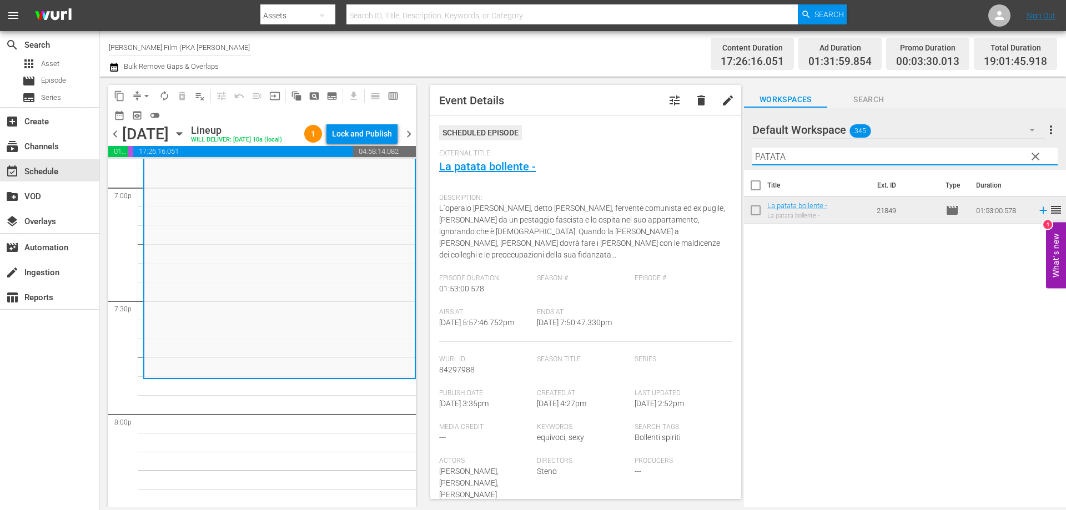
drag, startPoint x: 803, startPoint y: 157, endPoint x: 706, endPoint y: 143, distance: 98.1
click at [706, 143] on div "content_copy compress arrow_drop_down autorenew_outlined delete_forever_outline…" at bounding box center [583, 292] width 966 height 431
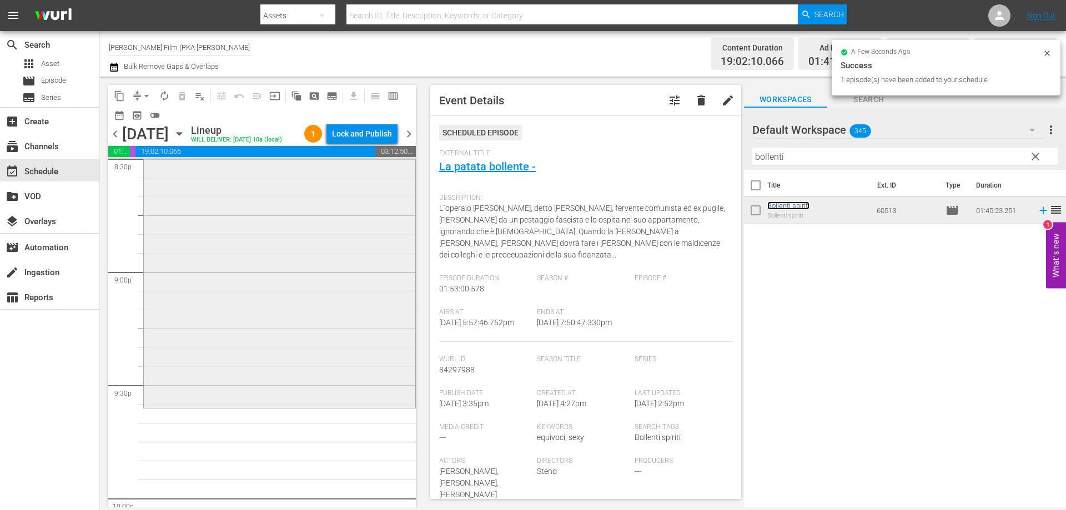
scroll to position [4664, 0]
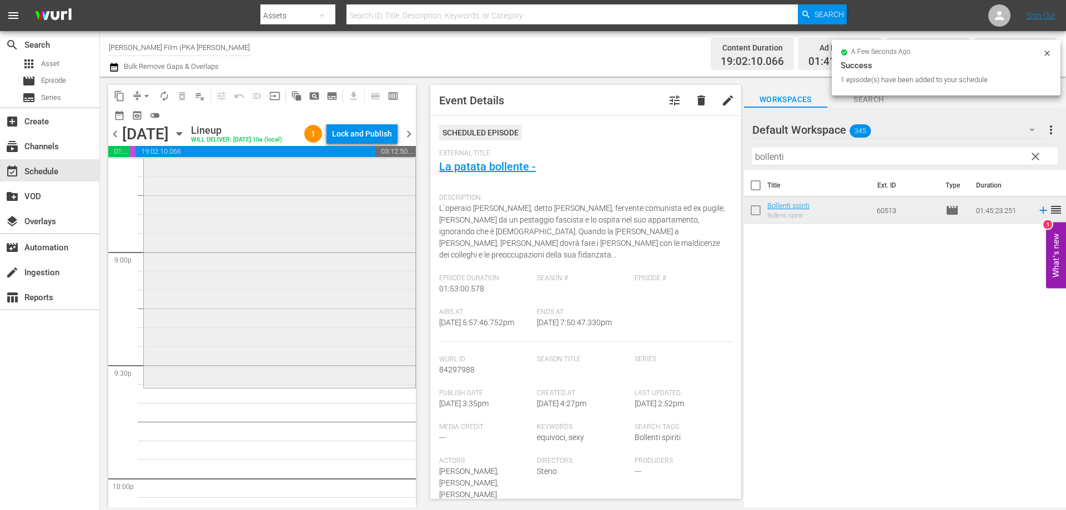
click at [383, 375] on div "Bollenti spiriti reorder" at bounding box center [280, 188] width 272 height 395
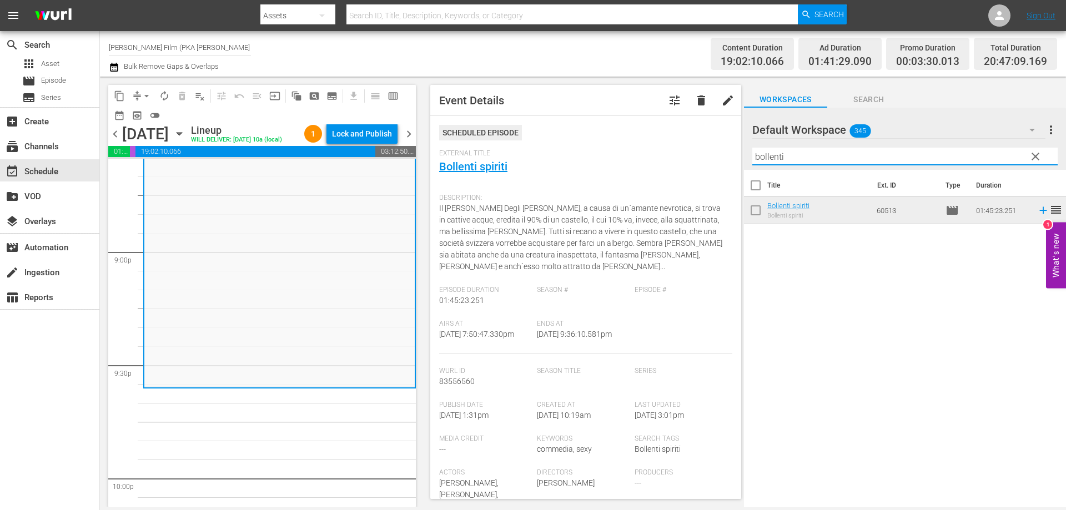
drag, startPoint x: 792, startPoint y: 150, endPoint x: 735, endPoint y: 160, distance: 58.2
click at [736, 160] on div "content_copy compress arrow_drop_down autorenew_outlined delete_forever_outline…" at bounding box center [583, 292] width 966 height 431
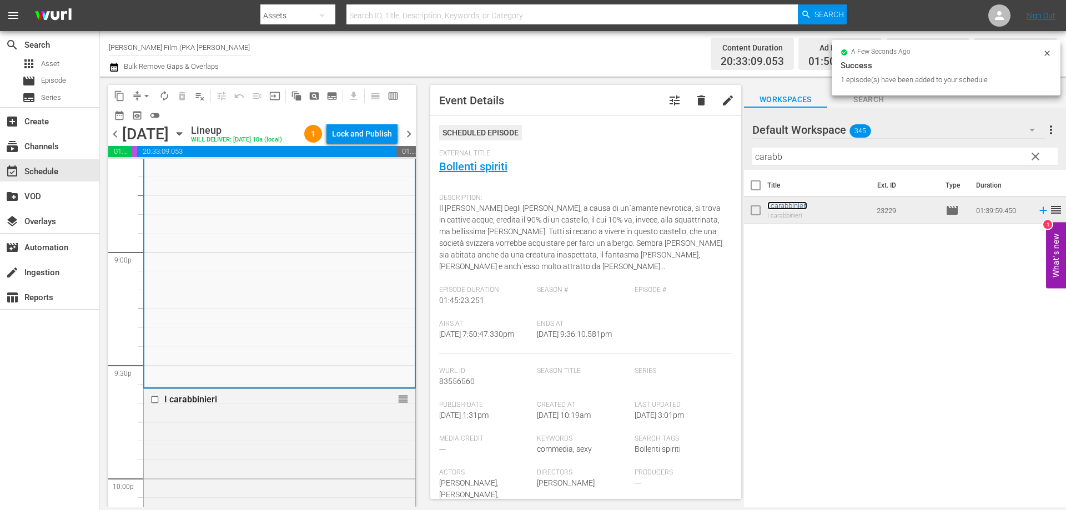
scroll to position [5053, 0]
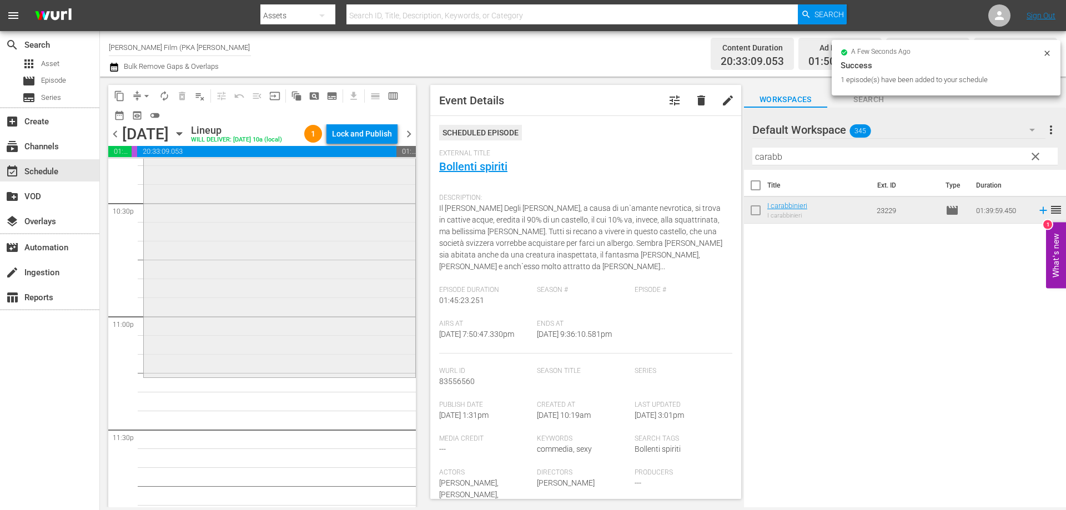
click at [372, 378] on div "I carabbinieri reorder" at bounding box center [279, 189] width 273 height 378
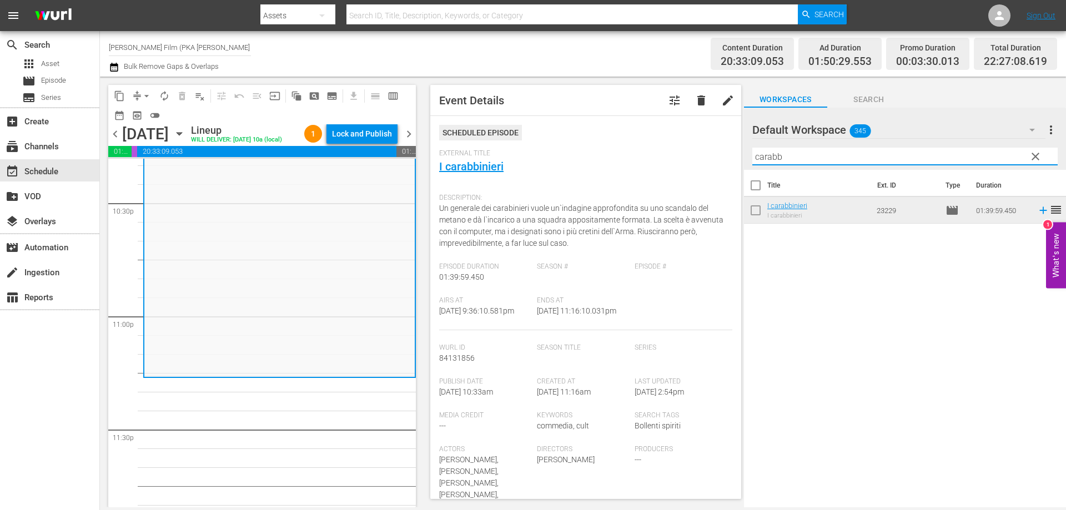
drag, startPoint x: 806, startPoint y: 156, endPoint x: 735, endPoint y: 158, distance: 70.5
click at [735, 158] on div "content_copy compress arrow_drop_down autorenew_outlined delete_forever_outline…" at bounding box center [583, 292] width 966 height 431
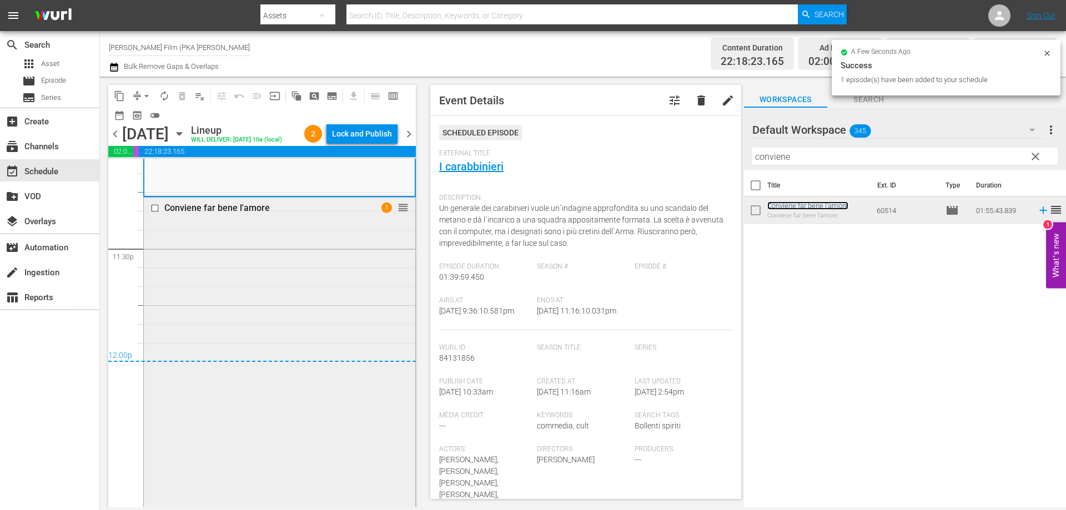
scroll to position [5360, 0]
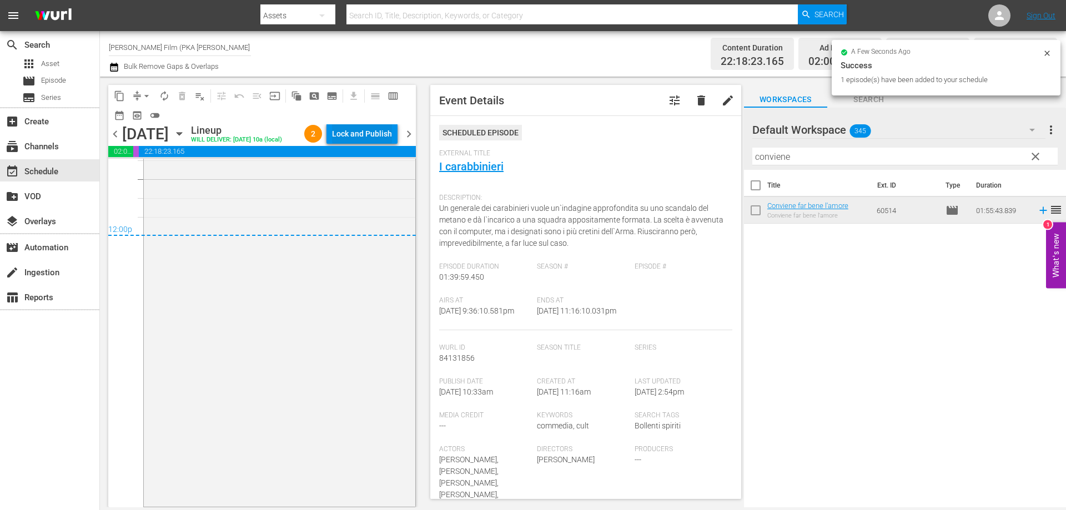
click at [370, 131] on div "Lock and Publish" at bounding box center [362, 134] width 60 height 20
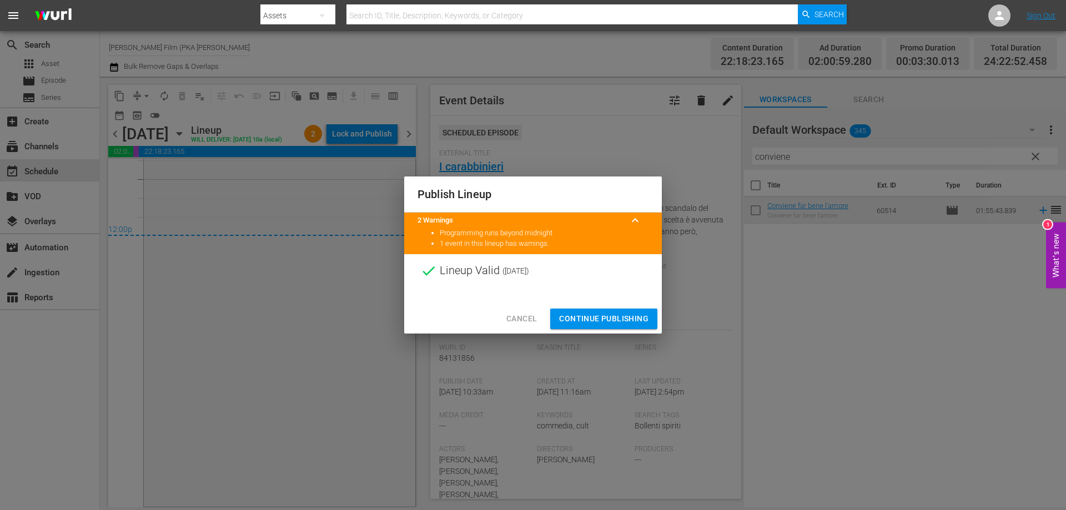
drag, startPoint x: 589, startPoint y: 315, endPoint x: 512, endPoint y: 287, distance: 81.7
click at [589, 316] on span "Continue Publishing" at bounding box center [603, 319] width 89 height 14
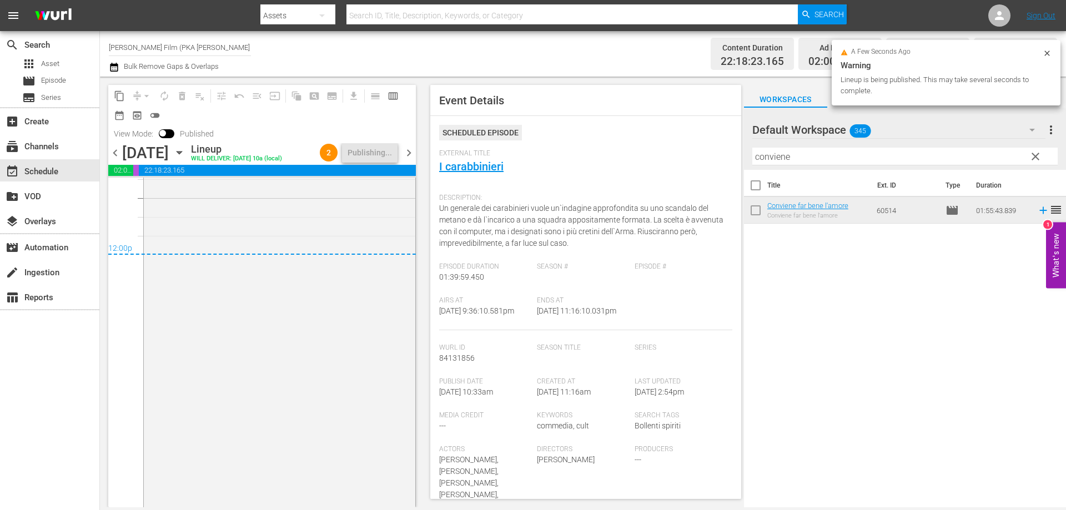
click at [185, 149] on icon "button" at bounding box center [179, 153] width 12 height 12
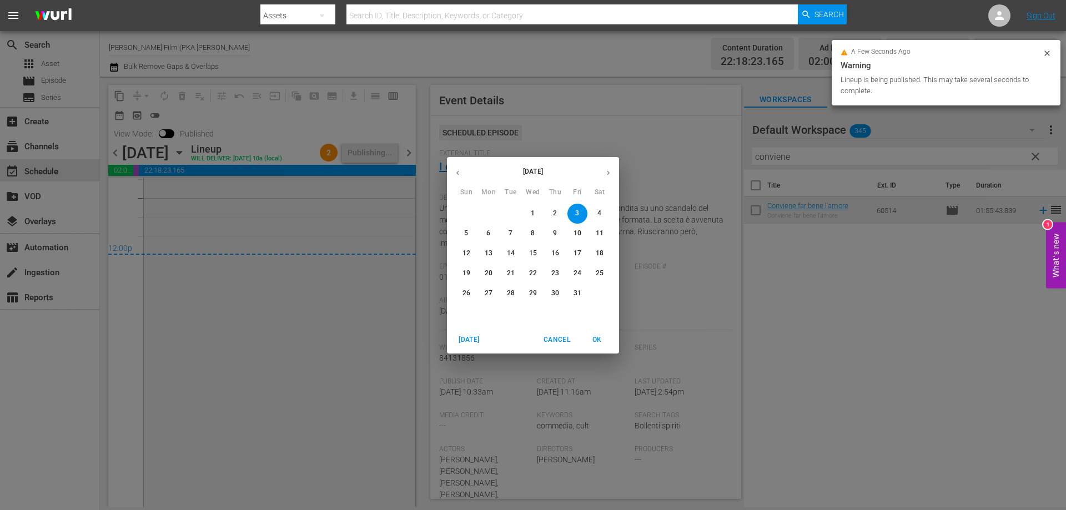
click at [598, 210] on p "4" at bounding box center [599, 213] width 4 height 9
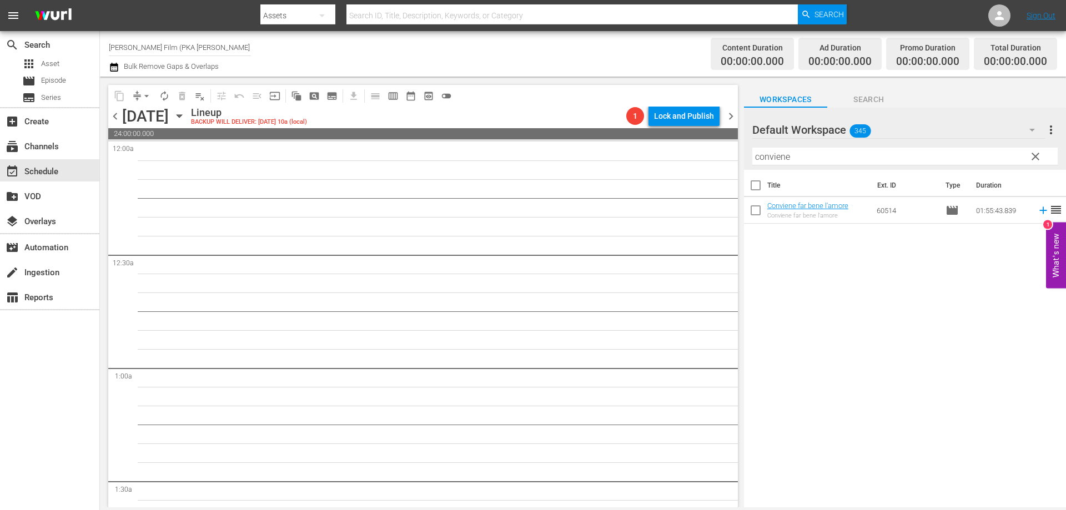
click at [182, 117] on icon "button" at bounding box center [179, 116] width 5 height 3
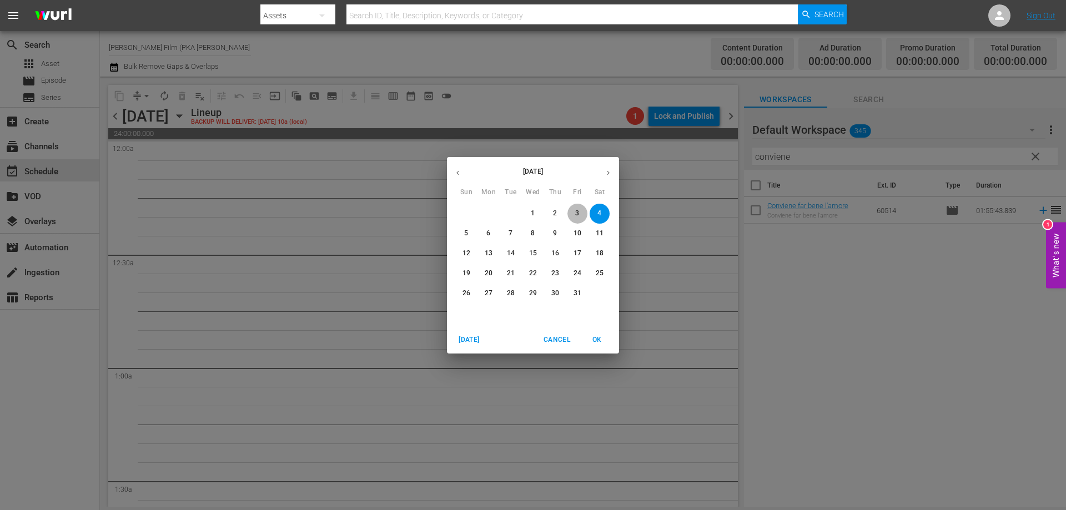
click at [576, 213] on p "3" at bounding box center [577, 213] width 4 height 9
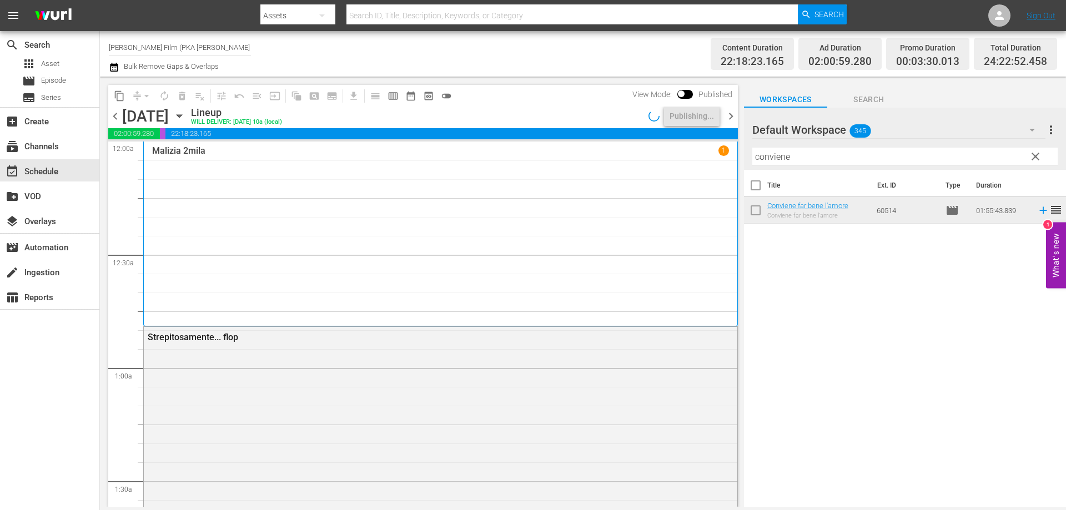
click at [185, 114] on icon "button" at bounding box center [179, 116] width 12 height 12
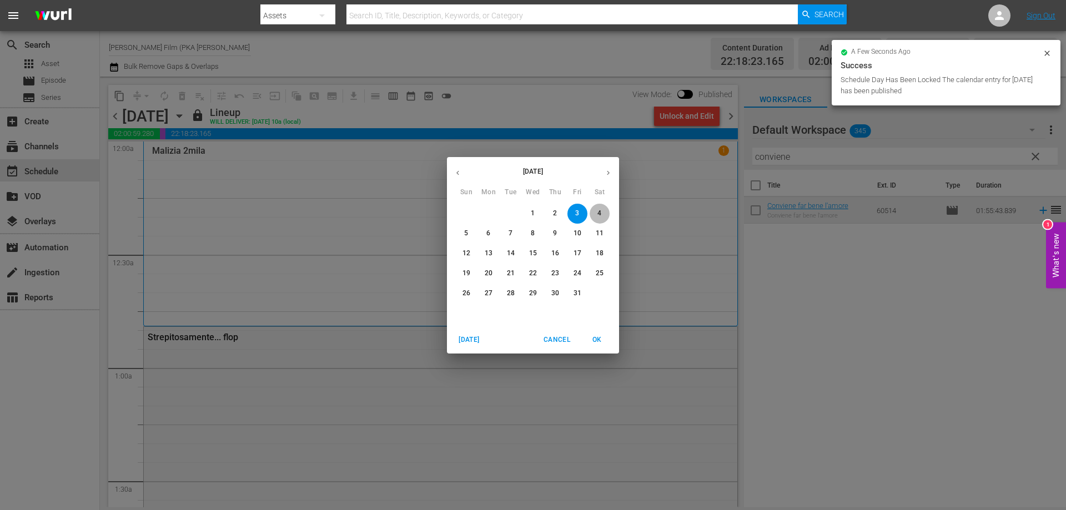
click at [596, 214] on span "4" at bounding box center [600, 213] width 20 height 9
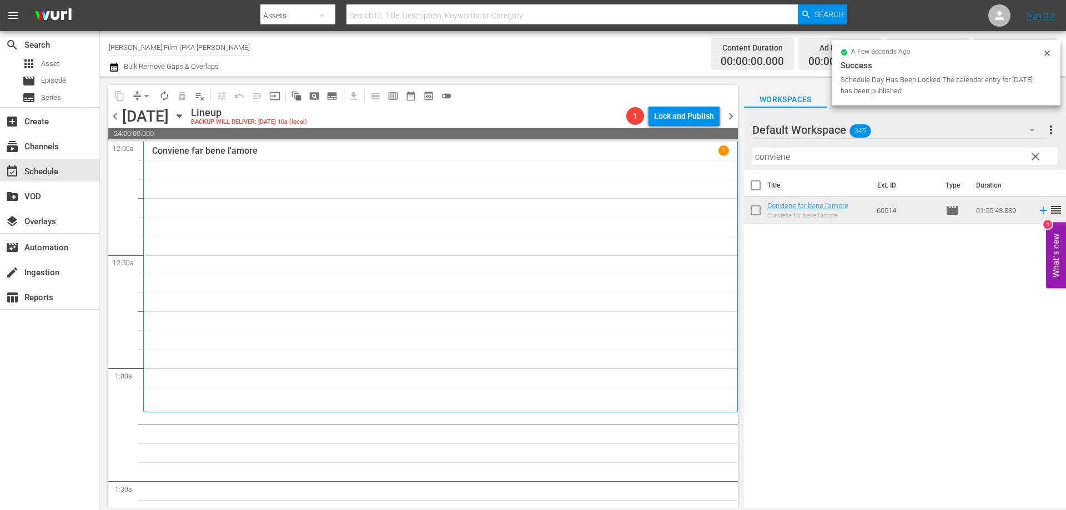
click at [504, 227] on div "Conviene far bene l'amore 1" at bounding box center [440, 276] width 577 height 263
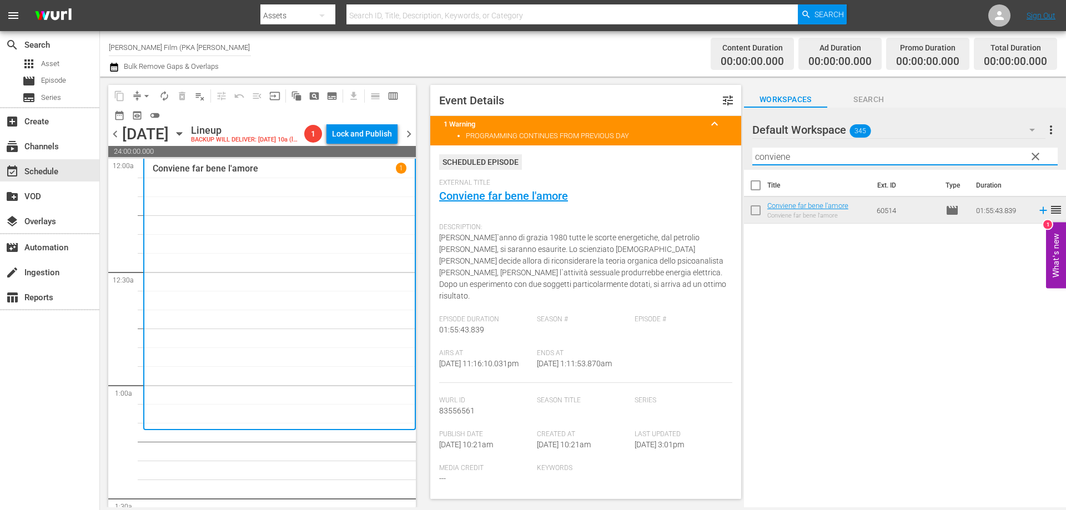
drag, startPoint x: 795, startPoint y: 157, endPoint x: 624, endPoint y: 134, distance: 172.4
click at [625, 137] on div "content_copy compress arrow_drop_down autorenew_outlined delete_forever_outline…" at bounding box center [583, 292] width 966 height 431
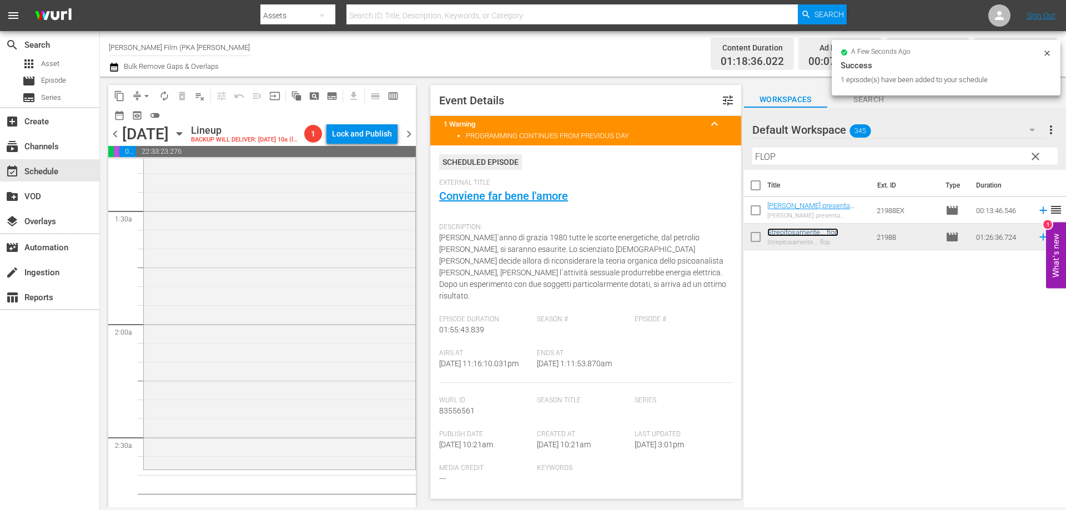
scroll to position [333, 0]
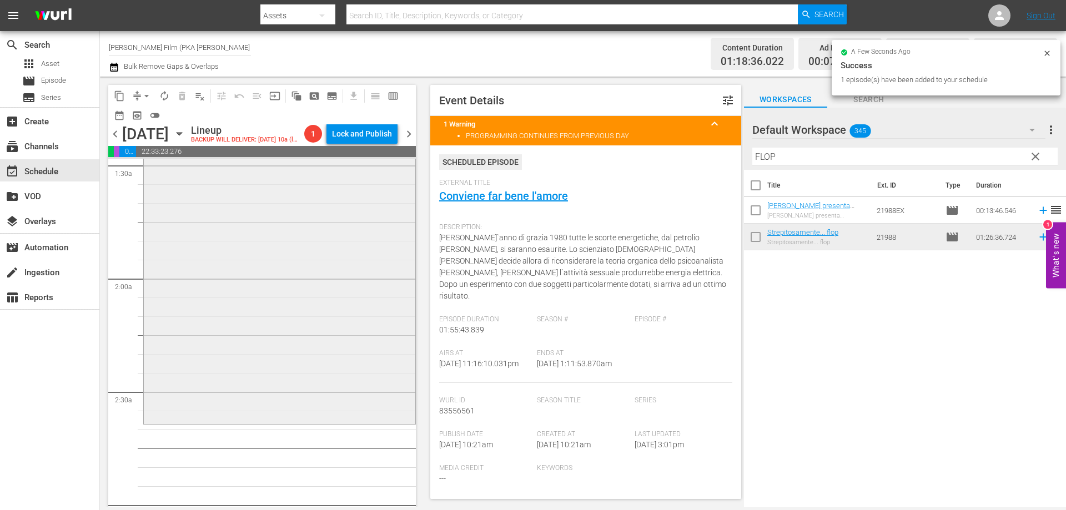
click at [344, 401] on div "Strepitosamente... flop reorder" at bounding box center [280, 260] width 272 height 324
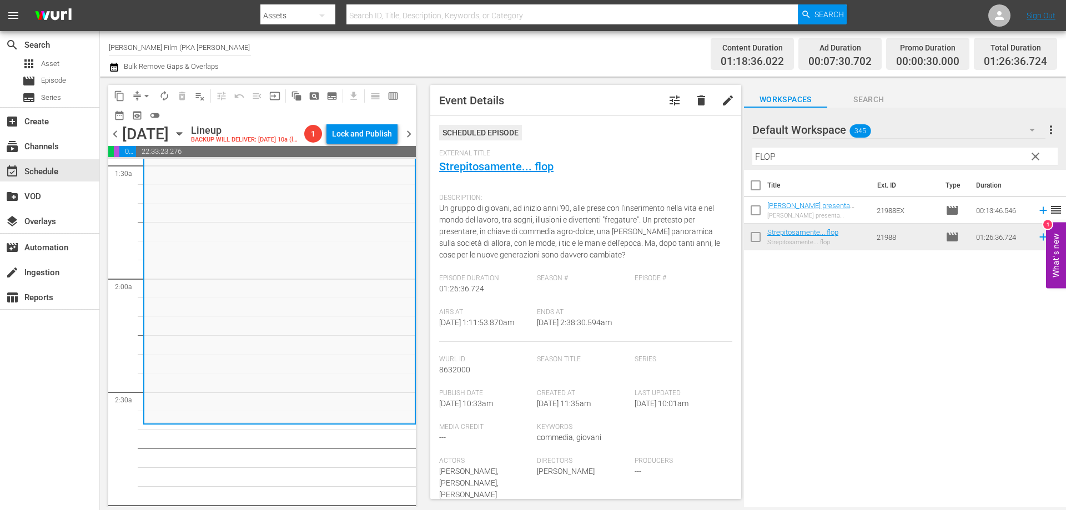
drag, startPoint x: 836, startPoint y: 158, endPoint x: 626, endPoint y: 143, distance: 210.4
click at [637, 152] on div "content_copy compress arrow_drop_down autorenew_outlined delete_forever_outline…" at bounding box center [583, 292] width 966 height 431
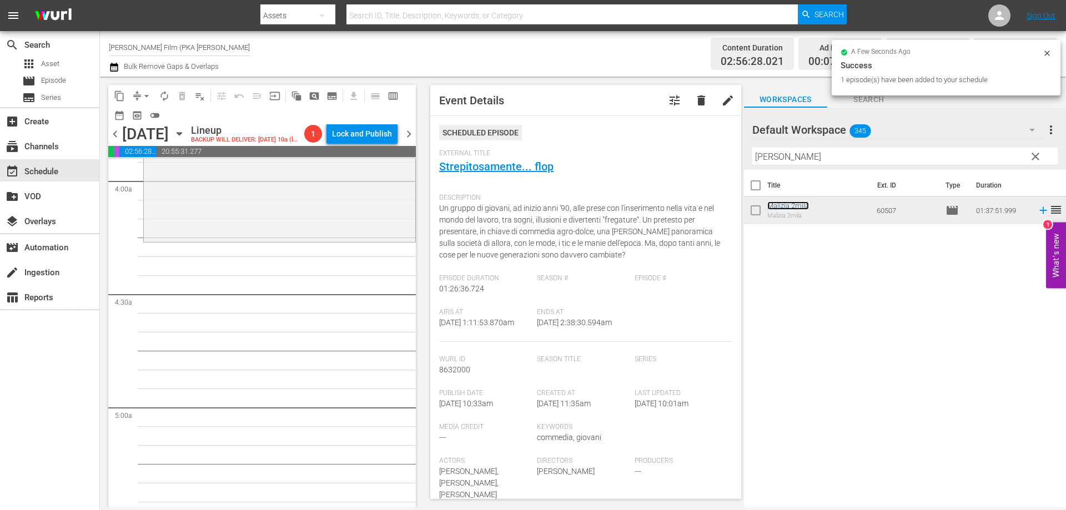
scroll to position [888, 0]
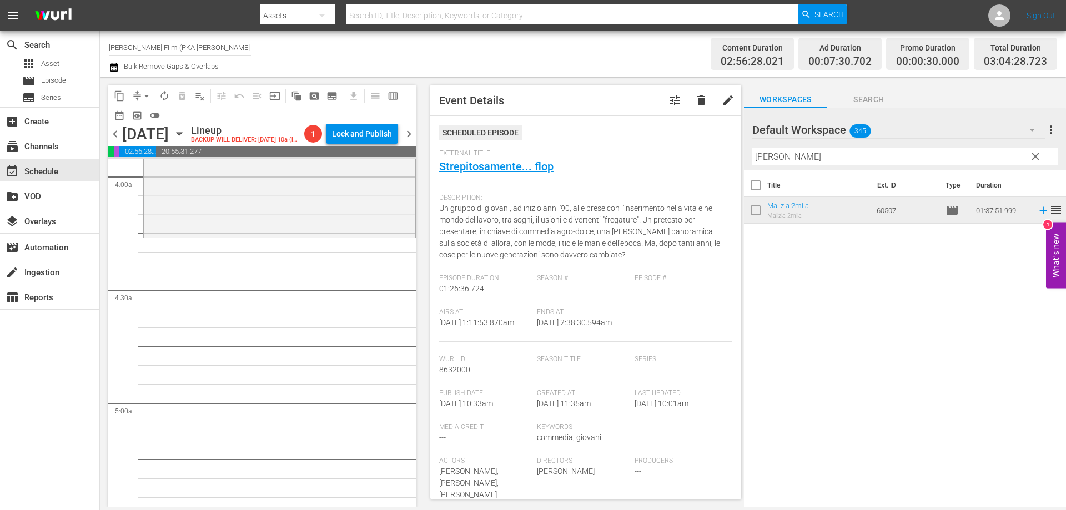
drag, startPoint x: 788, startPoint y: 206, endPoint x: 299, endPoint y: 232, distance: 489.8
click at [299, 232] on div "Malizia 2mila reorder" at bounding box center [280, 53] width 272 height 366
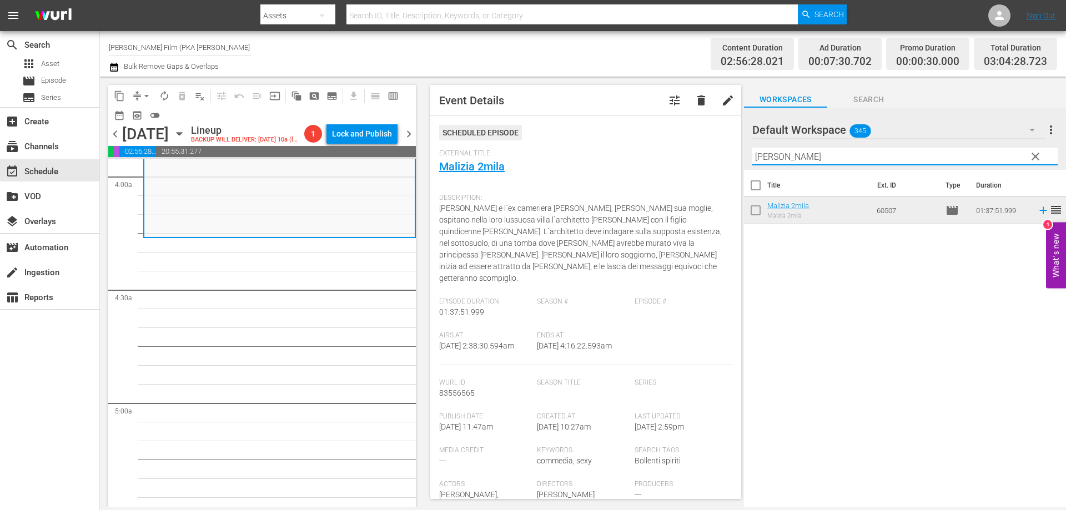
drag, startPoint x: 799, startPoint y: 155, endPoint x: 676, endPoint y: 141, distance: 123.6
click at [677, 143] on div "content_copy compress arrow_drop_down autorenew_outlined delete_forever_outline…" at bounding box center [583, 292] width 966 height 431
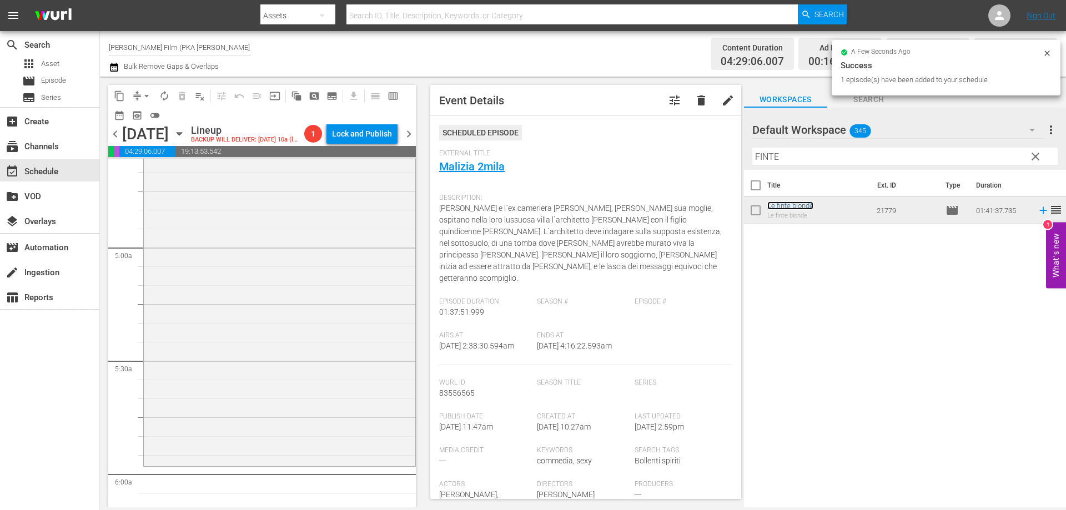
scroll to position [1166, 0]
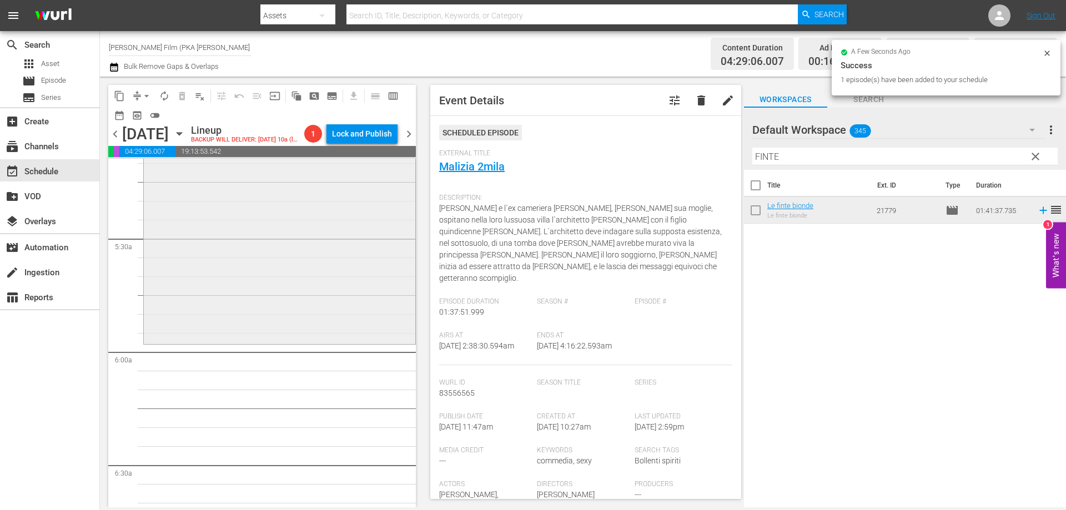
click at [303, 302] on div "Le finte bionde reorder" at bounding box center [280, 151] width 272 height 380
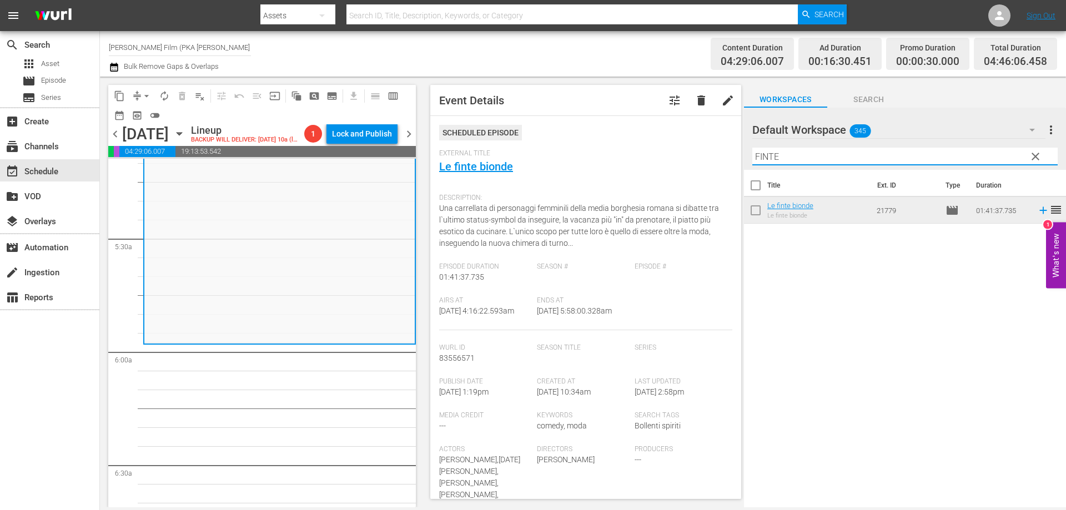
drag, startPoint x: 783, startPoint y: 154, endPoint x: 735, endPoint y: 158, distance: 47.9
click at [735, 158] on div "content_copy compress arrow_drop_down autorenew_outlined delete_forever_outline…" at bounding box center [583, 292] width 966 height 431
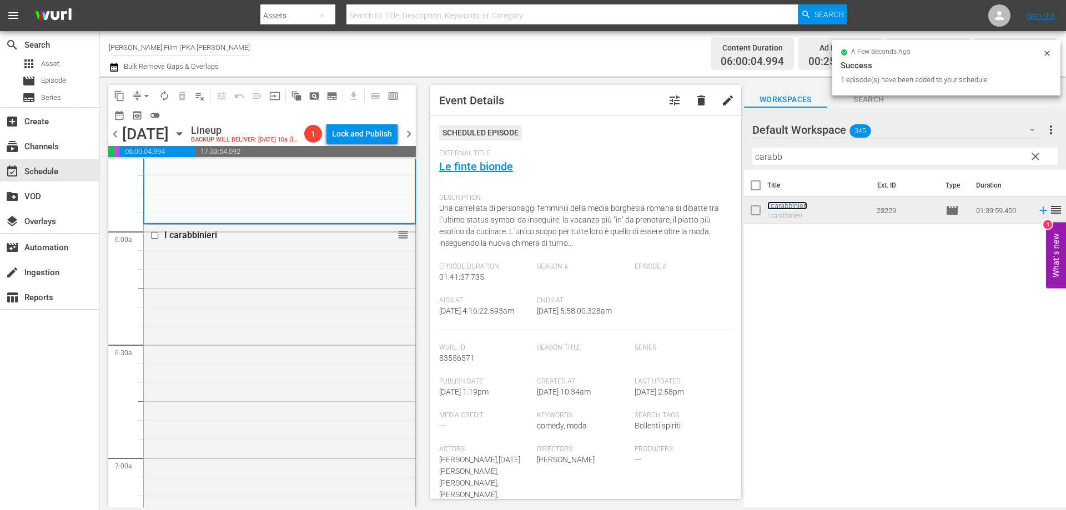
scroll to position [1499, 0]
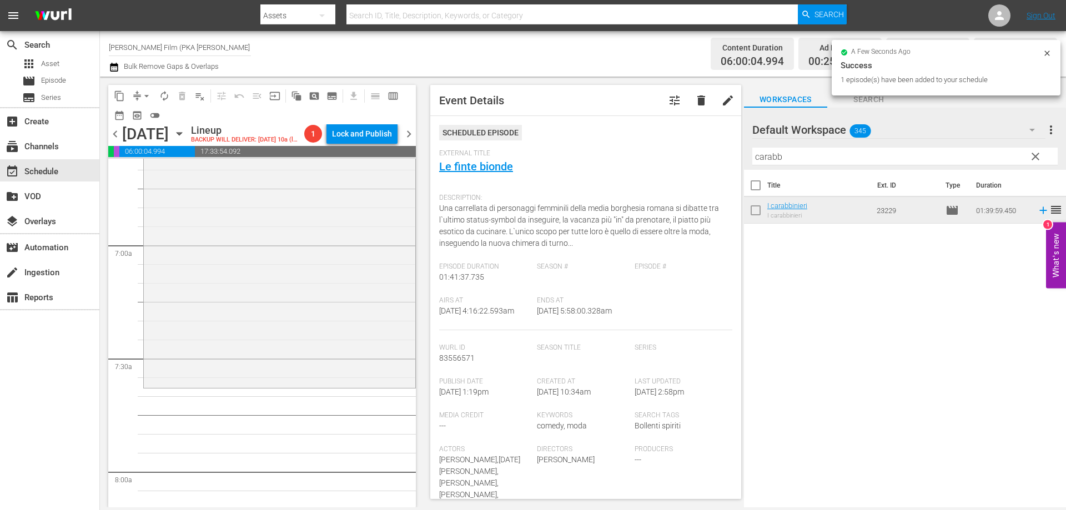
click at [343, 385] on div "I carabbinieri reorder" at bounding box center [280, 199] width 272 height 374
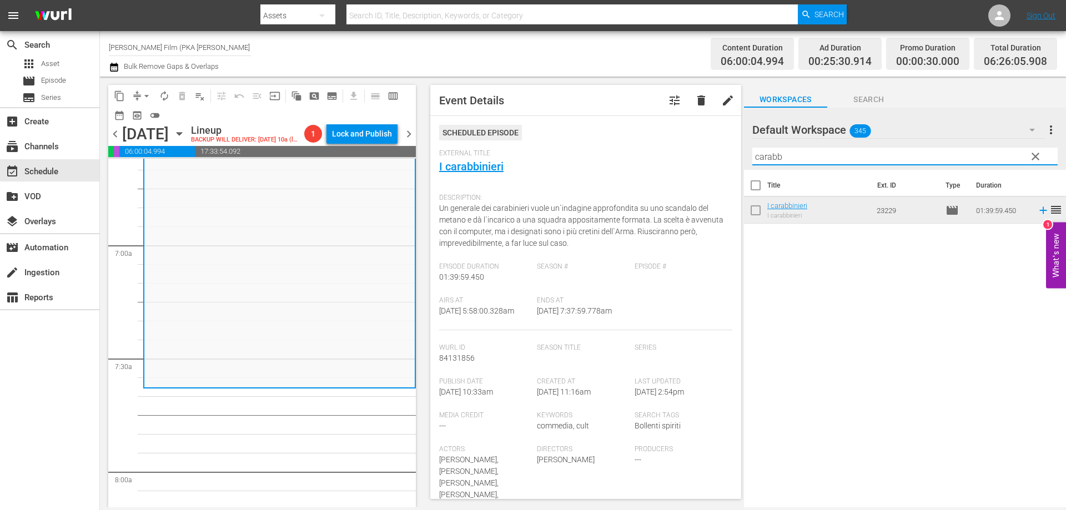
drag, startPoint x: 781, startPoint y: 157, endPoint x: 666, endPoint y: 143, distance: 115.2
click at [688, 148] on div "content_copy compress arrow_drop_down autorenew_outlined delete_forever_outline…" at bounding box center [583, 292] width 966 height 431
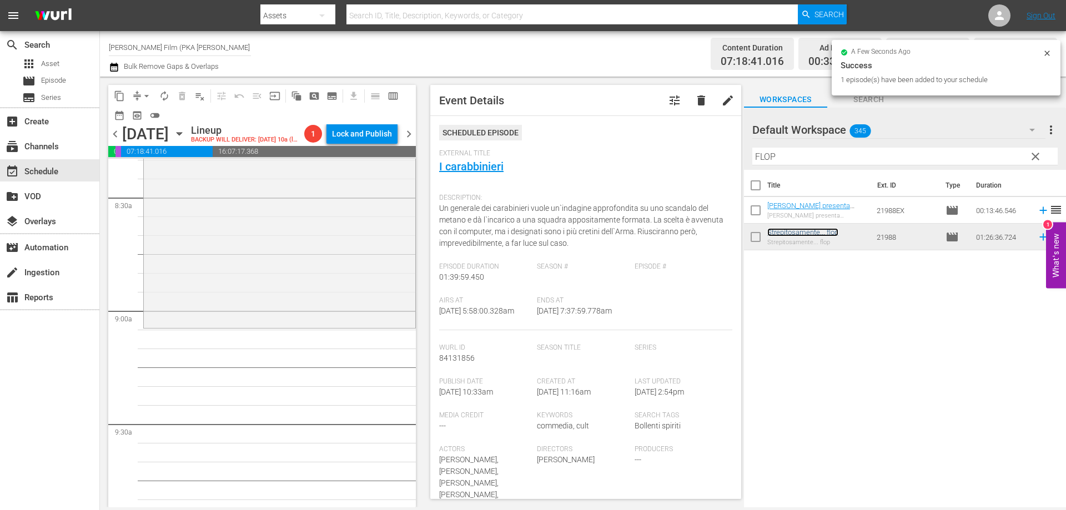
scroll to position [1888, 0]
click at [365, 327] on div "Strepitosamente... flop reorder" at bounding box center [279, 164] width 273 height 328
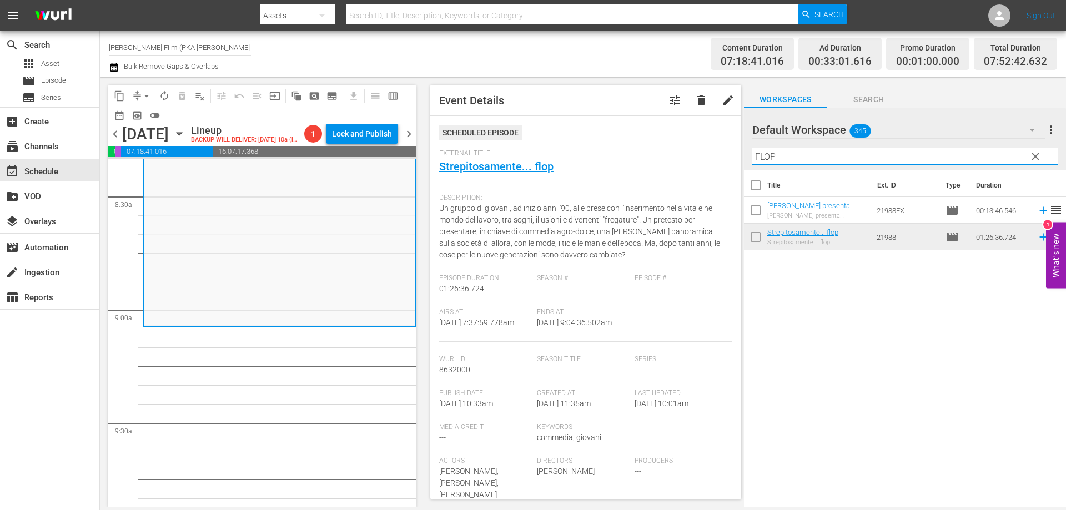
drag, startPoint x: 802, startPoint y: 154, endPoint x: 621, endPoint y: 147, distance: 181.2
click at [632, 147] on div "content_copy compress arrow_drop_down autorenew_outlined delete_forever_outline…" at bounding box center [583, 292] width 966 height 431
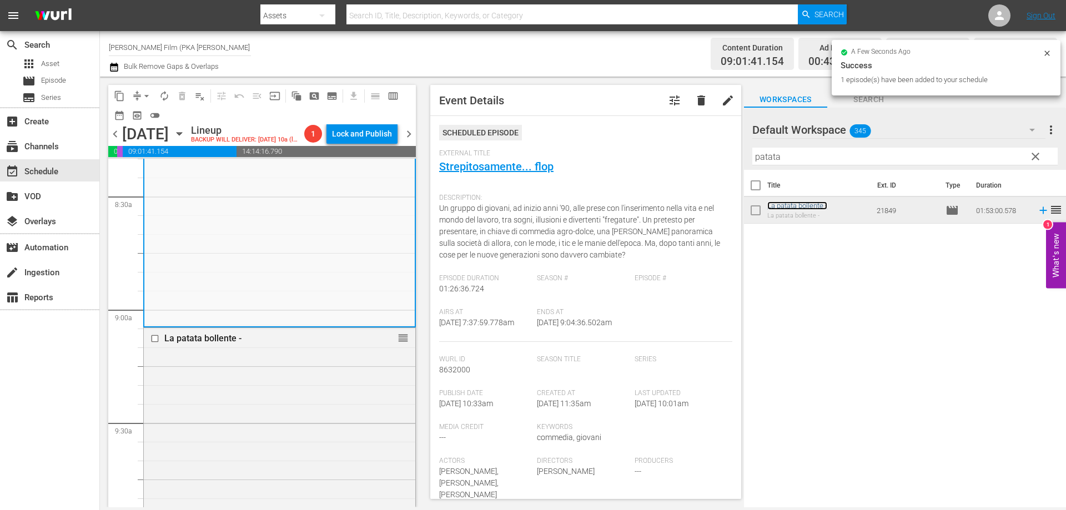
scroll to position [2165, 0]
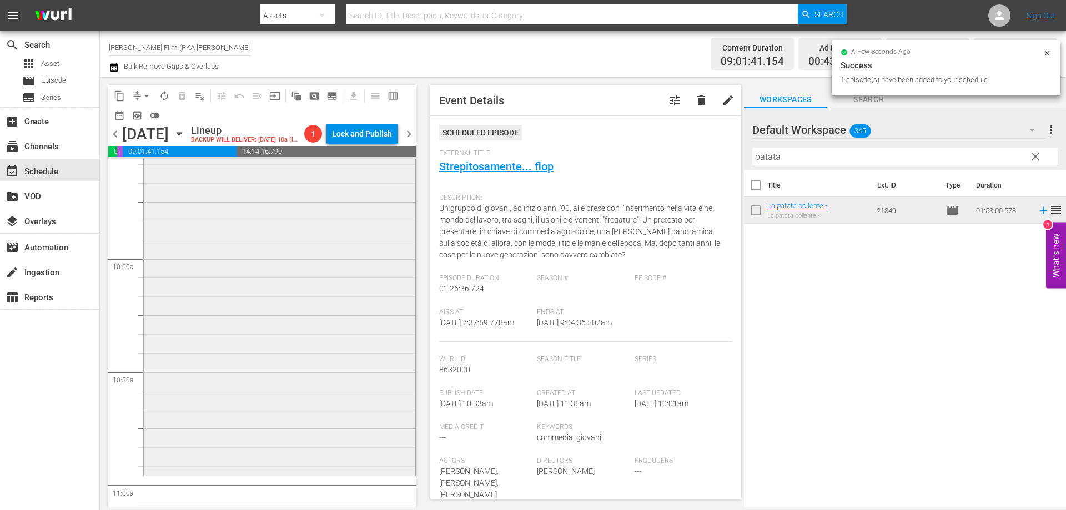
click at [356, 384] on div "La patata bollente - reorder" at bounding box center [280, 262] width 272 height 423
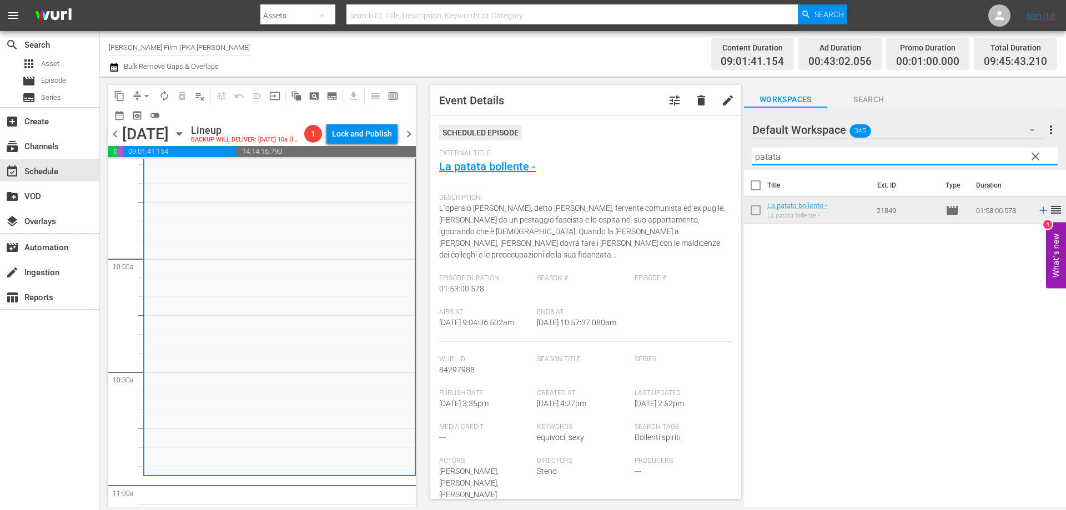
drag, startPoint x: 787, startPoint y: 155, endPoint x: 692, endPoint y: 160, distance: 95.0
click at [692, 160] on div "content_copy compress arrow_drop_down autorenew_outlined delete_forever_outline…" at bounding box center [583, 292] width 966 height 431
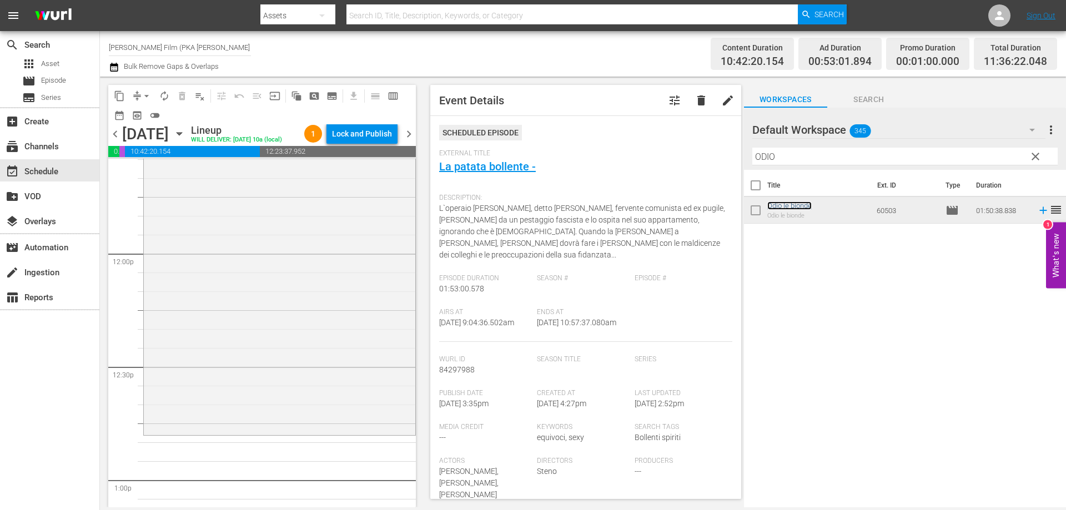
scroll to position [2665, 0]
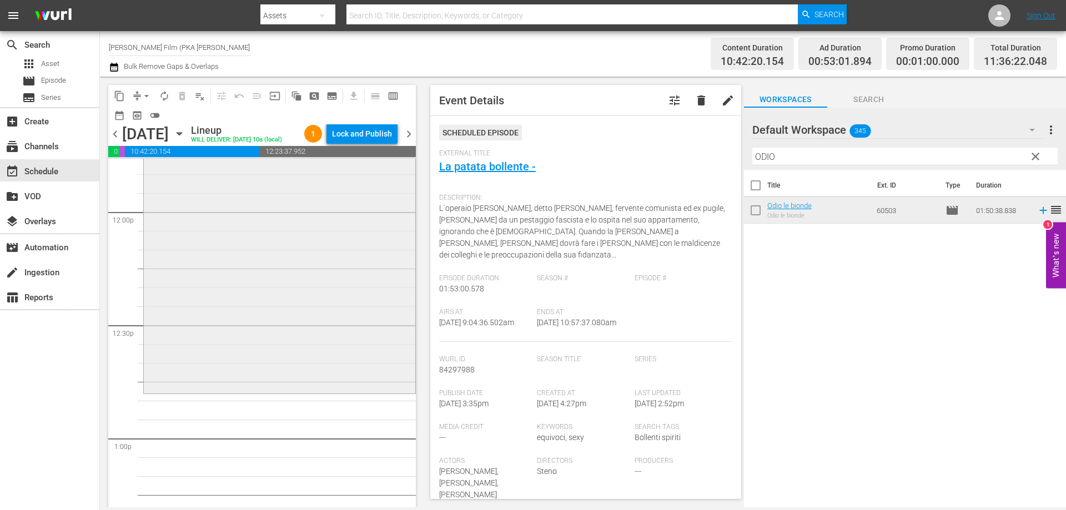
click at [330, 381] on div "Odio le bionde reorder" at bounding box center [280, 184] width 272 height 414
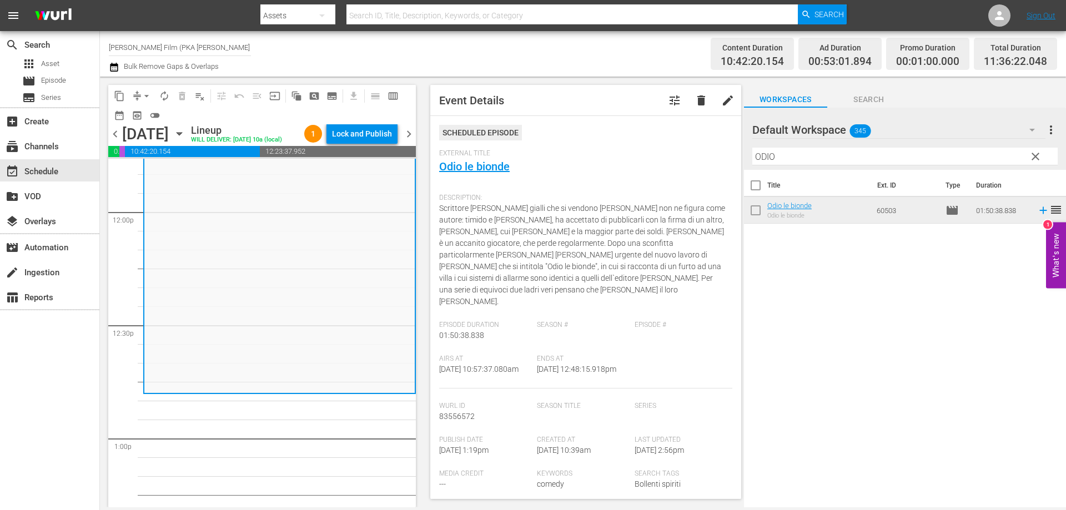
drag, startPoint x: 782, startPoint y: 154, endPoint x: 698, endPoint y: 159, distance: 84.0
click at [698, 159] on div "content_copy compress arrow_drop_down autorenew_outlined delete_forever_outline…" at bounding box center [583, 292] width 966 height 431
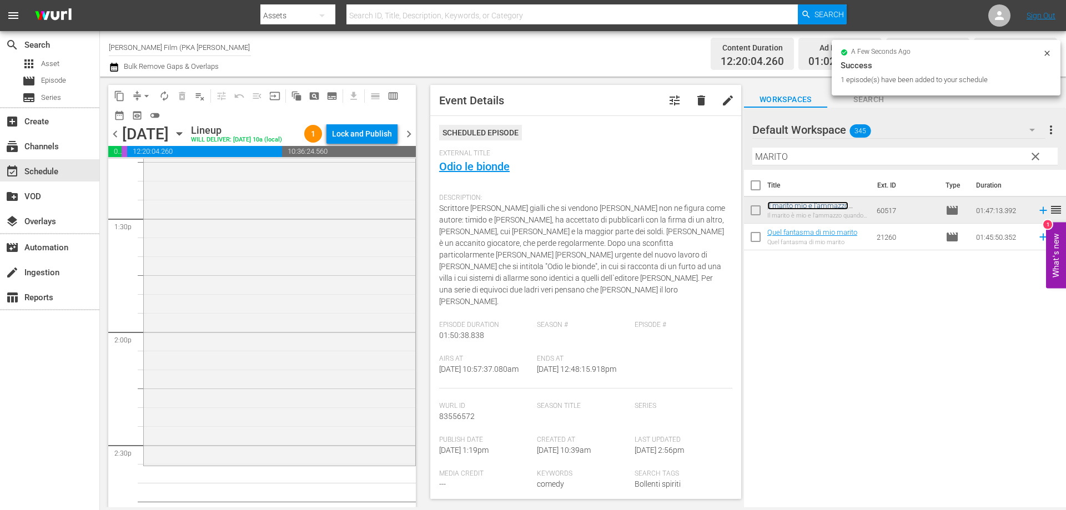
scroll to position [3054, 0]
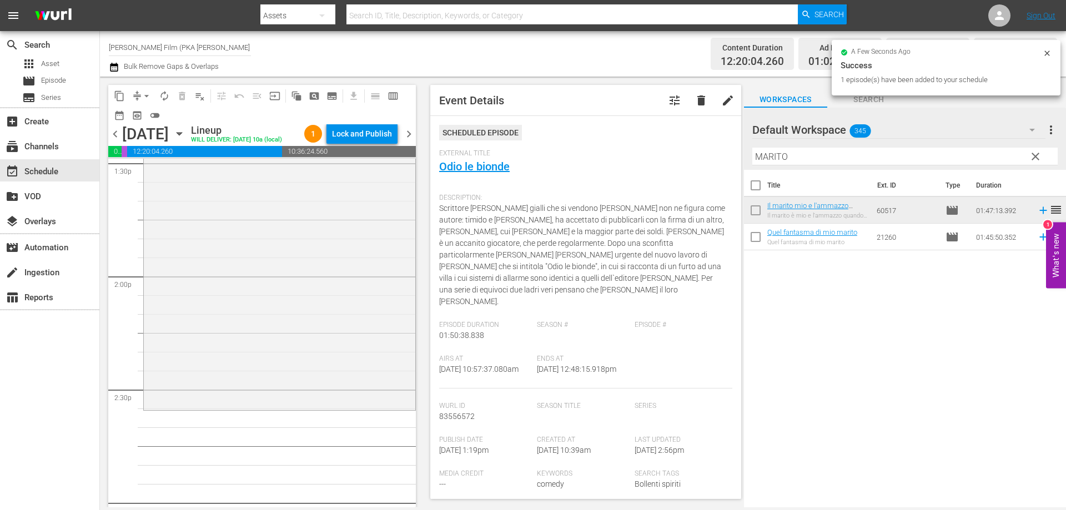
click at [298, 345] on div "Il marito mio e l'ammazzo quando mi pare reorder" at bounding box center [280, 206] width 272 height 401
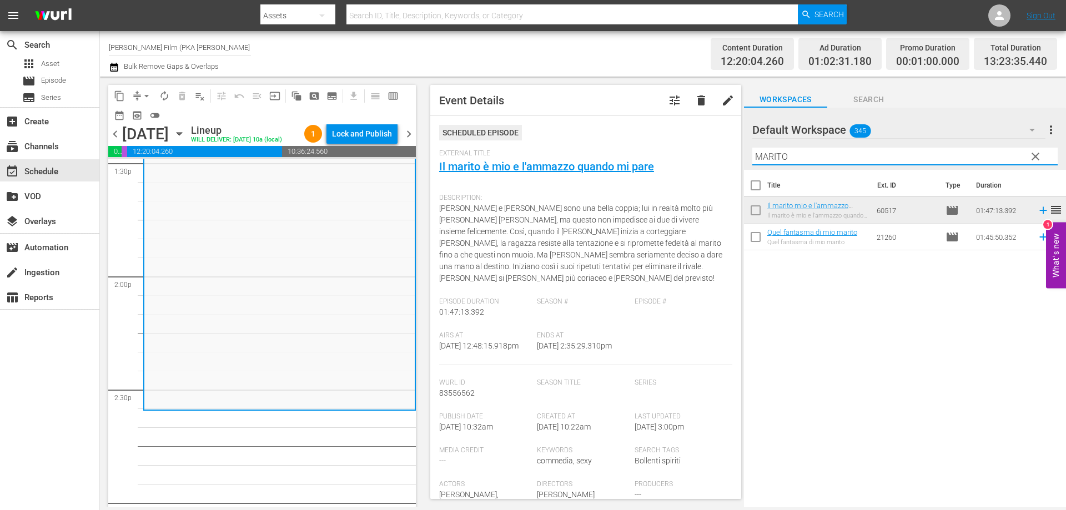
drag, startPoint x: 823, startPoint y: 164, endPoint x: 656, endPoint y: 164, distance: 166.6
click at [652, 163] on div "content_copy compress arrow_drop_down autorenew_outlined delete_forever_outline…" at bounding box center [583, 292] width 966 height 431
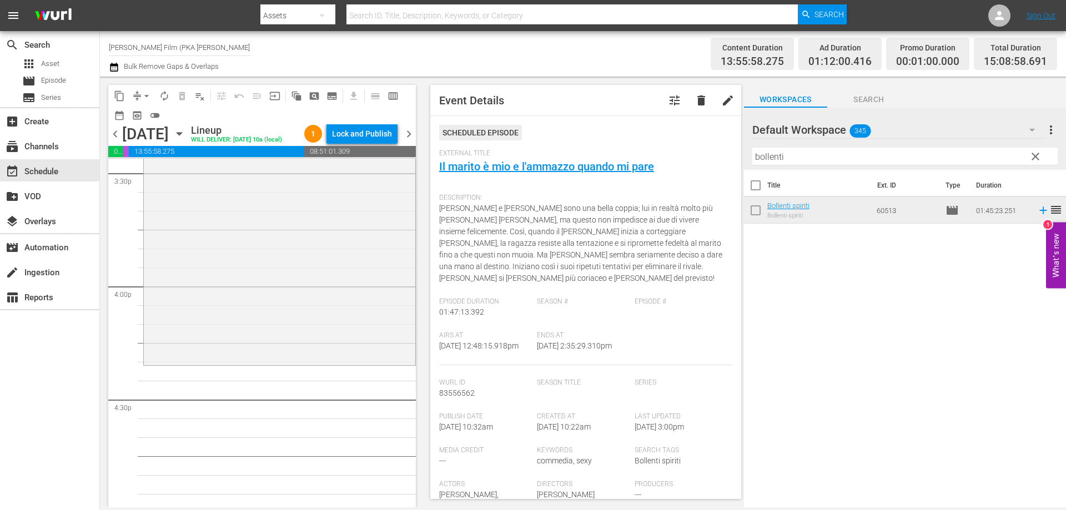
scroll to position [3498, 0]
click at [238, 273] on div "Bollenti spiriti reorder" at bounding box center [280, 164] width 272 height 395
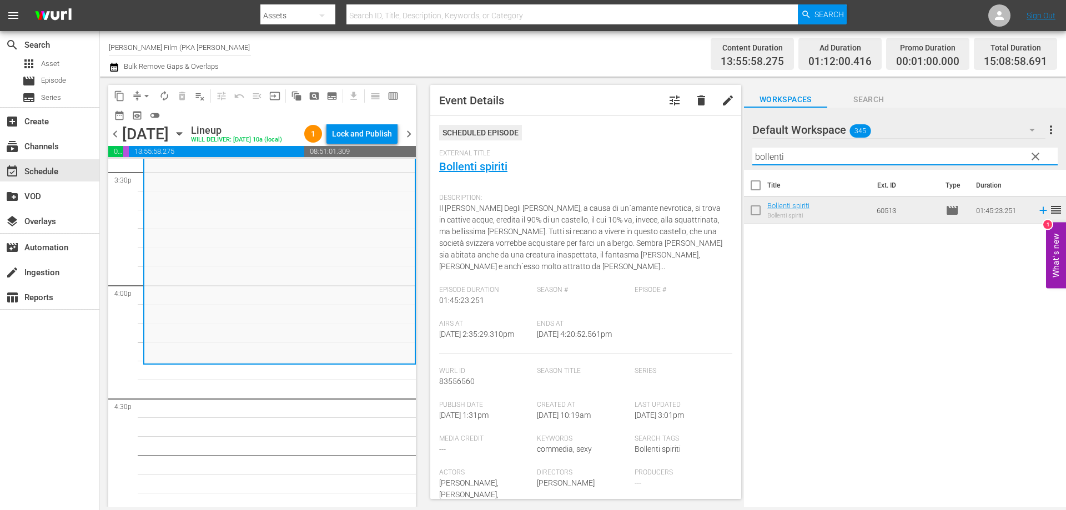
drag, startPoint x: 742, startPoint y: 162, endPoint x: 713, endPoint y: 163, distance: 28.9
click at [723, 163] on div "content_copy compress arrow_drop_down autorenew_outlined delete_forever_outline…" at bounding box center [583, 292] width 966 height 431
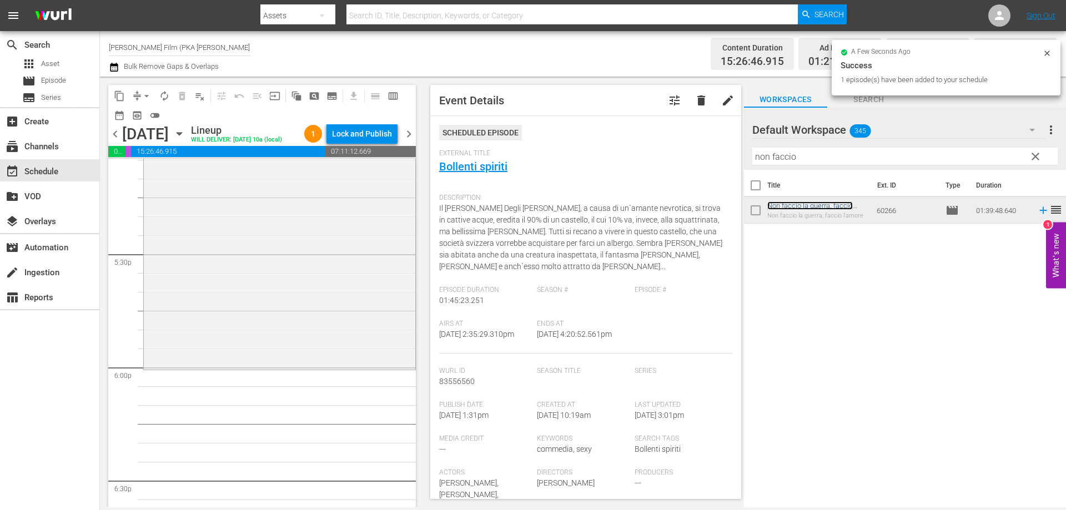
scroll to position [3887, 0]
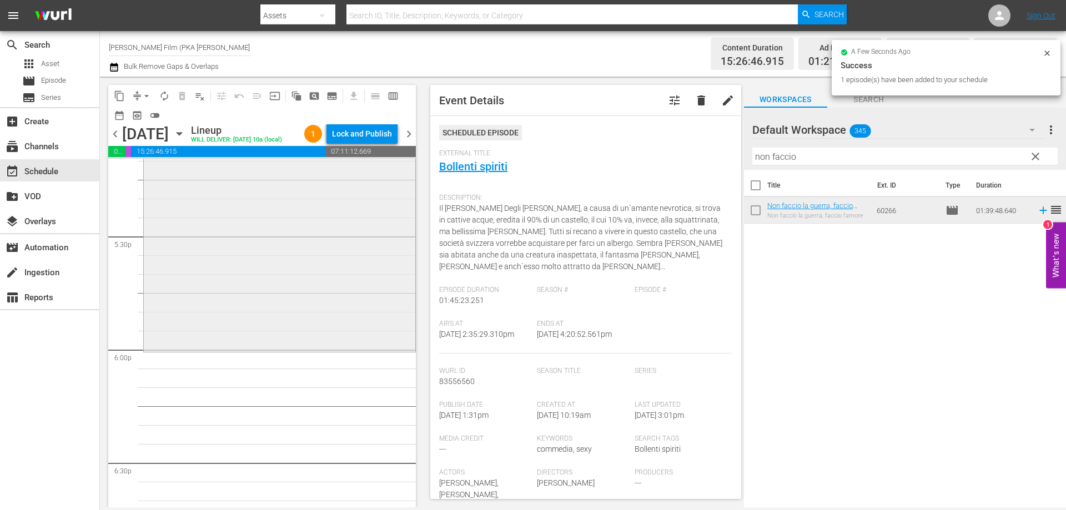
click at [340, 338] on div "Non faccio la guerra, faccio l'amore reorder" at bounding box center [280, 164] width 272 height 374
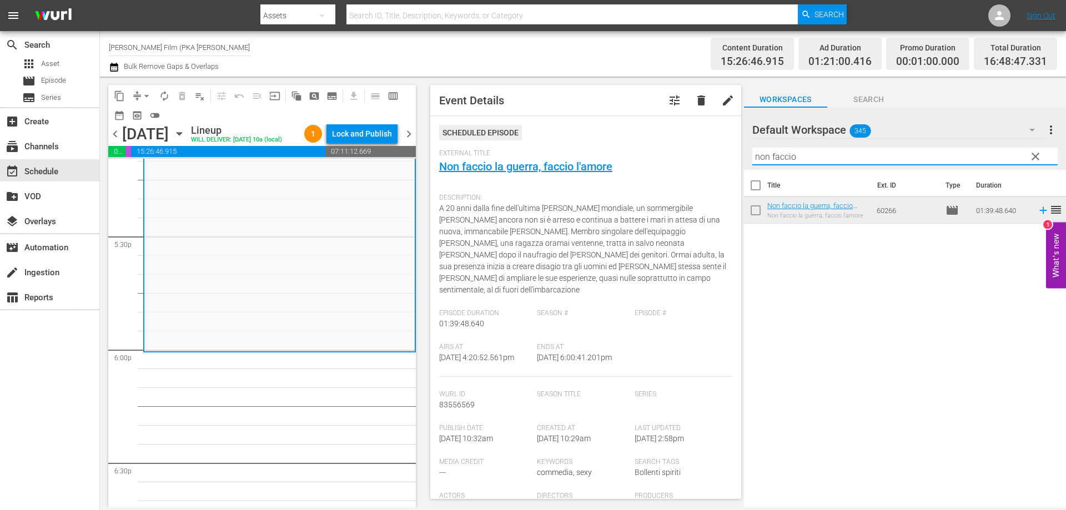
drag, startPoint x: 815, startPoint y: 158, endPoint x: 687, endPoint y: 160, distance: 127.2
click at [687, 160] on div "content_copy compress arrow_drop_down autorenew_outlined delete_forever_outline…" at bounding box center [583, 292] width 966 height 431
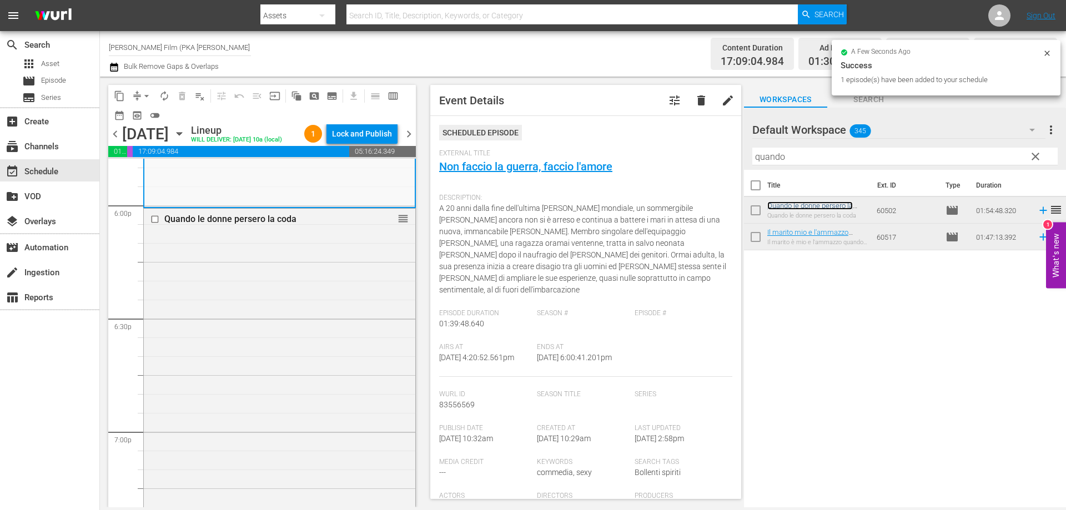
scroll to position [4220, 0]
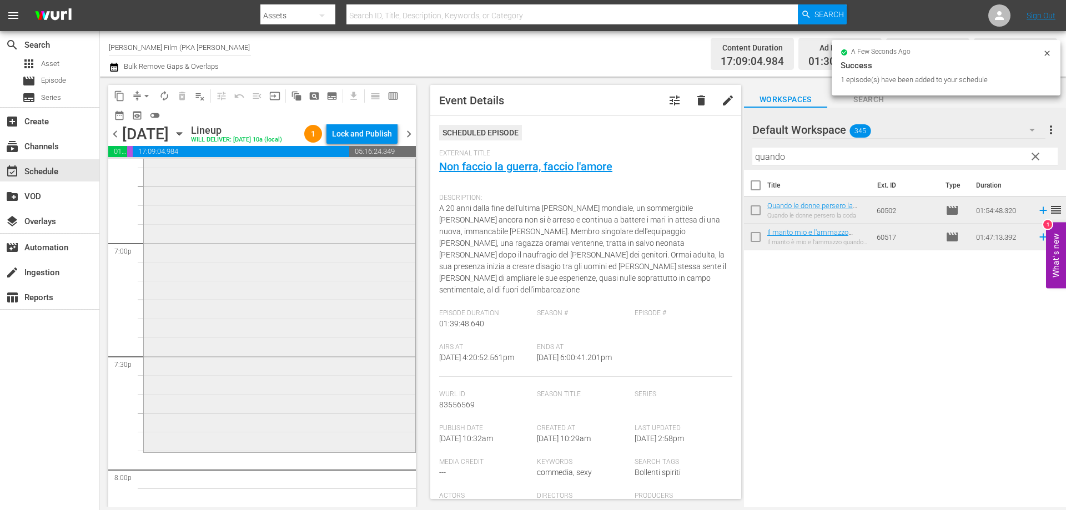
click at [295, 416] on div "Quando le donne persero la coda reorder" at bounding box center [280, 235] width 272 height 430
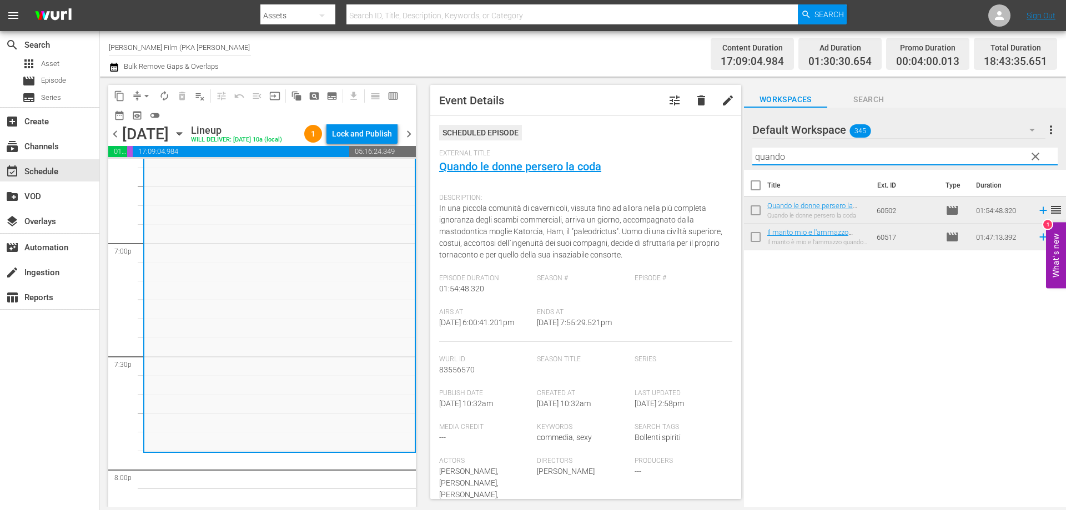
drag, startPoint x: 802, startPoint y: 152, endPoint x: 653, endPoint y: 157, distance: 148.9
click at [653, 157] on div "content_copy compress arrow_drop_down autorenew_outlined delete_forever_outline…" at bounding box center [583, 292] width 966 height 431
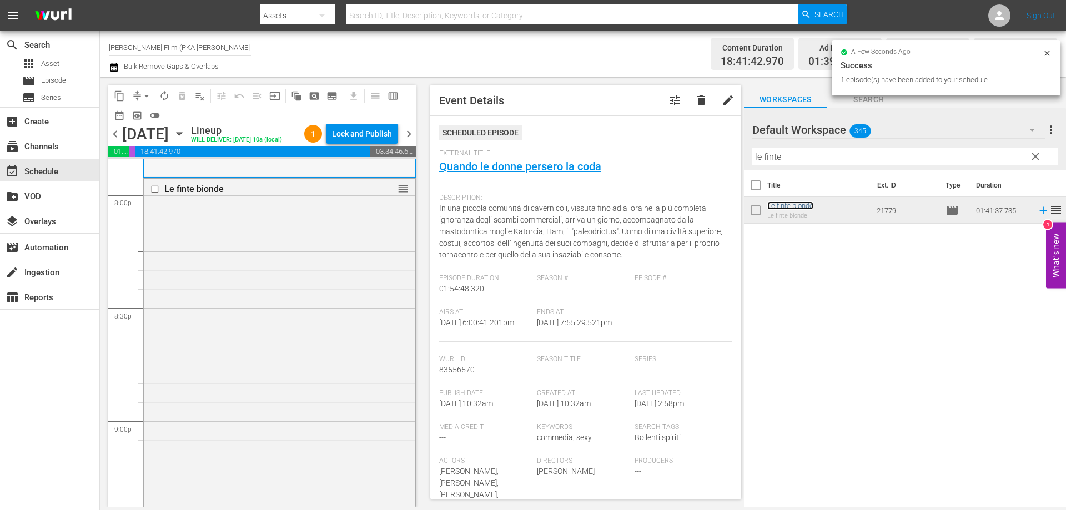
scroll to position [4608, 0]
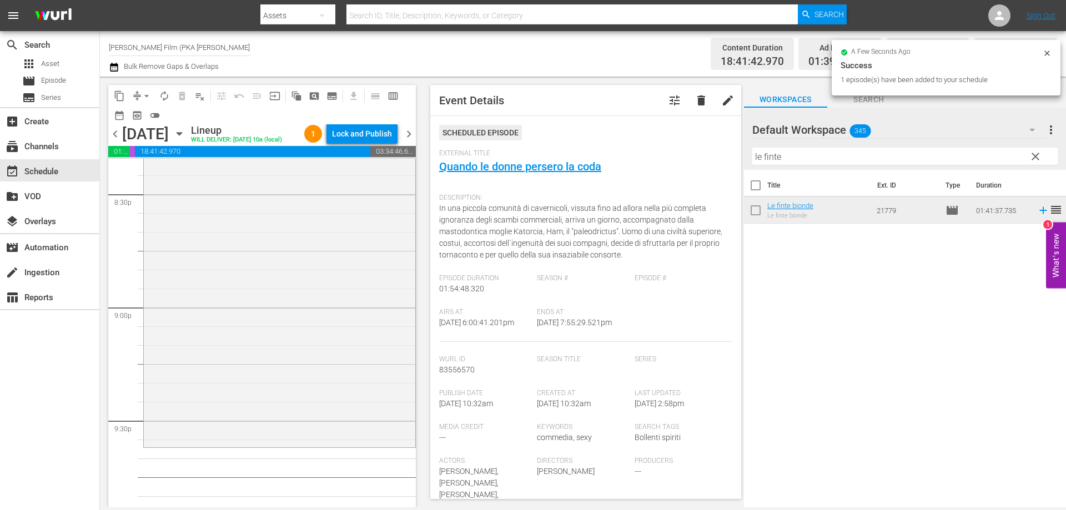
click at [288, 398] on div "Le finte bionde reorder" at bounding box center [280, 255] width 272 height 380
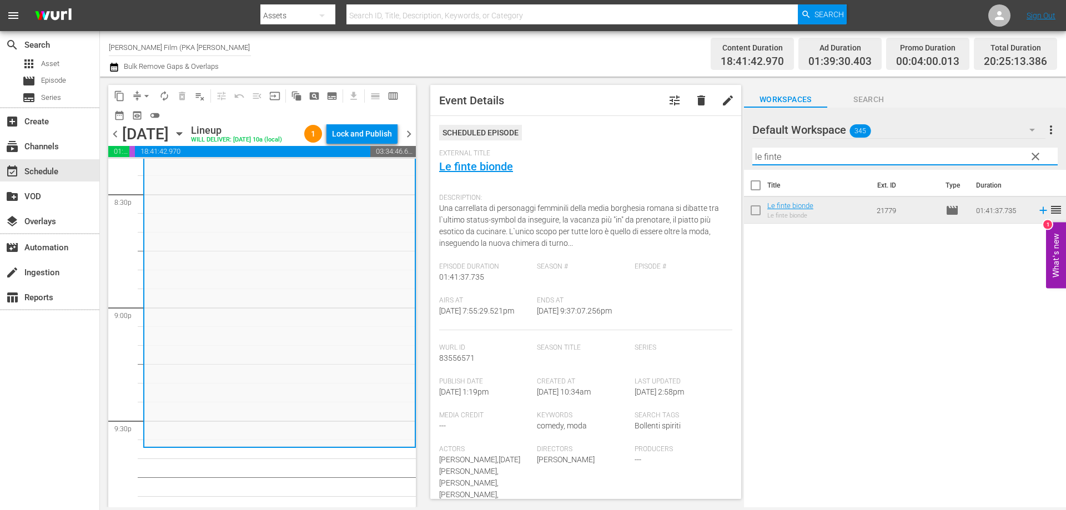
drag, startPoint x: 797, startPoint y: 153, endPoint x: 692, endPoint y: 156, distance: 105.0
click at [694, 157] on div "content_copy compress arrow_drop_down autorenew_outlined delete_forever_outline…" at bounding box center [583, 292] width 966 height 431
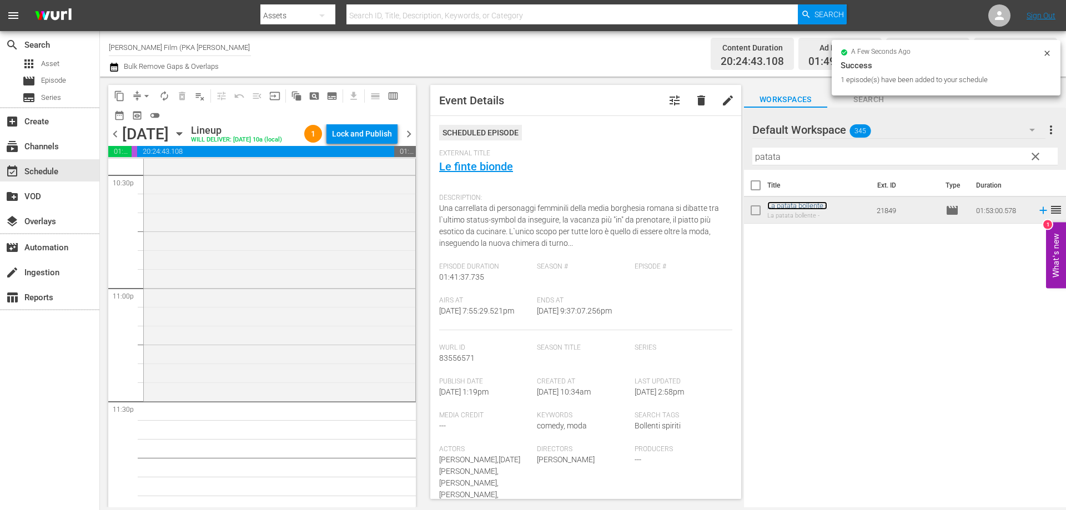
scroll to position [5088, 0]
click at [319, 355] on div "La patata bollente - reorder" at bounding box center [280, 180] width 272 height 423
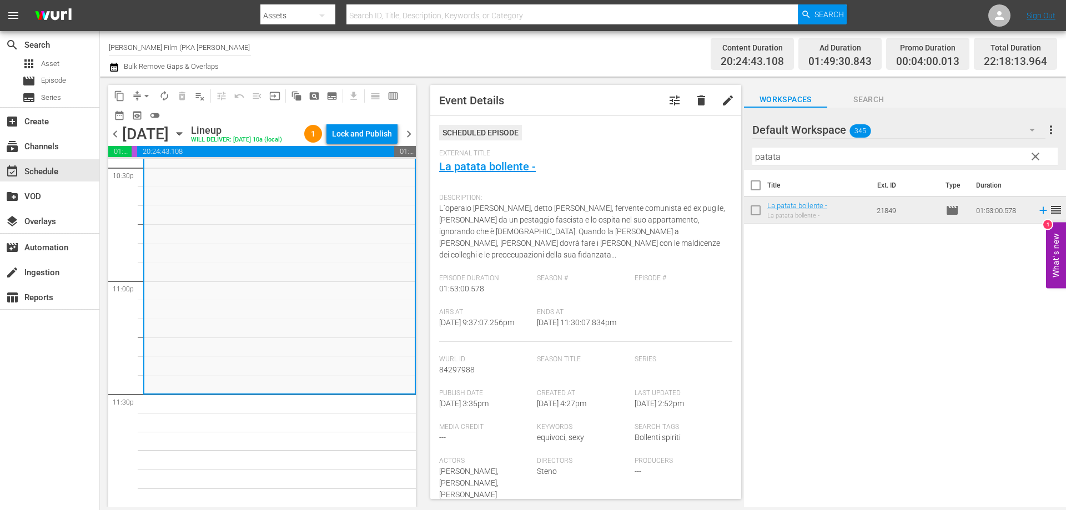
drag, startPoint x: 785, startPoint y: 152, endPoint x: 728, endPoint y: 146, distance: 57.5
click at [728, 146] on div "content_copy compress arrow_drop_down autorenew_outlined delete_forever_outline…" at bounding box center [583, 292] width 966 height 431
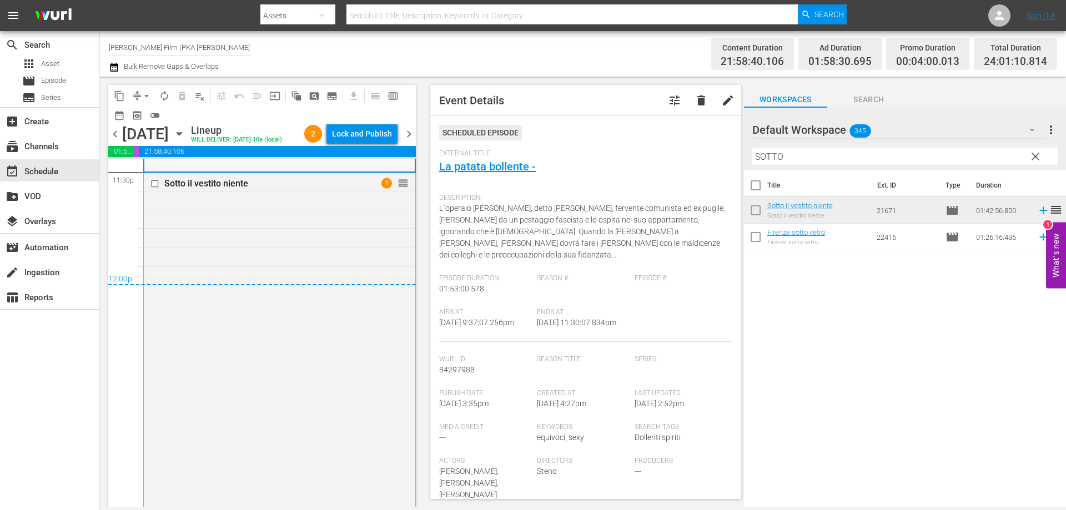
scroll to position [5363, 0]
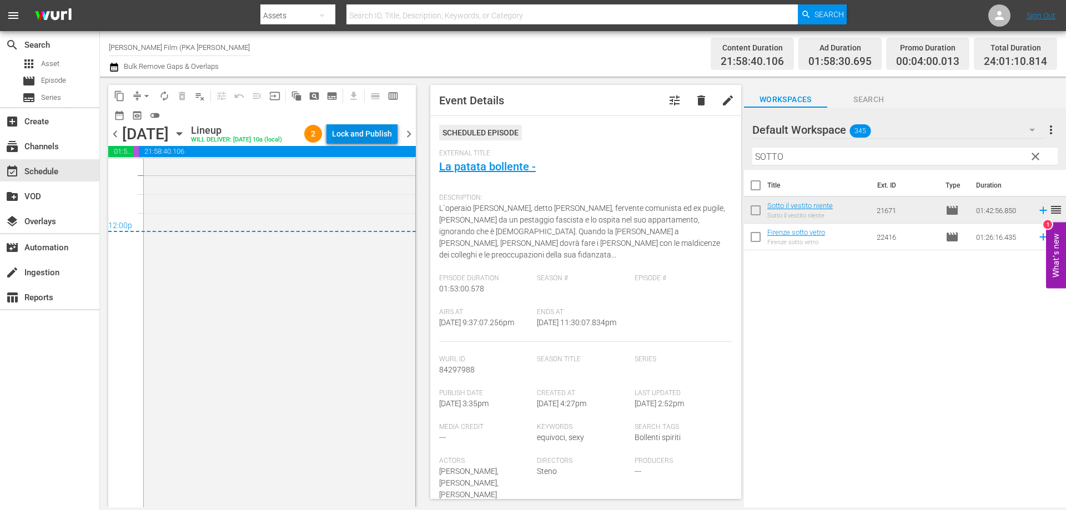
click at [346, 133] on div "Lock and Publish" at bounding box center [362, 134] width 60 height 20
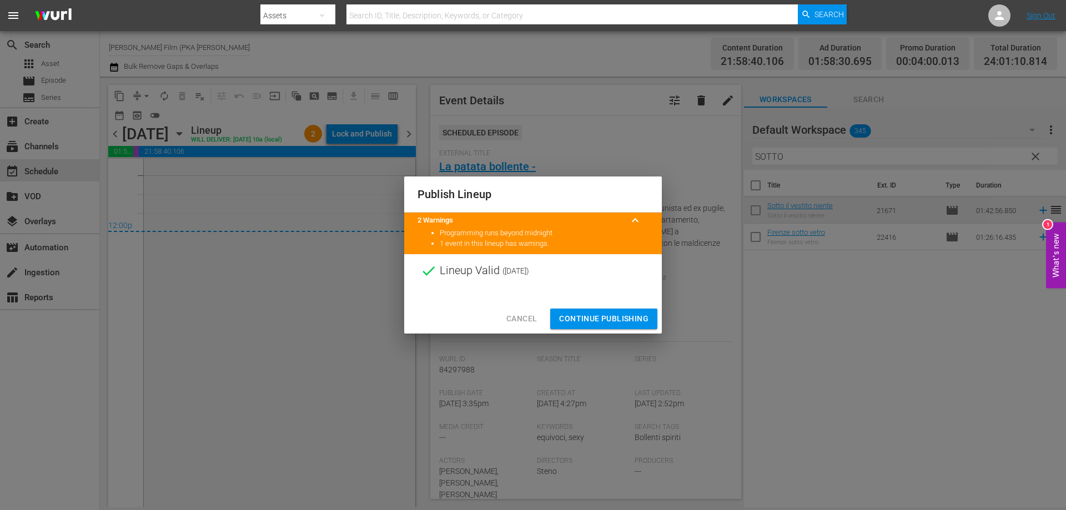
click at [569, 322] on span "Continue Publishing" at bounding box center [603, 319] width 89 height 14
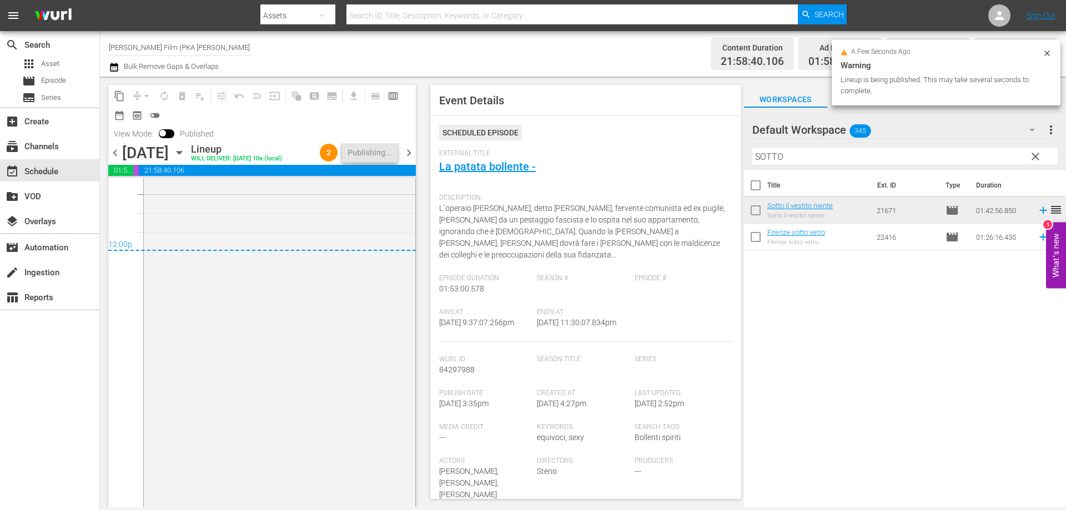
click at [182, 152] on icon "button" at bounding box center [179, 153] width 5 height 3
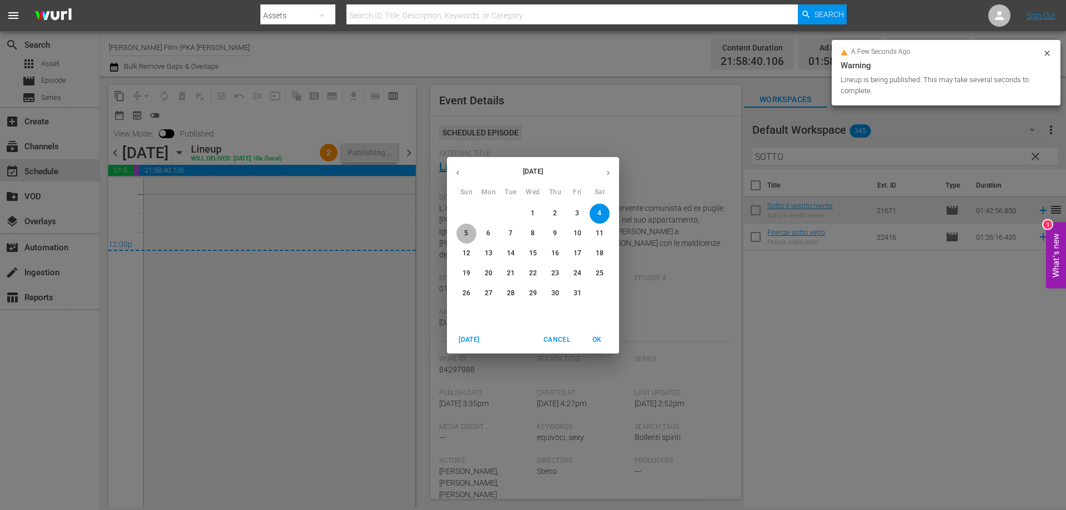
click at [467, 234] on p "5" at bounding box center [466, 233] width 4 height 9
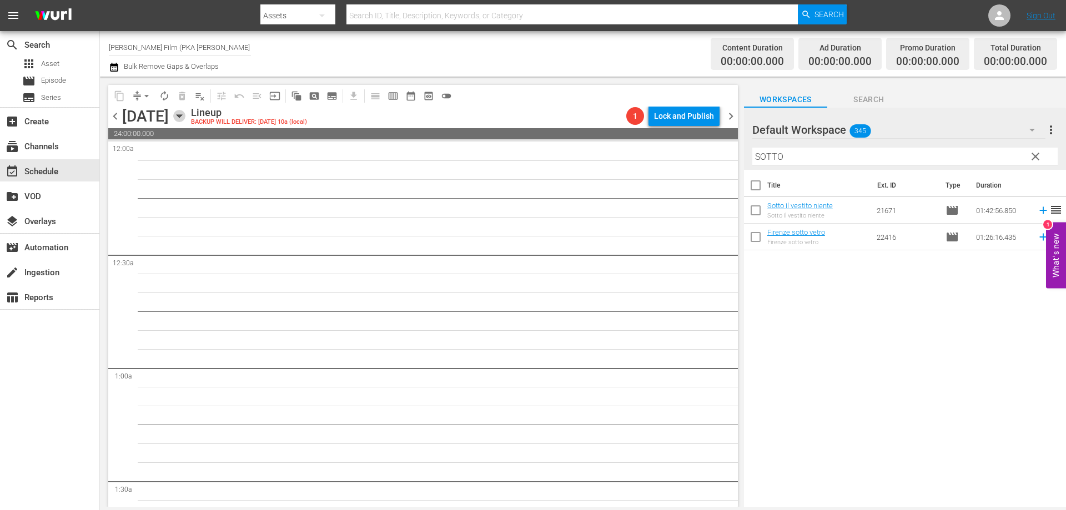
click at [185, 114] on icon "button" at bounding box center [179, 116] width 12 height 12
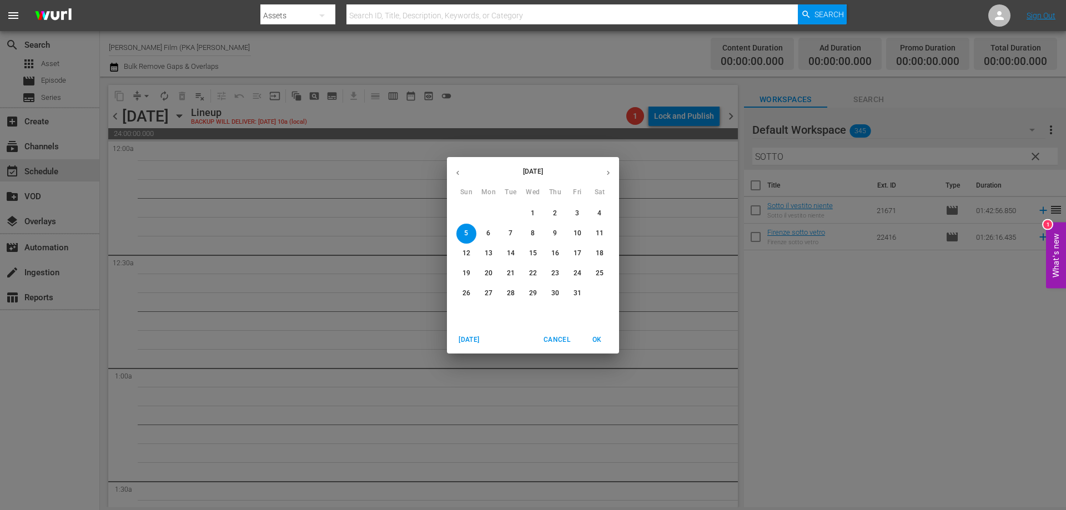
click at [600, 212] on p "4" at bounding box center [599, 213] width 4 height 9
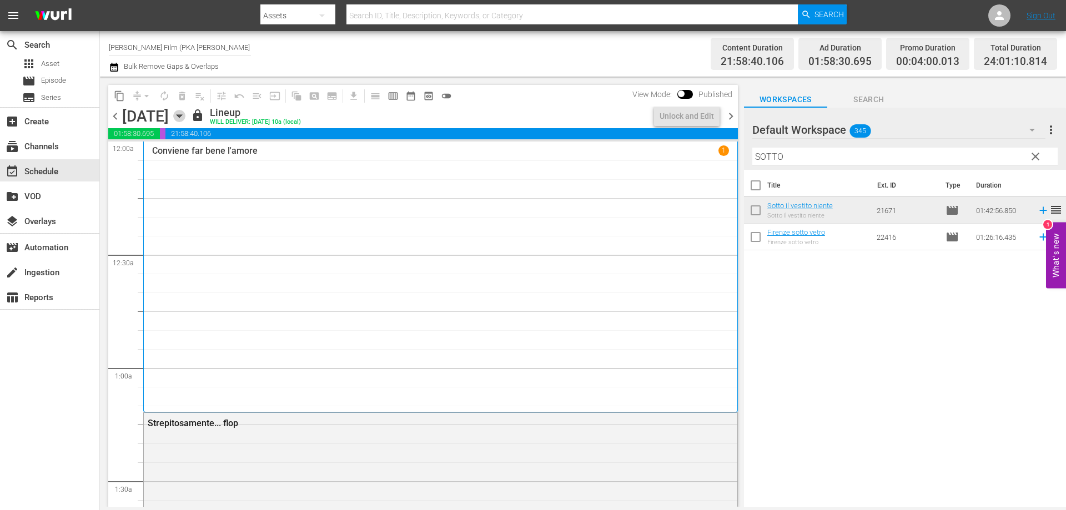
click at [182, 117] on icon "button" at bounding box center [179, 116] width 5 height 3
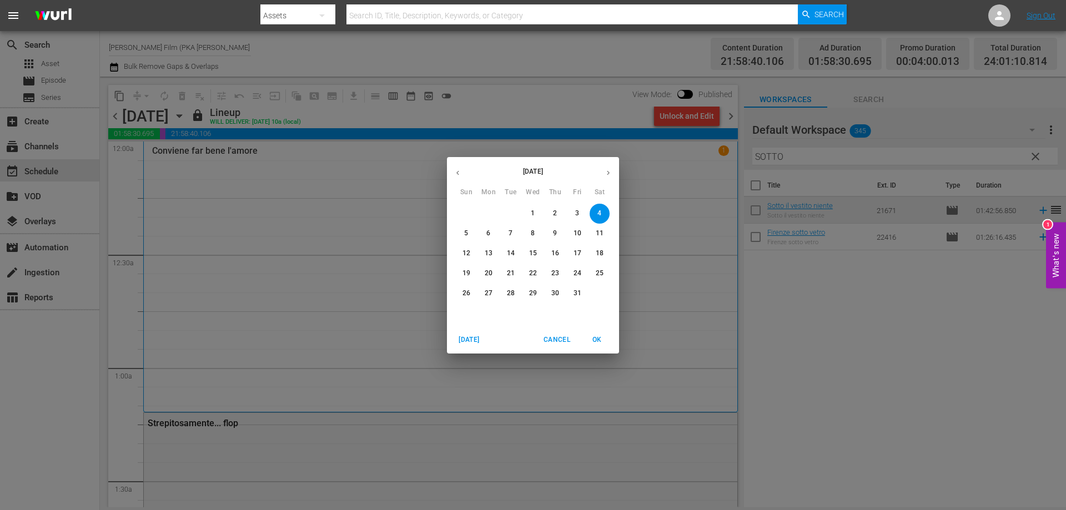
drag, startPoint x: 470, startPoint y: 229, endPoint x: 393, endPoint y: 254, distance: 81.6
click at [469, 229] on span "5" at bounding box center [466, 233] width 20 height 9
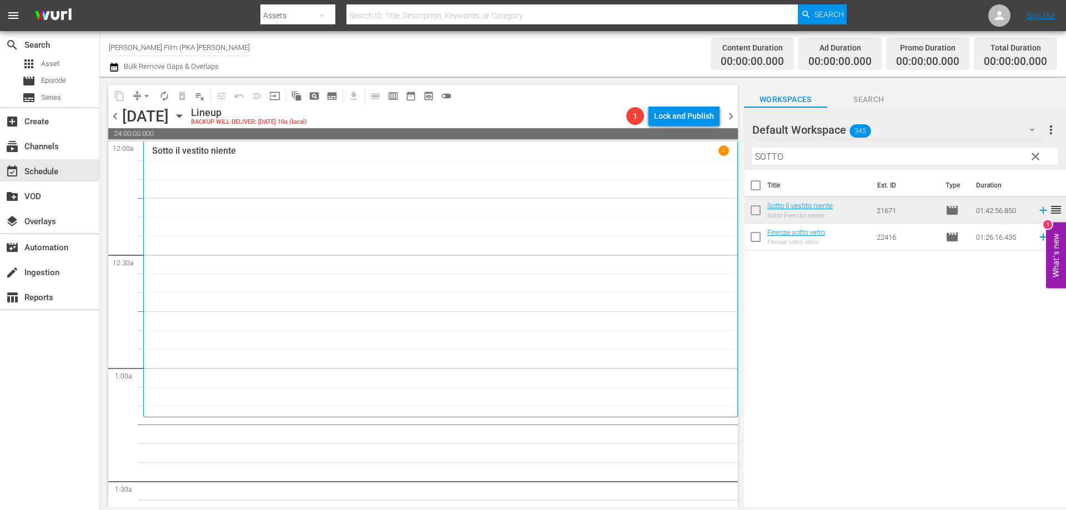
click at [646, 277] on div "Sotto il vestito niente 1" at bounding box center [440, 279] width 577 height 268
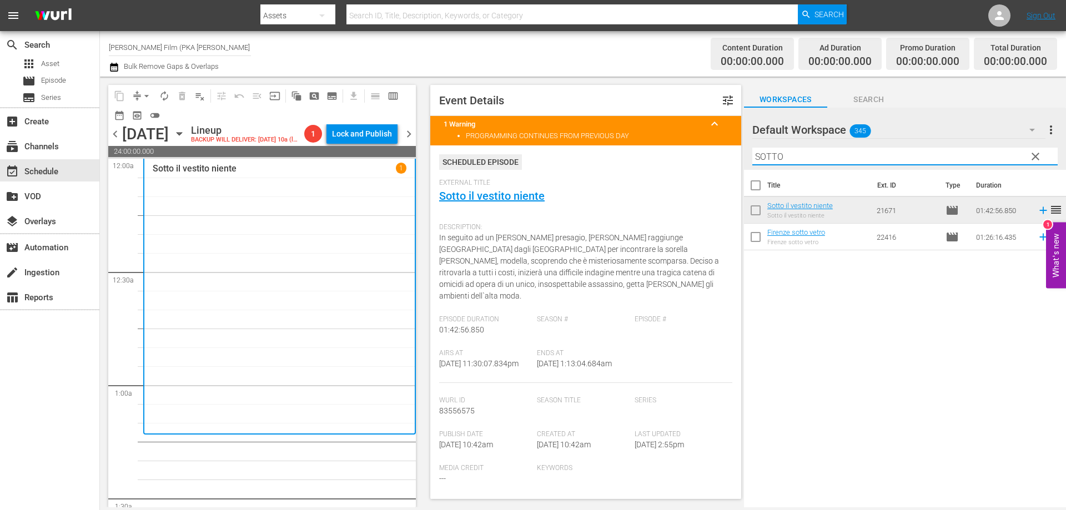
drag, startPoint x: 816, startPoint y: 157, endPoint x: 539, endPoint y: 140, distance: 278.1
click at [539, 140] on div "content_copy compress arrow_drop_down autorenew_outlined delete_forever_outline…" at bounding box center [583, 292] width 966 height 431
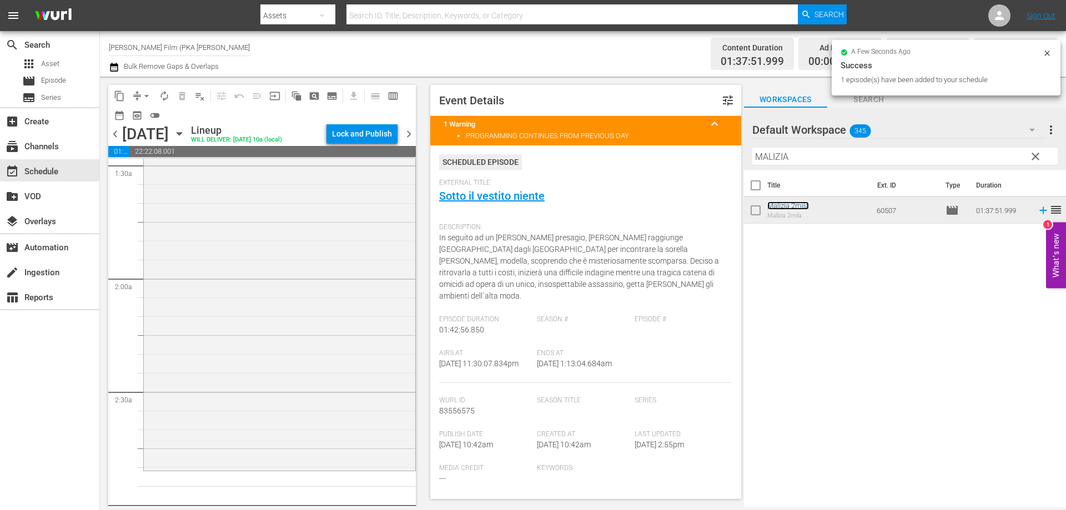
scroll to position [389, 0]
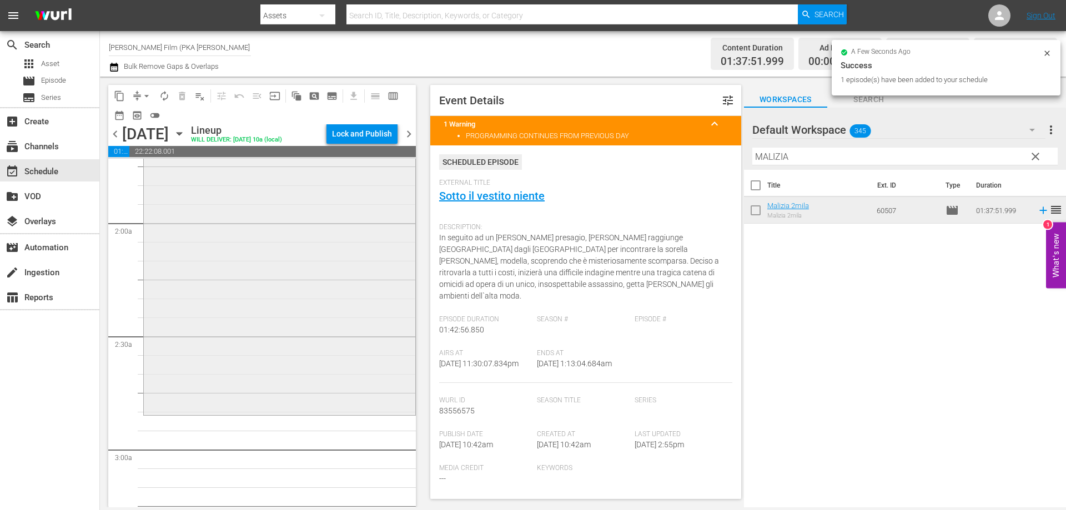
click at [339, 410] on div "Malizia 2mila reorder" at bounding box center [280, 230] width 272 height 366
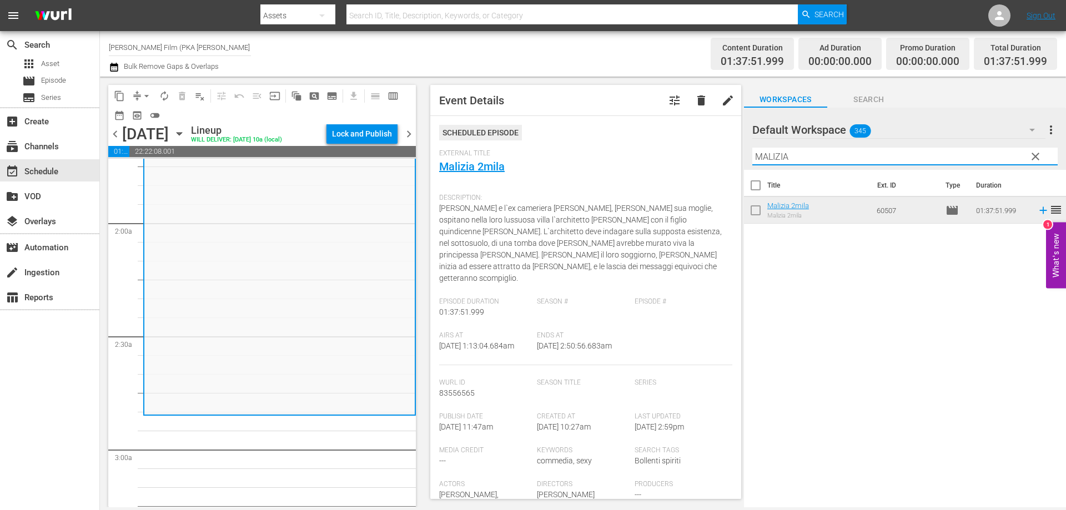
drag, startPoint x: 793, startPoint y: 155, endPoint x: 662, endPoint y: 146, distance: 131.3
click at [663, 146] on div "content_copy compress arrow_drop_down autorenew_outlined delete_forever_outline…" at bounding box center [583, 292] width 966 height 431
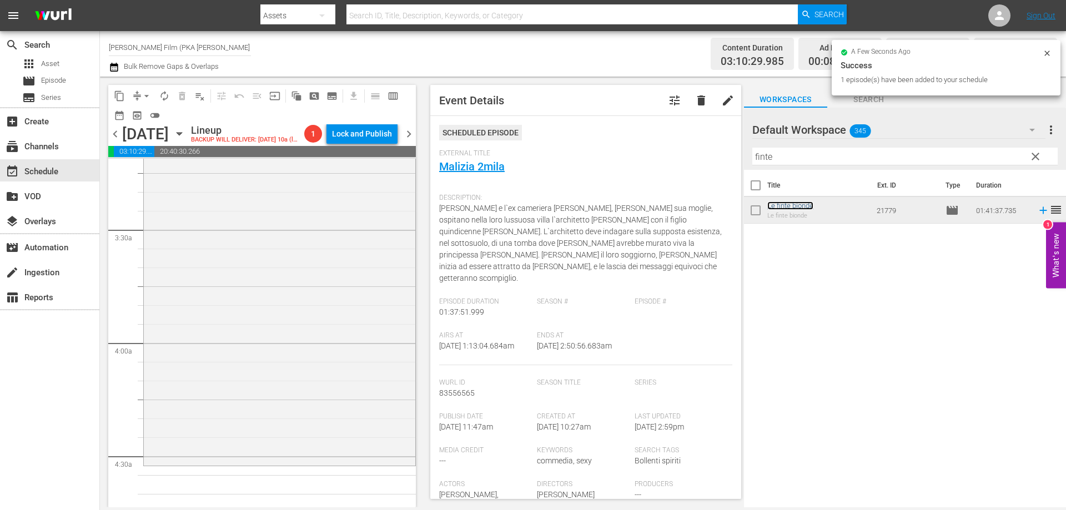
scroll to position [777, 0]
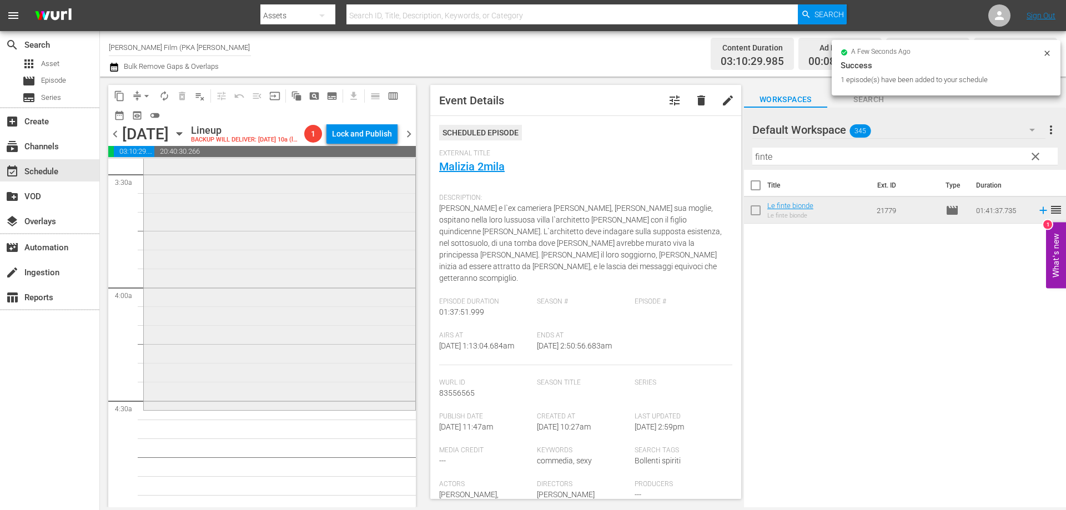
click at [381, 395] on div "Le finte bionde reorder" at bounding box center [280, 218] width 272 height 380
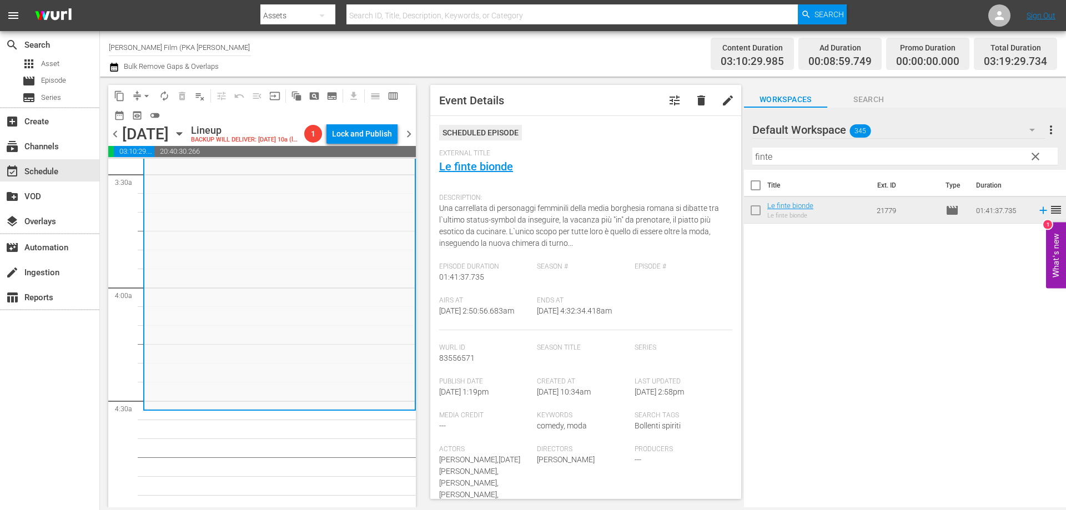
drag, startPoint x: 776, startPoint y: 157, endPoint x: 696, endPoint y: 157, distance: 79.4
click at [696, 157] on div "content_copy compress arrow_drop_down autorenew_outlined delete_forever_outline…" at bounding box center [583, 292] width 966 height 431
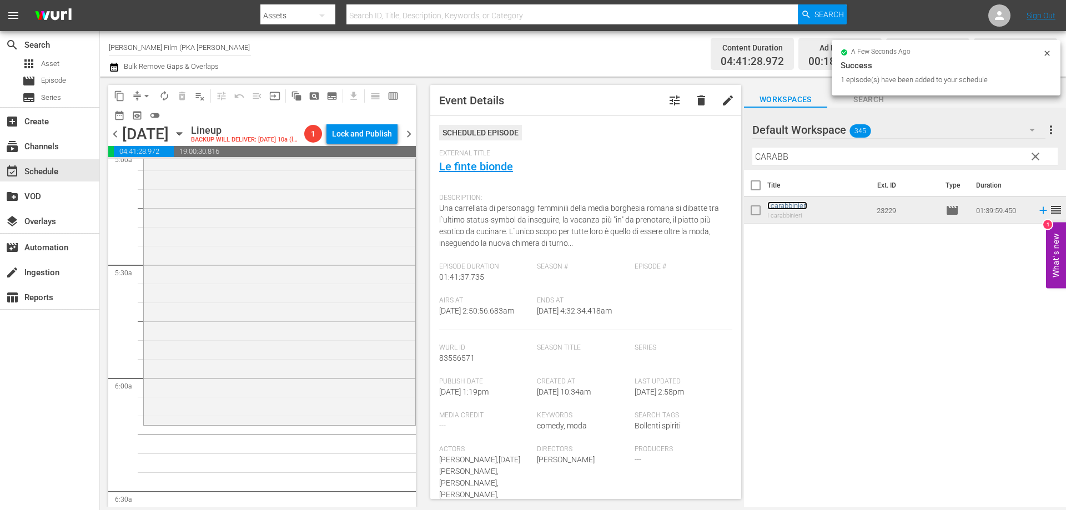
scroll to position [1166, 0]
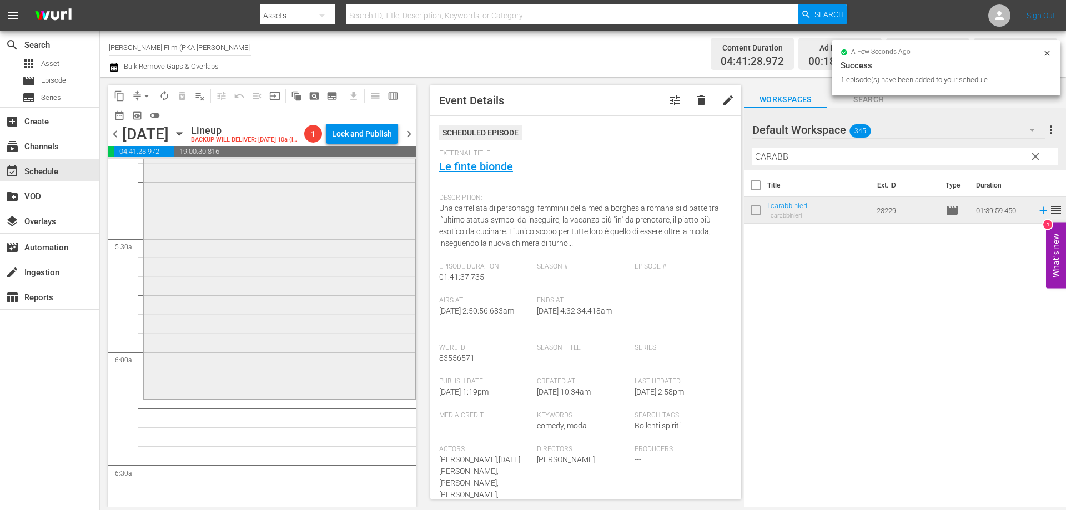
click at [325, 393] on div "I carabbinieri reorder" at bounding box center [280, 210] width 272 height 374
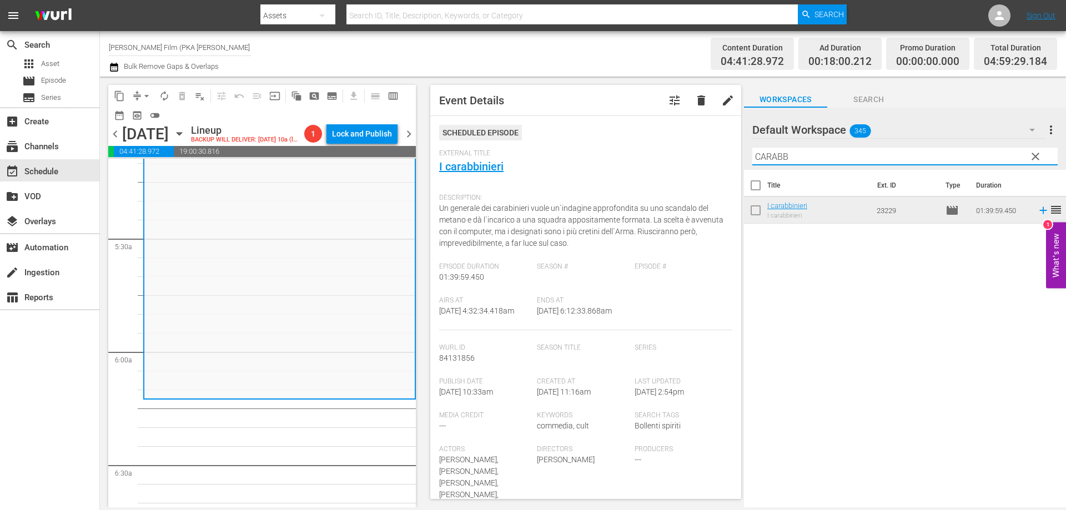
drag, startPoint x: 811, startPoint y: 154, endPoint x: 703, endPoint y: 156, distance: 107.2
click at [703, 156] on div "content_copy compress arrow_drop_down autorenew_outlined delete_forever_outline…" at bounding box center [583, 292] width 966 height 431
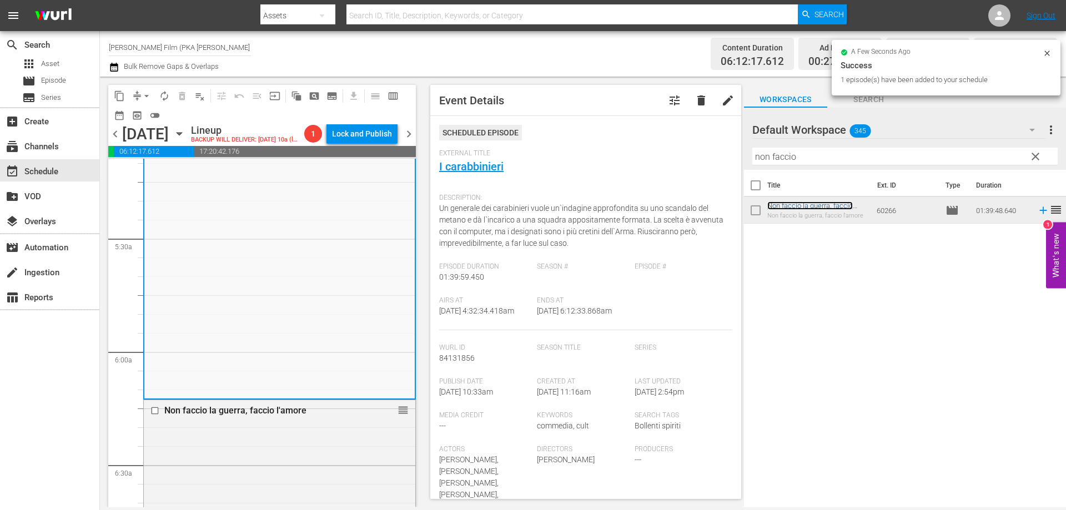
scroll to position [1499, 0]
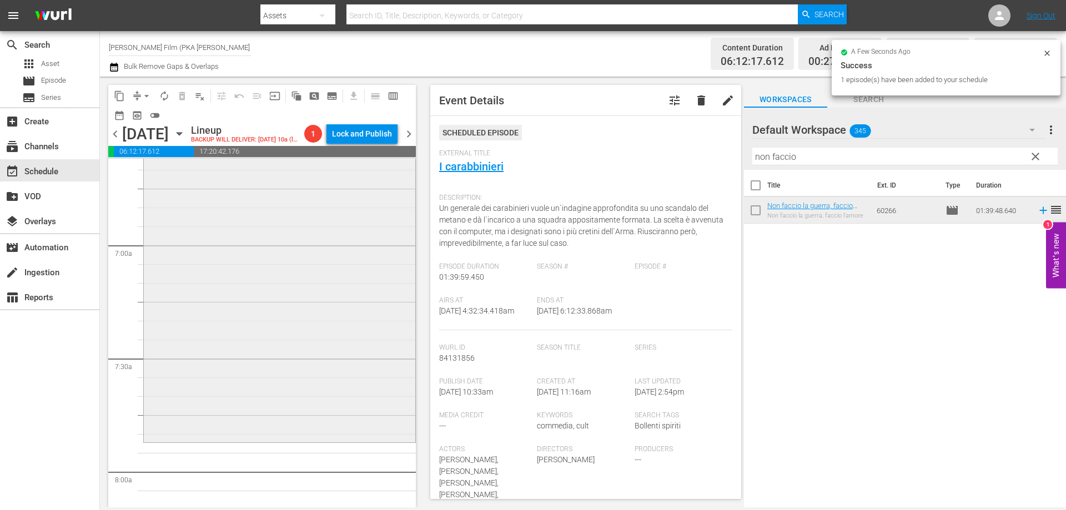
click at [380, 404] on div "Non faccio la guerra, faccio l'amore reorder" at bounding box center [280, 254] width 272 height 374
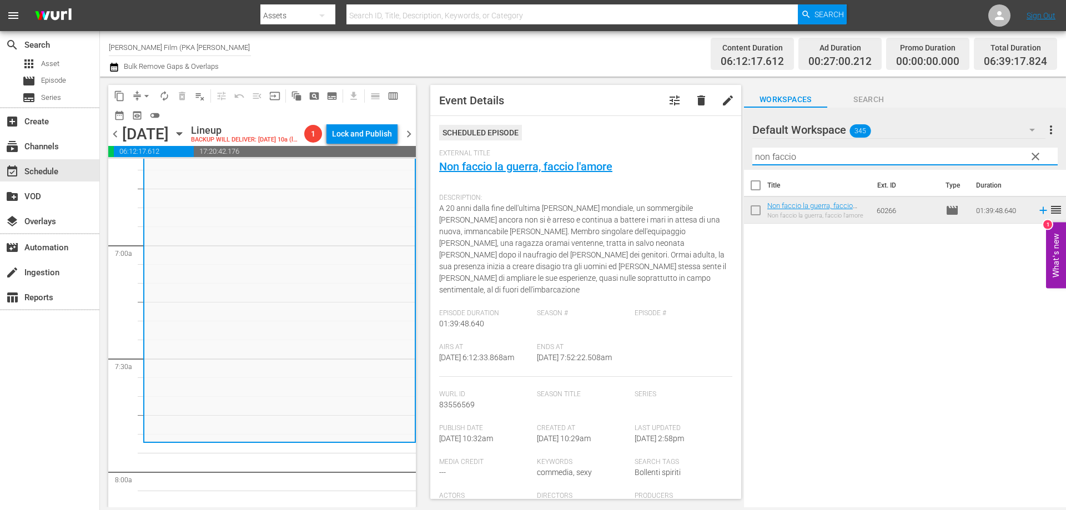
drag, startPoint x: 807, startPoint y: 156, endPoint x: 697, endPoint y: 155, distance: 109.9
click at [705, 157] on div "content_copy compress arrow_drop_down autorenew_outlined delete_forever_outline…" at bounding box center [583, 292] width 966 height 431
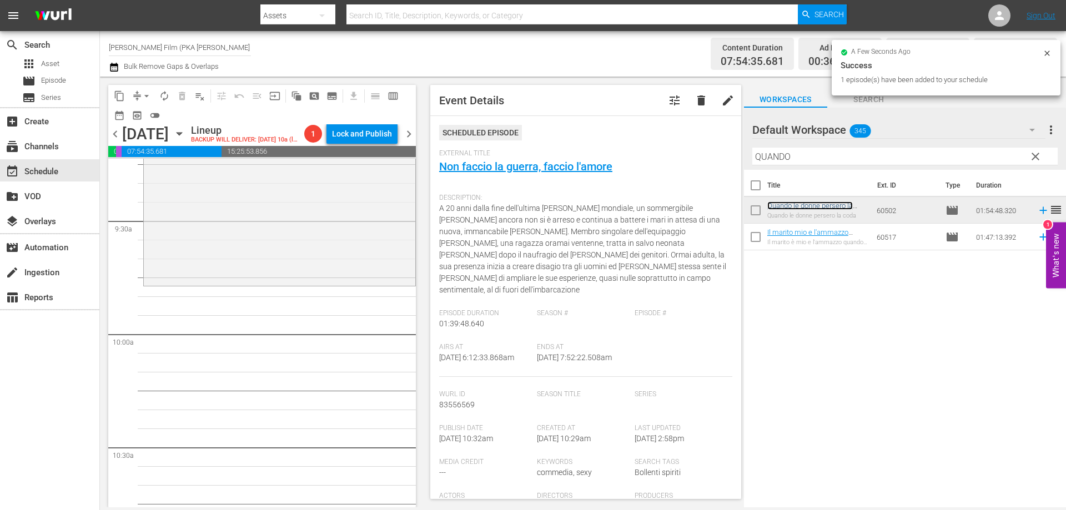
scroll to position [2110, 0]
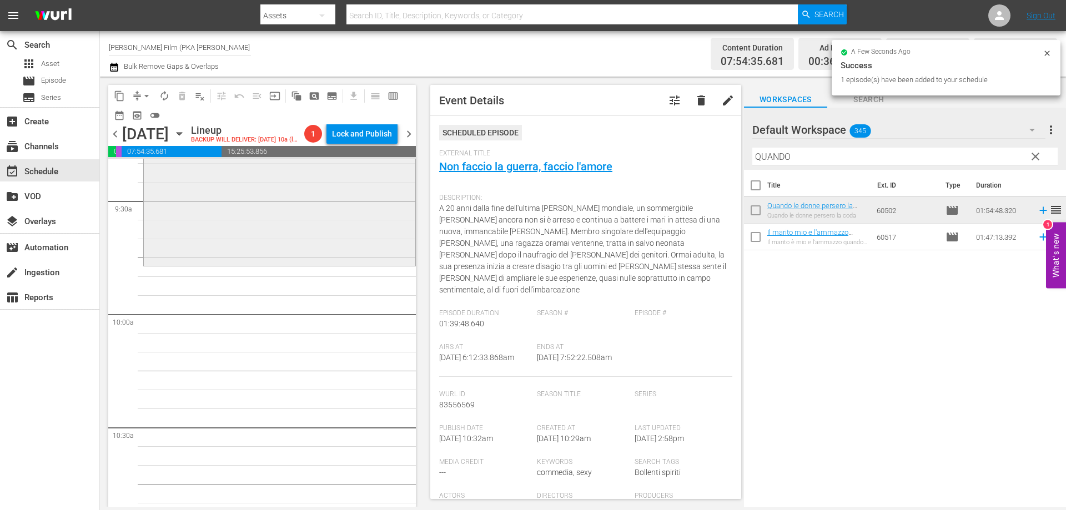
click at [370, 262] on div "Quando le donne persero la coda reorder" at bounding box center [280, 48] width 272 height 430
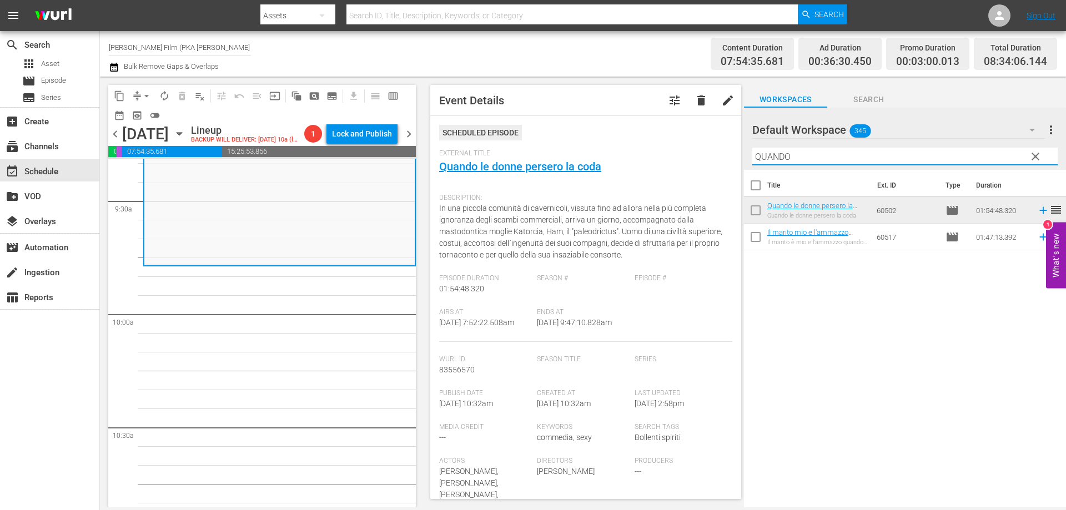
drag, startPoint x: 805, startPoint y: 161, endPoint x: 669, endPoint y: 141, distance: 137.5
click at [669, 141] on div "content_copy compress arrow_drop_down autorenew_outlined delete_forever_outline…" at bounding box center [583, 292] width 966 height 431
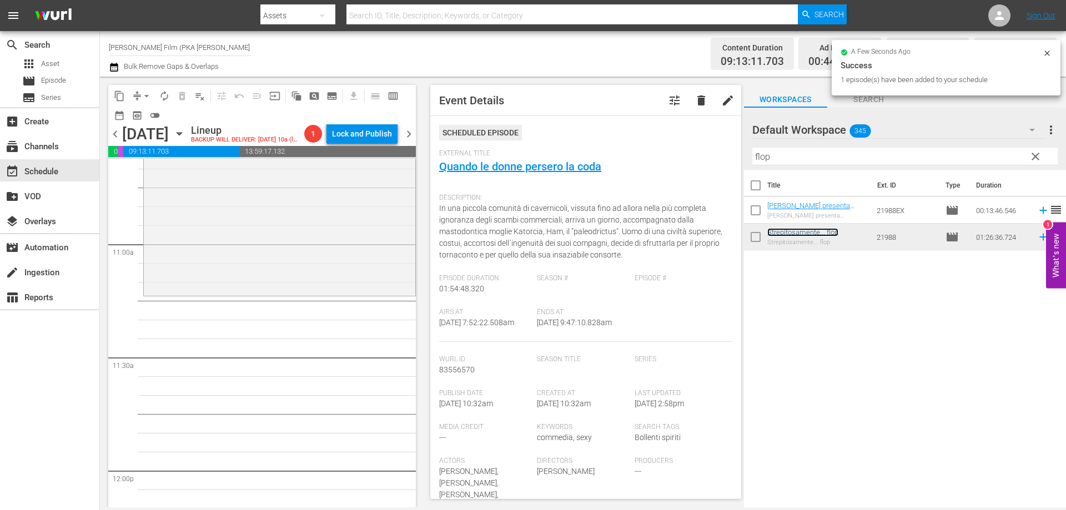
scroll to position [2443, 0]
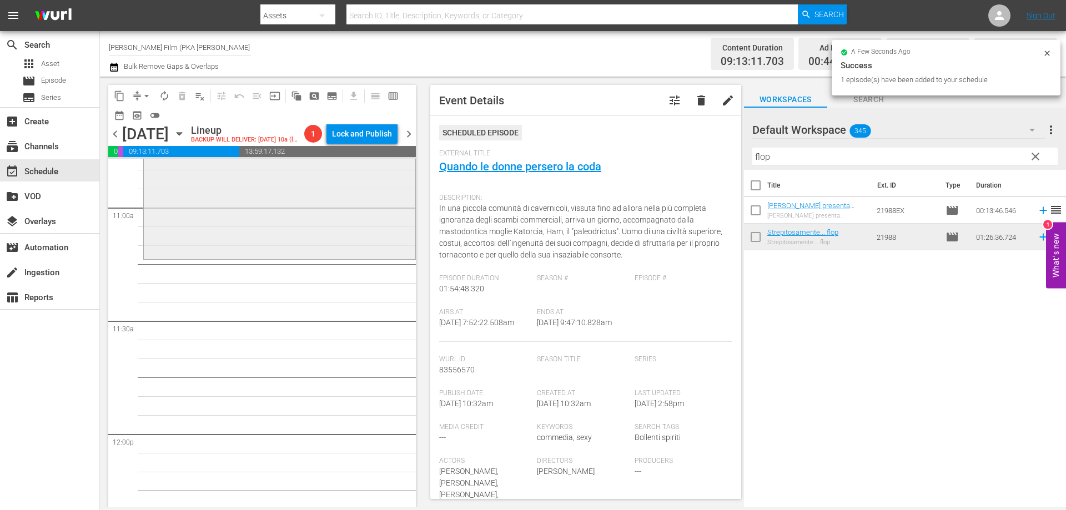
click at [338, 237] on div "Strepitosamente... flop reorder" at bounding box center [280, 96] width 272 height 324
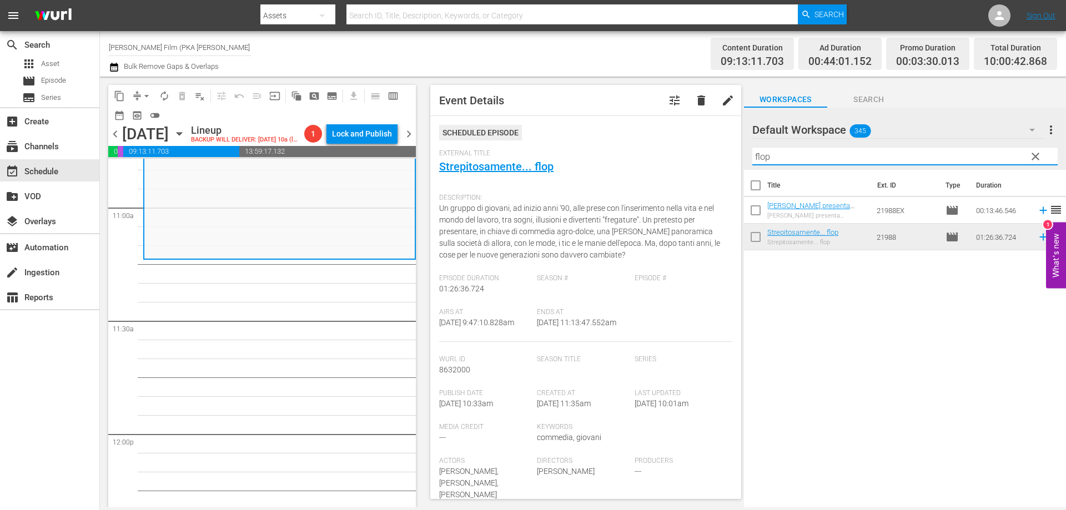
drag, startPoint x: 782, startPoint y: 155, endPoint x: 646, endPoint y: 152, distance: 136.1
click at [653, 153] on div "content_copy compress arrow_drop_down autorenew_outlined delete_forever_outline…" at bounding box center [583, 292] width 966 height 431
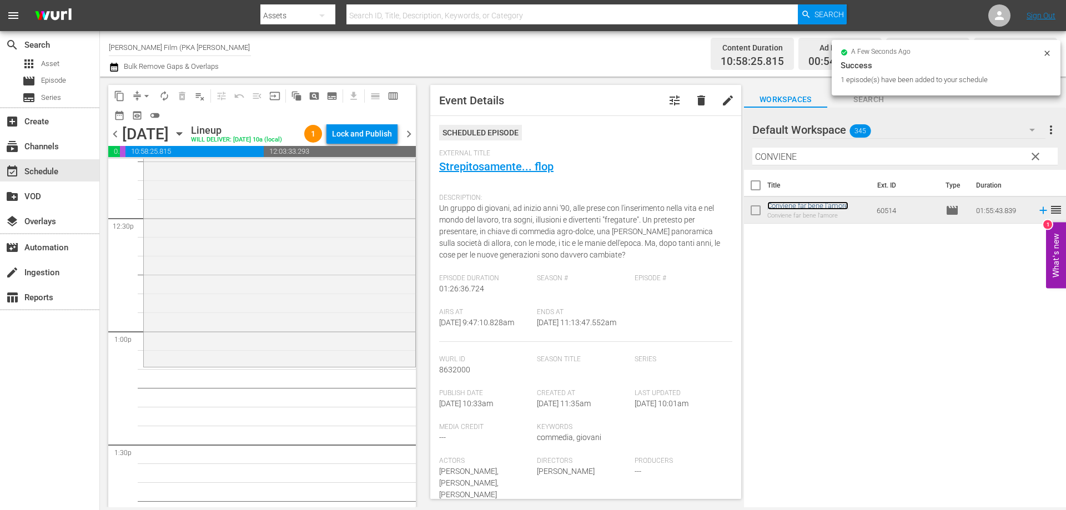
scroll to position [2776, 0]
click at [344, 332] on div "Conviene far bene l'amore reorder" at bounding box center [280, 144] width 272 height 434
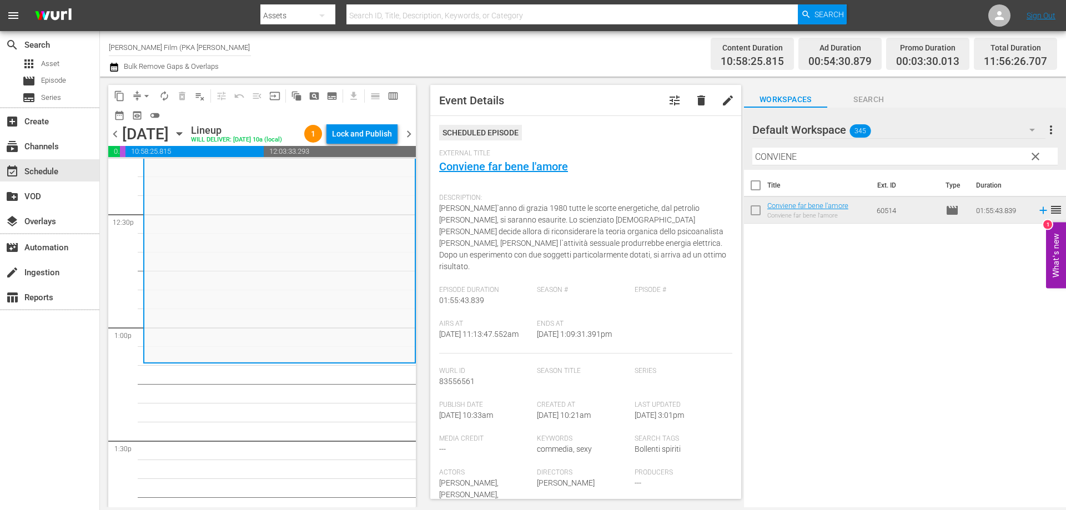
drag, startPoint x: 802, startPoint y: 158, endPoint x: 677, endPoint y: 162, distance: 125.0
click at [677, 162] on div "content_copy compress arrow_drop_down autorenew_outlined delete_forever_outline…" at bounding box center [583, 292] width 966 height 431
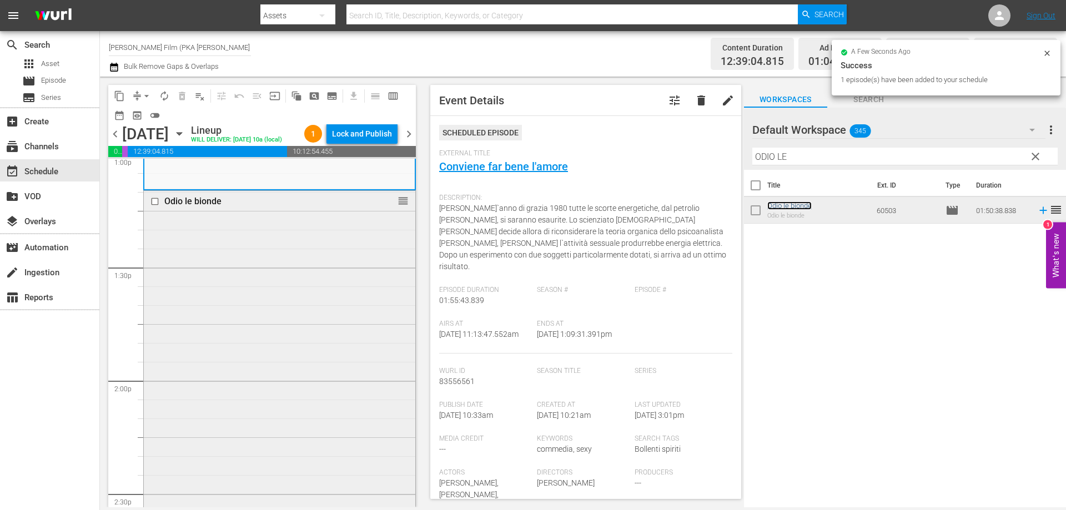
scroll to position [3109, 0]
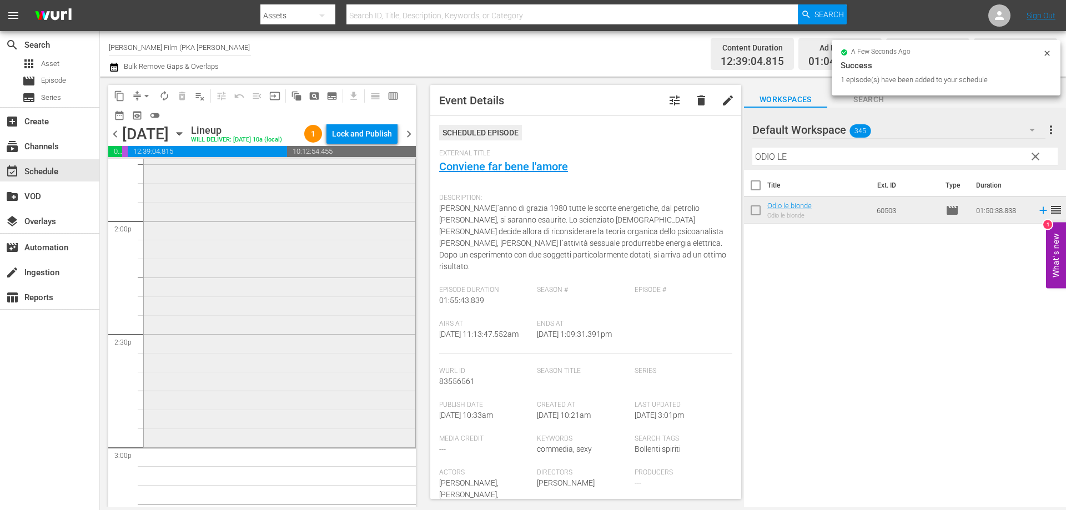
click at [347, 417] on div "Odio le bionde reorder" at bounding box center [280, 238] width 272 height 414
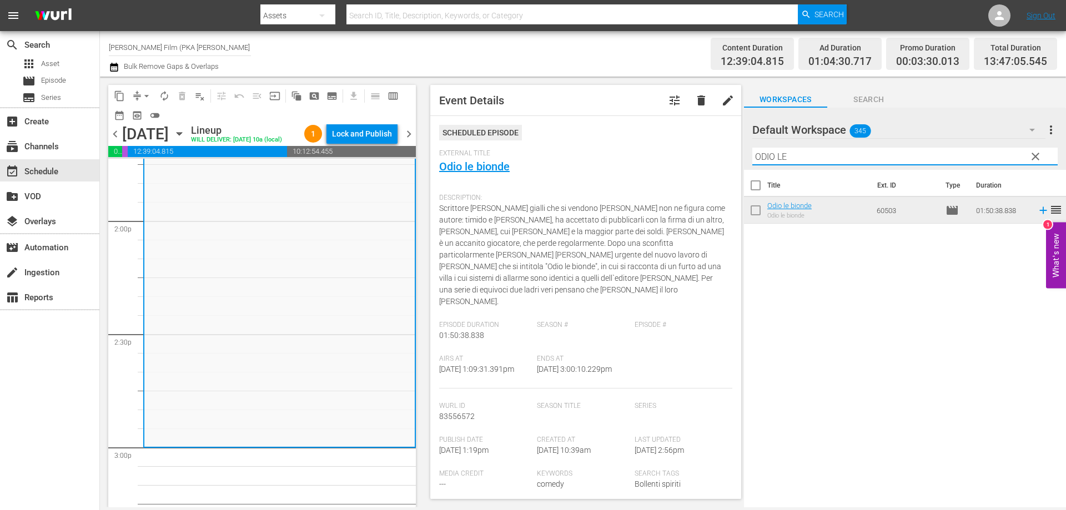
drag, startPoint x: 790, startPoint y: 160, endPoint x: 607, endPoint y: 163, distance: 182.1
click at [613, 161] on div "content_copy compress arrow_drop_down autorenew_outlined delete_forever_outline…" at bounding box center [583, 292] width 966 height 431
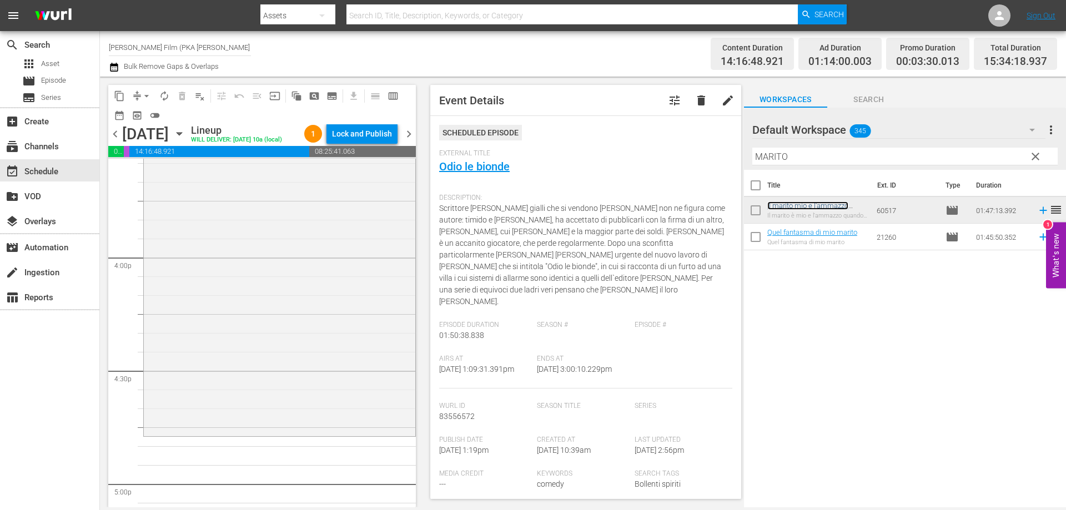
scroll to position [3609, 0]
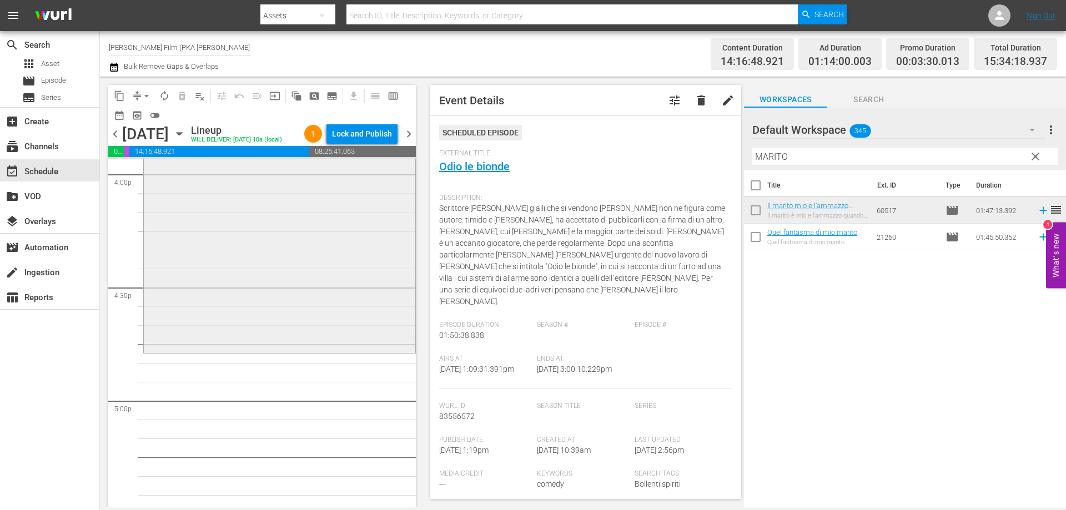
click at [345, 347] on div "Il marito mio e l'ammazzo quando mi pare reorder" at bounding box center [280, 149] width 272 height 401
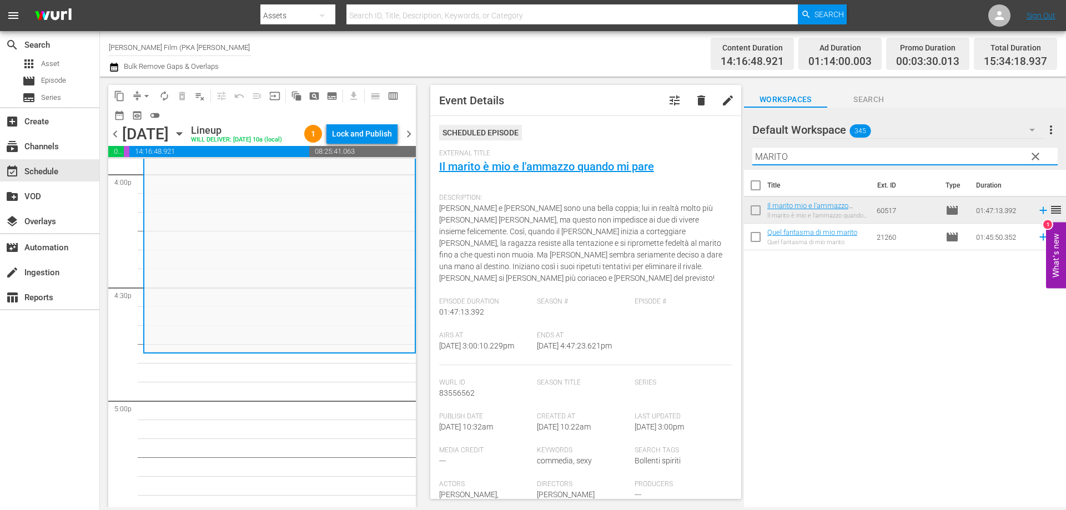
drag, startPoint x: 791, startPoint y: 155, endPoint x: 728, endPoint y: 157, distance: 62.2
click at [738, 160] on div "content_copy compress arrow_drop_down autorenew_outlined delete_forever_outline…" at bounding box center [583, 292] width 966 height 431
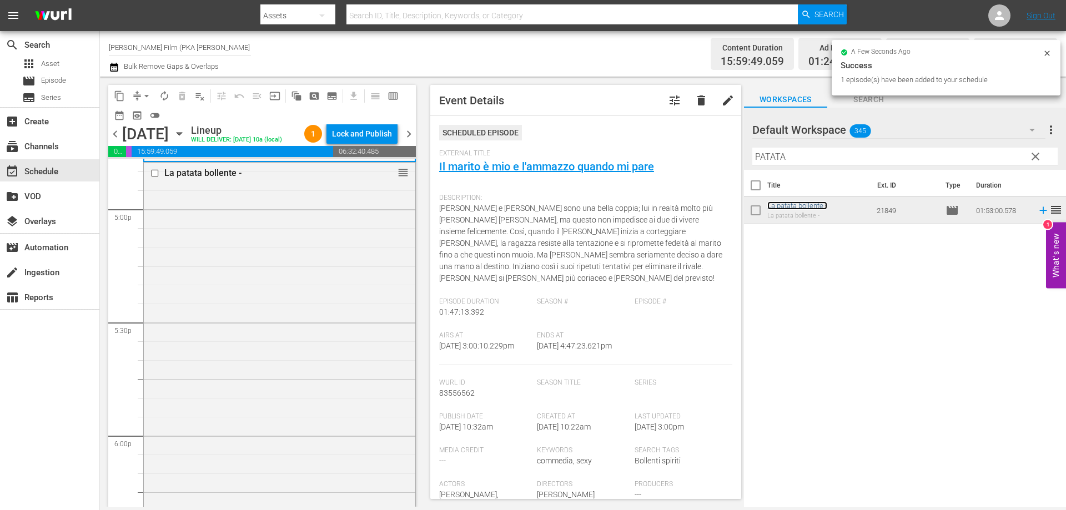
scroll to position [3942, 0]
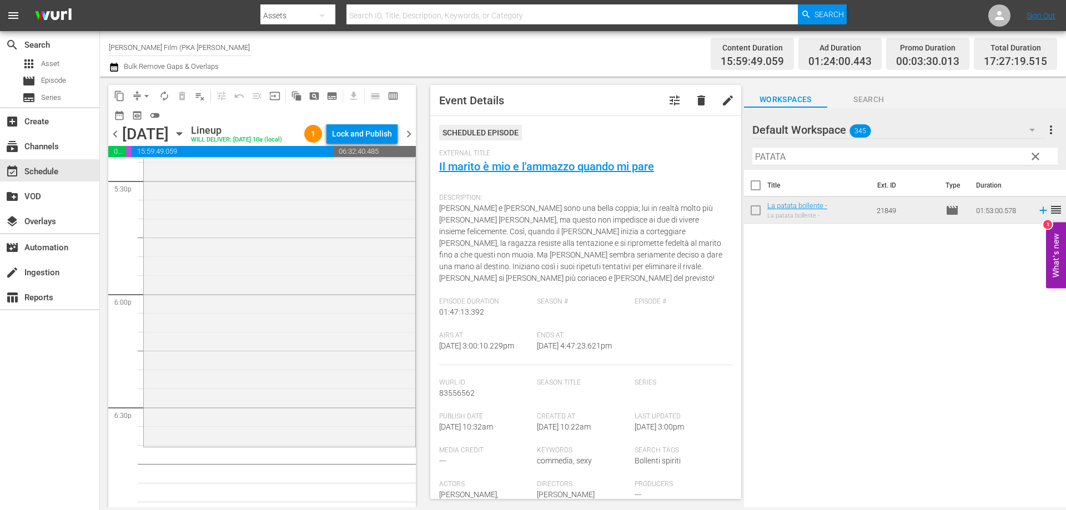
click at [328, 395] on div "La patata bollente - reorder" at bounding box center [280, 232] width 272 height 423
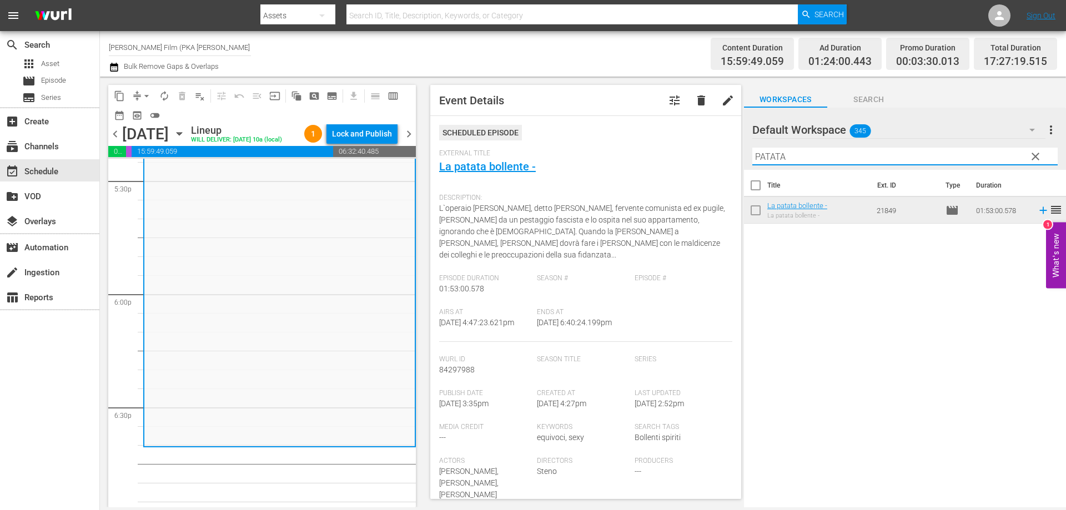
drag, startPoint x: 818, startPoint y: 158, endPoint x: 685, endPoint y: 150, distance: 134.0
click at [685, 150] on div "content_copy compress arrow_drop_down autorenew_outlined delete_forever_outline…" at bounding box center [583, 292] width 966 height 431
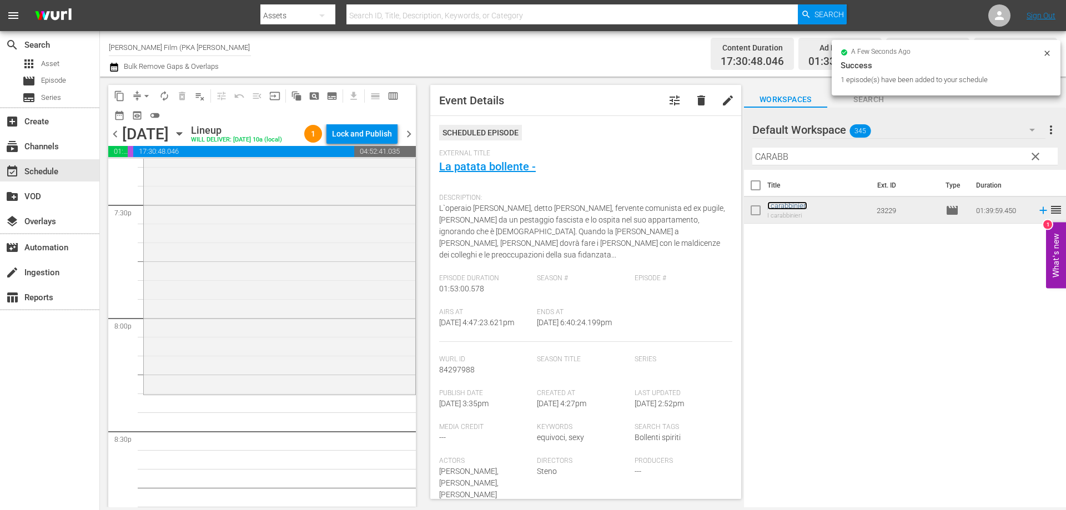
scroll to position [4386, 0]
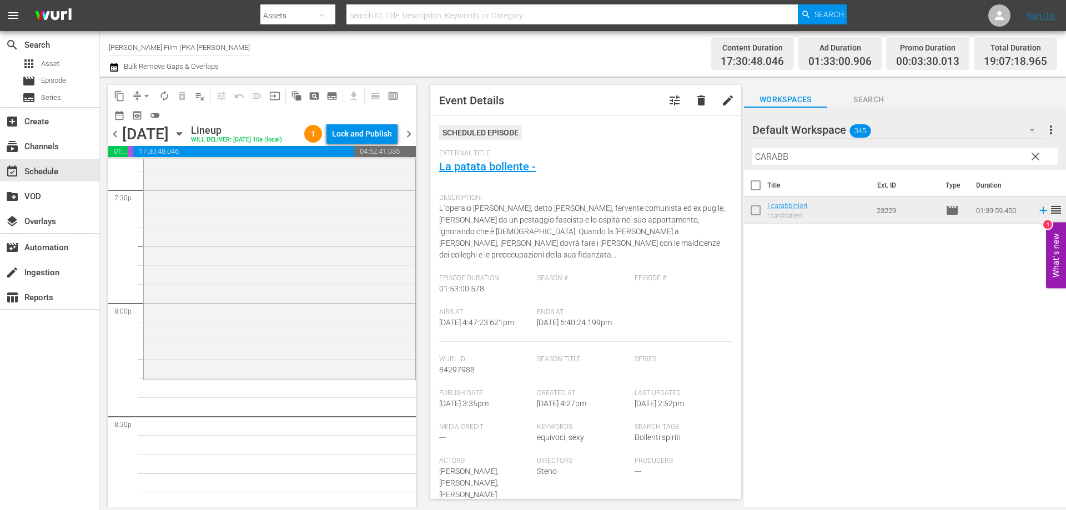
click at [335, 369] on div "I carabbinieri reorder" at bounding box center [280, 191] width 272 height 374
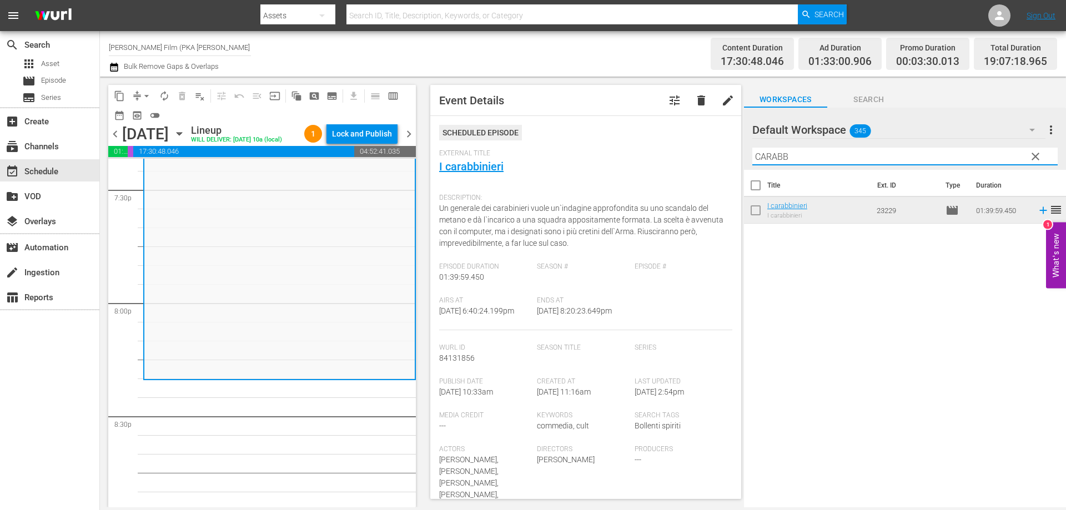
drag, startPoint x: 795, startPoint y: 152, endPoint x: 688, endPoint y: 154, distance: 106.6
click at [688, 154] on div "content_copy compress arrow_drop_down autorenew_outlined delete_forever_outline…" at bounding box center [583, 292] width 966 height 431
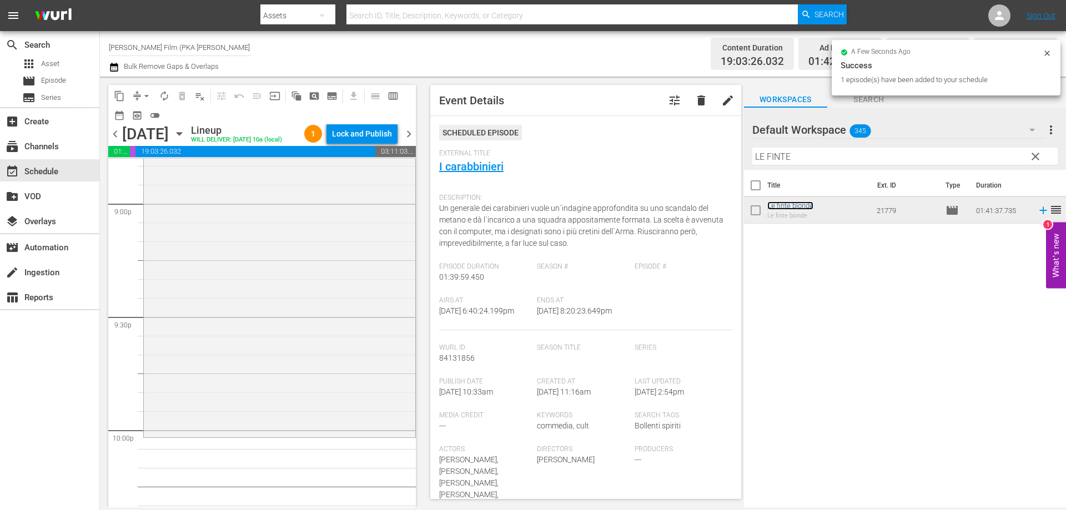
scroll to position [4719, 0]
click at [301, 430] on div "Le finte bionde reorder" at bounding box center [279, 239] width 273 height 384
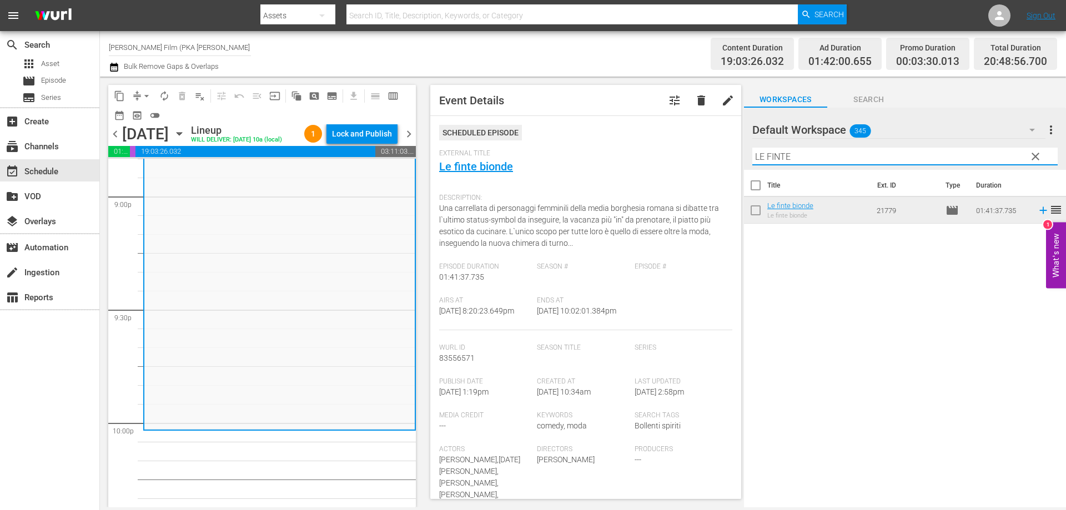
drag, startPoint x: 798, startPoint y: 162, endPoint x: 732, endPoint y: 159, distance: 65.6
click at [732, 159] on div "content_copy compress arrow_drop_down autorenew_outlined delete_forever_outline…" at bounding box center [583, 292] width 966 height 431
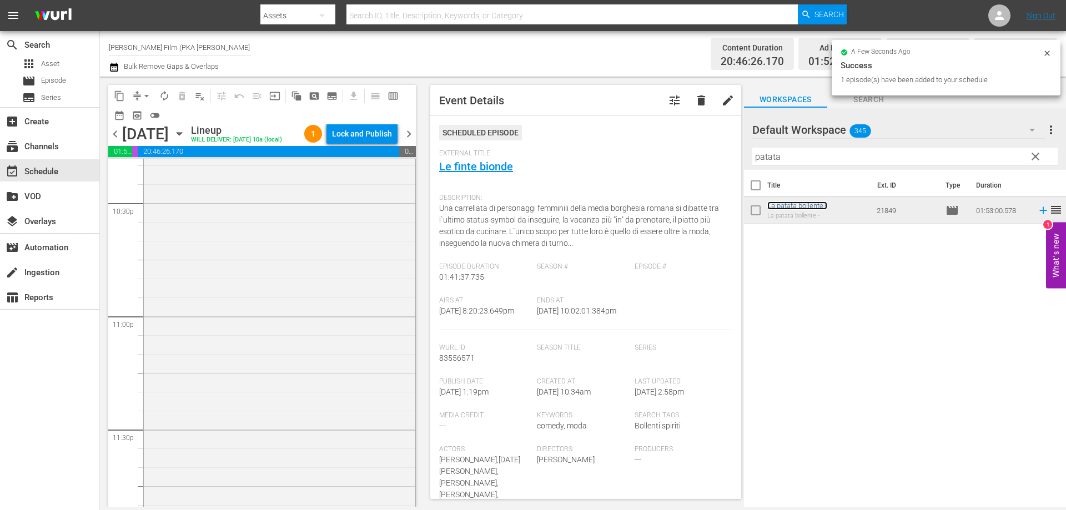
scroll to position [5088, 0]
click at [234, 459] on div "La patata bollente - reorder" at bounding box center [280, 274] width 272 height 423
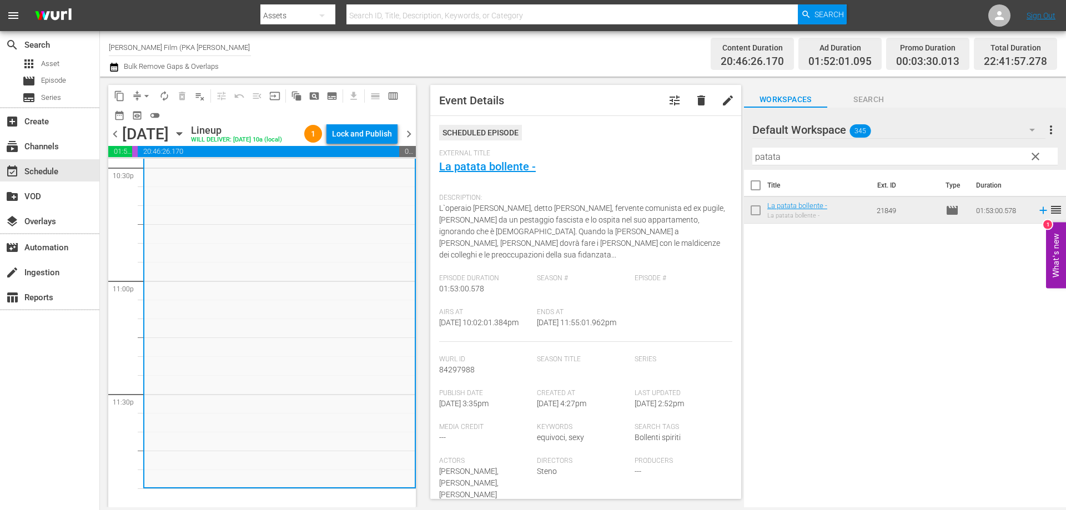
drag, startPoint x: 793, startPoint y: 154, endPoint x: 631, endPoint y: 147, distance: 162.8
click at [637, 150] on div "content_copy compress arrow_drop_down autorenew_outlined delete_forever_outline…" at bounding box center [583, 292] width 966 height 431
type input "sotto"
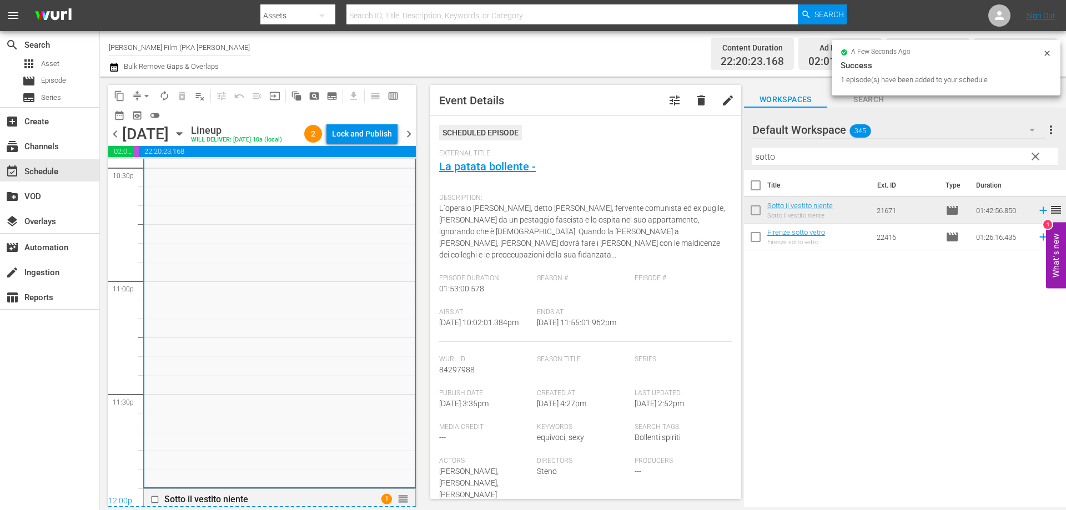
click at [353, 137] on div "Lock and Publish" at bounding box center [362, 134] width 60 height 20
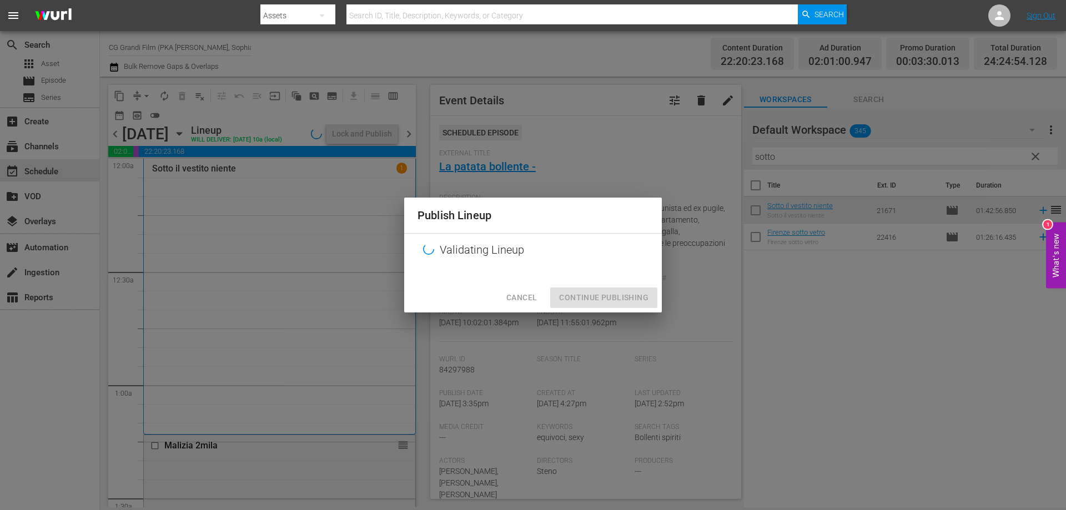
scroll to position [5088, 0]
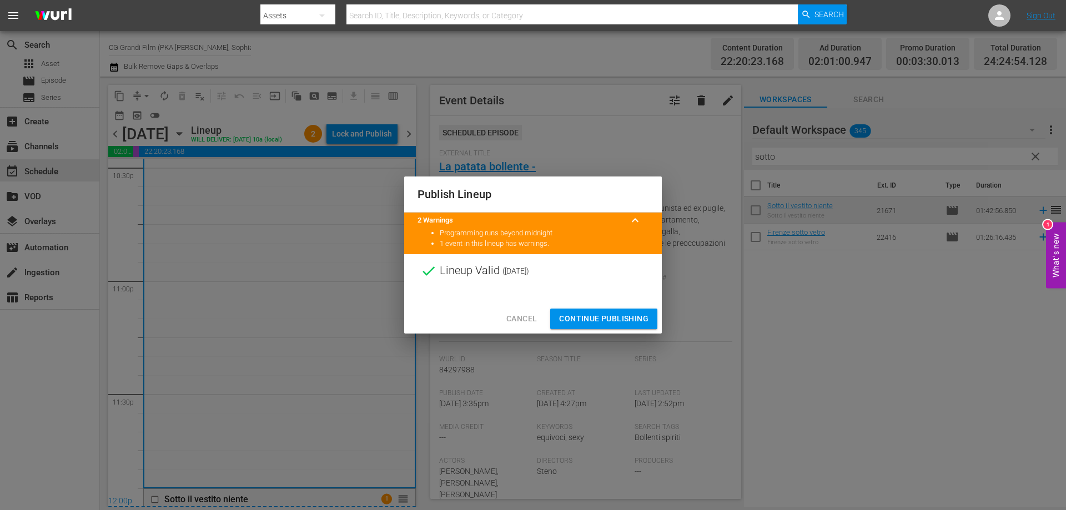
click at [587, 315] on span "Continue Publishing" at bounding box center [603, 319] width 89 height 14
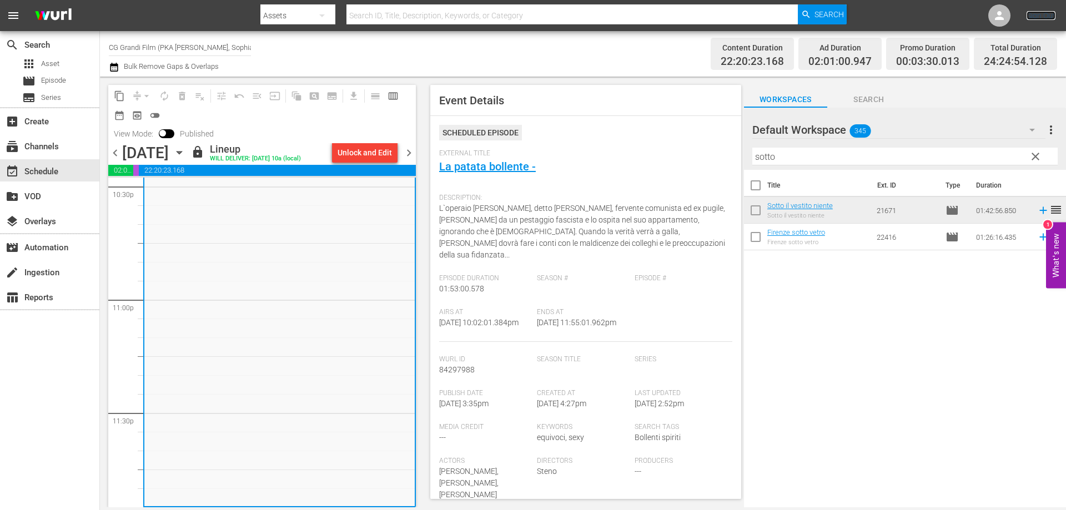
click at [1033, 15] on link "Sign Out" at bounding box center [1041, 15] width 29 height 9
